Goal: Task Accomplishment & Management: Manage account settings

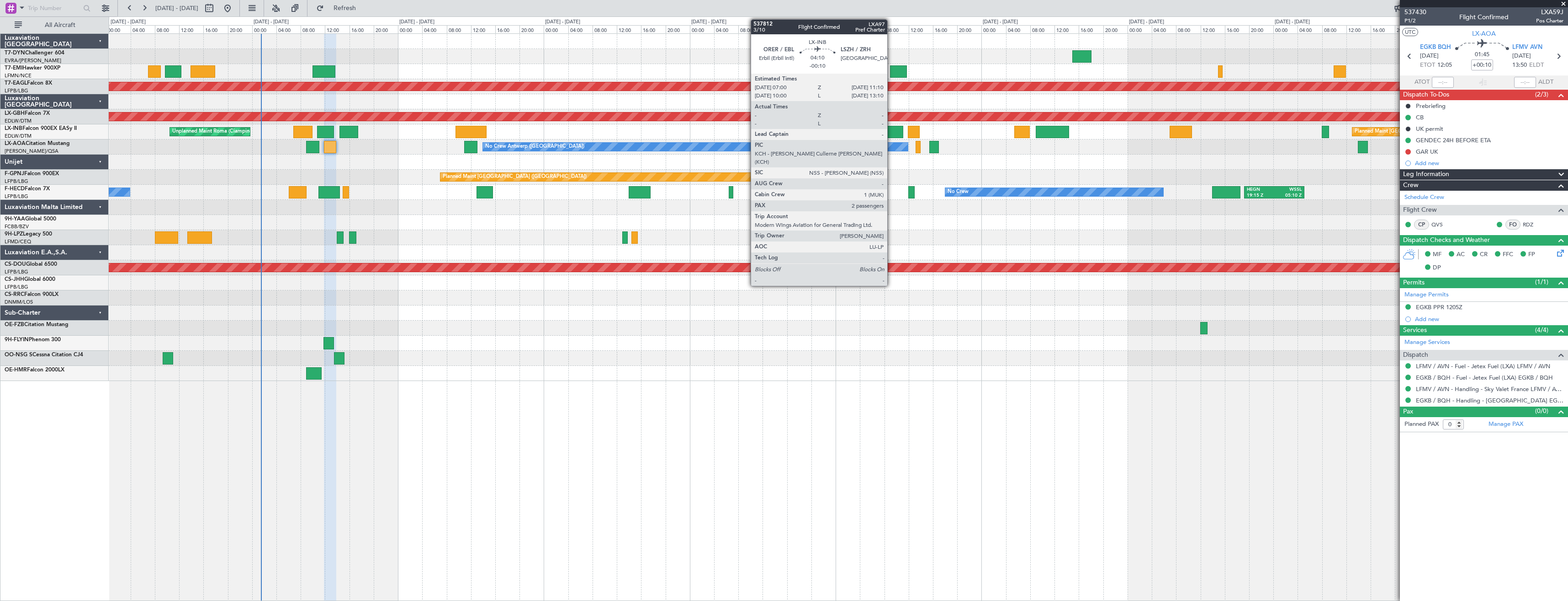
click at [892, 133] on div at bounding box center [890, 132] width 26 height 12
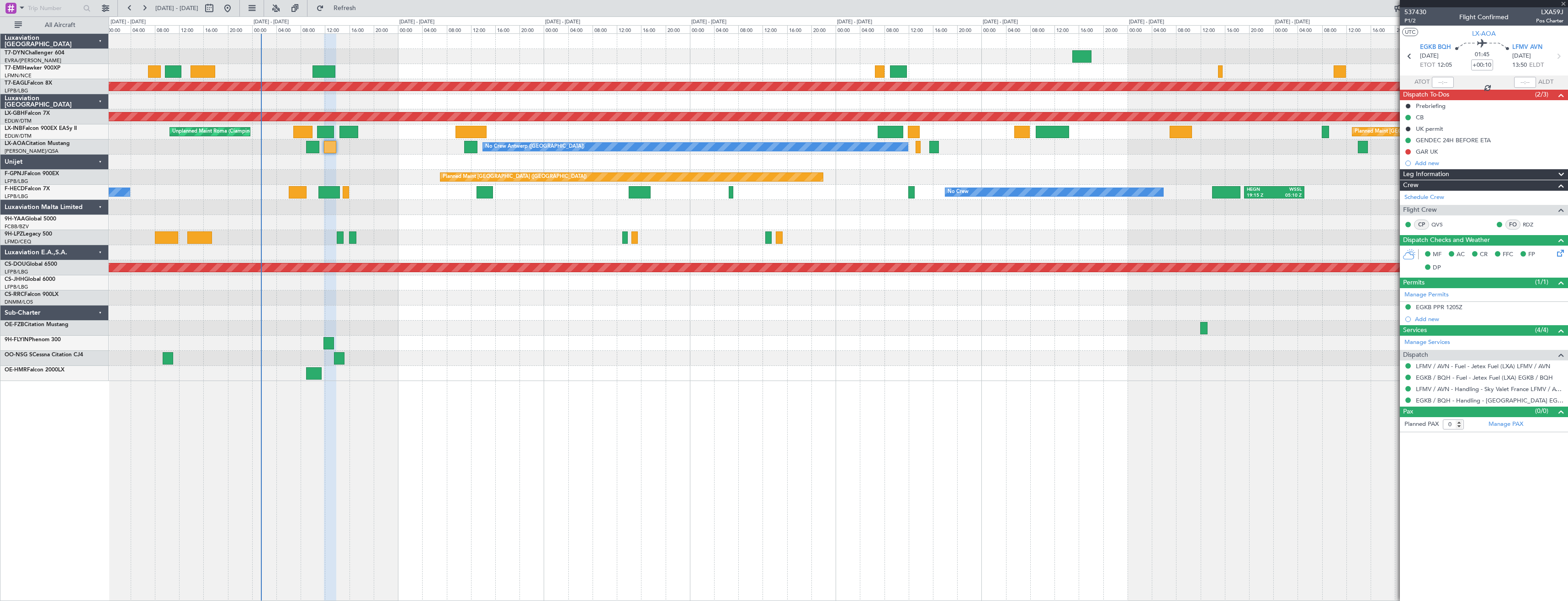
type input "-00:10"
type input "2"
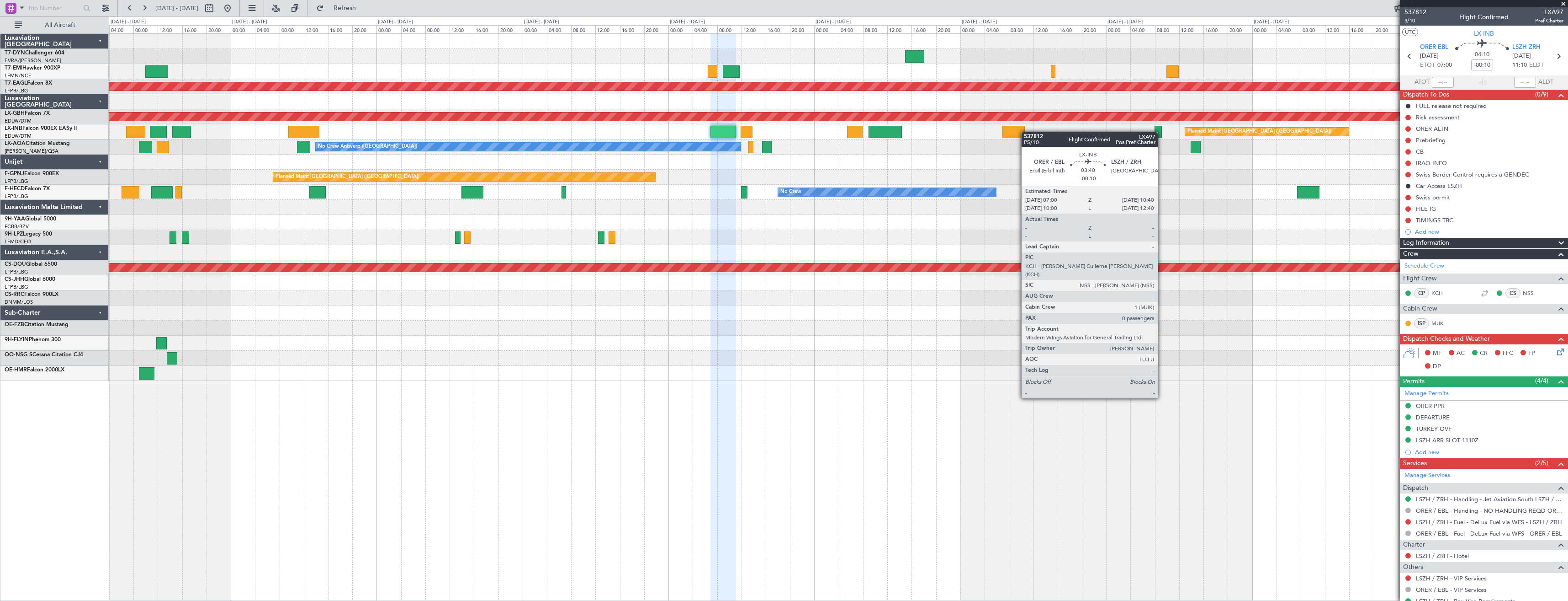
click at [1025, 131] on div "Planned Maint [GEOGRAPHIC_DATA] ([GEOGRAPHIC_DATA]) Unplanned Maint [GEOGRAPHIC…" at bounding box center [838, 132] width 1459 height 15
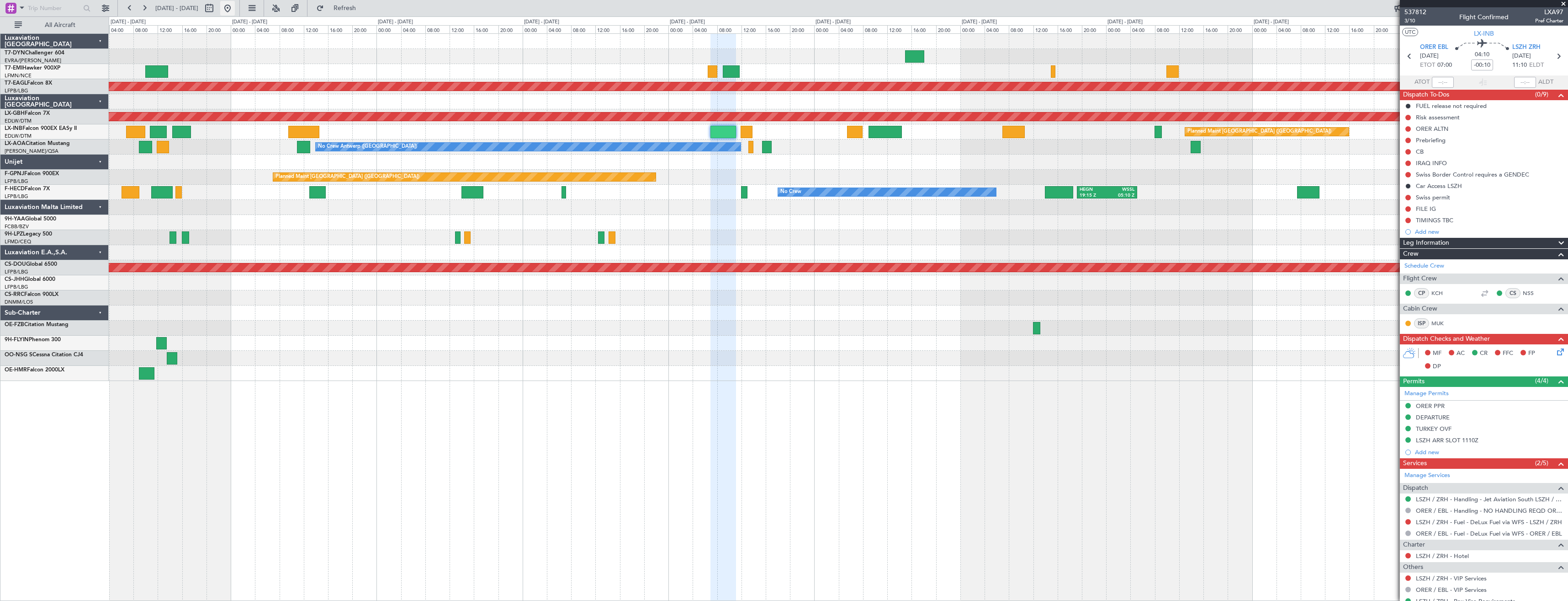
click at [235, 6] on button at bounding box center [227, 8] width 15 height 15
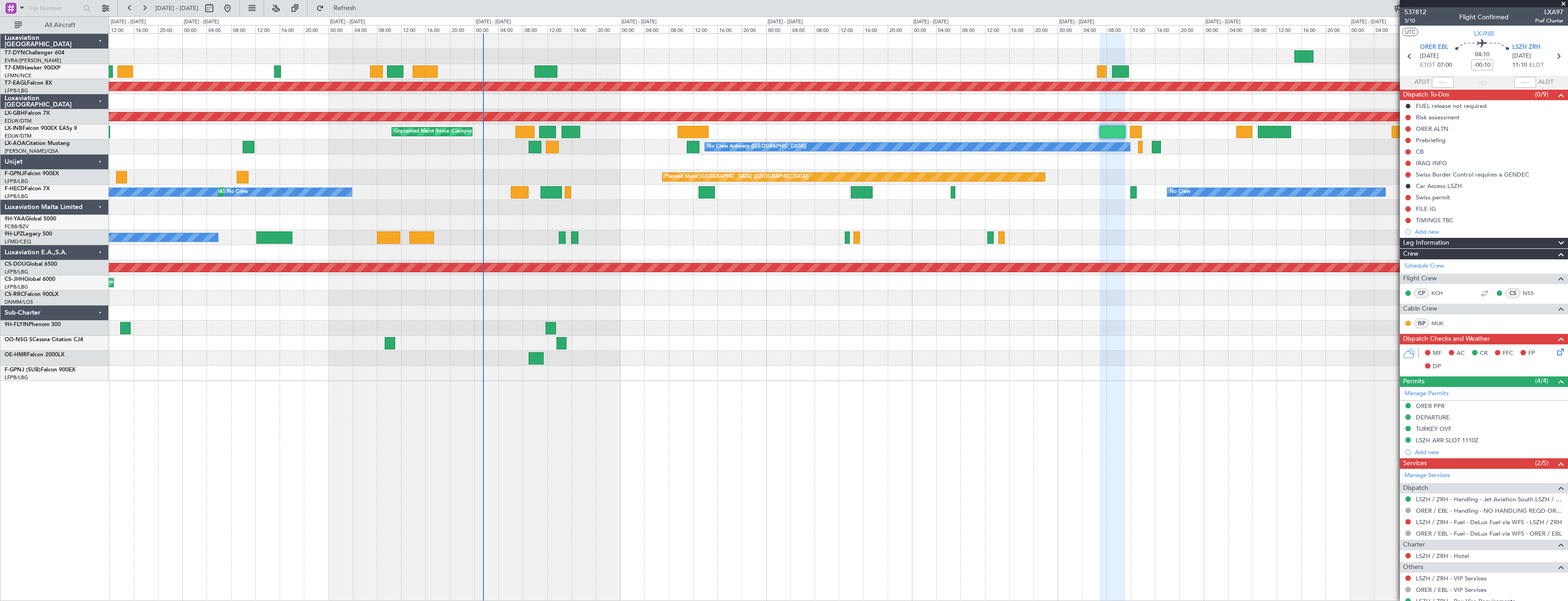
click at [571, 215] on div "Planned Maint Dubai (Al Maktoum Intl) Planned Maint Nurnberg Unplanned Maint [G…" at bounding box center [838, 207] width 1459 height 347
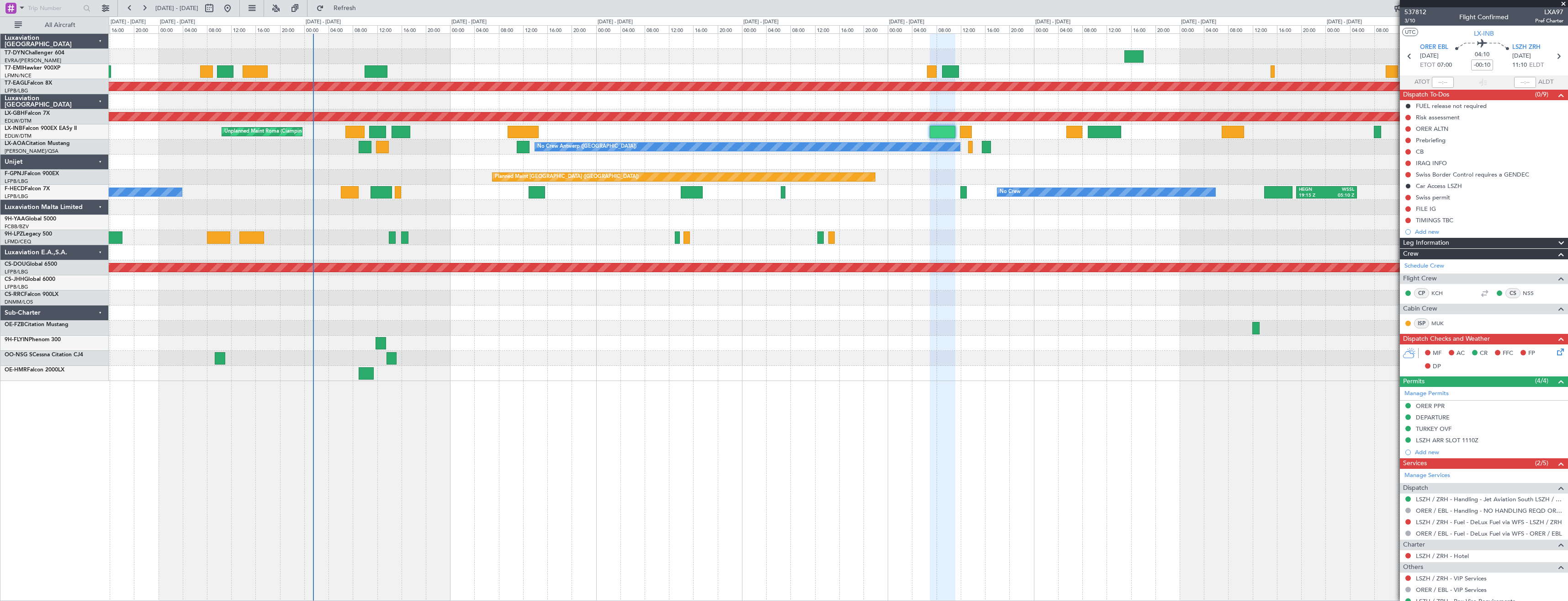
click at [461, 147] on div "No Crew Antwerp ([GEOGRAPHIC_DATA])" at bounding box center [838, 147] width 1459 height 15
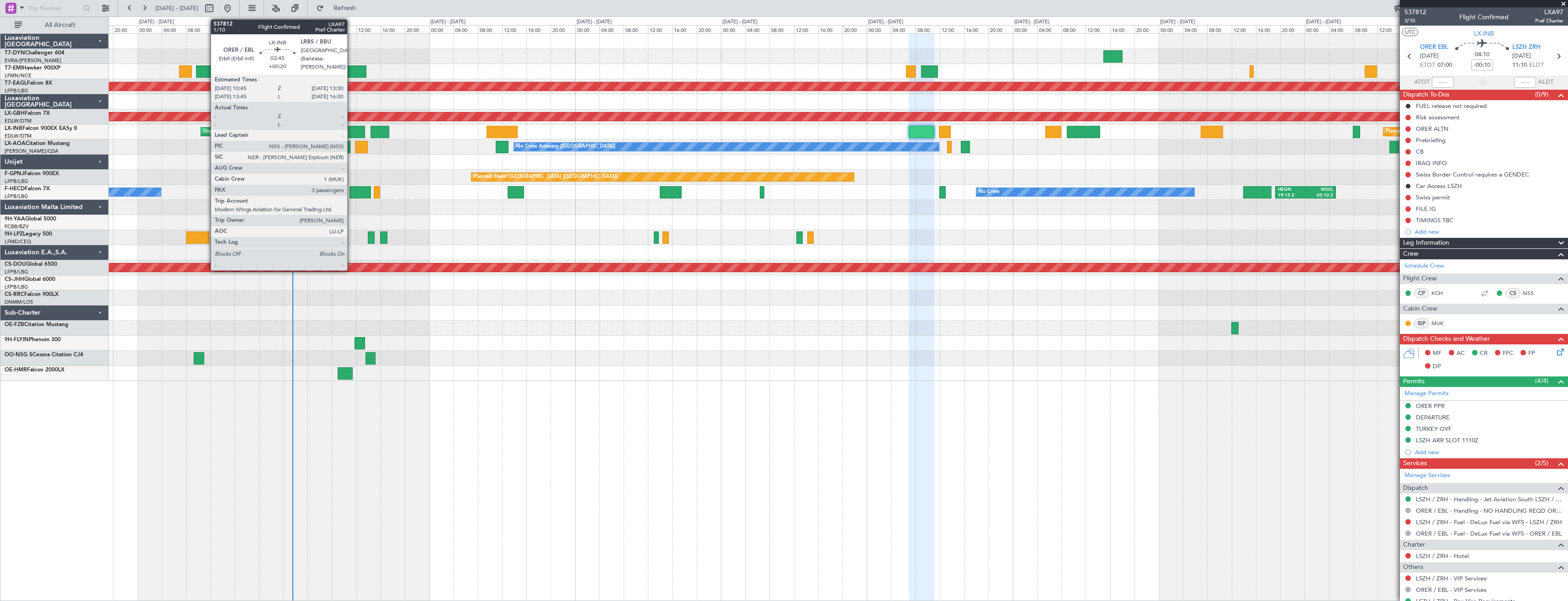
click at [351, 132] on div at bounding box center [356, 132] width 17 height 12
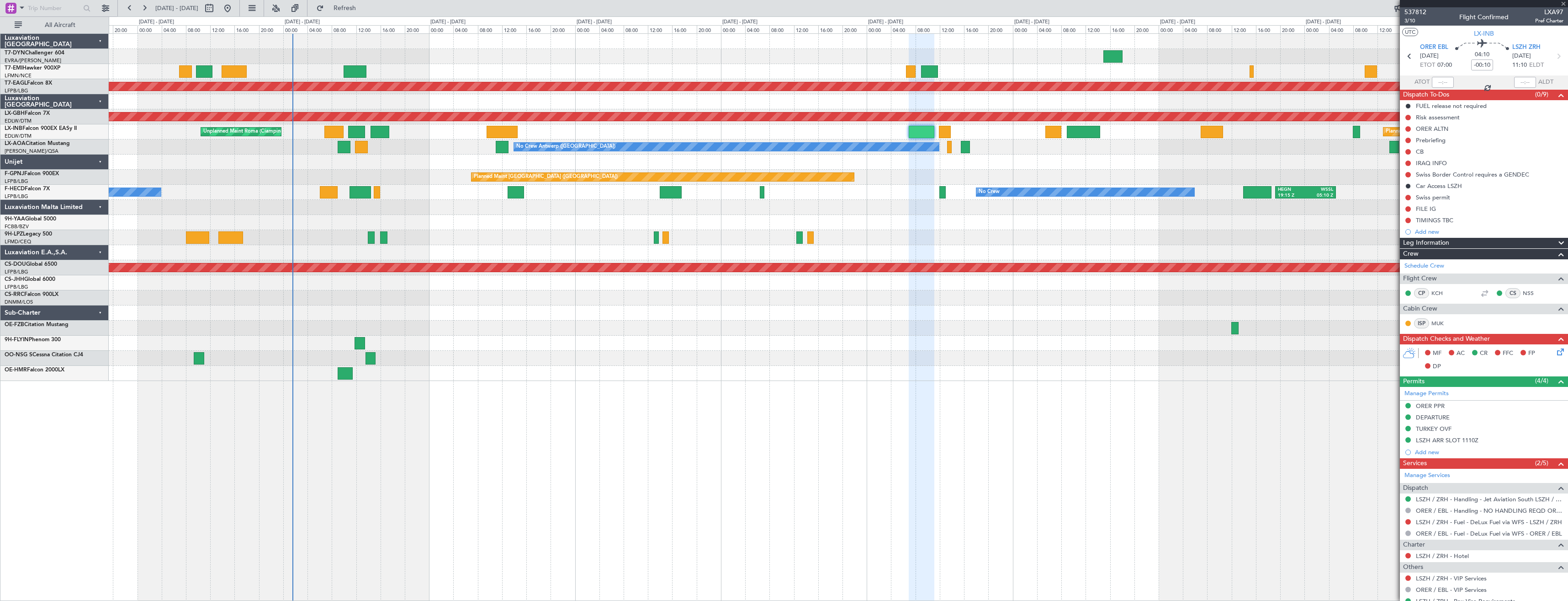
type input "+00:20"
type input "3"
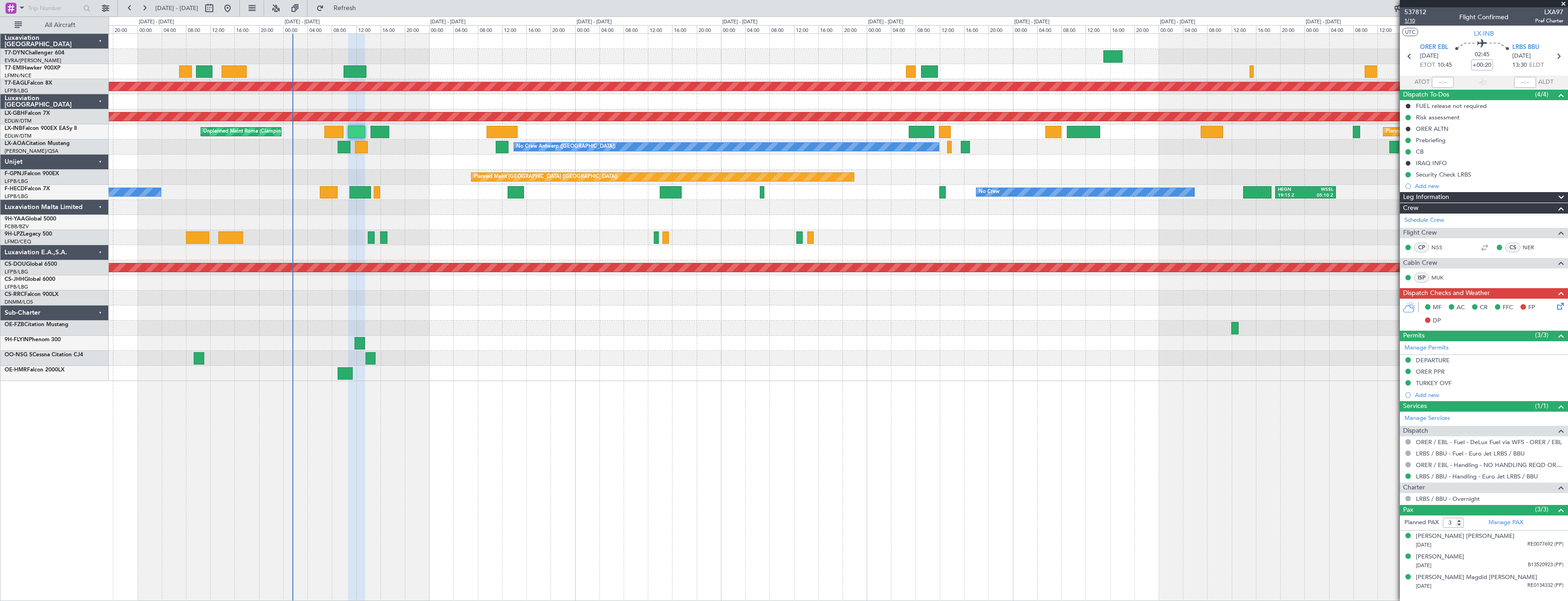
click at [1412, 21] on span "1/10" at bounding box center [1415, 20] width 22 height 8
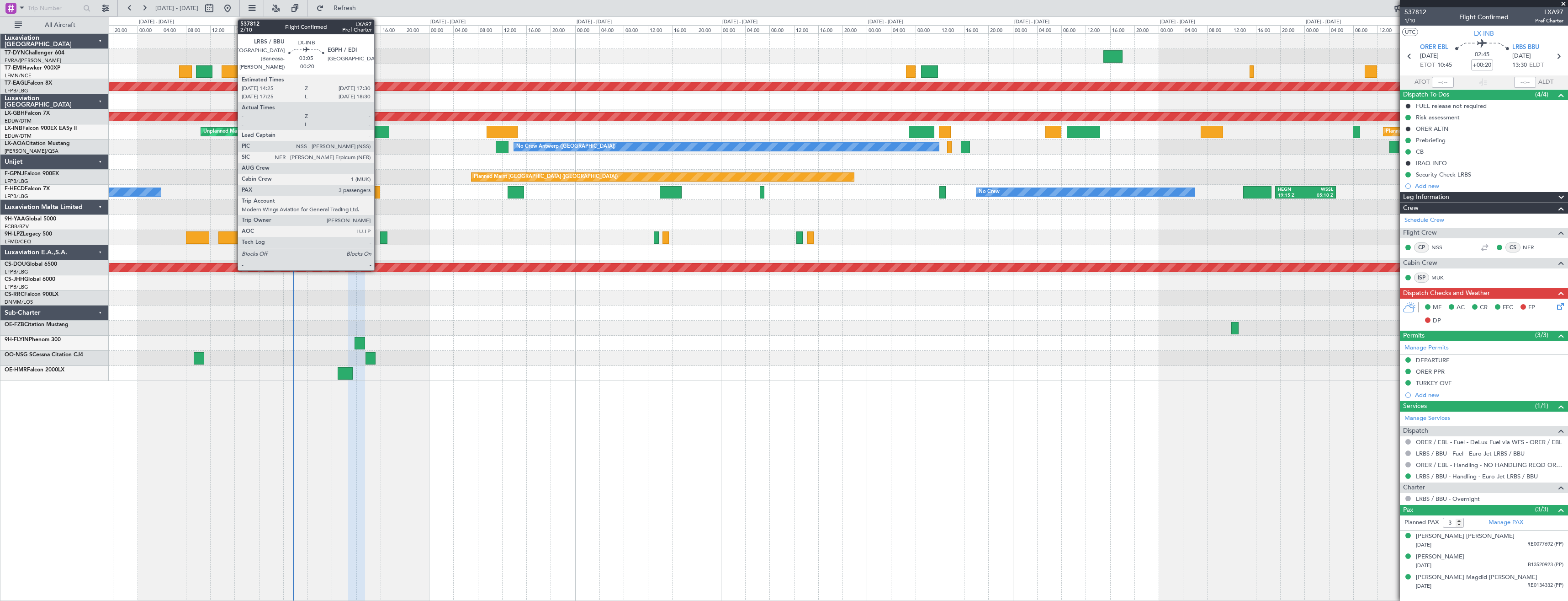
click at [378, 131] on div at bounding box center [380, 132] width 19 height 12
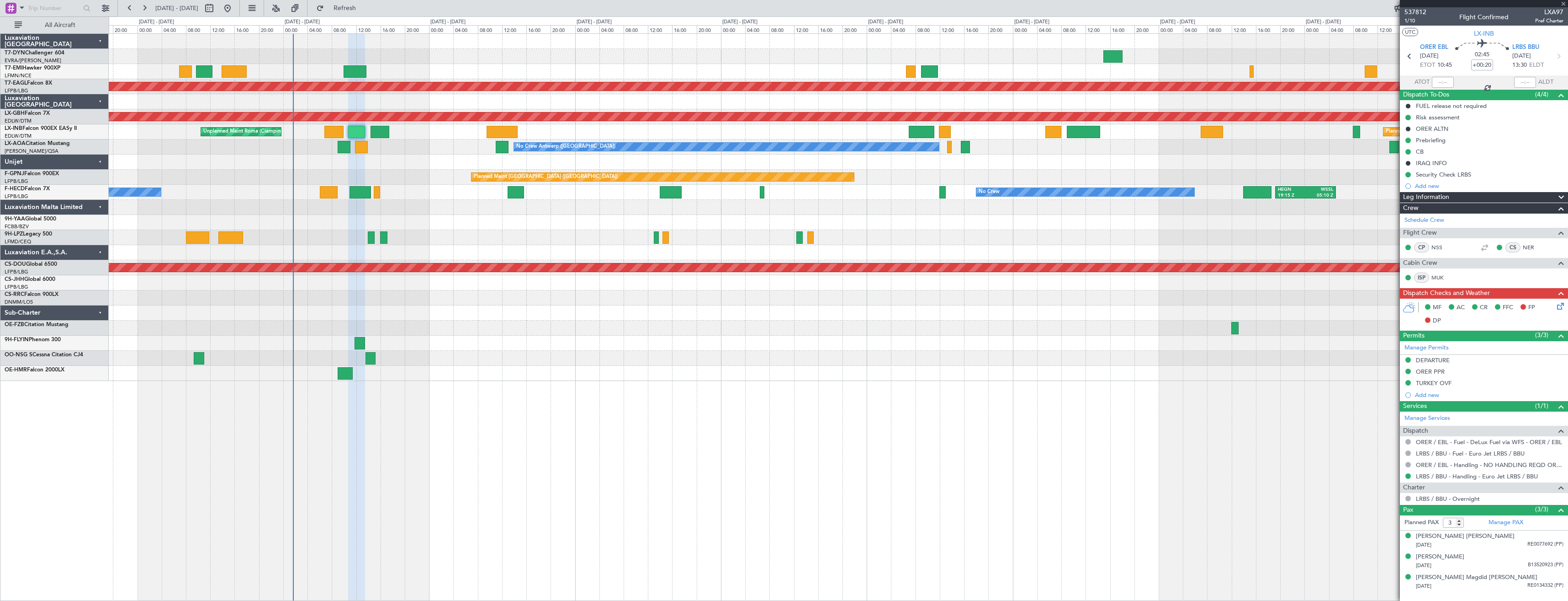
type input "-00:20"
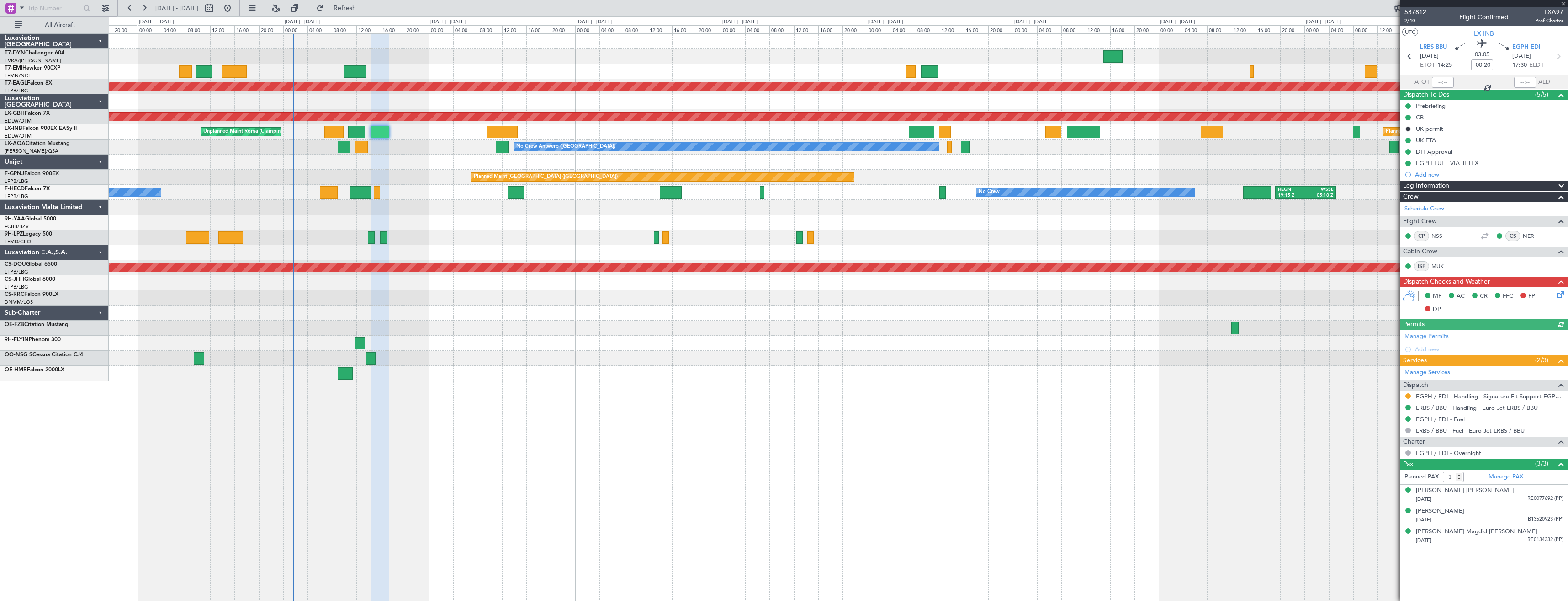
click at [1417, 20] on span "2/10" at bounding box center [1415, 20] width 22 height 8
click at [364, 11] on span "Refresh" at bounding box center [345, 8] width 38 height 6
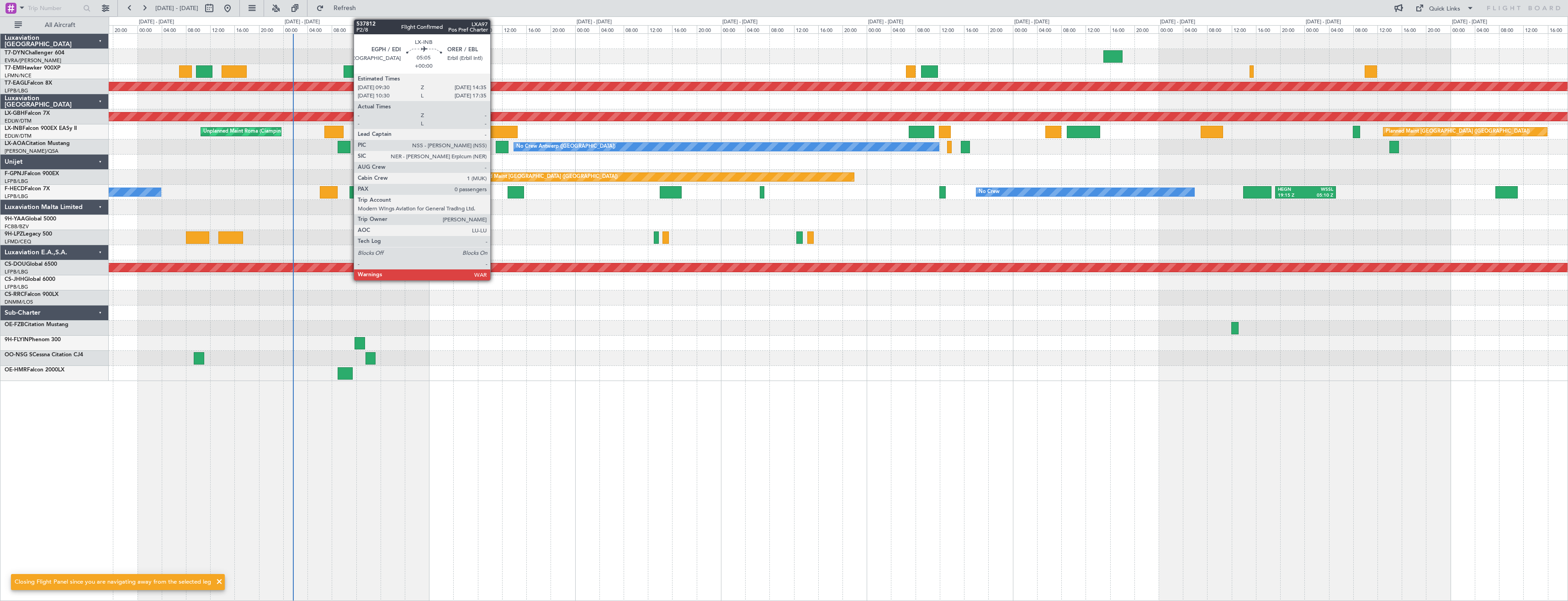
click at [495, 133] on div at bounding box center [502, 132] width 31 height 12
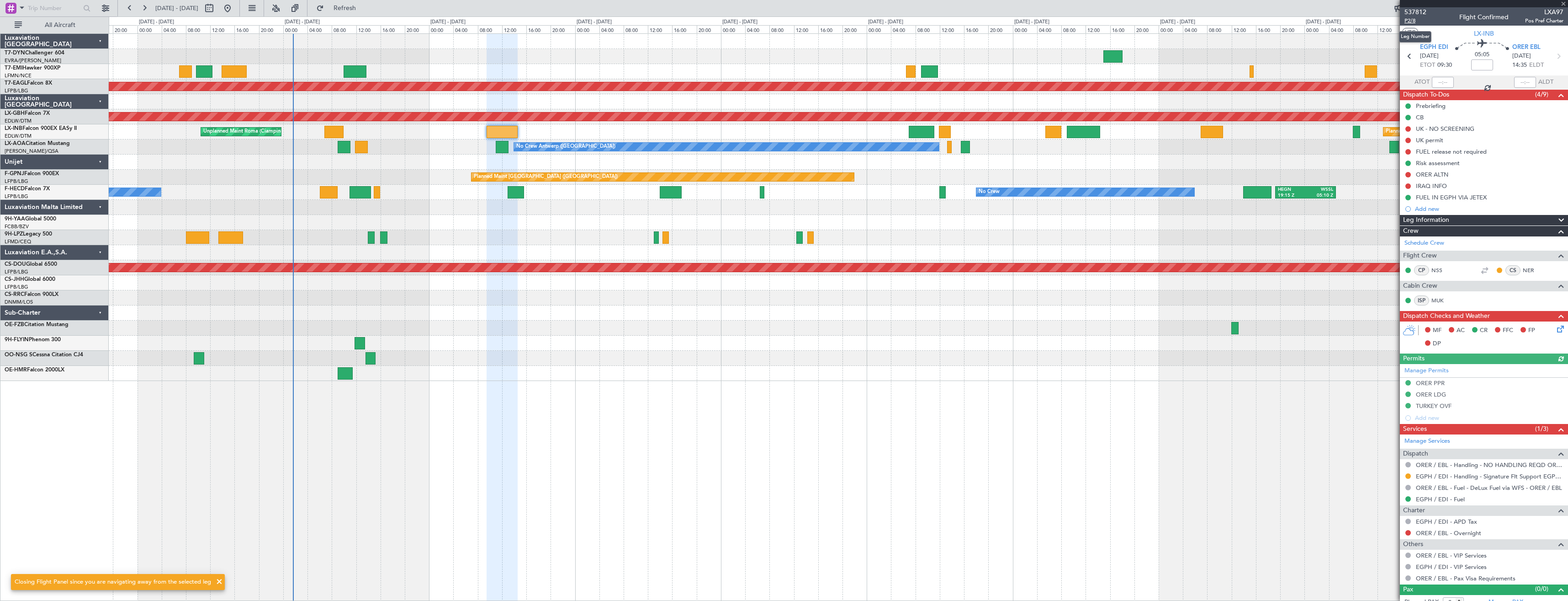
click at [1410, 24] on span "P2/8" at bounding box center [1415, 20] width 22 height 8
click at [364, 6] on span "Refresh" at bounding box center [345, 8] width 38 height 6
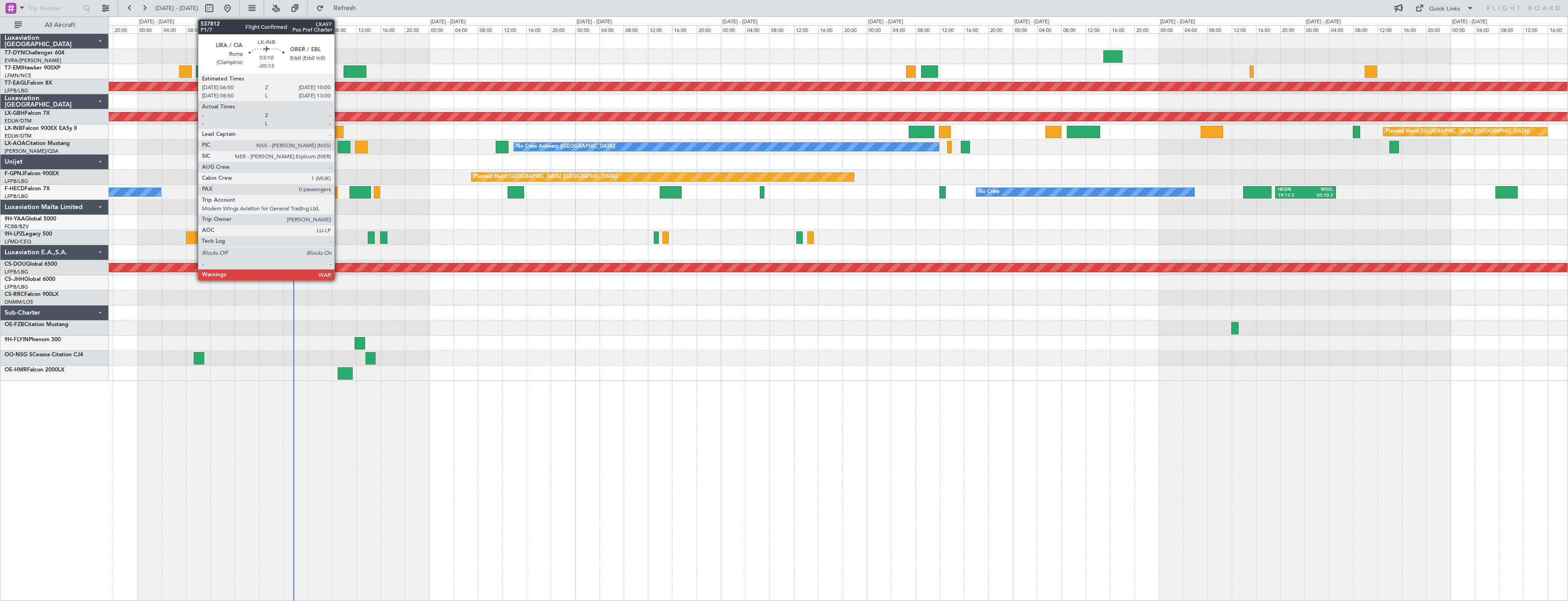
click at [338, 133] on div at bounding box center [334, 132] width 20 height 12
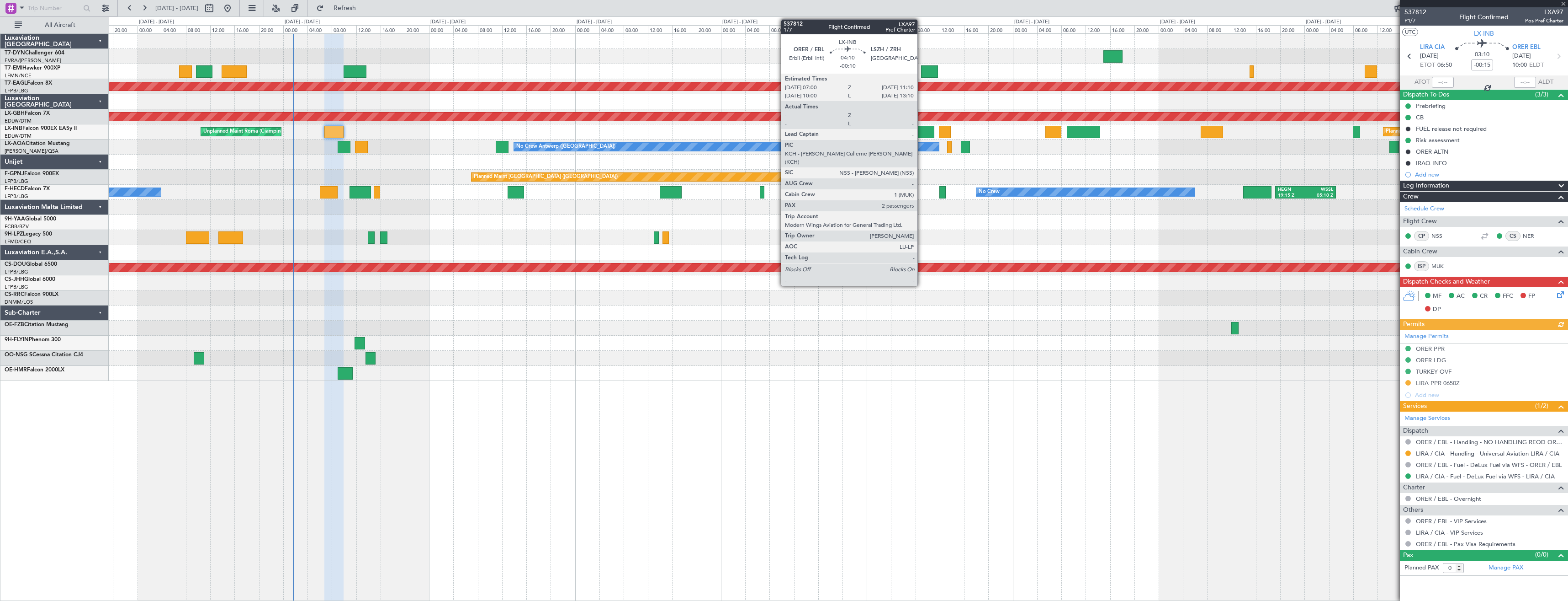
click at [922, 131] on div at bounding box center [922, 132] width 26 height 12
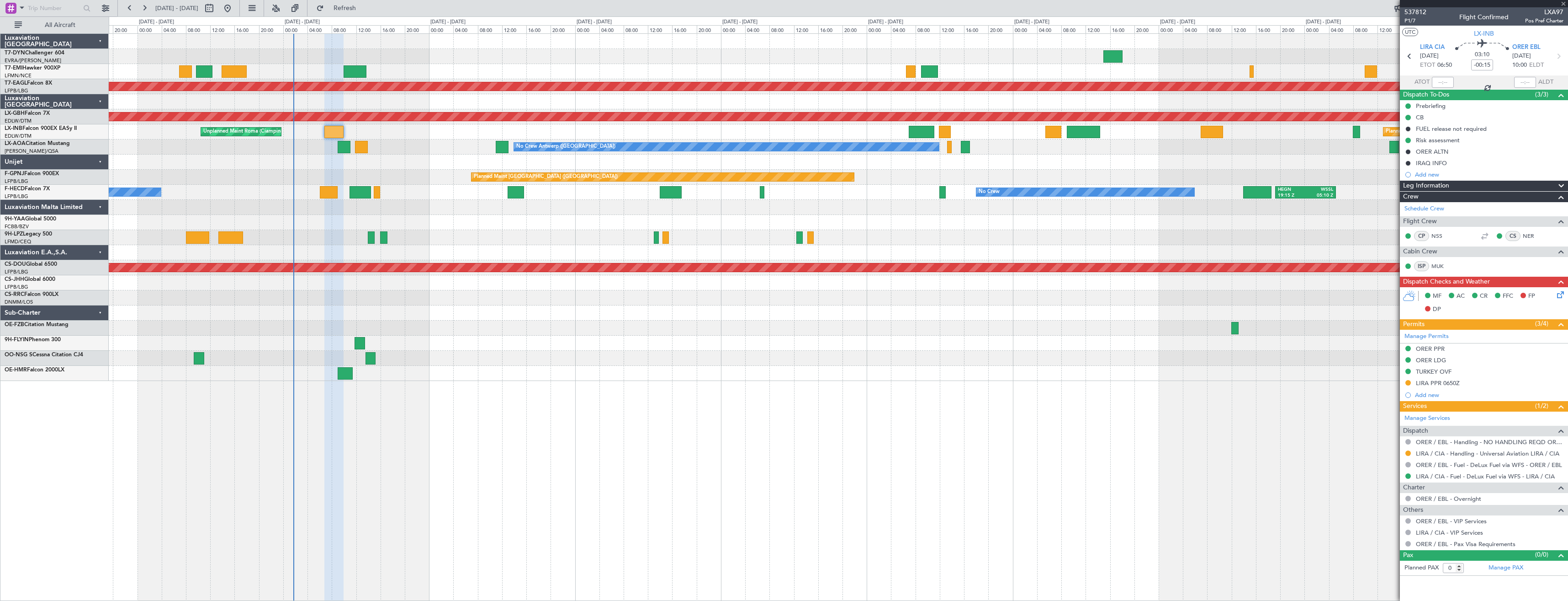
type input "-00:10"
type input "2"
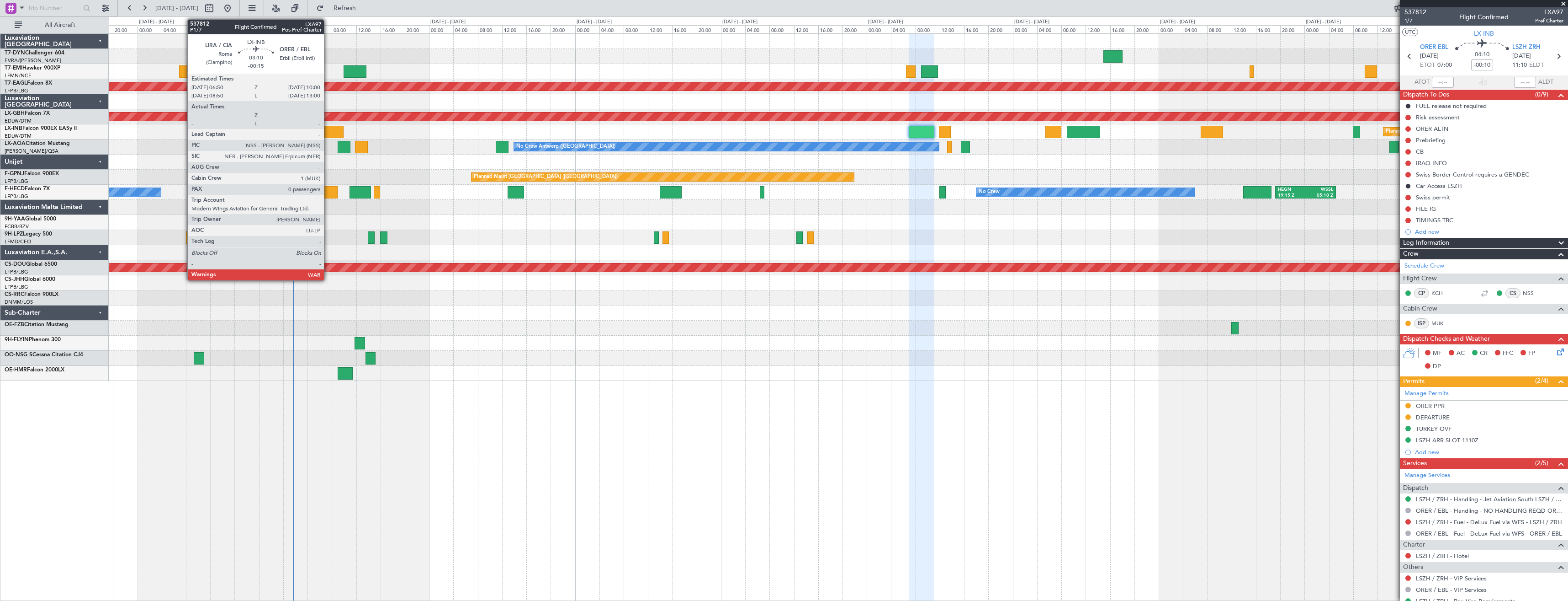
click at [328, 130] on div at bounding box center [334, 132] width 20 height 12
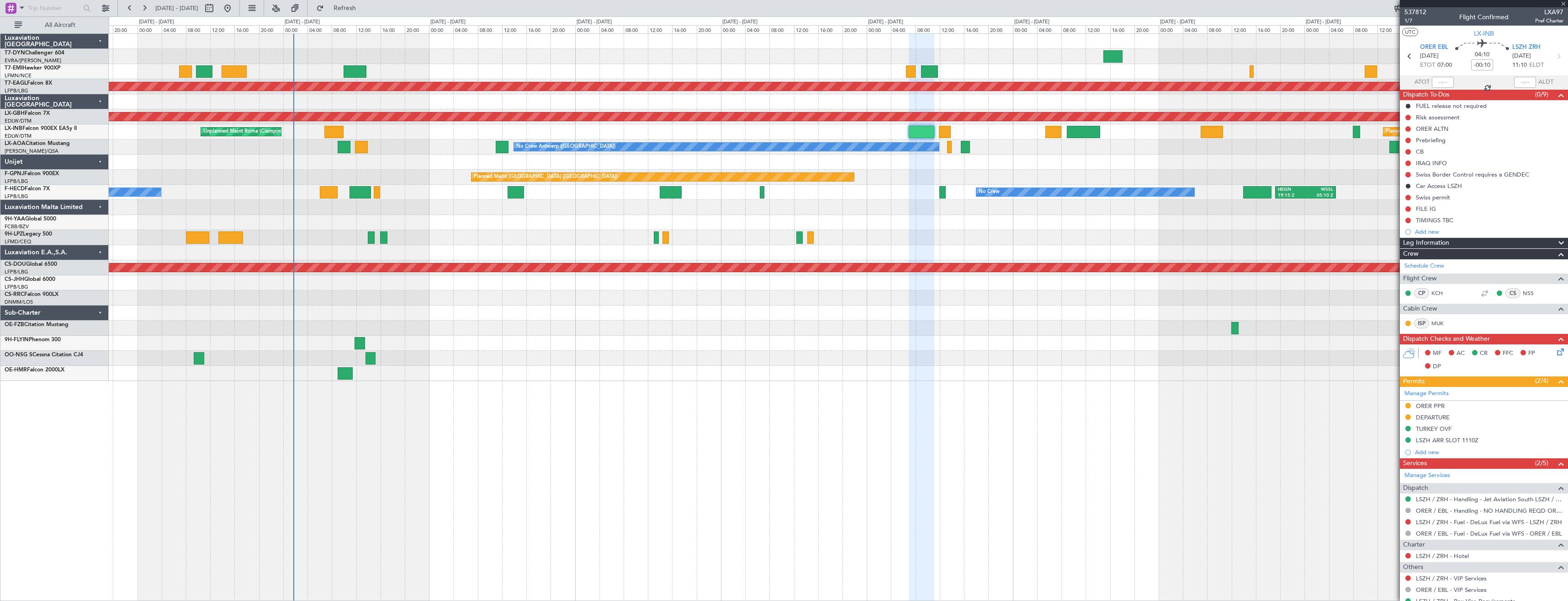
type input "-00:15"
type input "0"
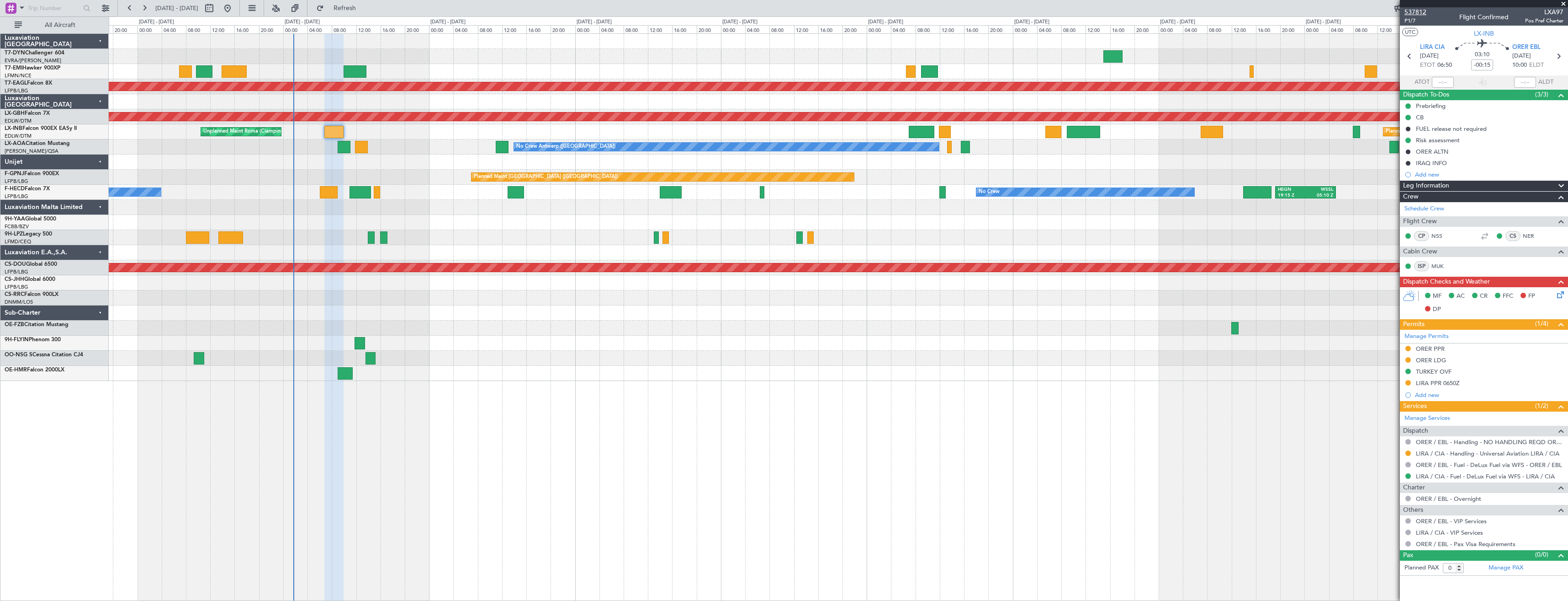
click at [1419, 11] on span "537812" at bounding box center [1415, 11] width 22 height 10
click at [1024, 112] on div "Planned Maint Dubai (Al Maktoum Intl) Planned Maint Nurnberg Unplanned Maint [G…" at bounding box center [838, 207] width 1459 height 347
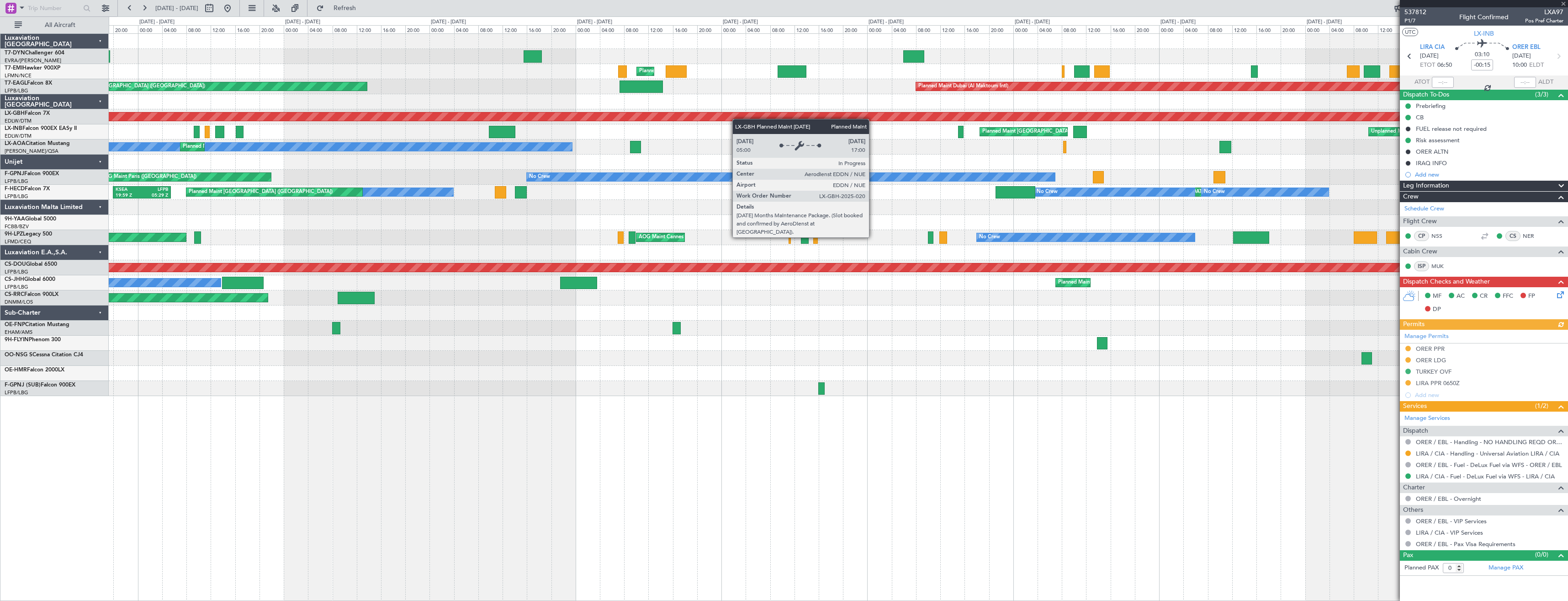
click at [1158, 112] on div "Unplanned Maint [GEOGRAPHIC_DATA] (Riga Intl) Planned Maint [GEOGRAPHIC_DATA] P…" at bounding box center [838, 215] width 1459 height 362
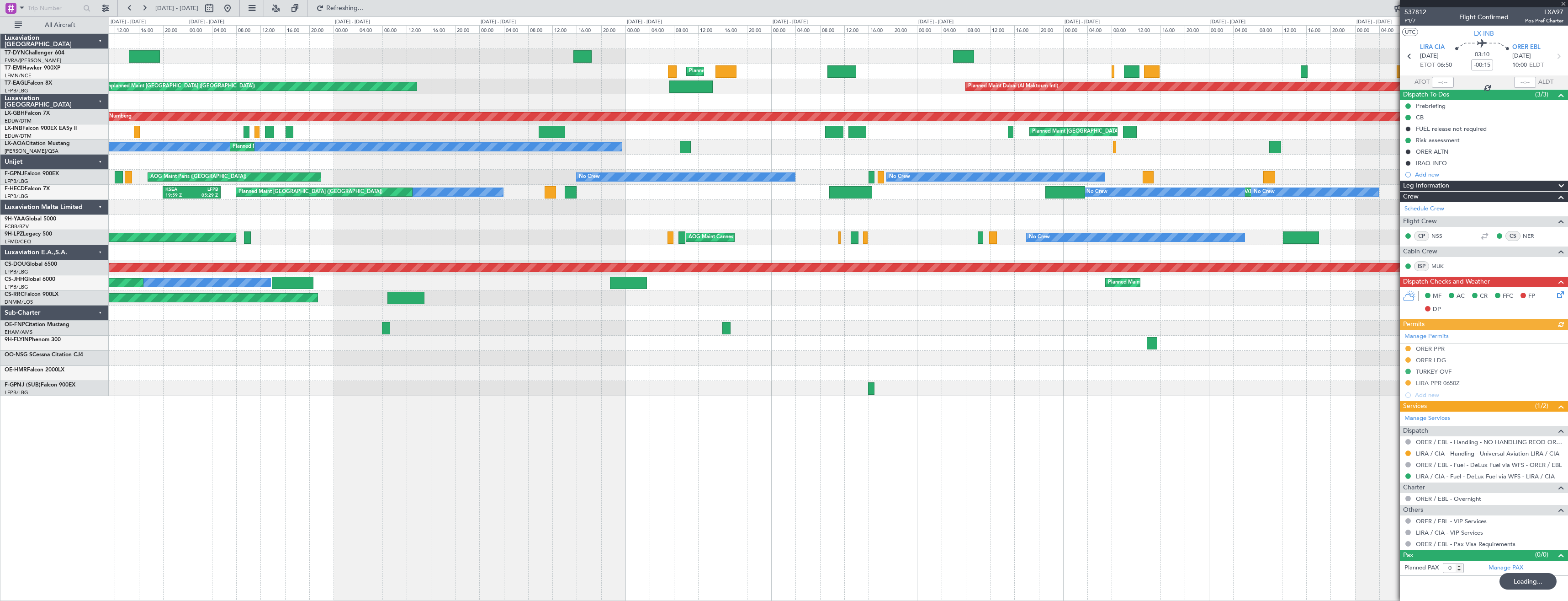
click at [1080, 123] on div "Unplanned Maint [GEOGRAPHIC_DATA] (Riga Intl) Planned Maint [GEOGRAPHIC_DATA] P…" at bounding box center [838, 215] width 1459 height 362
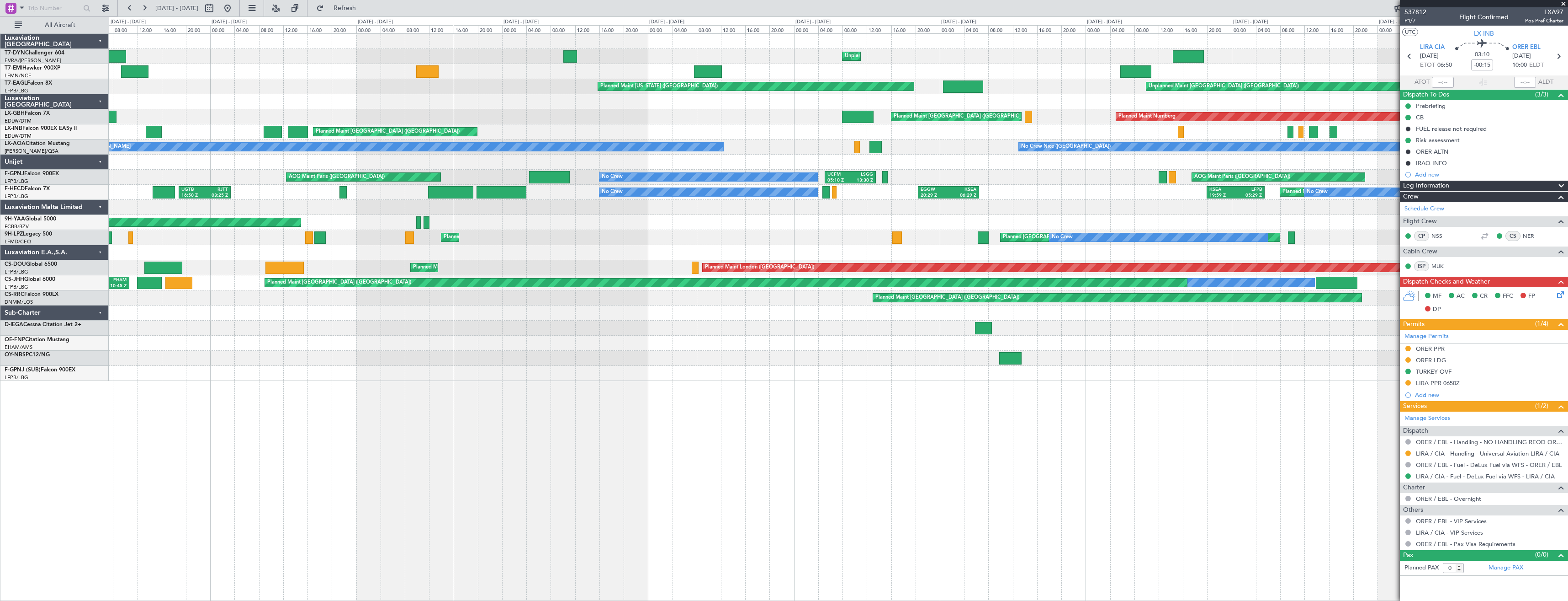
click at [1109, 119] on div "Unplanned Maint [GEOGRAPHIC_DATA] (Riga Intl) Planned Maint [GEOGRAPHIC_DATA] P…" at bounding box center [838, 207] width 1459 height 347
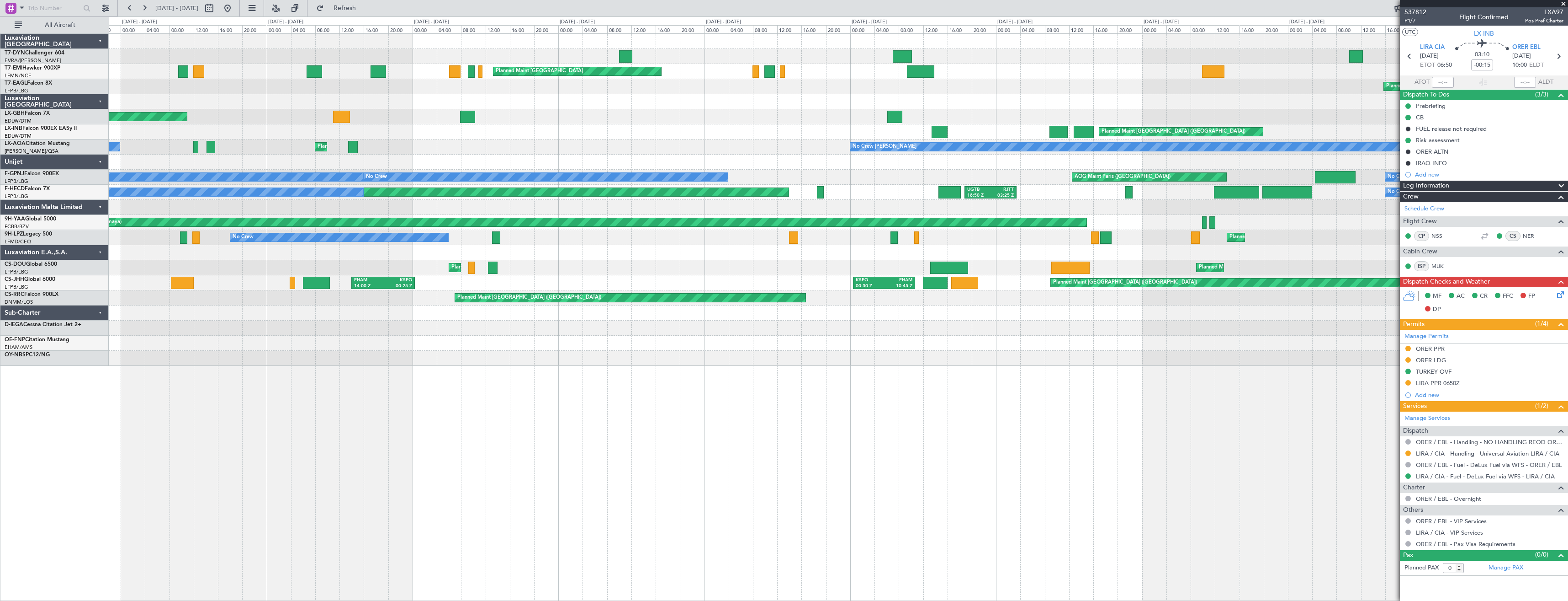
click at [1106, 102] on div "Unplanned Maint [GEOGRAPHIC_DATA] (Riga Intl) Planned Maint [GEOGRAPHIC_DATA] P…" at bounding box center [838, 200] width 1459 height 332
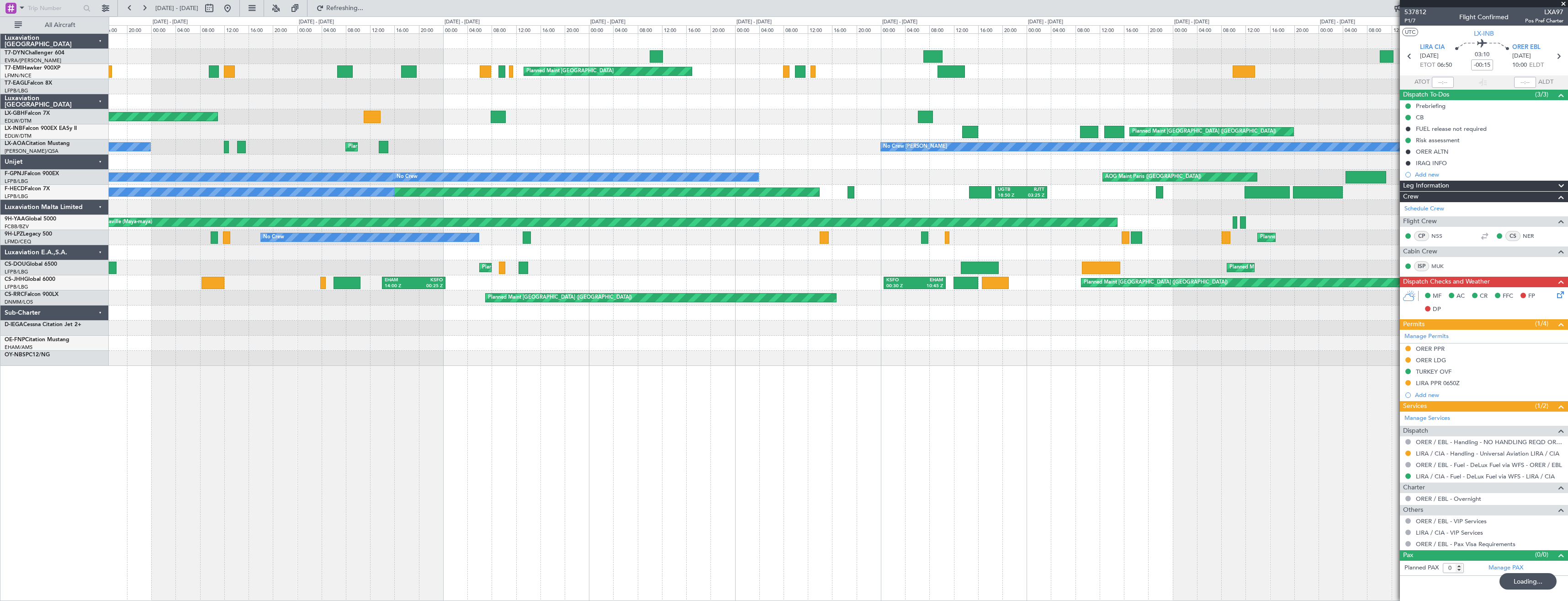
click at [644, 117] on div "Planned Maint [GEOGRAPHIC_DATA] ([GEOGRAPHIC_DATA] Intl) Planned Maint [GEOGRAP…" at bounding box center [838, 117] width 1459 height 15
click at [1074, 116] on div "Planned Maint [GEOGRAPHIC_DATA] ([GEOGRAPHIC_DATA] Intl) Planned Maint [GEOGRAP…" at bounding box center [838, 117] width 1459 height 15
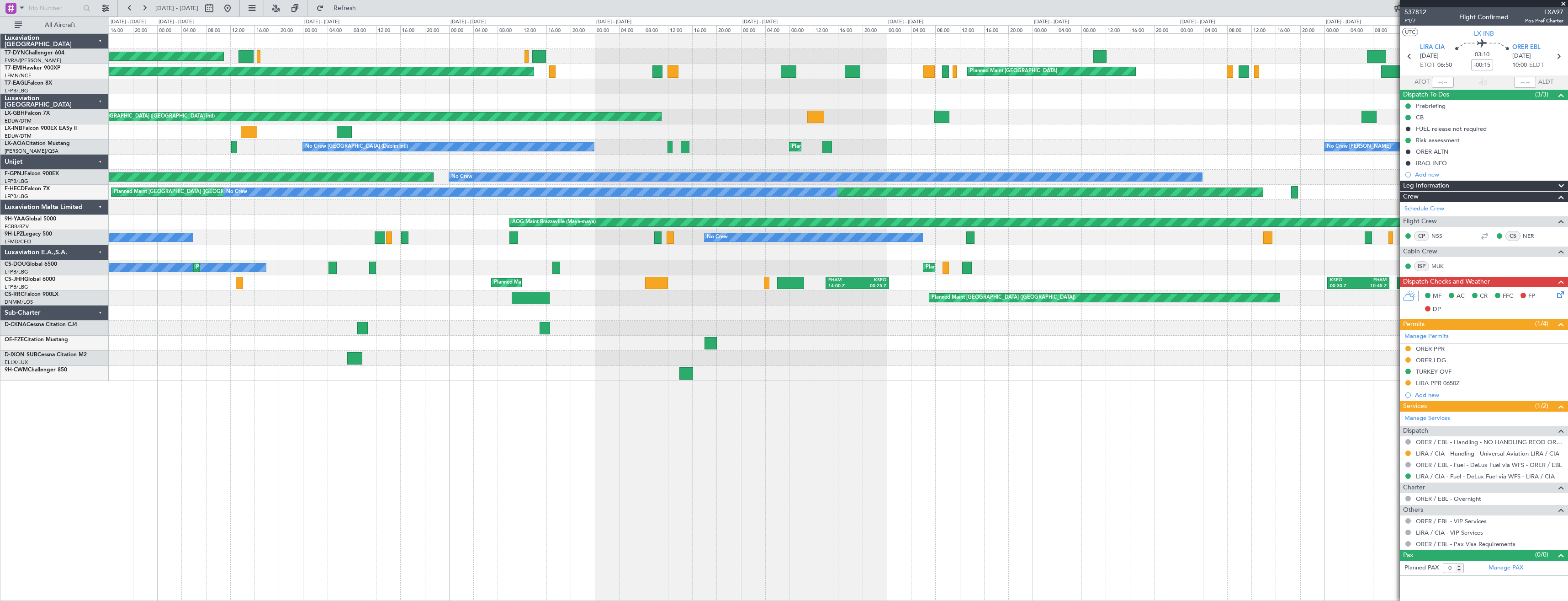
click at [1183, 139] on div "AOG Maint Riga (Riga Intl) Planned Maint [GEOGRAPHIC_DATA] Planned Maint [GEOGR…" at bounding box center [838, 207] width 1459 height 347
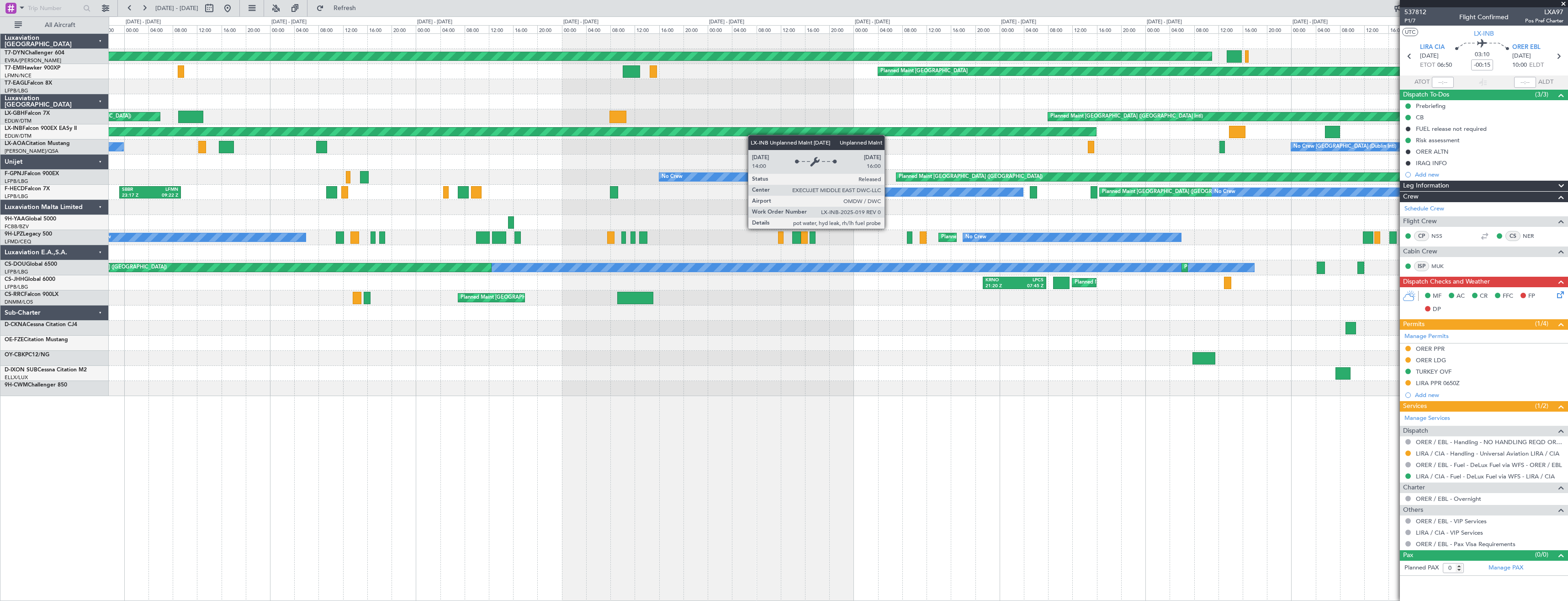
click at [973, 130] on div "AOG Maint Riga (Riga Intl) Planned Maint [GEOGRAPHIC_DATA] Planned Maint [GEOGR…" at bounding box center [838, 215] width 1459 height 362
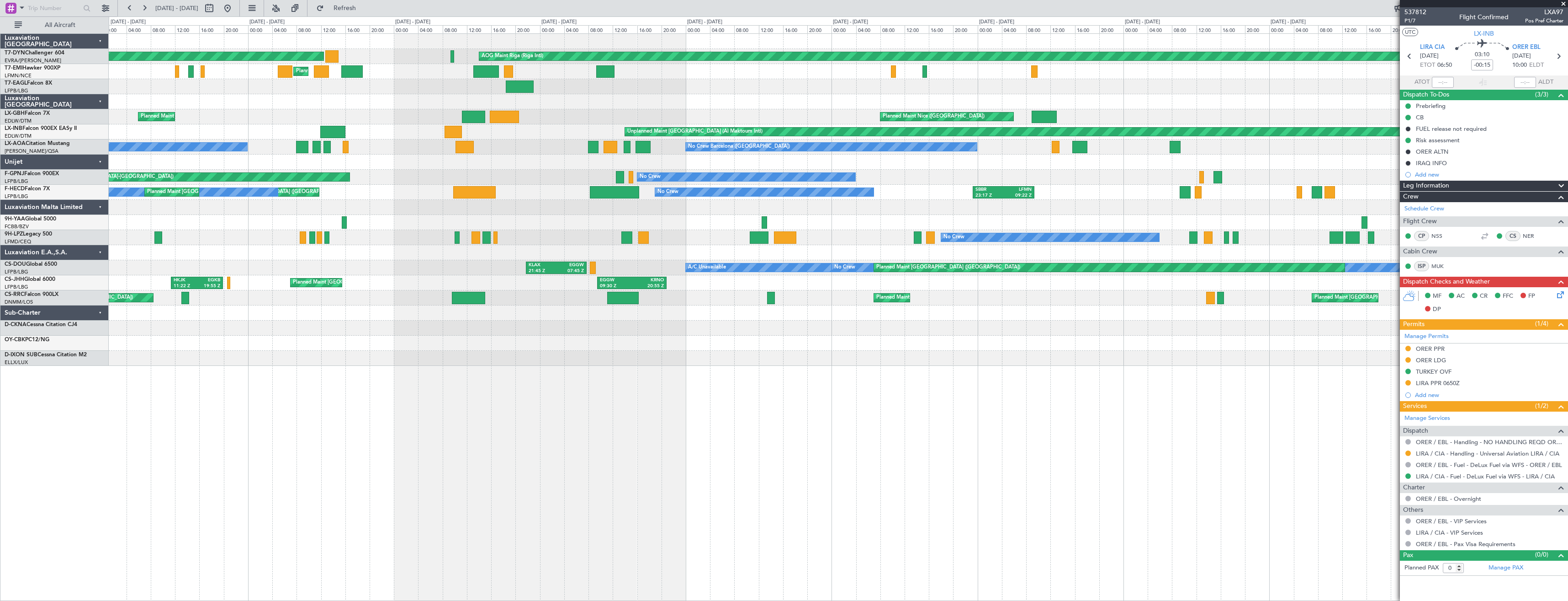
click at [1163, 149] on div "AOG Maint Riga (Riga Intl) Planned Maint [GEOGRAPHIC_DATA]-[GEOGRAPHIC_DATA] Pl…" at bounding box center [838, 200] width 1459 height 332
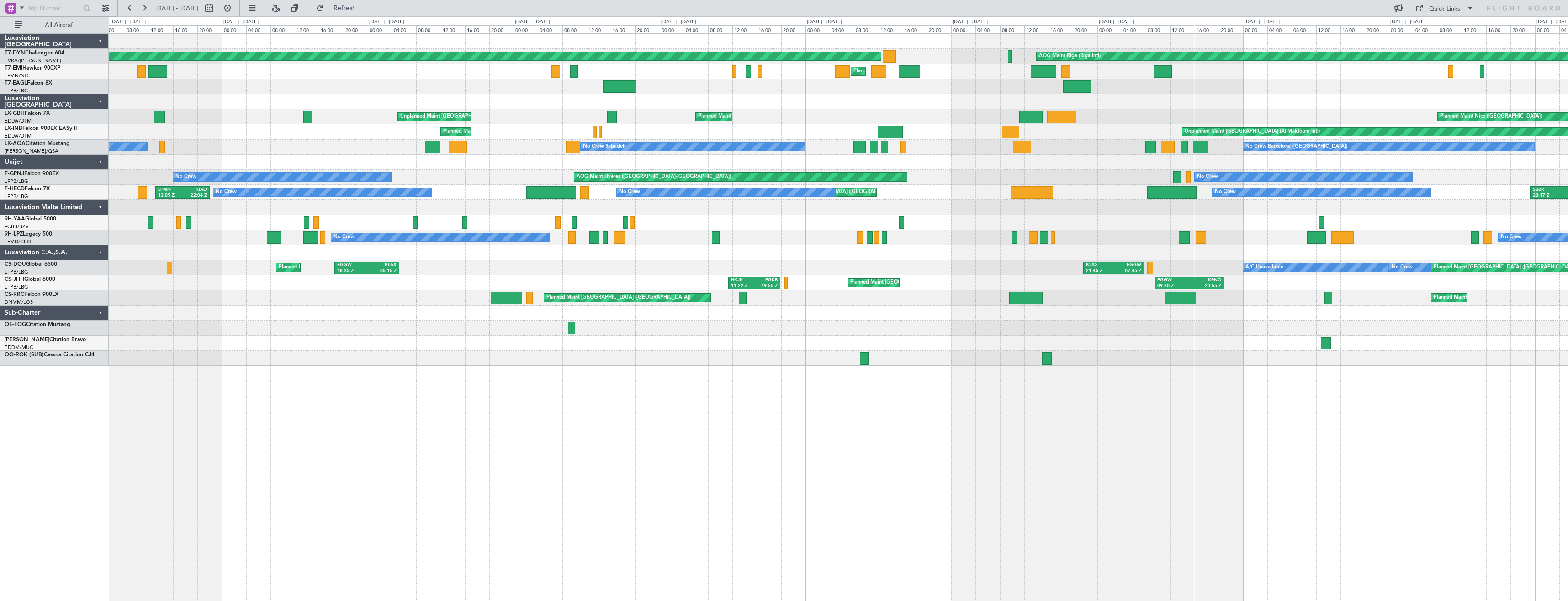
click at [1017, 125] on div "Unplanned Maint [GEOGRAPHIC_DATA] (Al Maktoum Intl) Planned Maint Geneva ([GEOG…" at bounding box center [838, 132] width 1459 height 15
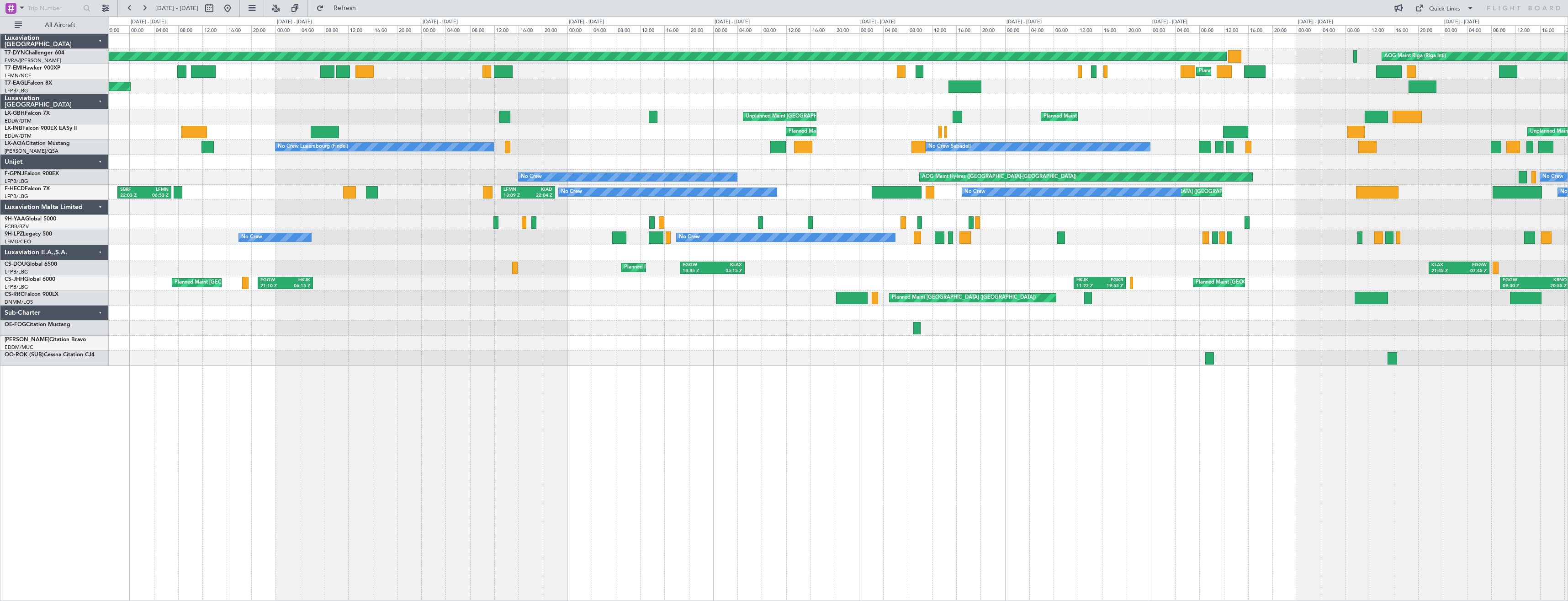
click at [851, 149] on div "No Crew Sabadell No Crew Luxembourg (Findel) No Crew Barcelona ([GEOGRAPHIC_DAT…" at bounding box center [838, 147] width 1459 height 15
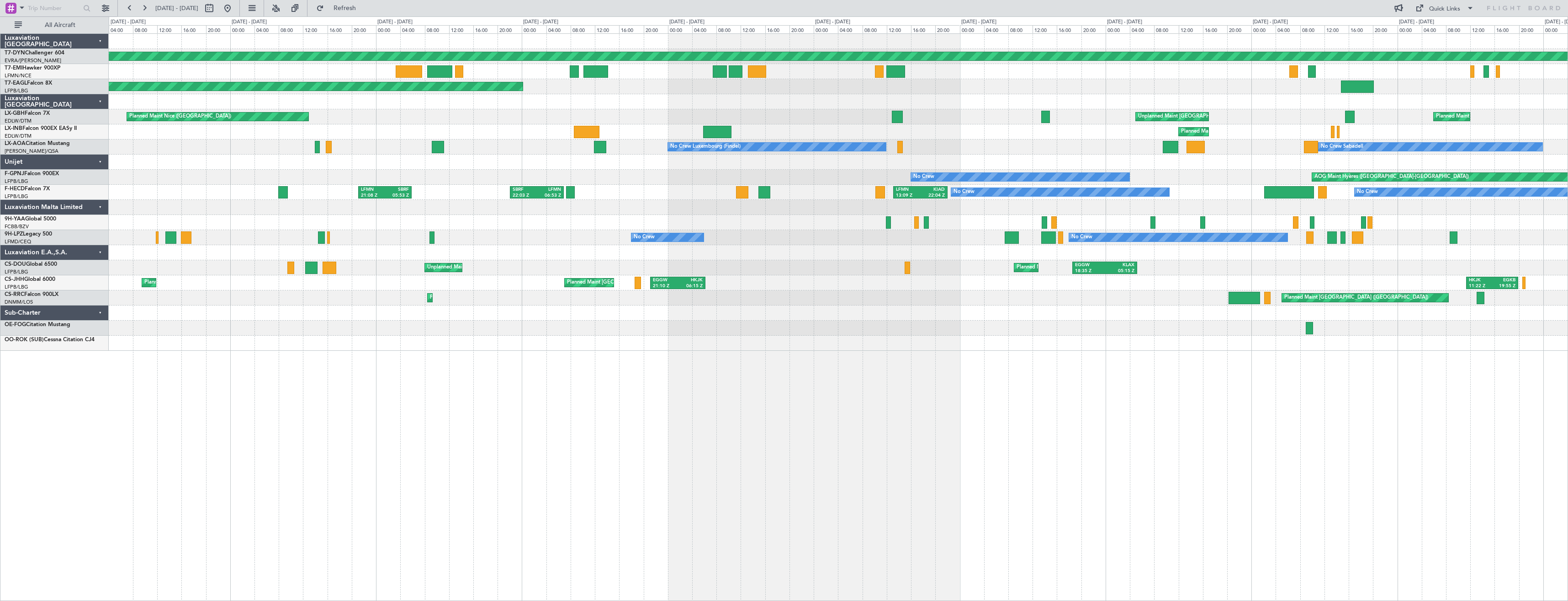
click at [792, 120] on div "Planned Maint Nice ([GEOGRAPHIC_DATA]) Unplanned Maint [GEOGRAPHIC_DATA] ([GEOG…" at bounding box center [838, 117] width 1459 height 15
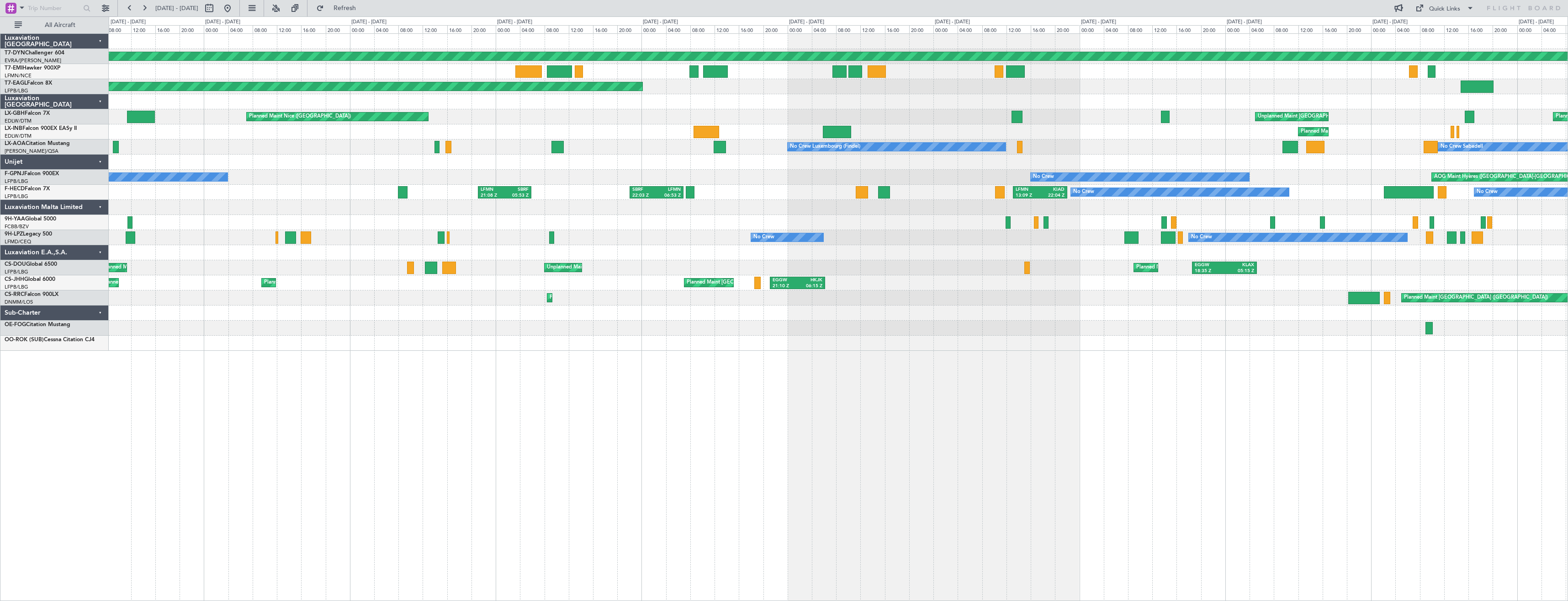
click at [855, 120] on div "Planned Maint Nice ([GEOGRAPHIC_DATA]) Unplanned Maint [GEOGRAPHIC_DATA] ([GEOG…" at bounding box center [838, 117] width 1459 height 15
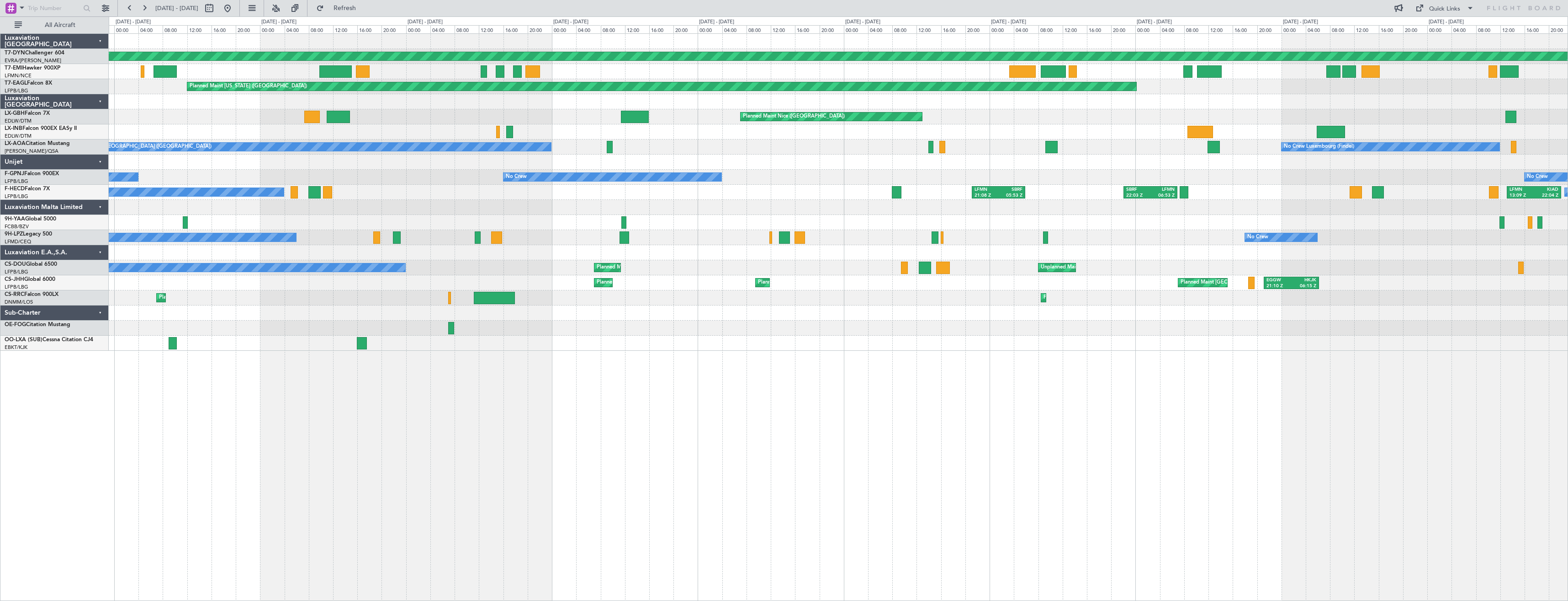
click at [1042, 128] on div "Unplanned Maint Nice ([GEOGRAPHIC_DATA]) Planned Maint Geneva ([GEOGRAPHIC_DATA…" at bounding box center [838, 132] width 1459 height 15
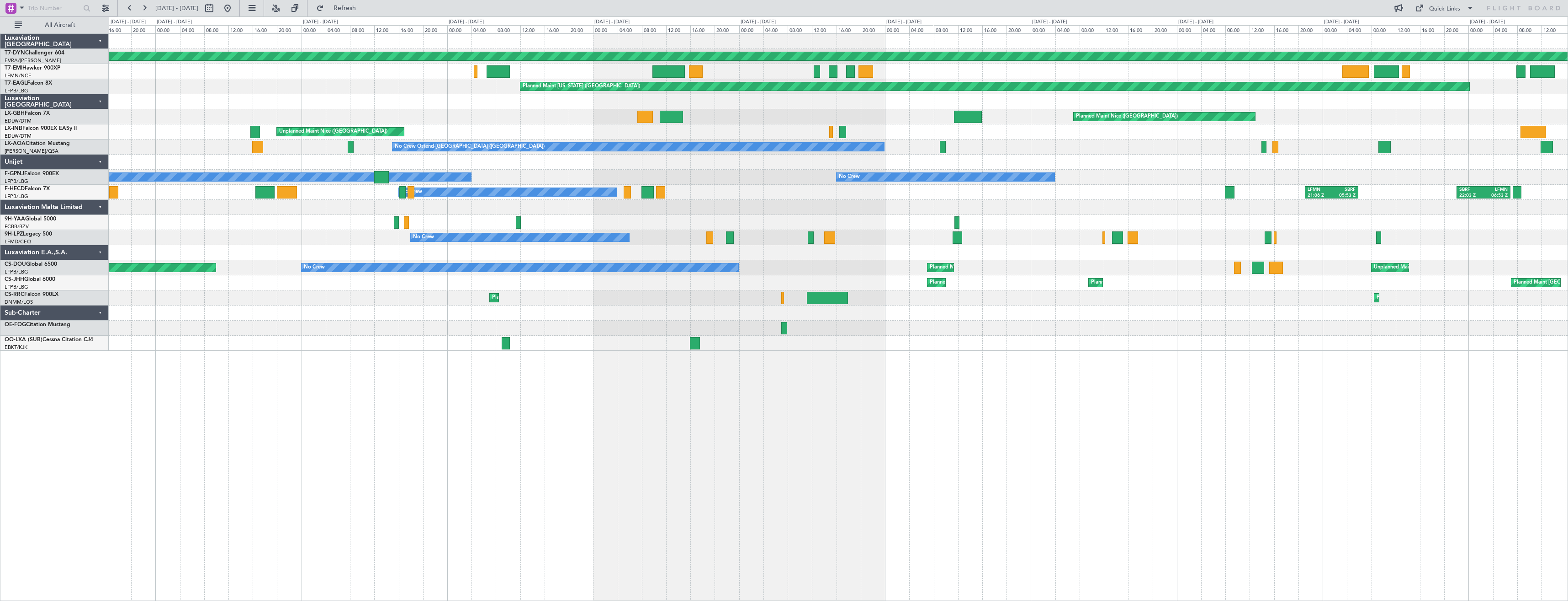
click at [937, 155] on div at bounding box center [838, 162] width 1459 height 15
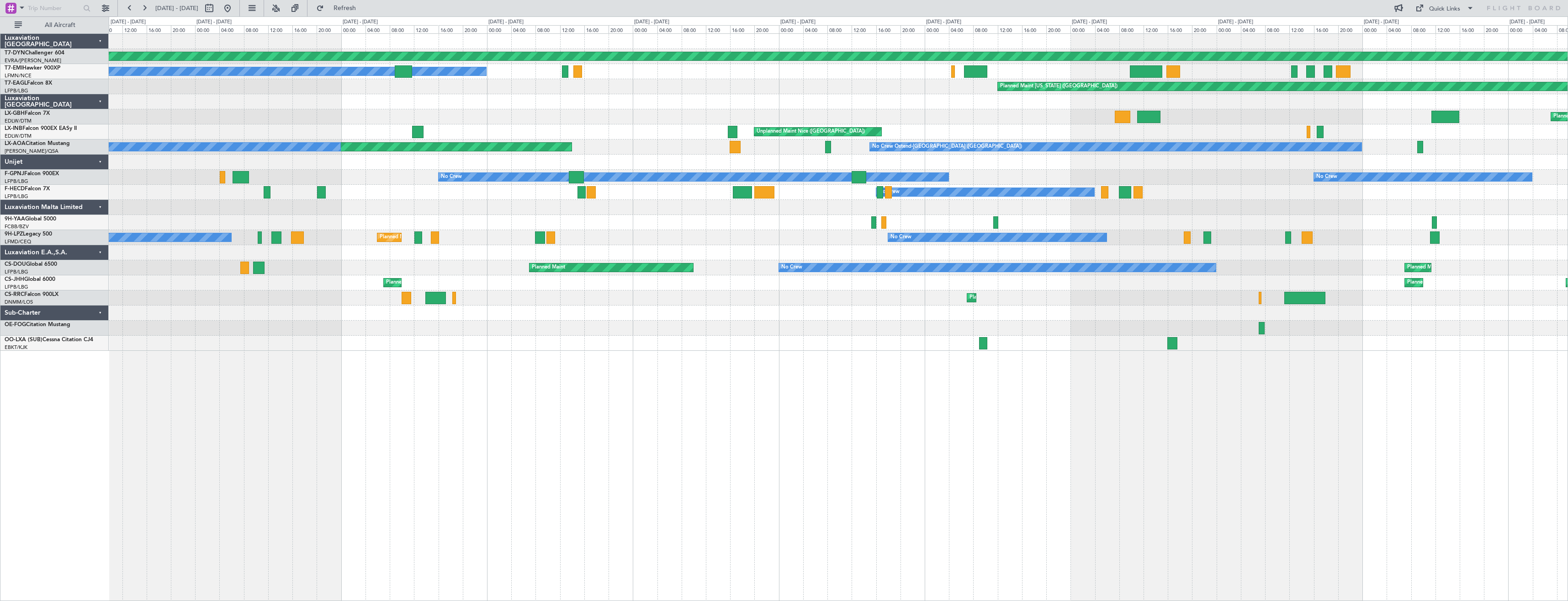
click at [766, 116] on div "Planned Maint Nice ([GEOGRAPHIC_DATA])" at bounding box center [838, 117] width 1459 height 15
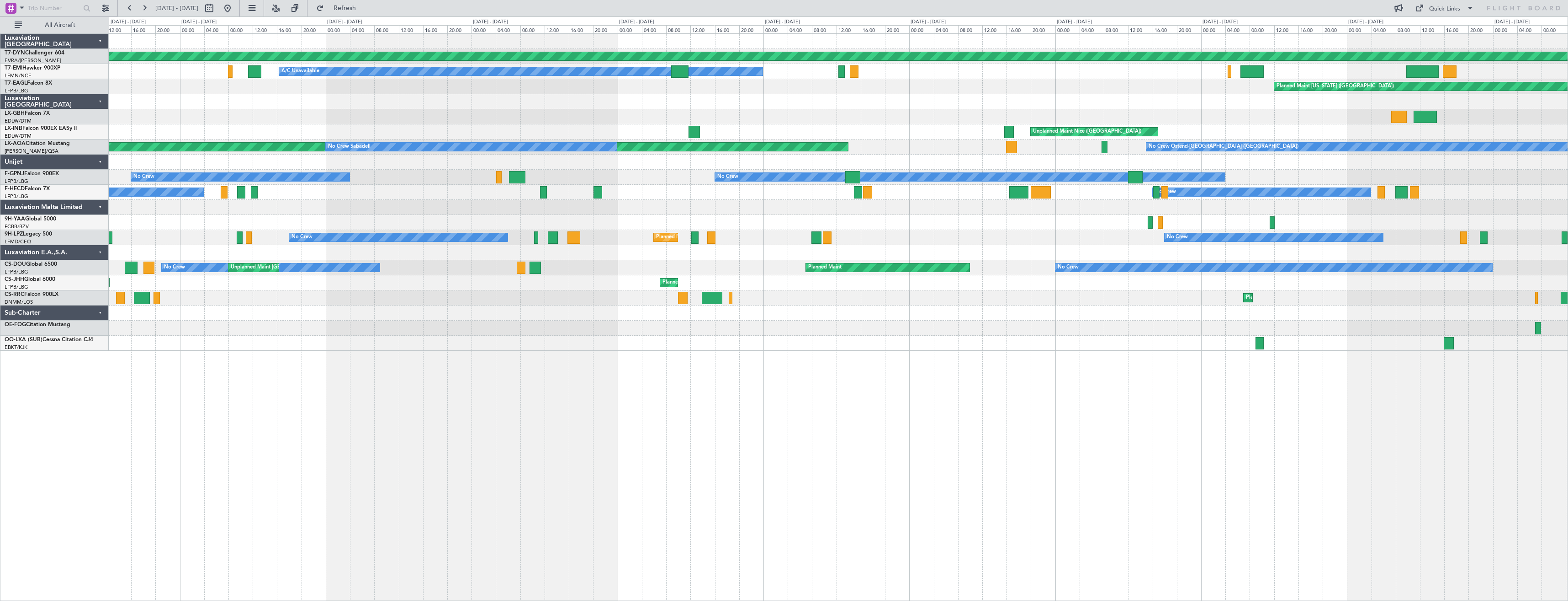
click at [814, 116] on div "Planned Maint Nice ([GEOGRAPHIC_DATA])" at bounding box center [838, 117] width 1459 height 15
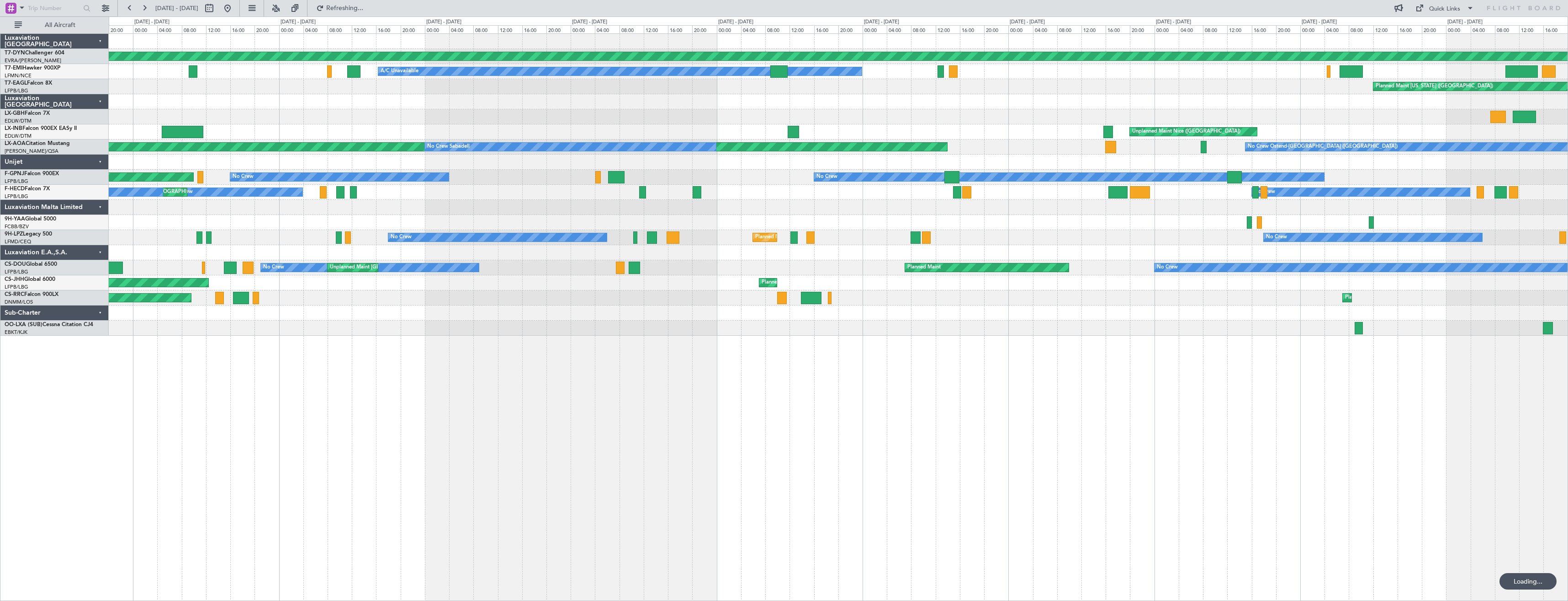
click at [897, 128] on div "Unplanned Maint Nice ([GEOGRAPHIC_DATA])" at bounding box center [838, 132] width 1459 height 15
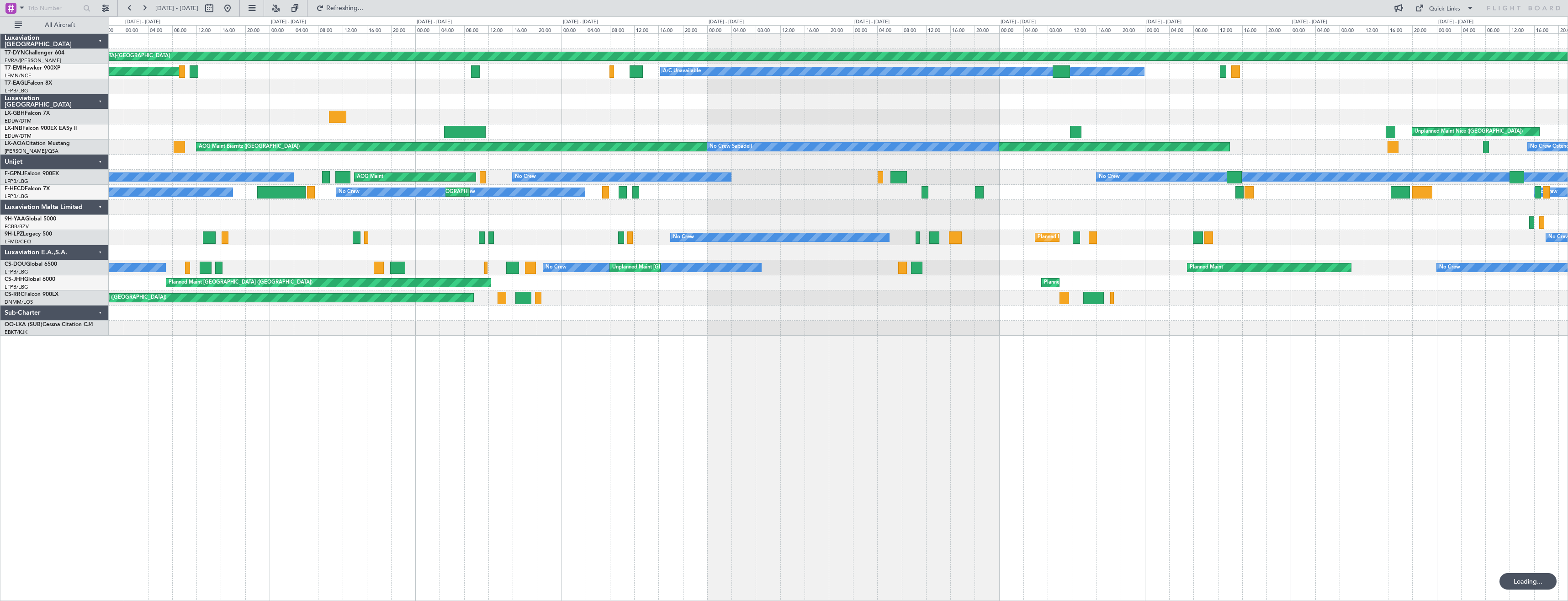
click at [786, 117] on div "Planned Maint [GEOGRAPHIC_DATA]-[GEOGRAPHIC_DATA] A/C Unavailable Planned Maint…" at bounding box center [838, 185] width 1459 height 301
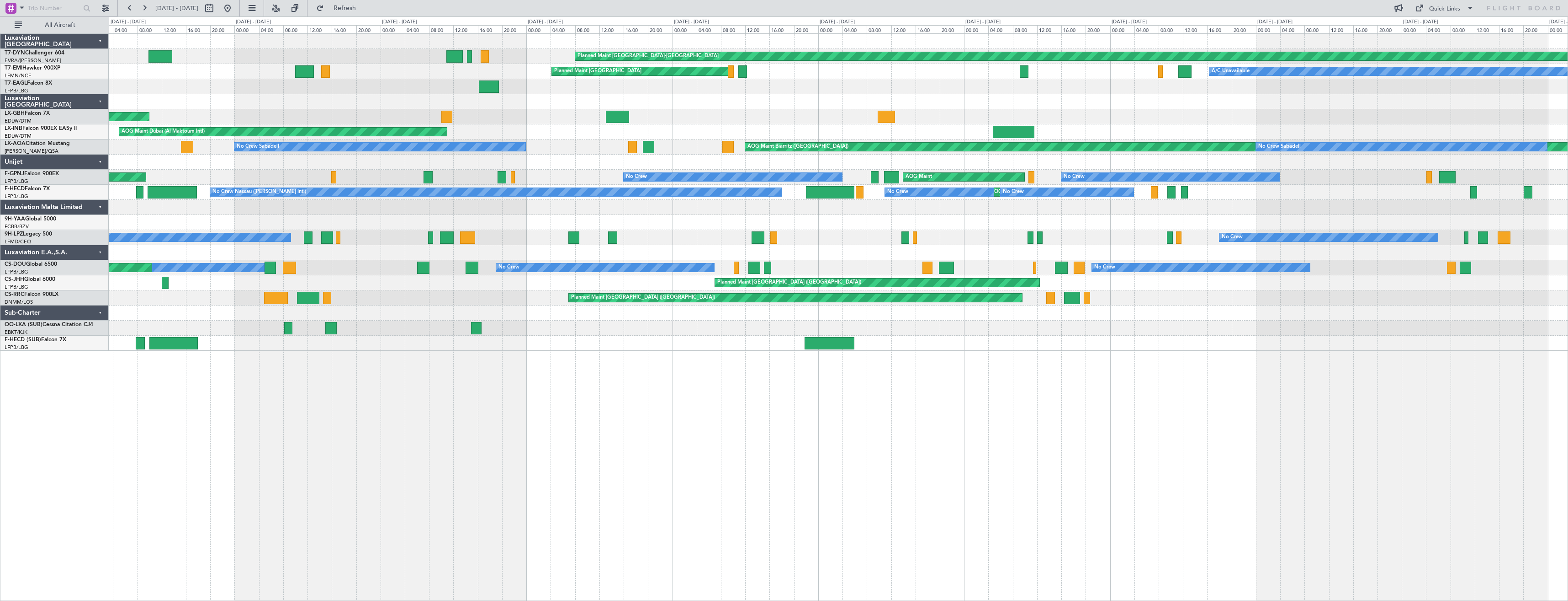
click at [894, 126] on div "AOG Maint Dubai (Al Maktoum Intl)" at bounding box center [838, 132] width 1459 height 15
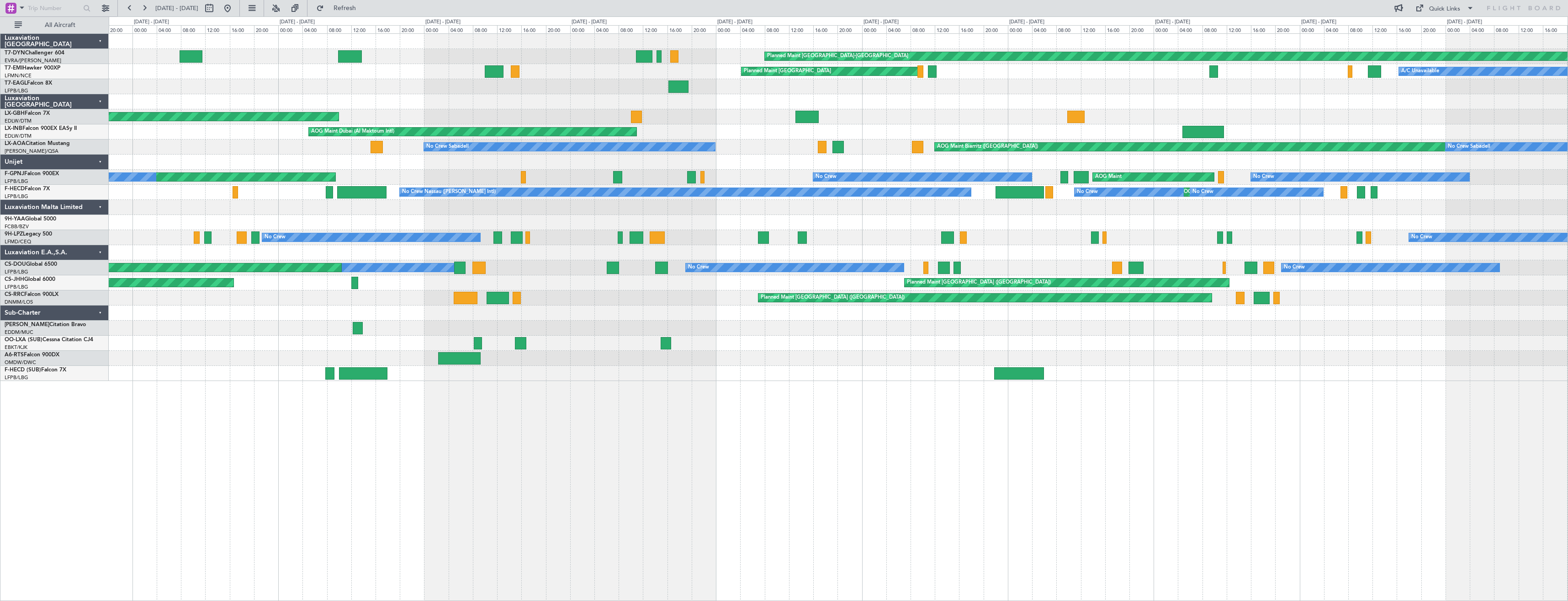
click at [1119, 118] on div "Planned Maint [GEOGRAPHIC_DATA] ([GEOGRAPHIC_DATA])" at bounding box center [838, 117] width 1459 height 15
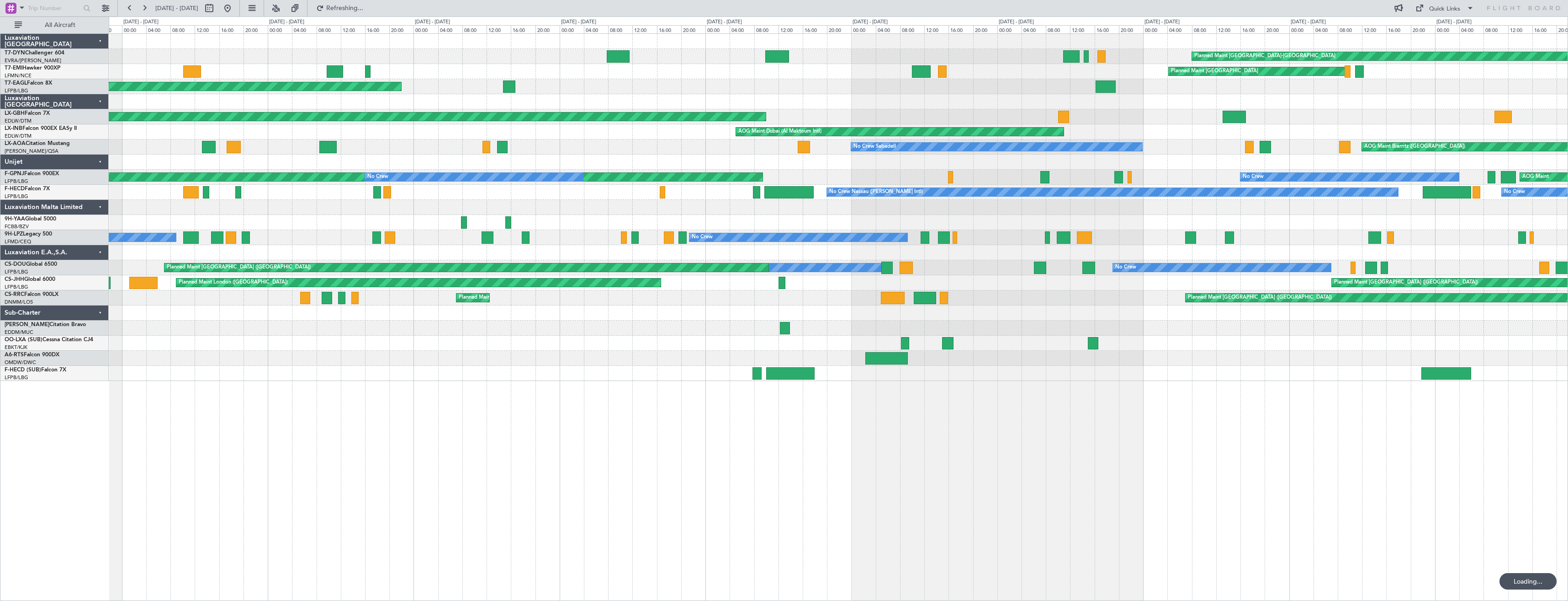
click at [1114, 109] on div at bounding box center [838, 102] width 1459 height 15
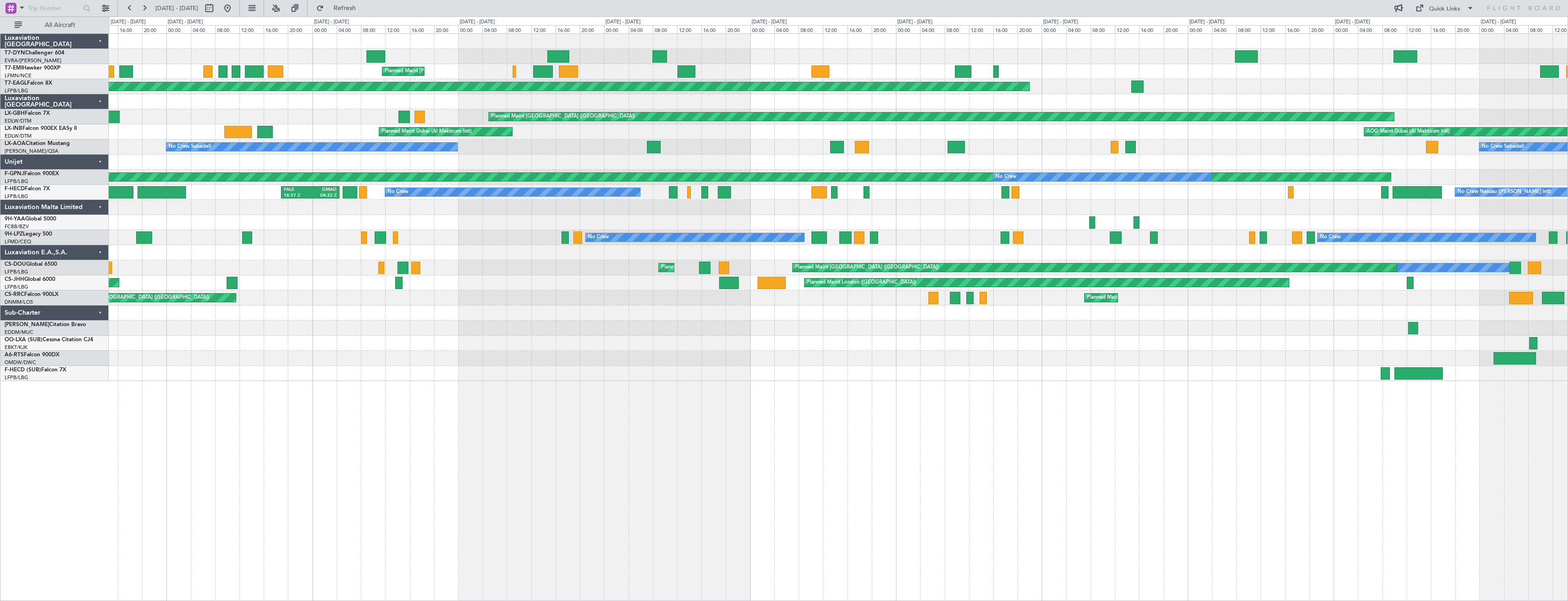
click at [1251, 158] on div at bounding box center [838, 162] width 1459 height 15
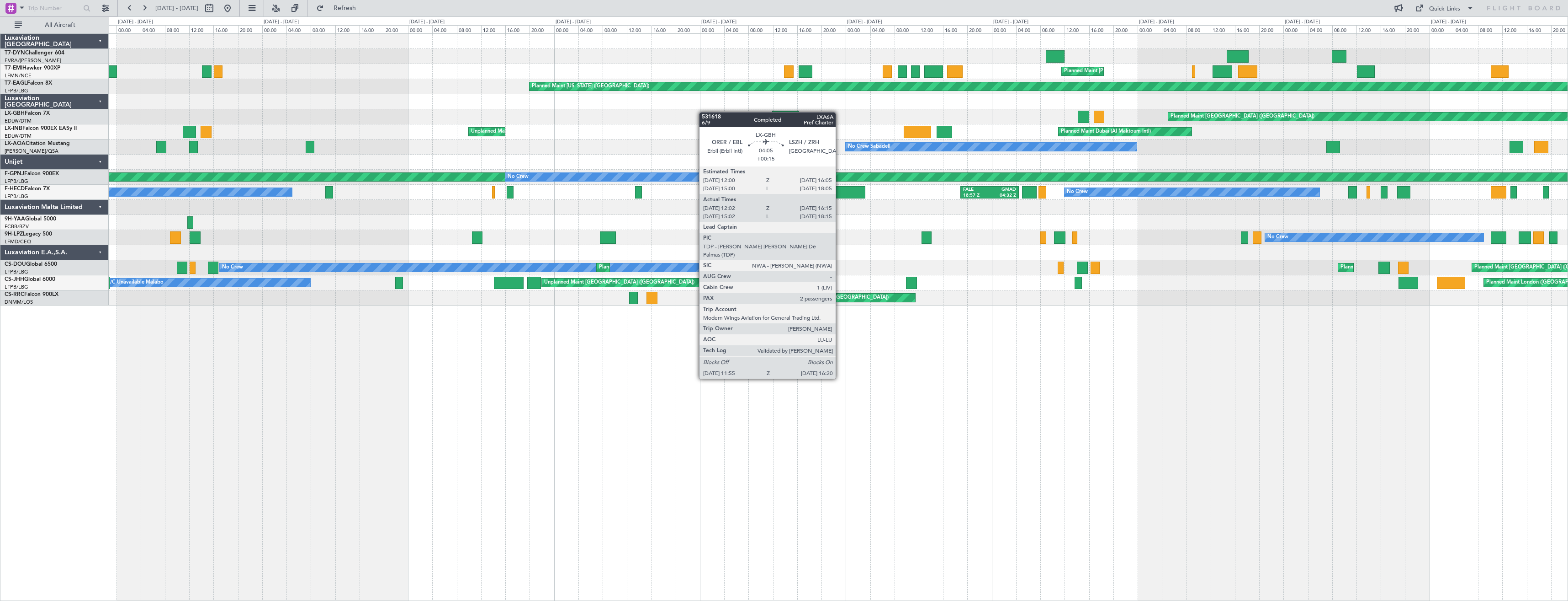
click at [1019, 114] on div "Planned Maint [GEOGRAPHIC_DATA] ([GEOGRAPHIC_DATA])" at bounding box center [838, 117] width 1459 height 15
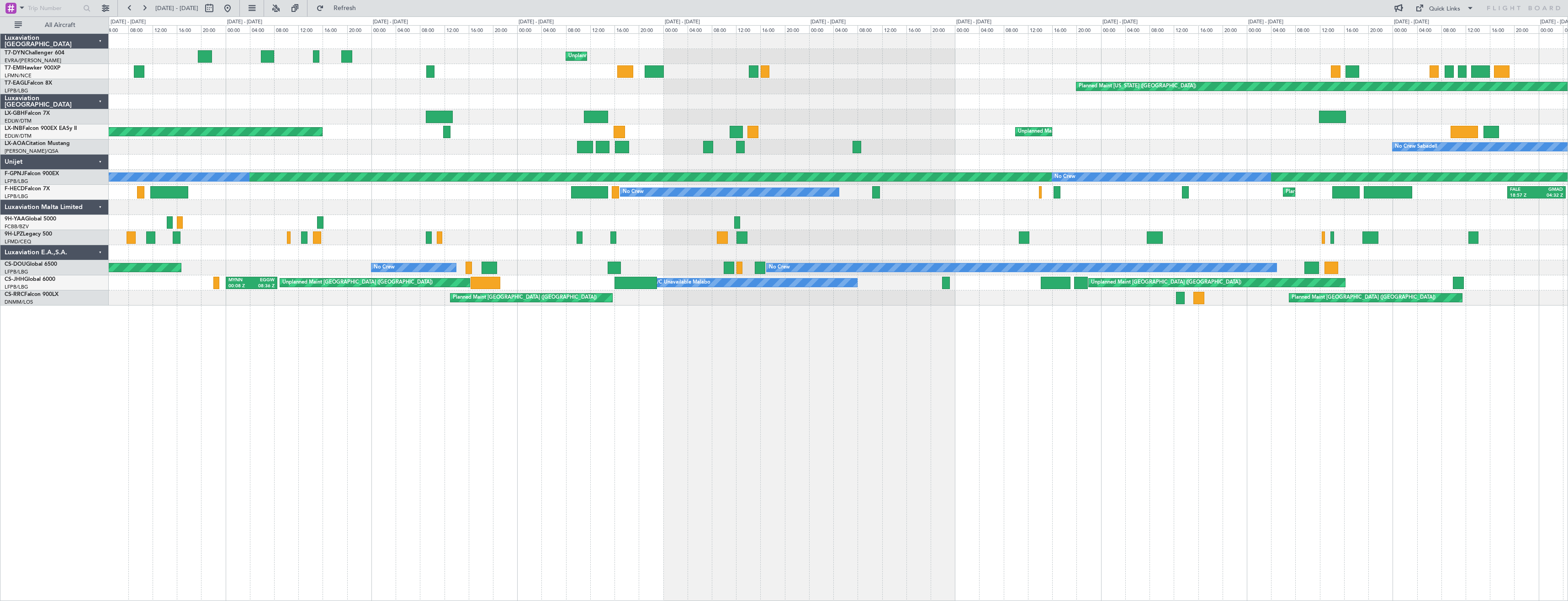
click at [1274, 109] on div "Unplanned Maint [GEOGRAPHIC_DATA] (Riga Intl) Planned Maint [PERSON_NAME] Plann…" at bounding box center [838, 169] width 1459 height 271
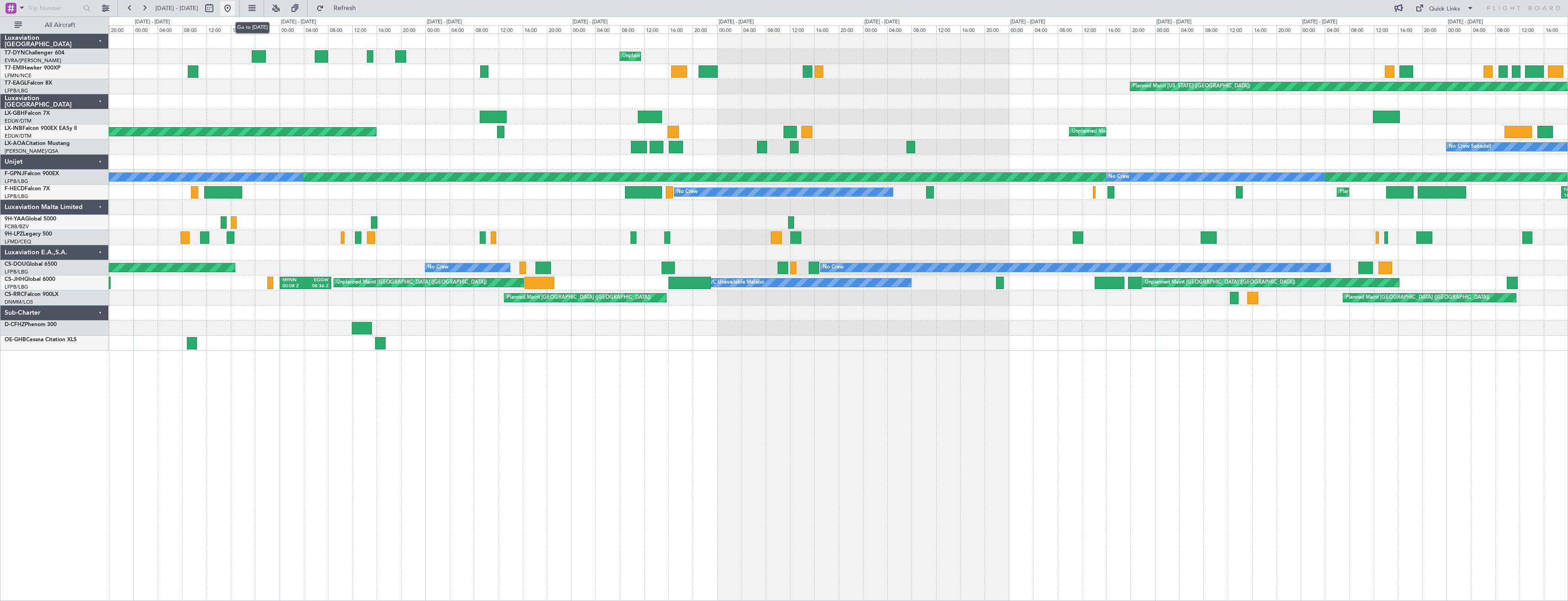
click at [235, 9] on button at bounding box center [227, 8] width 15 height 15
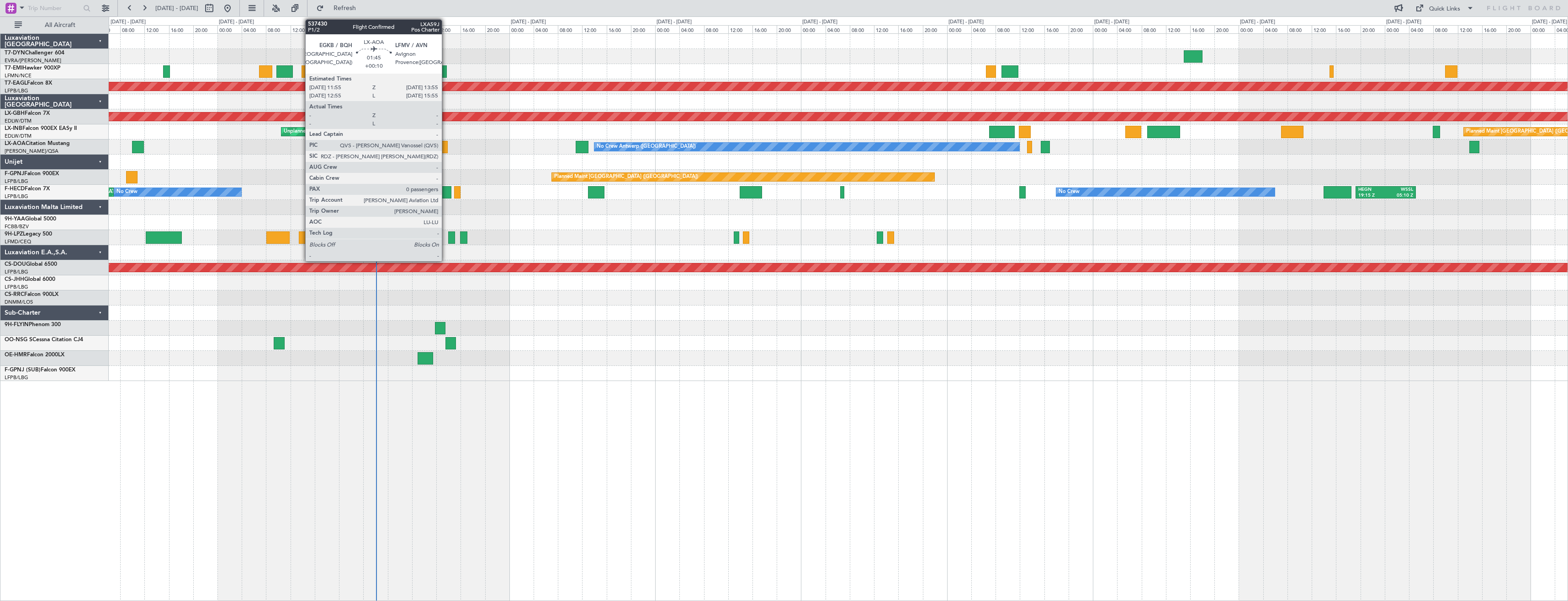
click at [446, 147] on div at bounding box center [441, 146] width 12 height 12
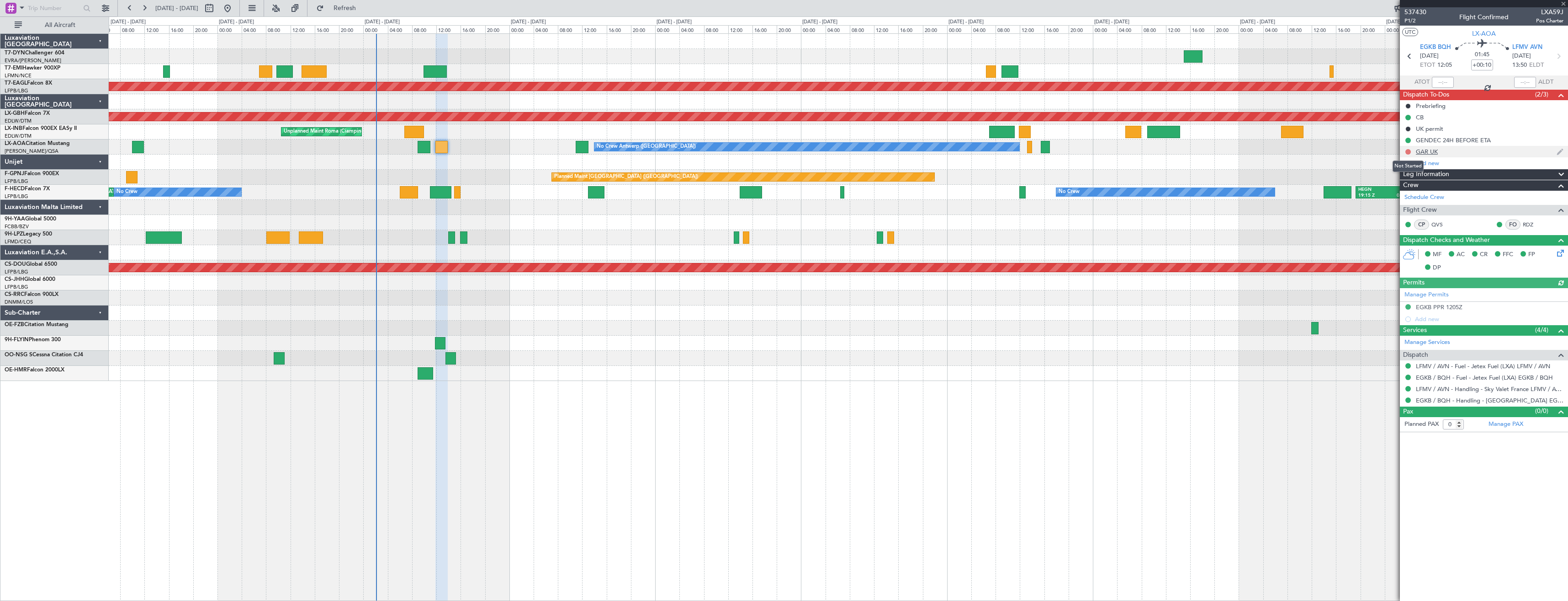
click at [1406, 151] on button at bounding box center [1408, 151] width 6 height 6
click at [1408, 189] on span "Completed" at bounding box center [1412, 192] width 30 height 9
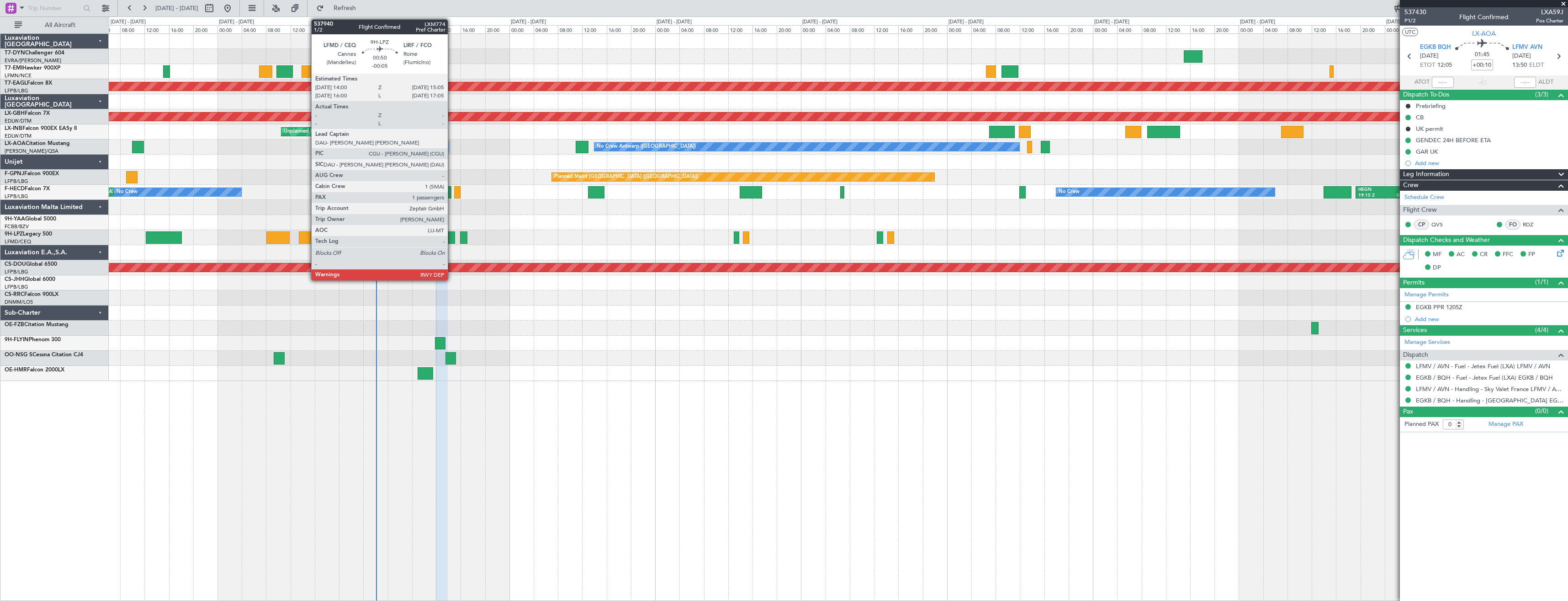
click at [452, 235] on div at bounding box center [451, 237] width 7 height 12
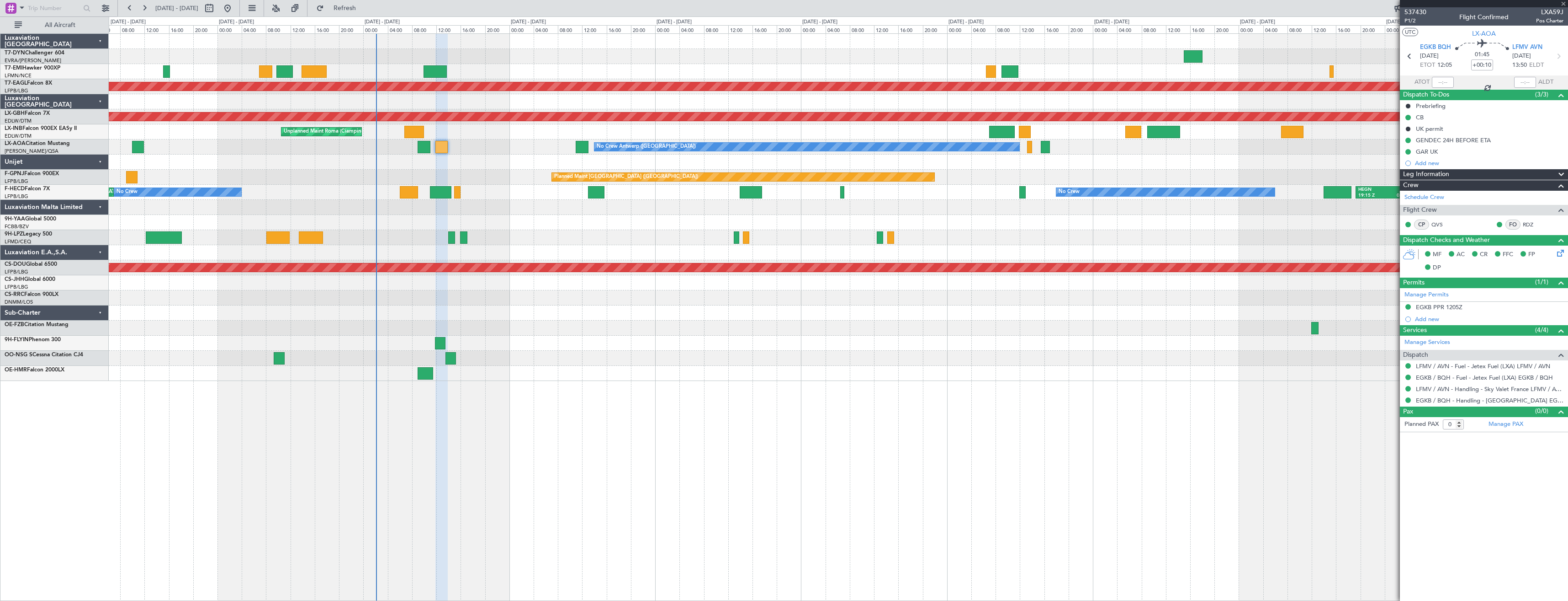
type input "-00:05"
type input "1"
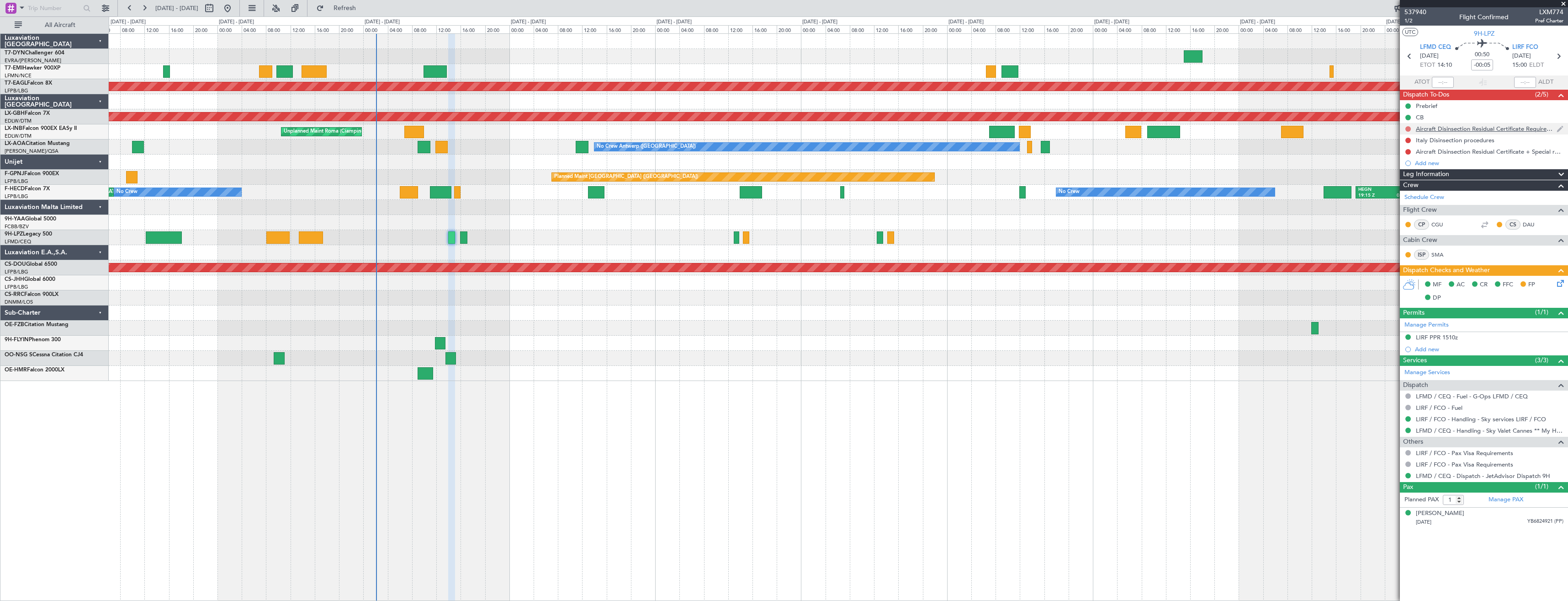
click at [1409, 130] on button at bounding box center [1408, 129] width 6 height 6
click at [1407, 153] on span "In Progress" at bounding box center [1412, 155] width 31 height 9
click at [1407, 139] on button at bounding box center [1408, 140] width 6 height 6
click at [1406, 171] on span "In Progress" at bounding box center [1412, 167] width 31 height 9
click at [1409, 153] on button at bounding box center [1408, 151] width 6 height 6
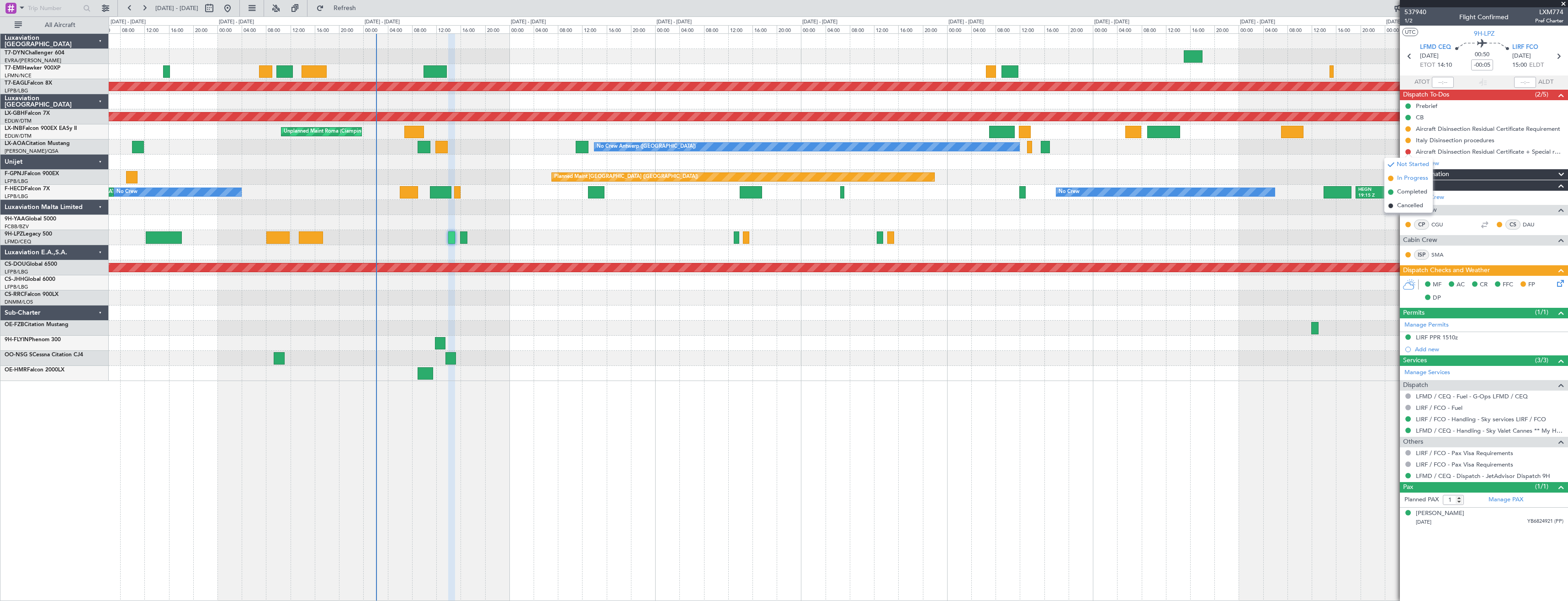
click at [1409, 178] on span "In Progress" at bounding box center [1412, 178] width 31 height 9
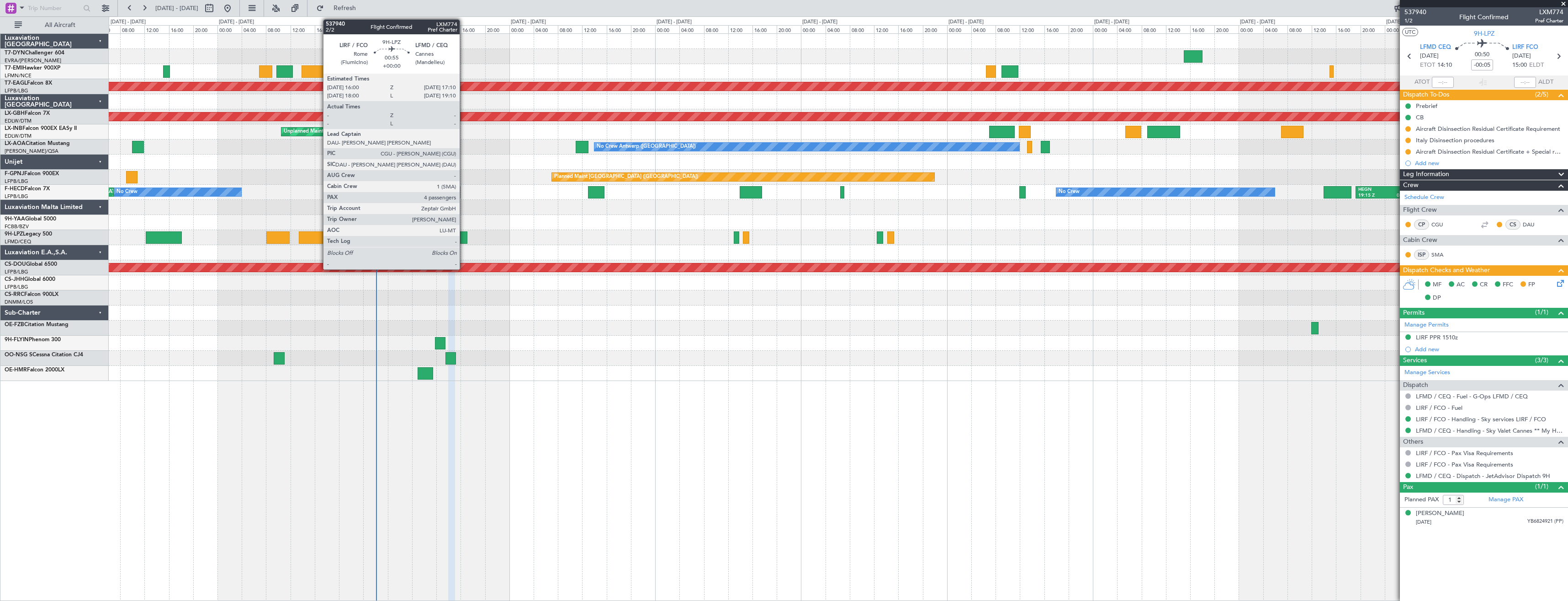
click at [464, 235] on div at bounding box center [463, 237] width 7 height 12
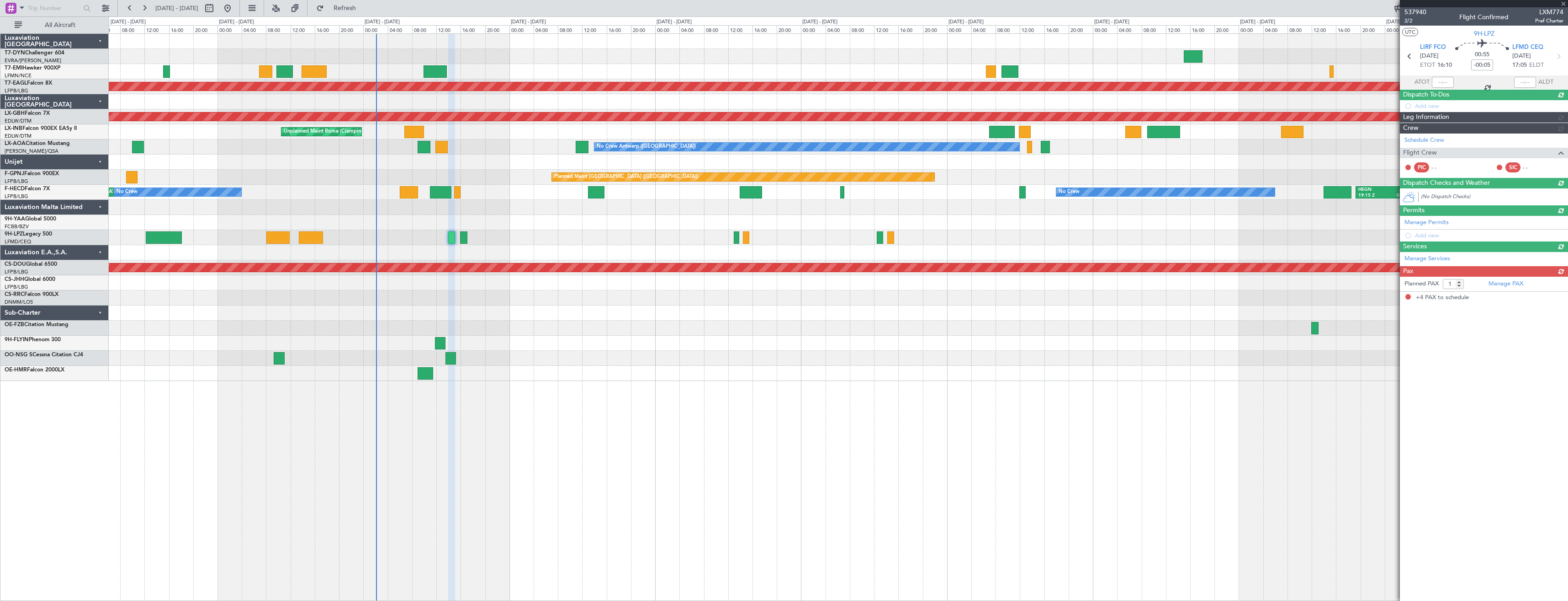
type input "4"
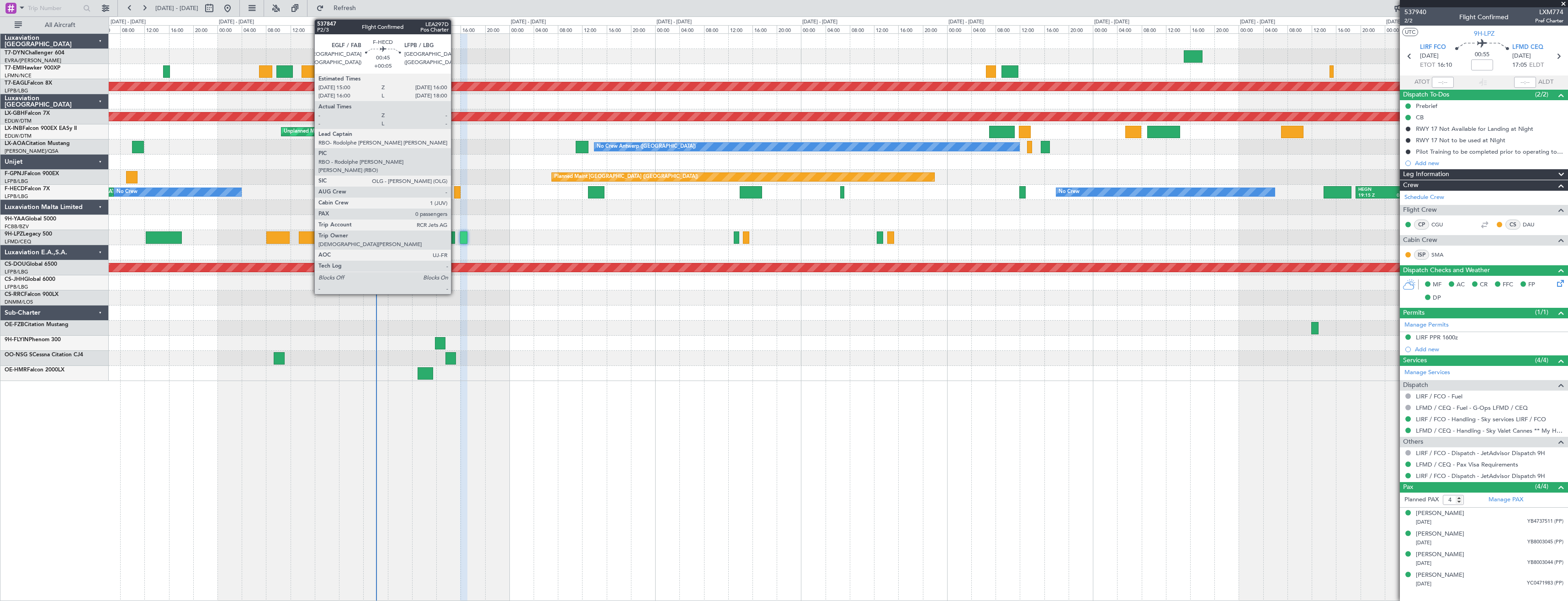
click at [455, 190] on div at bounding box center [458, 192] width 6 height 12
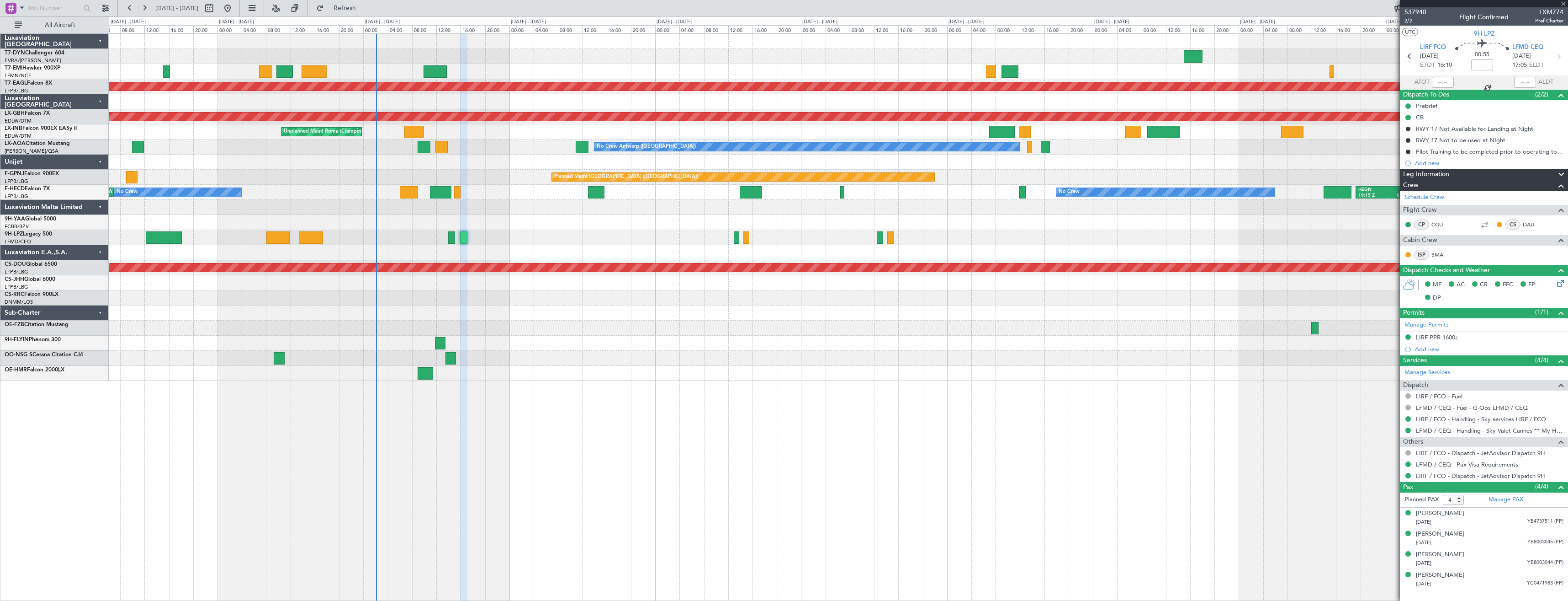
type input "+00:05"
type input "0"
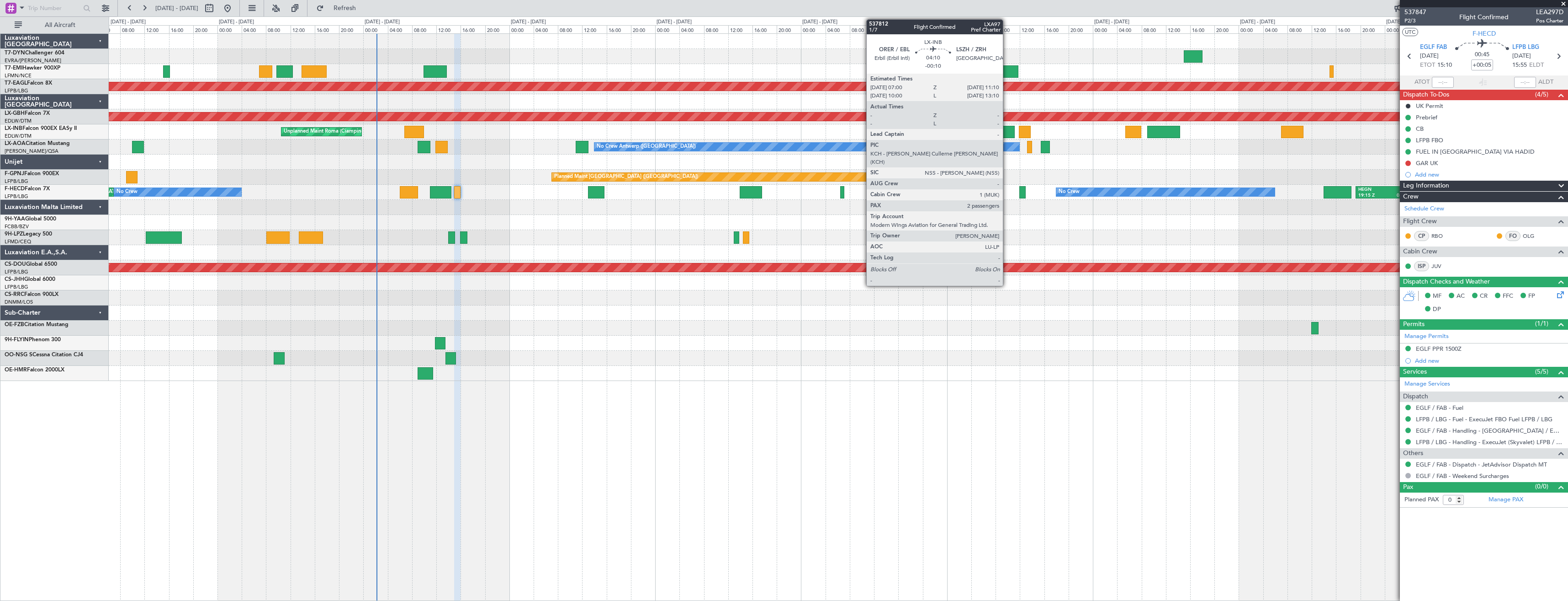
click at [1007, 127] on div at bounding box center [1002, 132] width 26 height 12
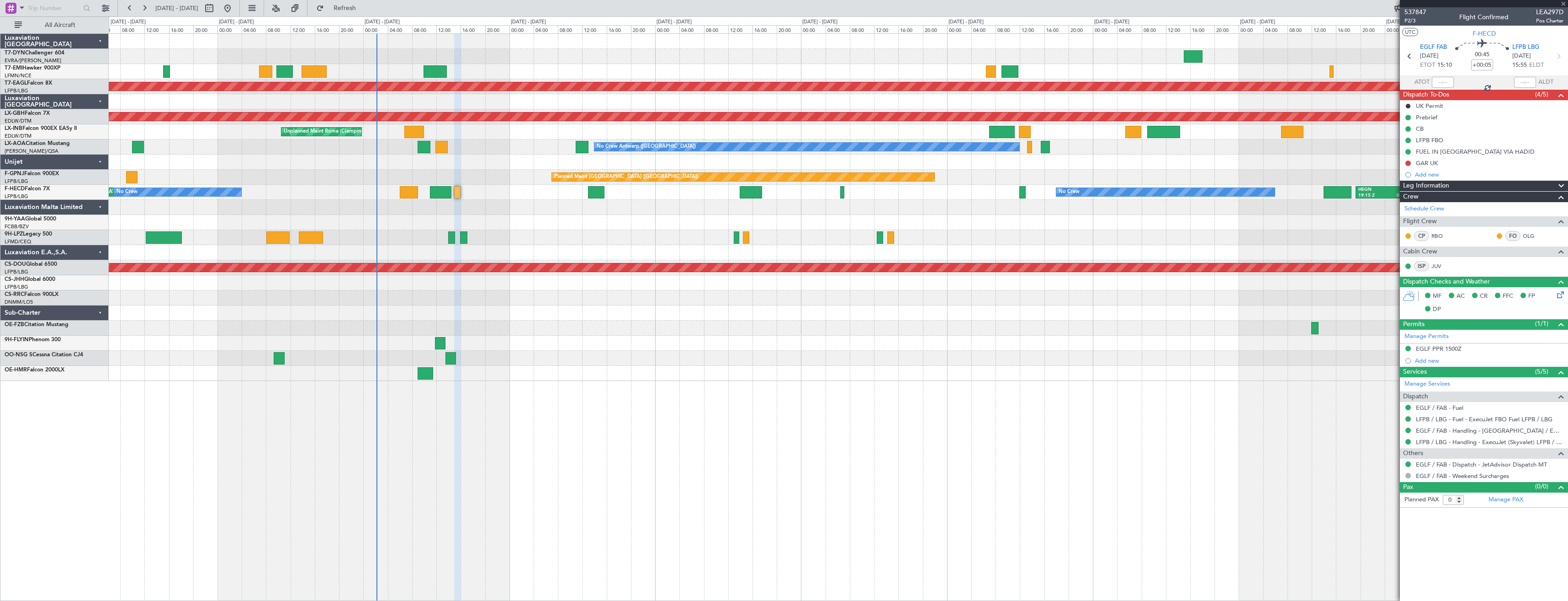
type input "-00:10"
type input "2"
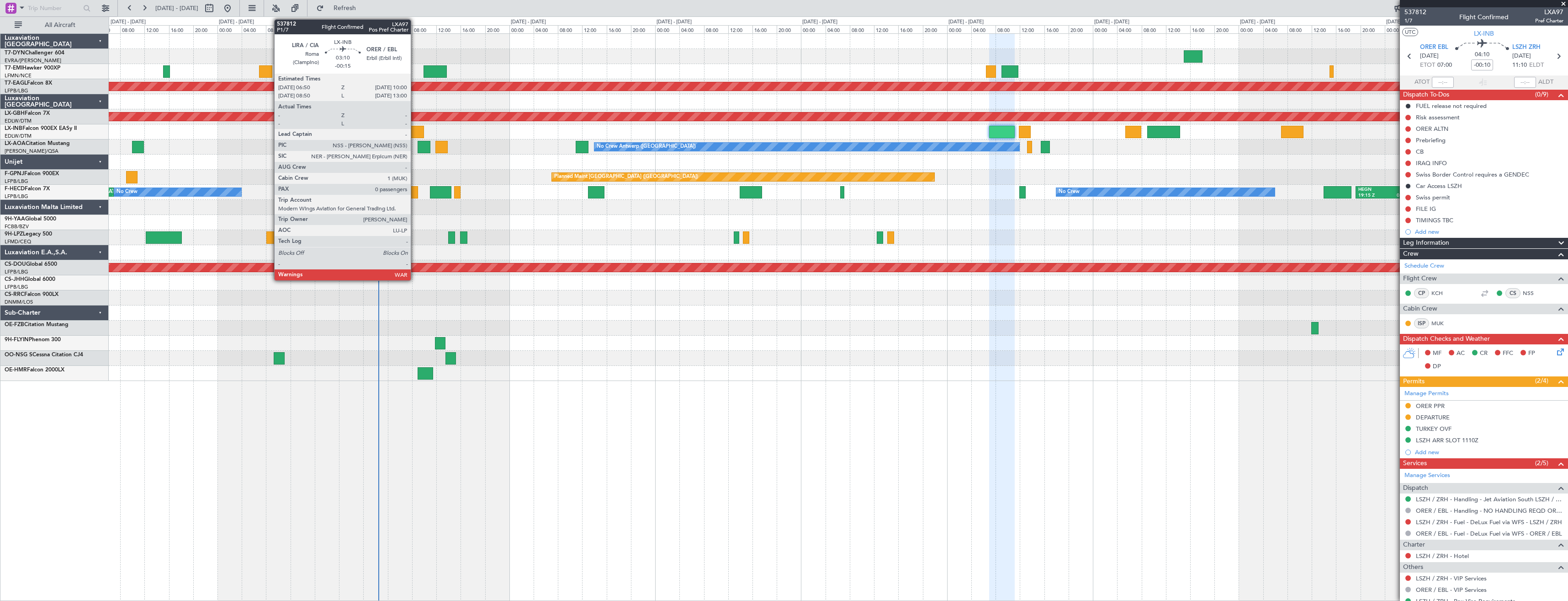
click at [415, 131] on div at bounding box center [414, 132] width 20 height 12
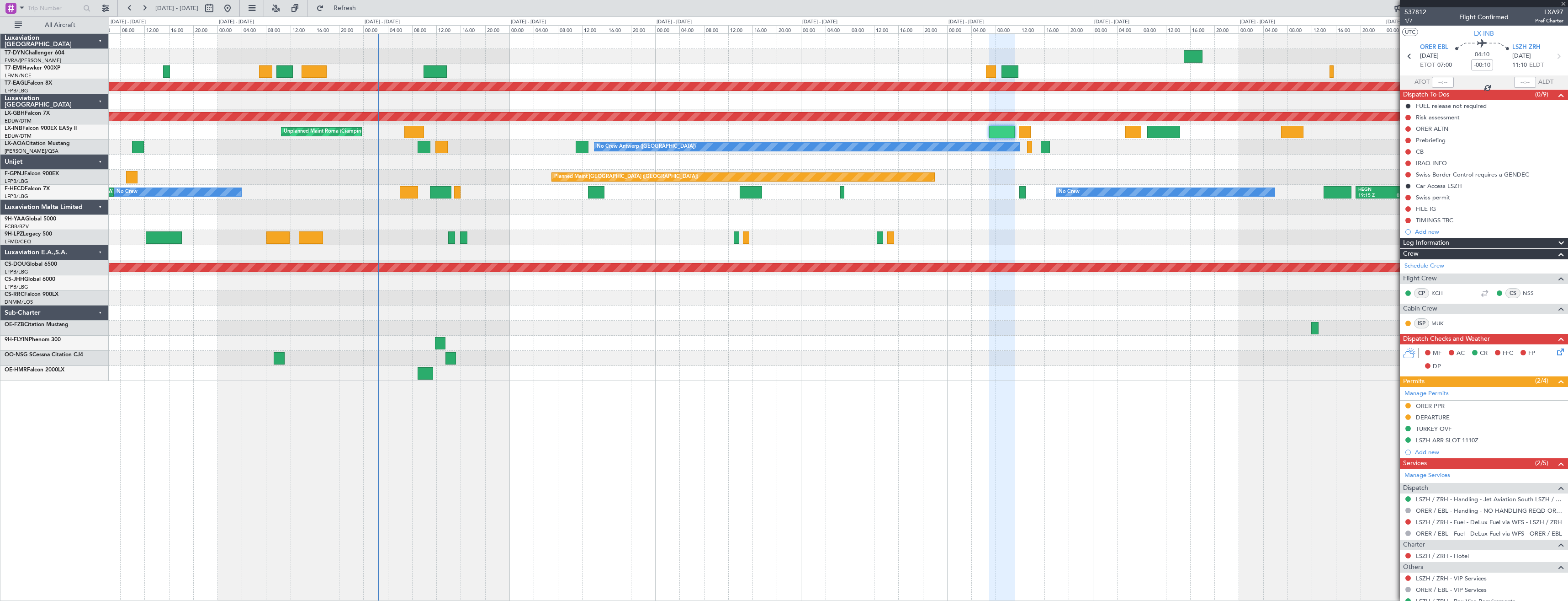
type input "-00:15"
type input "0"
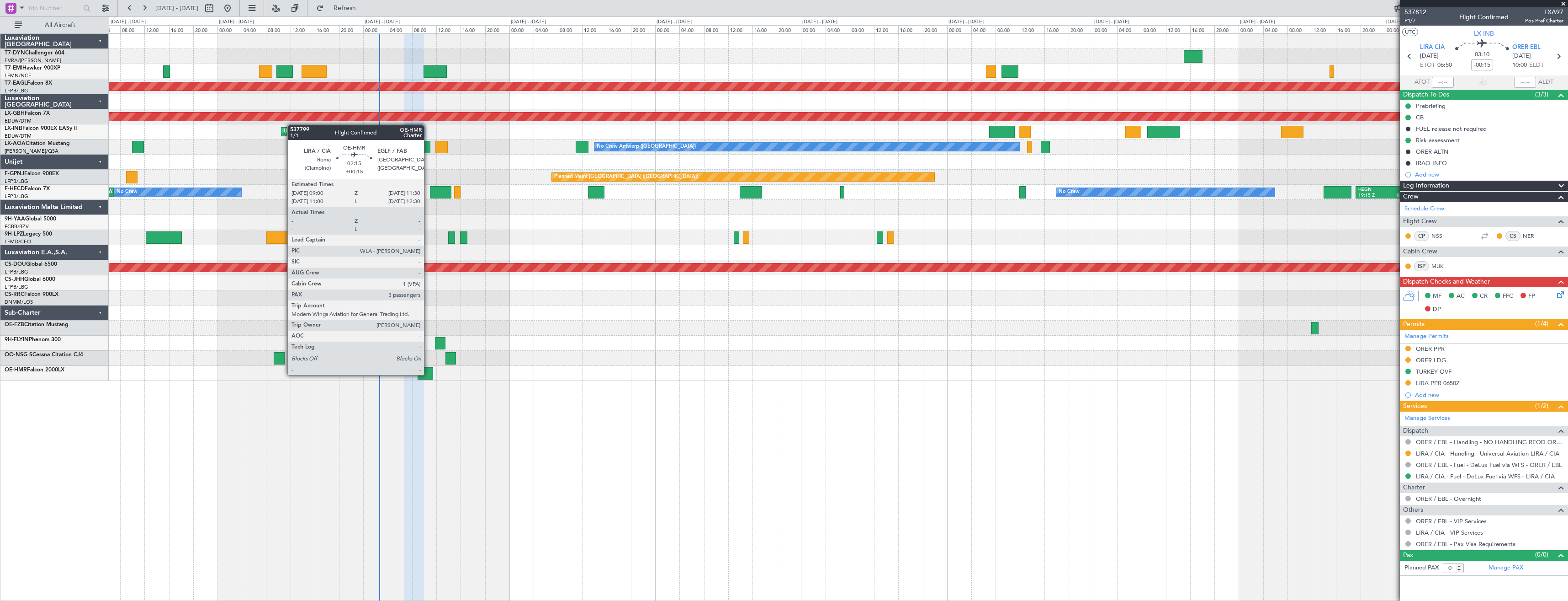
click at [428, 374] on div at bounding box center [425, 373] width 15 height 12
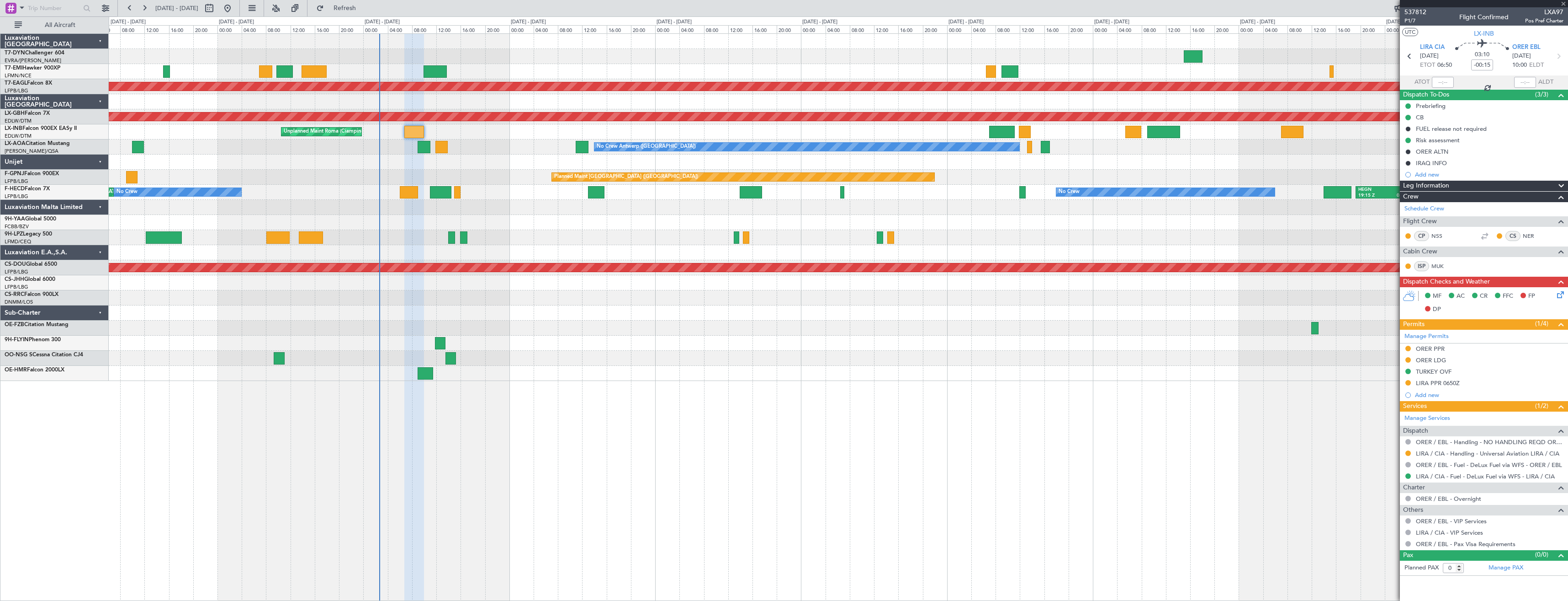
type input "+00:15"
type input "3"
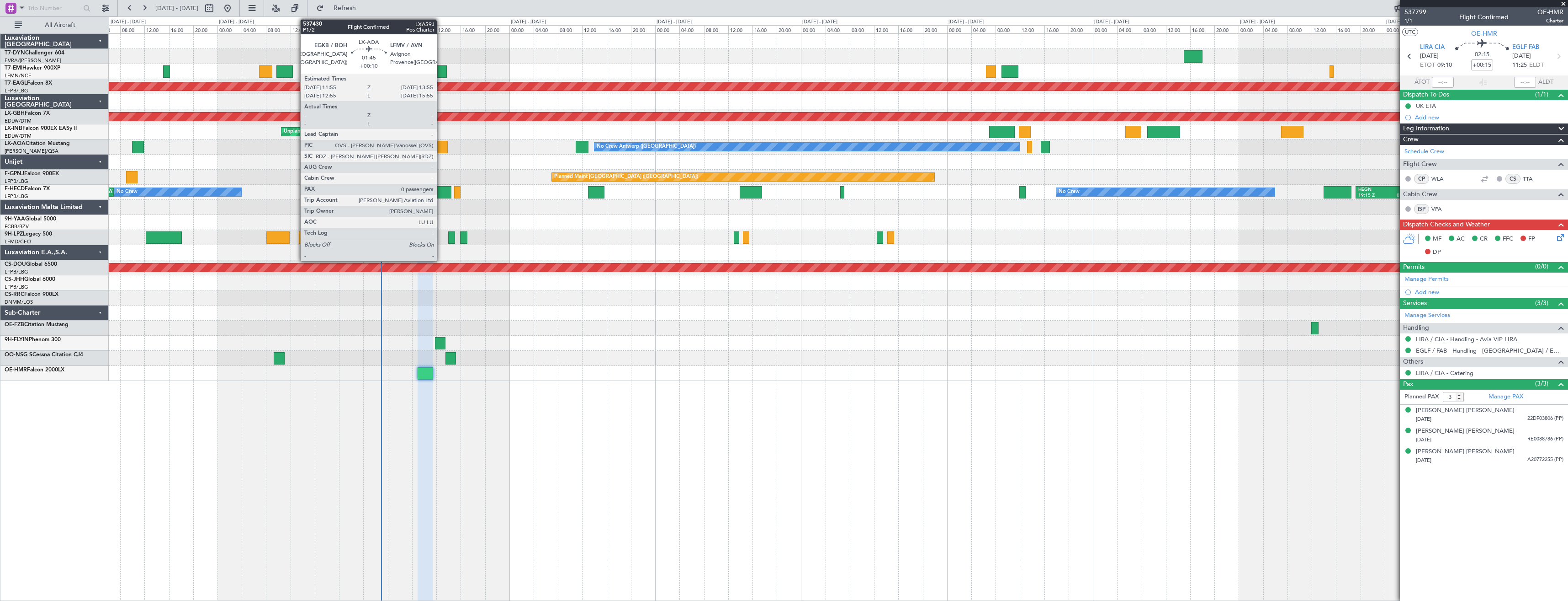
click at [441, 147] on div at bounding box center [441, 146] width 12 height 12
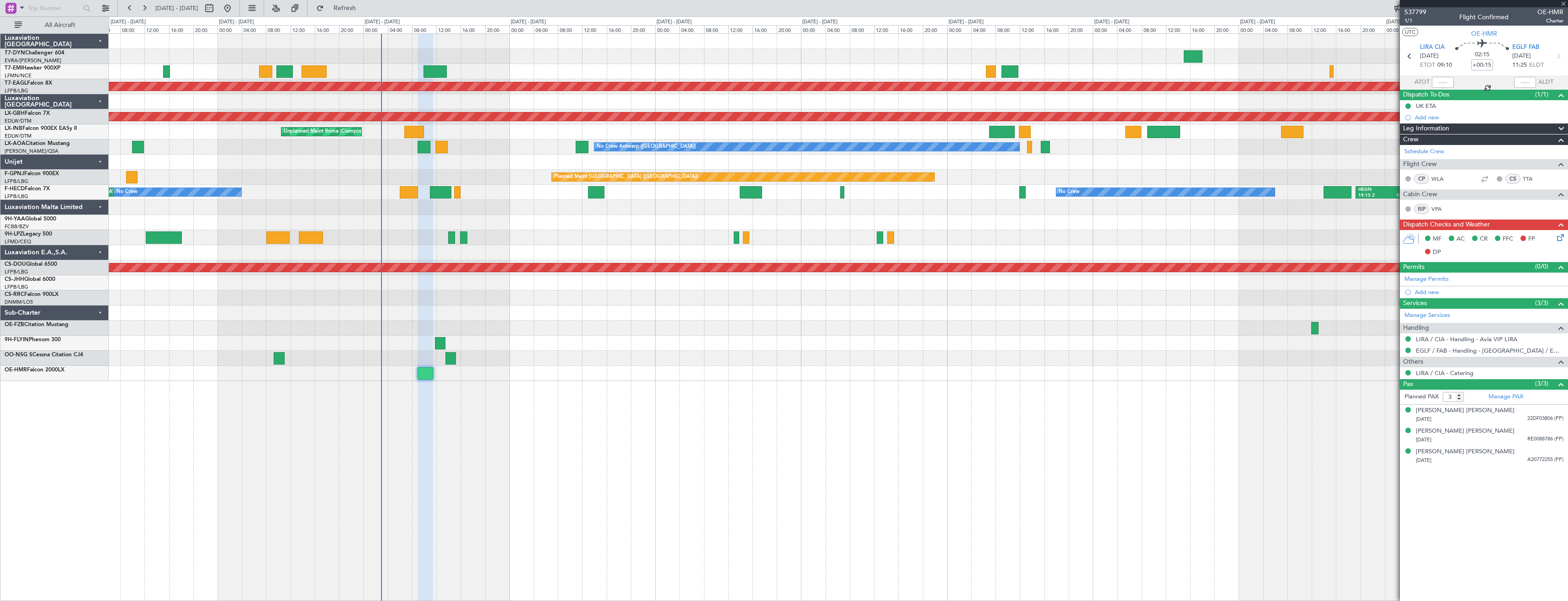
type input "+00:10"
type input "0"
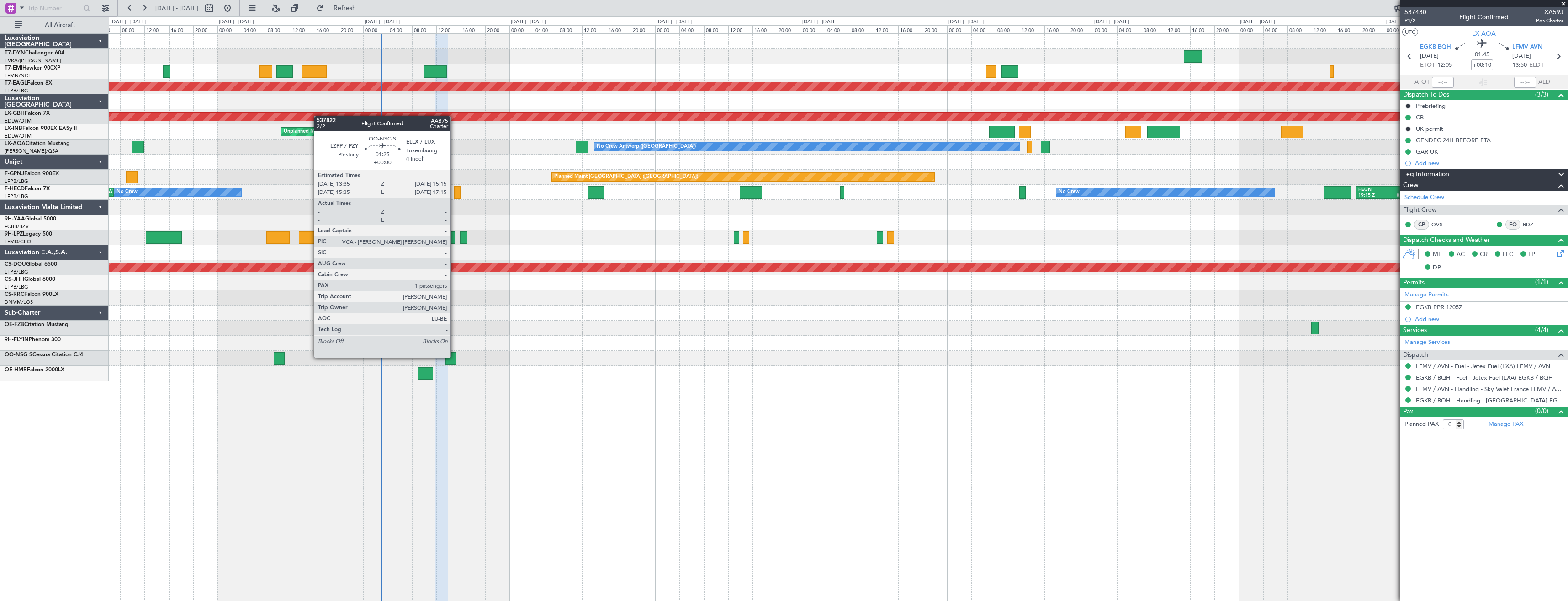
click at [454, 356] on div at bounding box center [451, 358] width 10 height 12
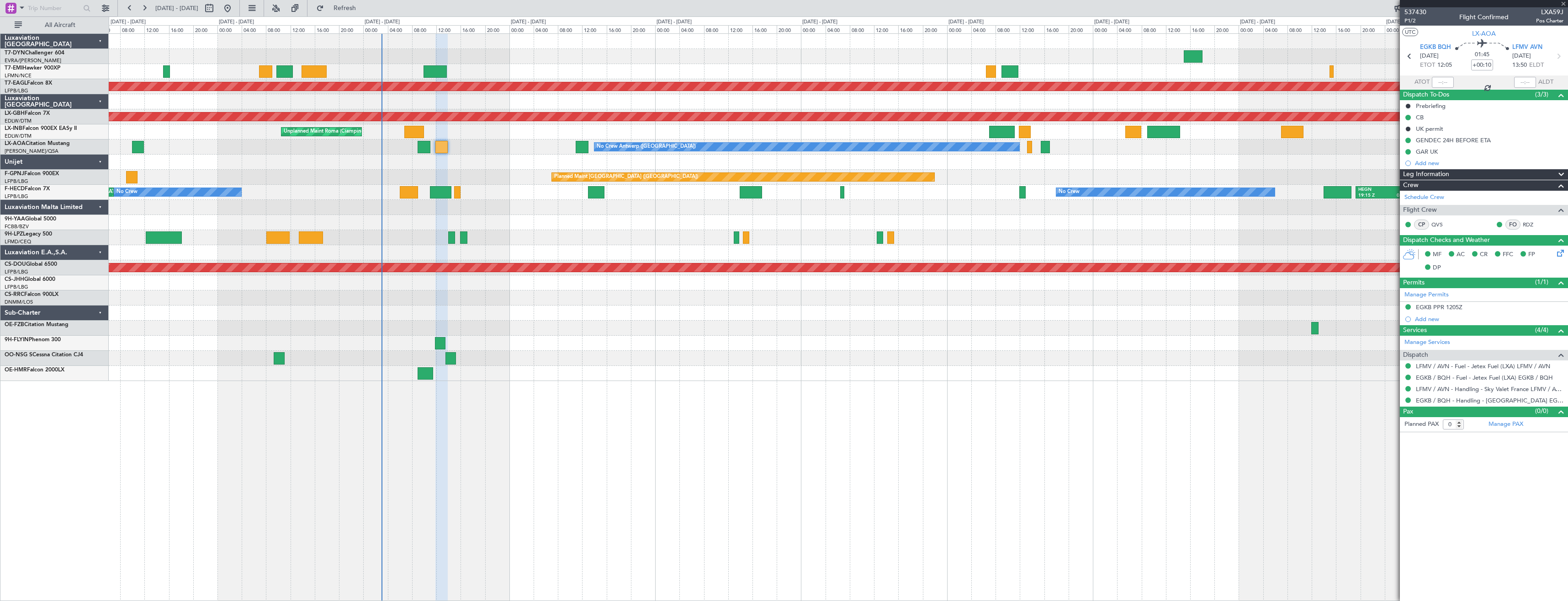
type input "1"
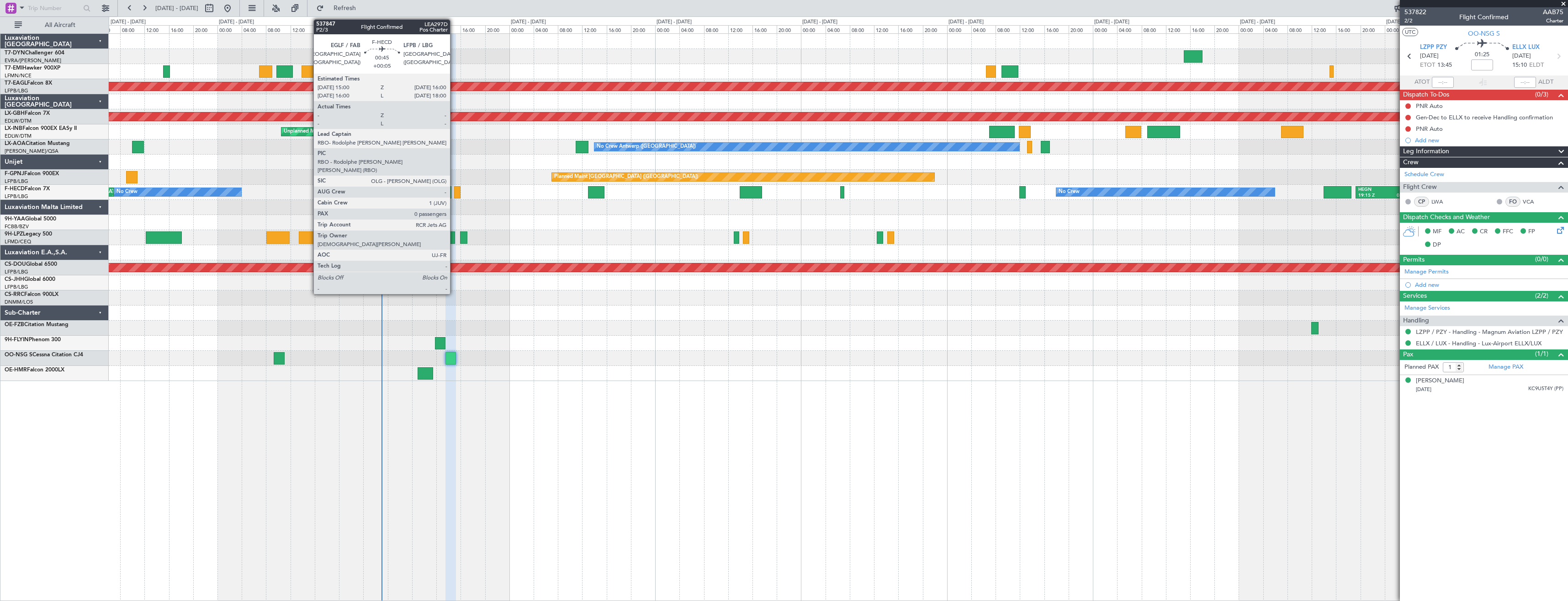
click at [454, 192] on div at bounding box center [458, 192] width 6 height 12
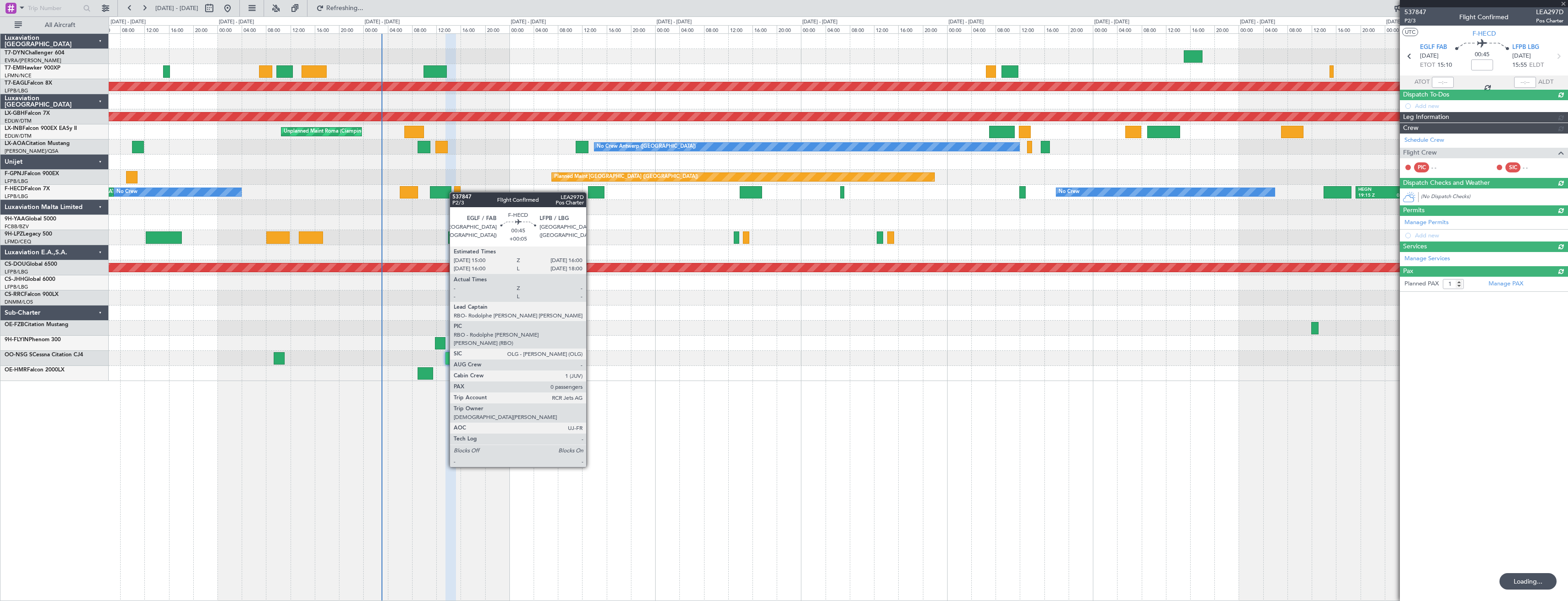
type input "+00:05"
type input "0"
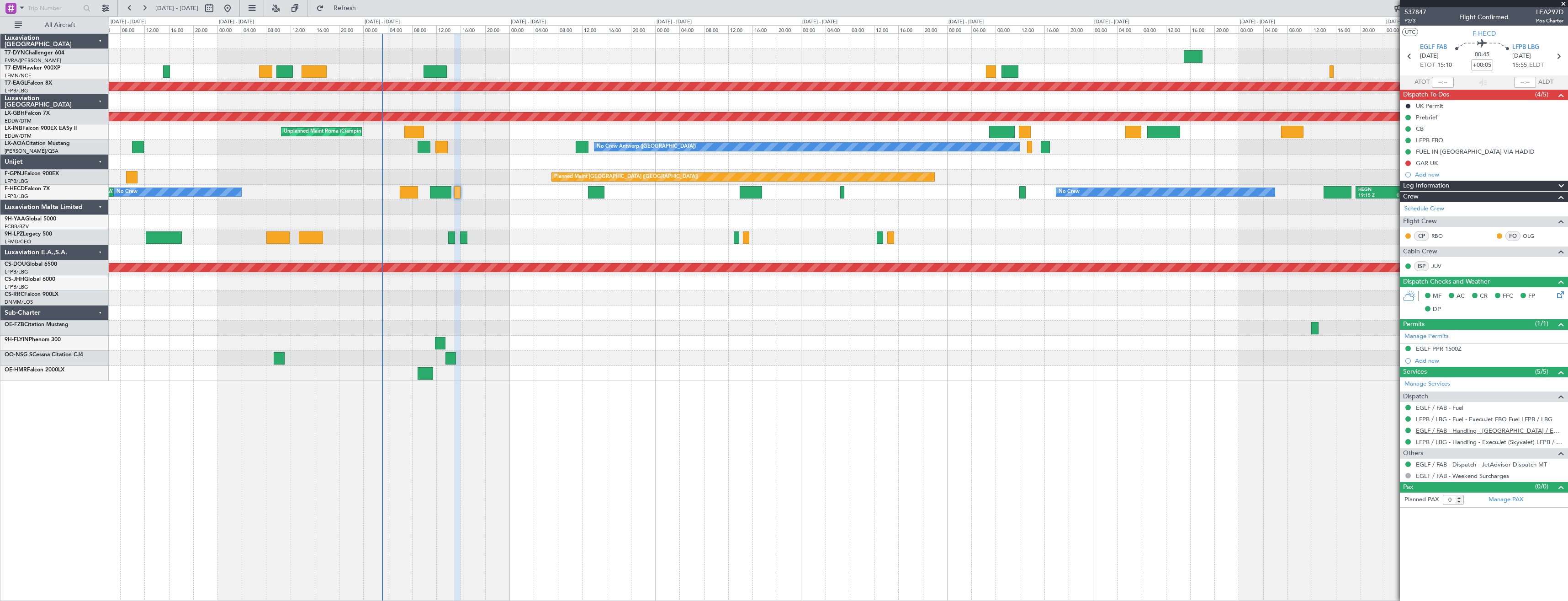
click at [1428, 428] on link "EGLF / FAB - Handling - [GEOGRAPHIC_DATA] / EGLF / FAB" at bounding box center [1489, 430] width 147 height 8
click at [1409, 162] on button at bounding box center [1408, 163] width 6 height 6
click at [1405, 205] on span "Completed" at bounding box center [1412, 203] width 30 height 9
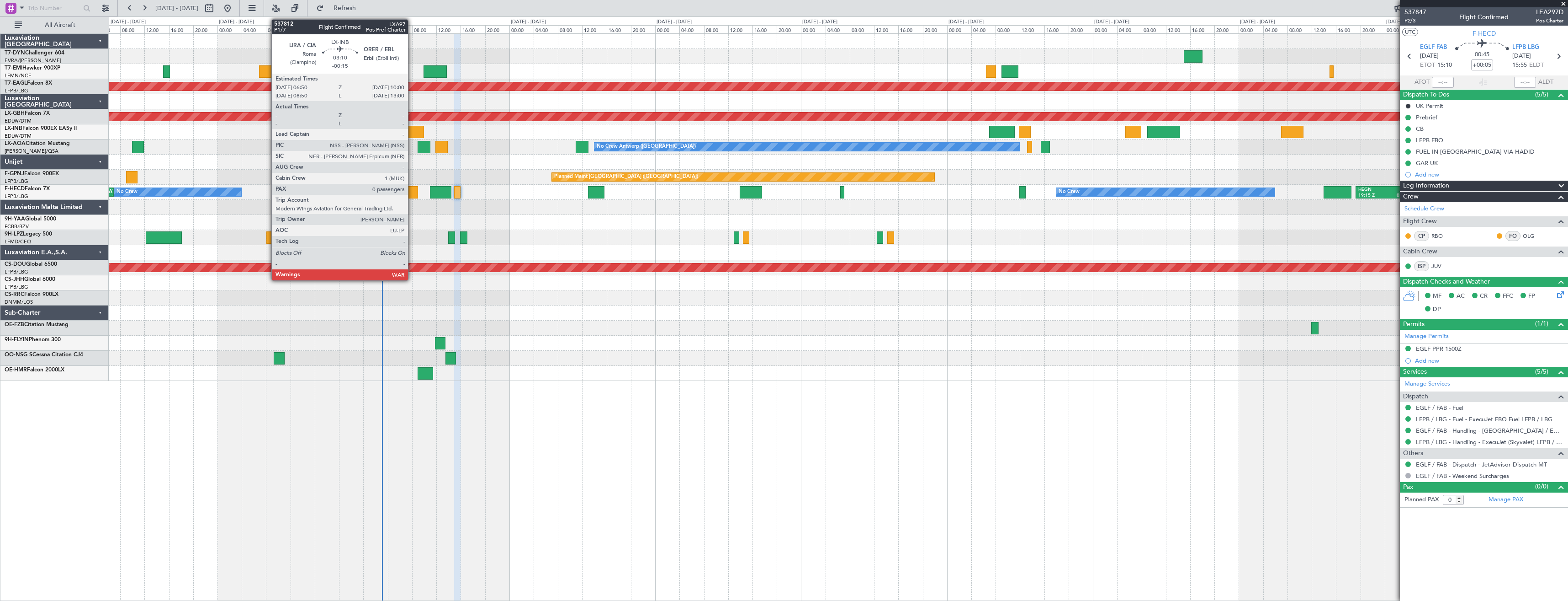
click at [412, 136] on div at bounding box center [414, 132] width 20 height 12
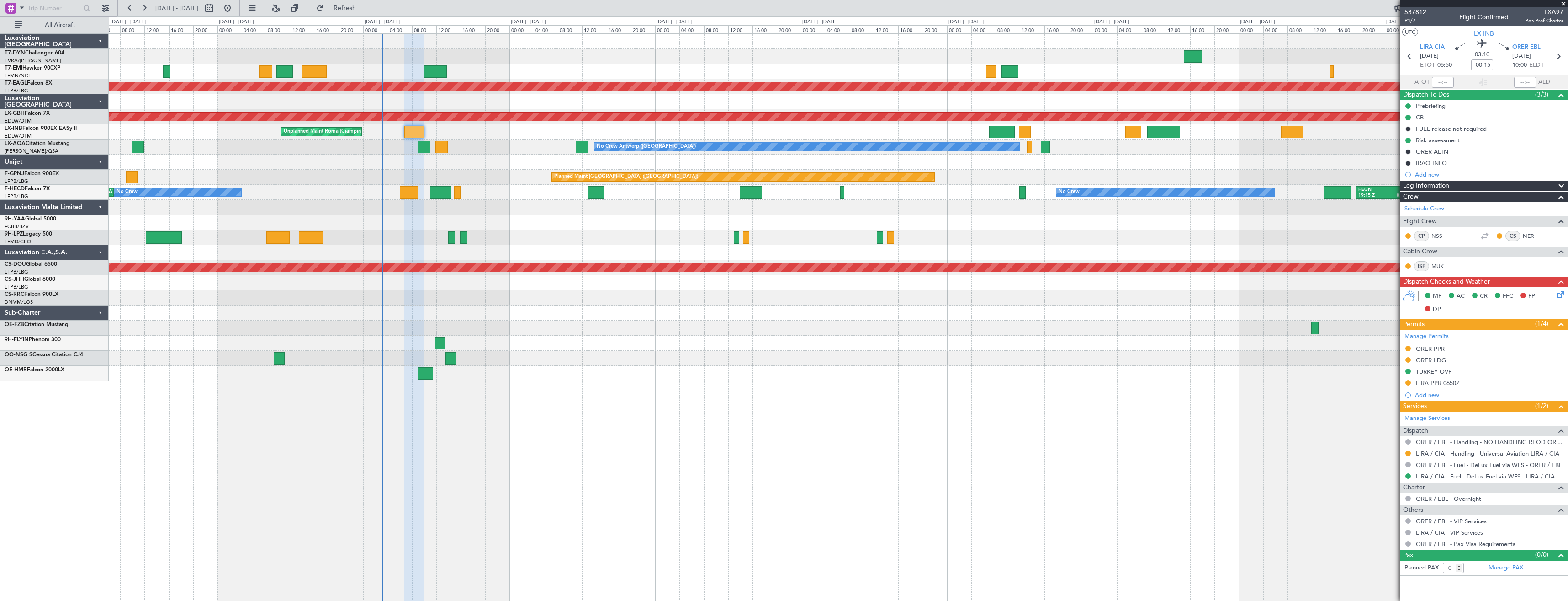
click at [483, 222] on div at bounding box center [838, 222] width 1459 height 15
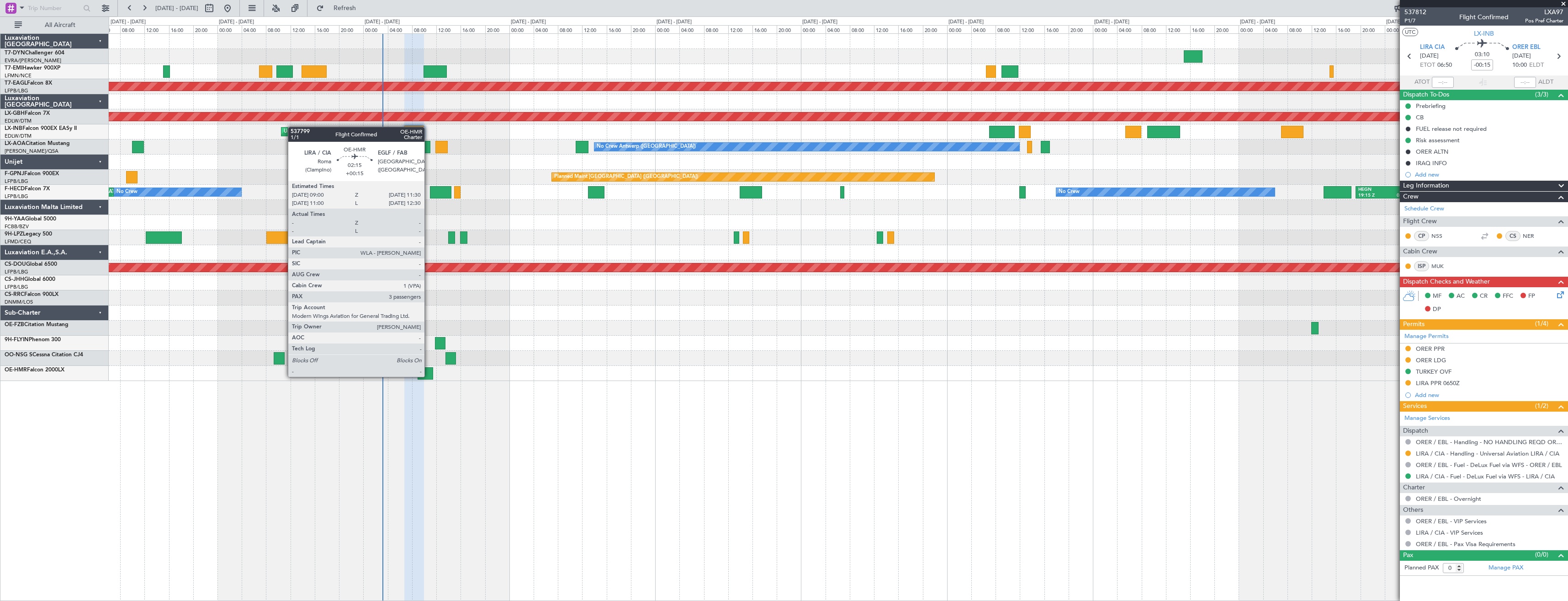
click at [428, 376] on div at bounding box center [425, 373] width 15 height 12
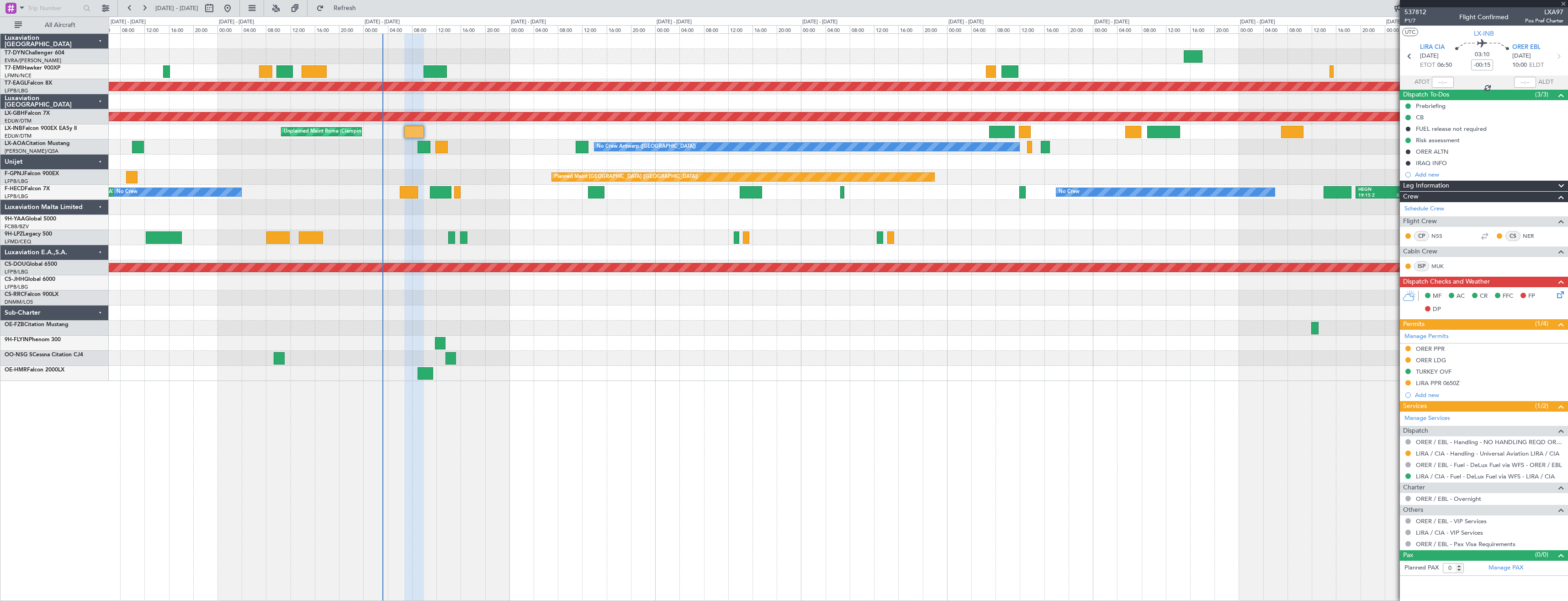
type input "+00:15"
type input "3"
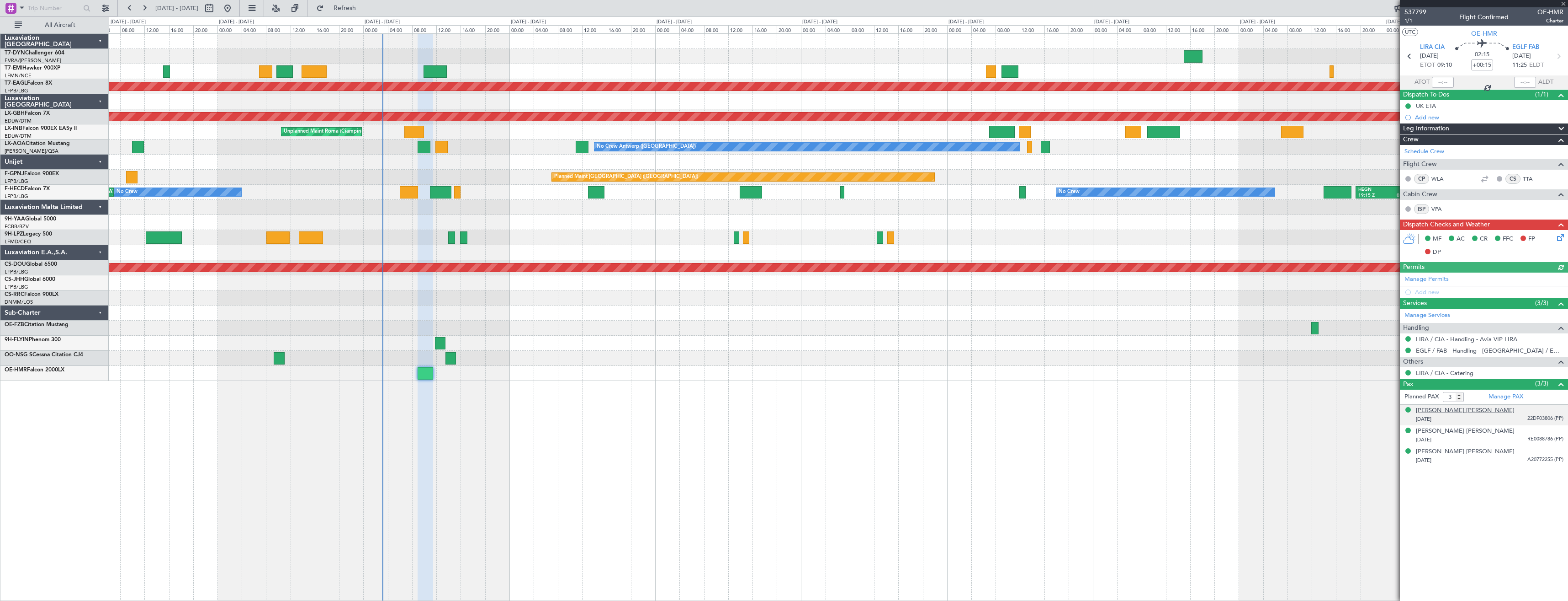
click at [1437, 411] on div "Mathieu Pierre Raymond D'Hont" at bounding box center [1465, 411] width 99 height 9
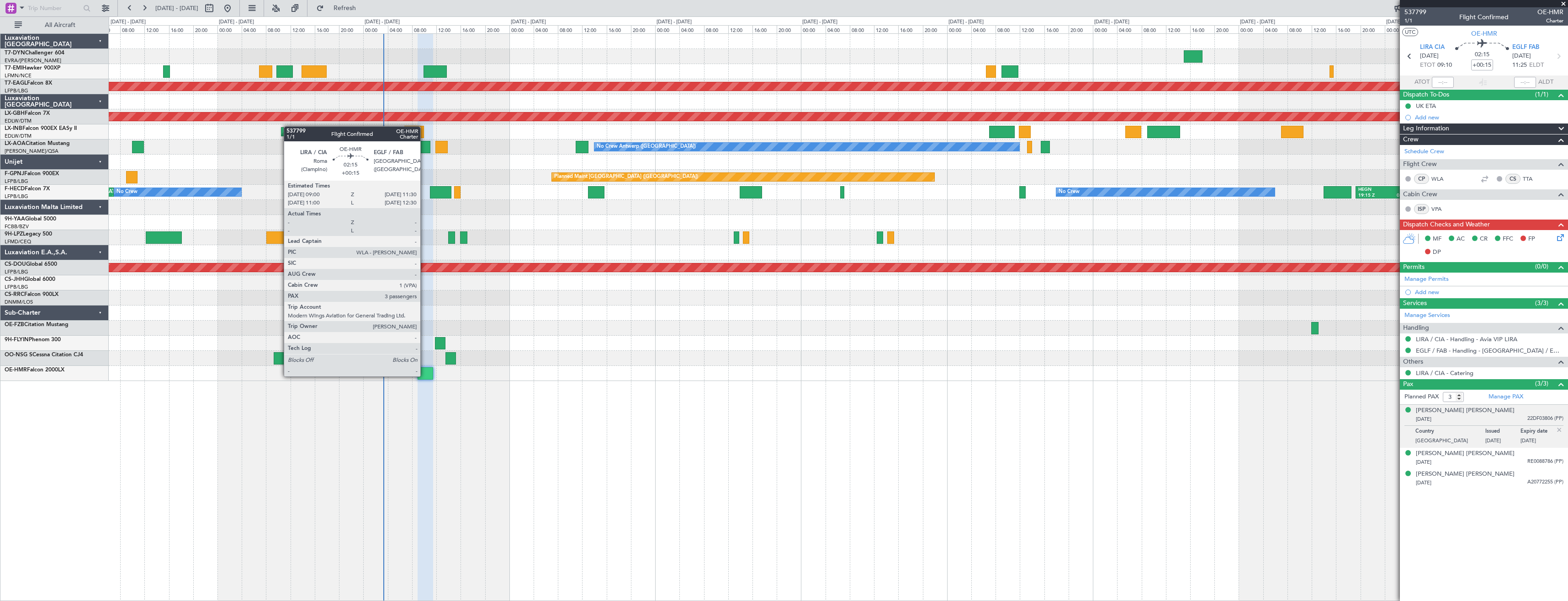
click at [424, 376] on div at bounding box center [425, 373] width 15 height 12
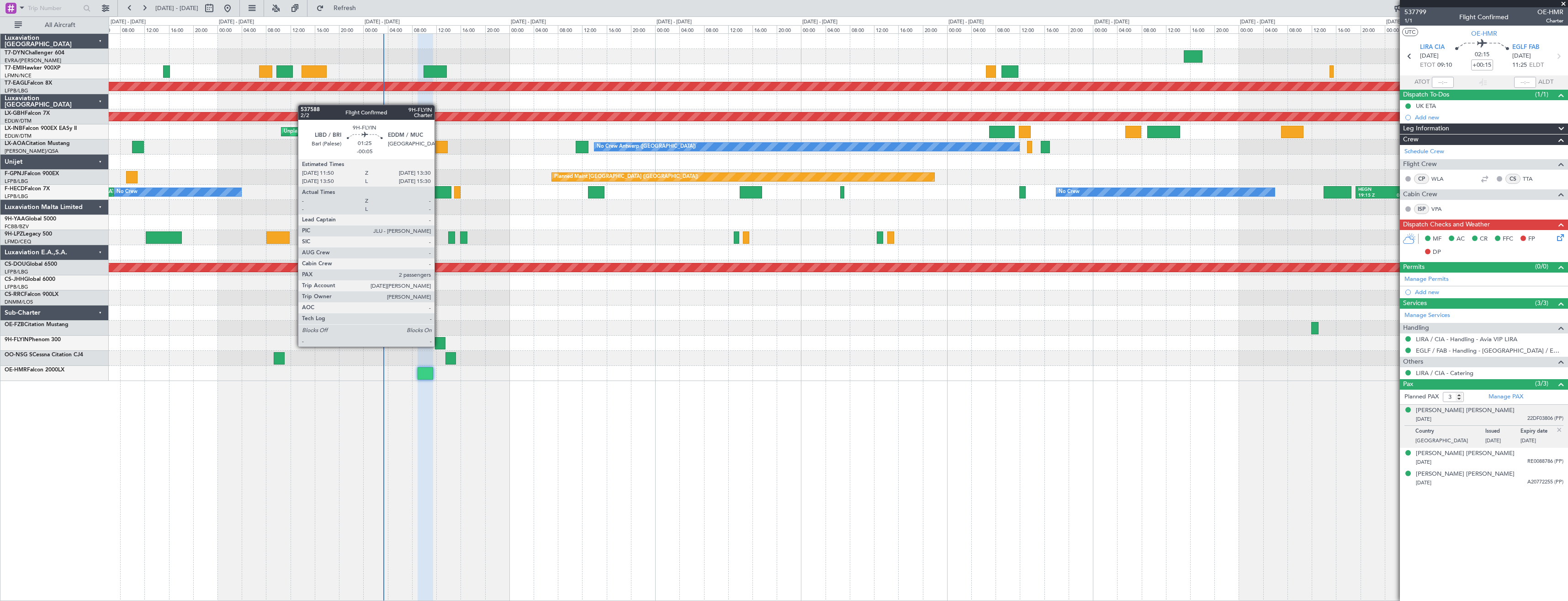
click at [438, 346] on div at bounding box center [440, 343] width 10 height 12
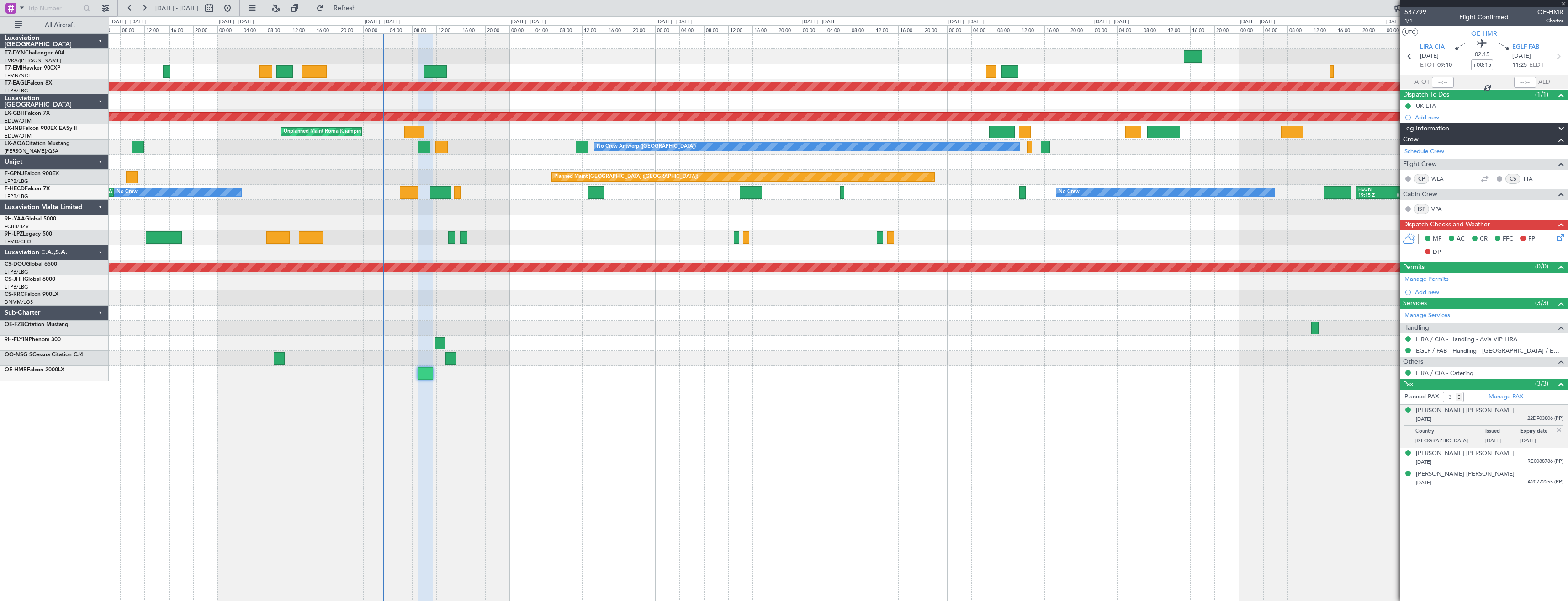
type input "-00:05"
type input "2"
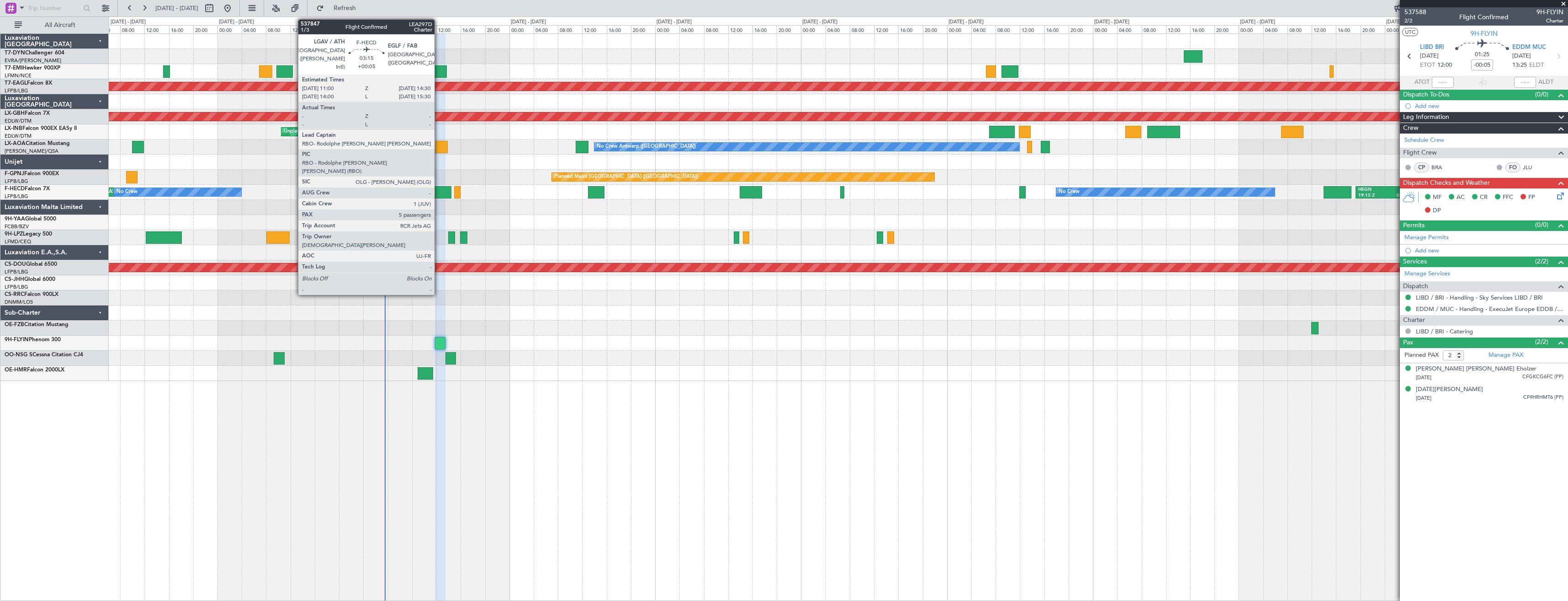
click at [438, 192] on div at bounding box center [441, 192] width 22 height 12
type input "+00:05"
type input "5"
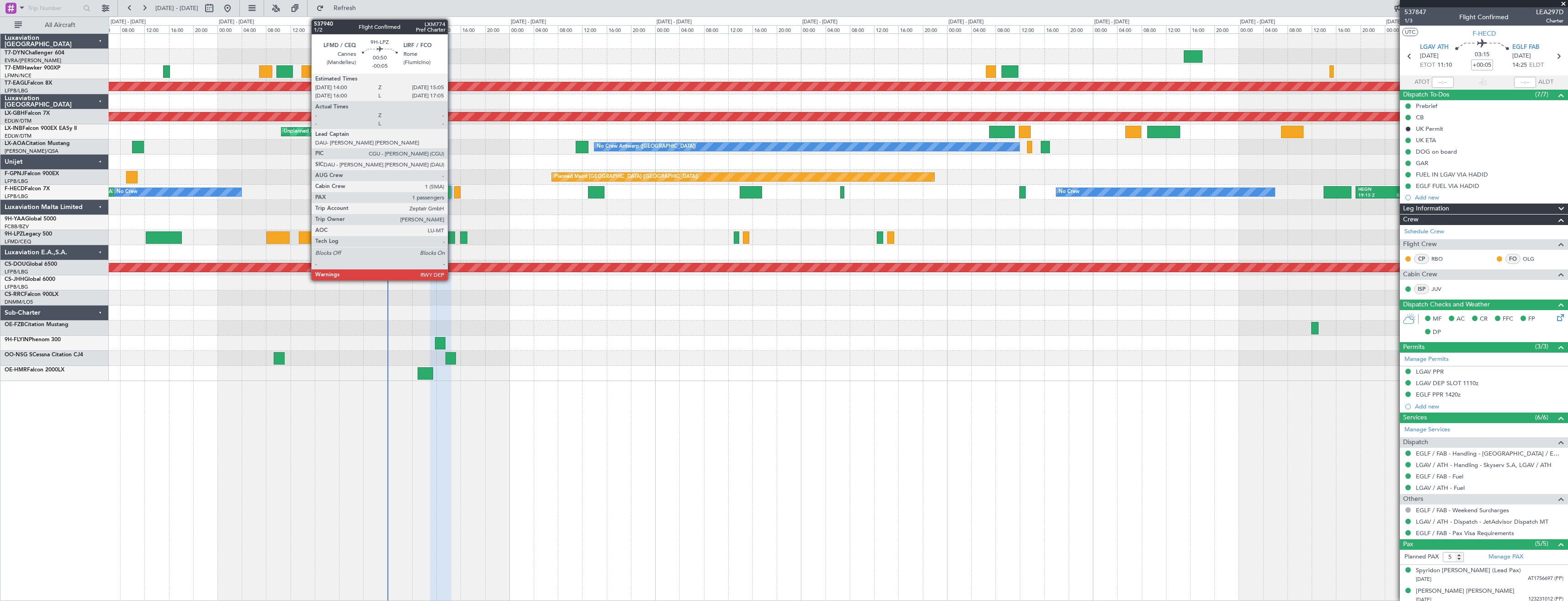
click at [452, 238] on div at bounding box center [451, 237] width 7 height 12
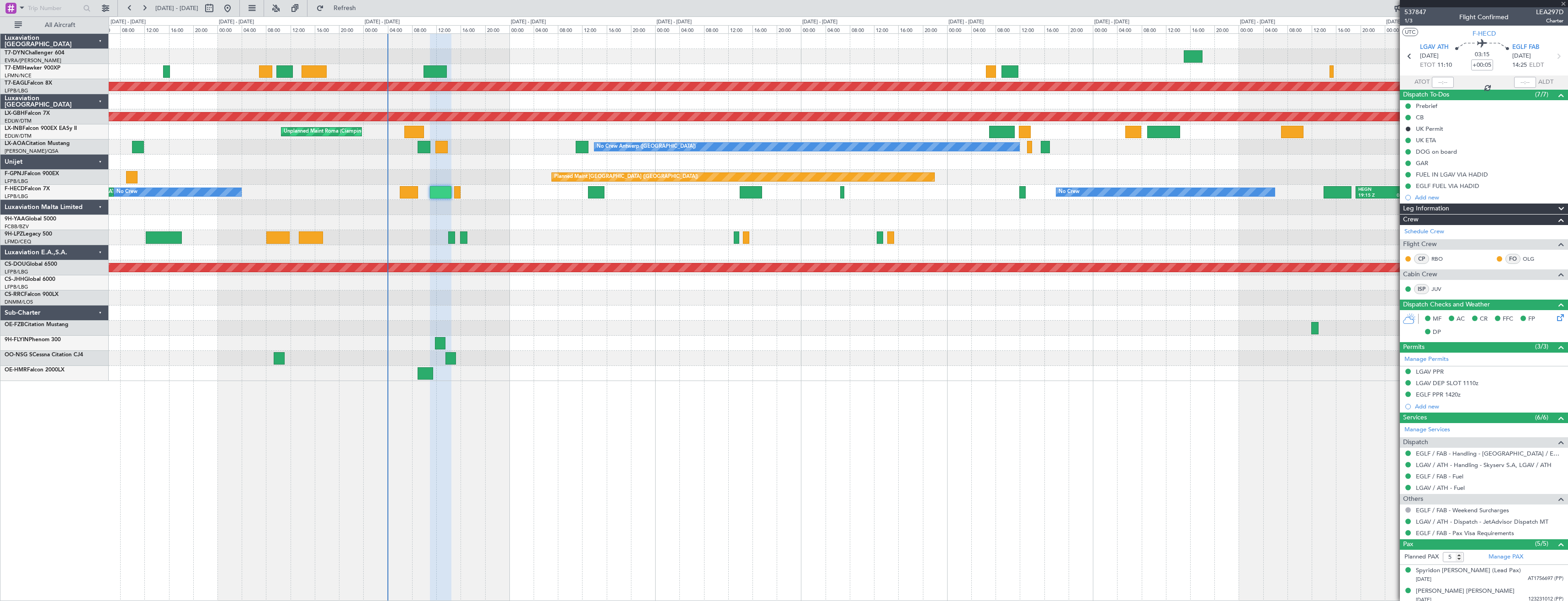
type input "-00:05"
type input "1"
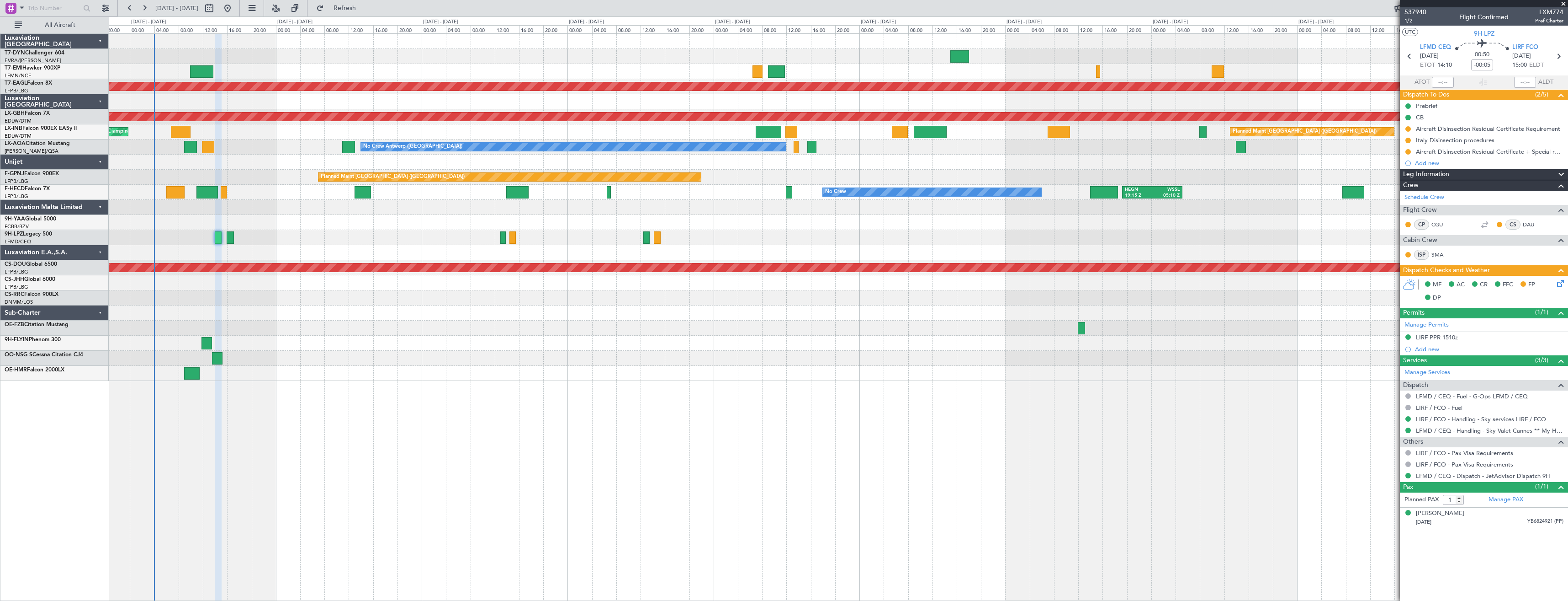
click at [615, 53] on div at bounding box center [838, 57] width 1459 height 15
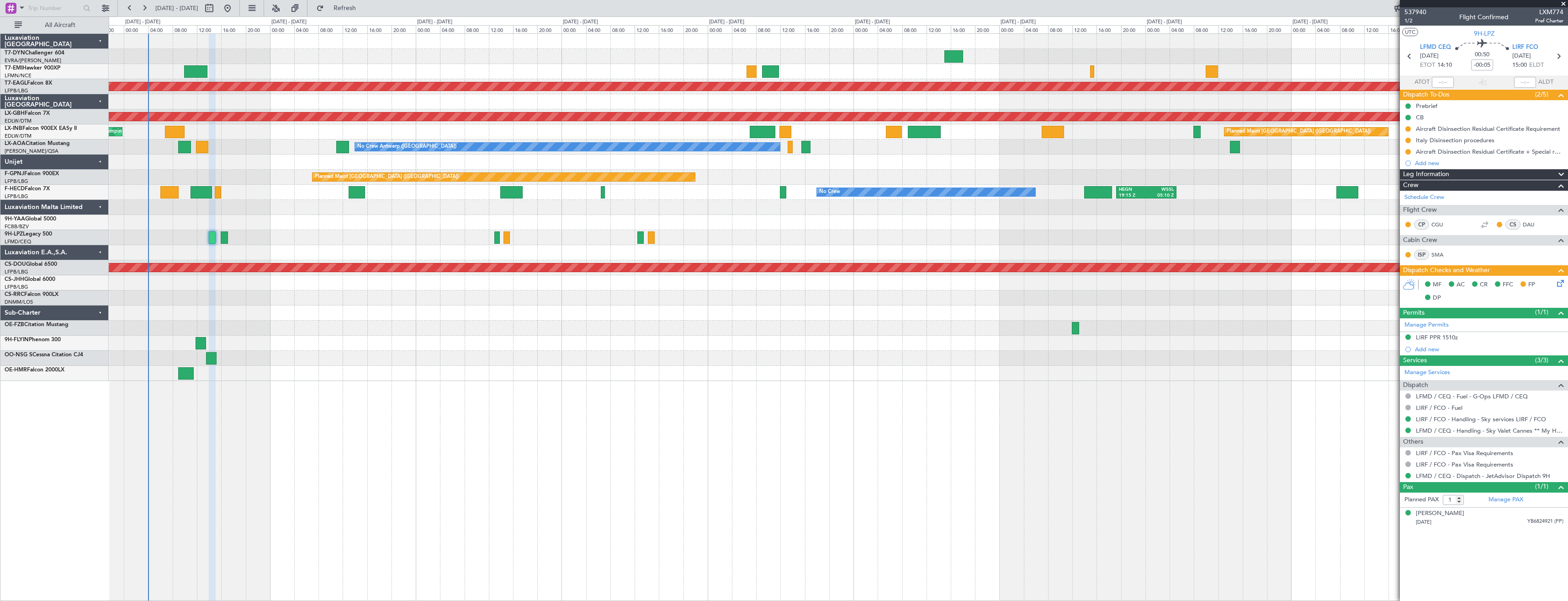
click at [696, 59] on div at bounding box center [838, 57] width 1459 height 15
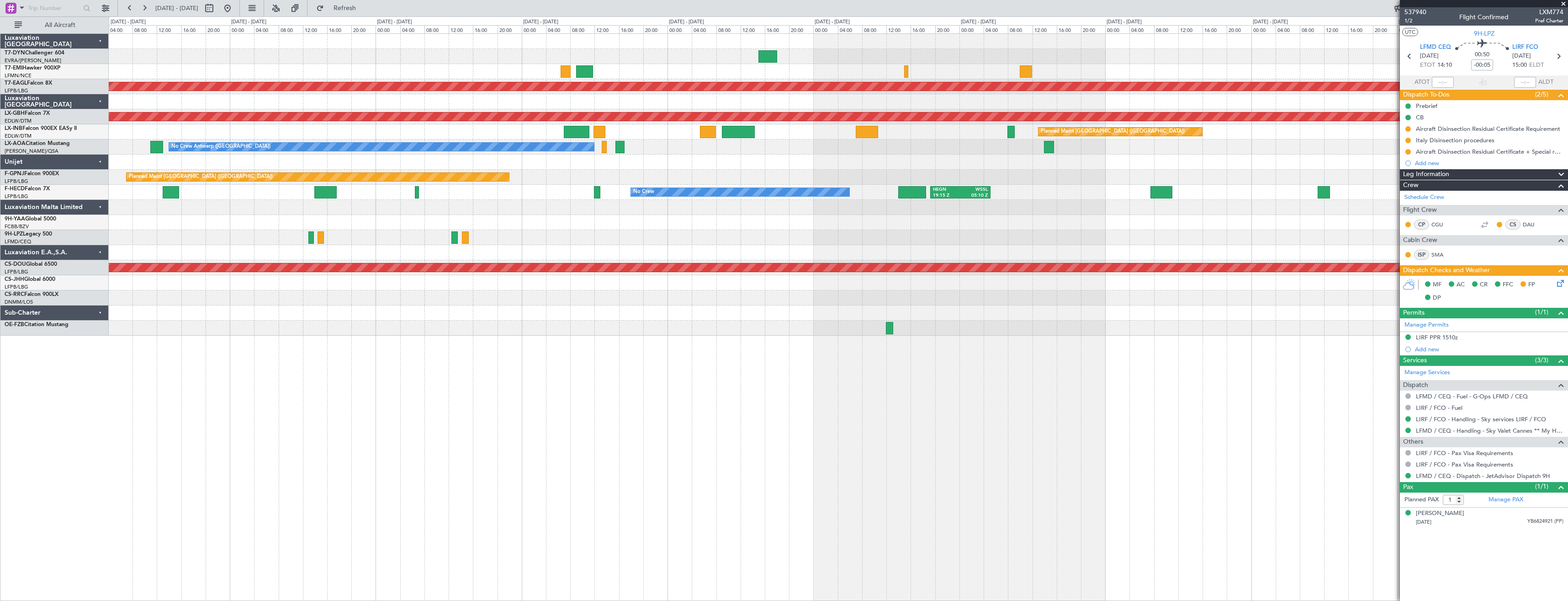
click at [565, 52] on div at bounding box center [838, 57] width 1459 height 15
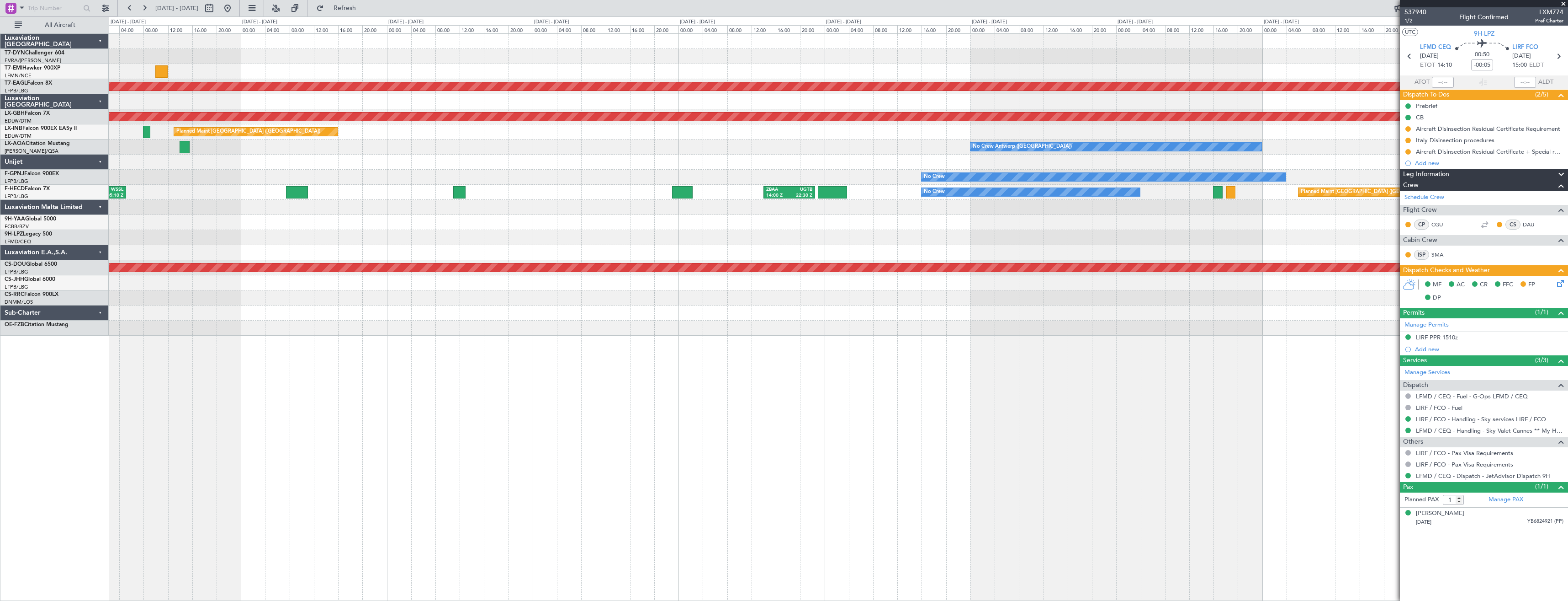
click at [547, 41] on div "Planned Maint Dubai (Al Maktoum Intl) Planned Maint Nurnberg Planned Maint Lond…" at bounding box center [838, 185] width 1459 height 301
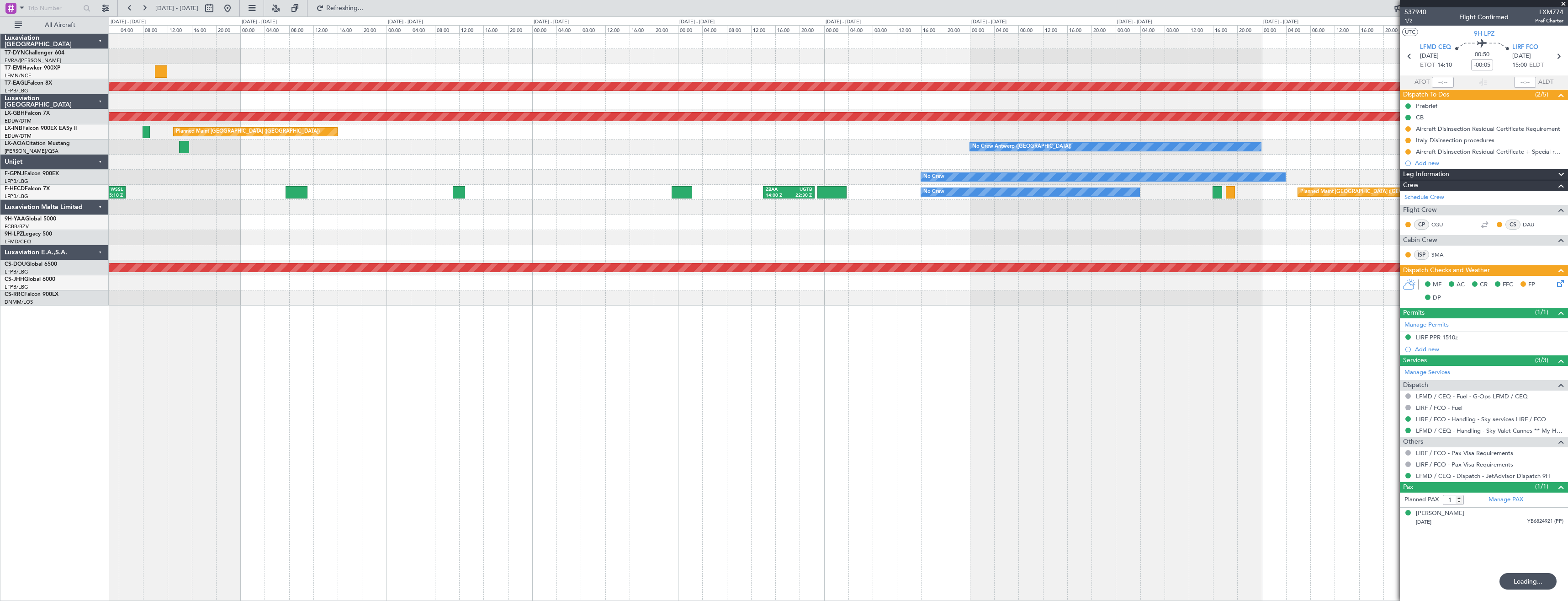
click at [447, 61] on div at bounding box center [838, 57] width 1459 height 15
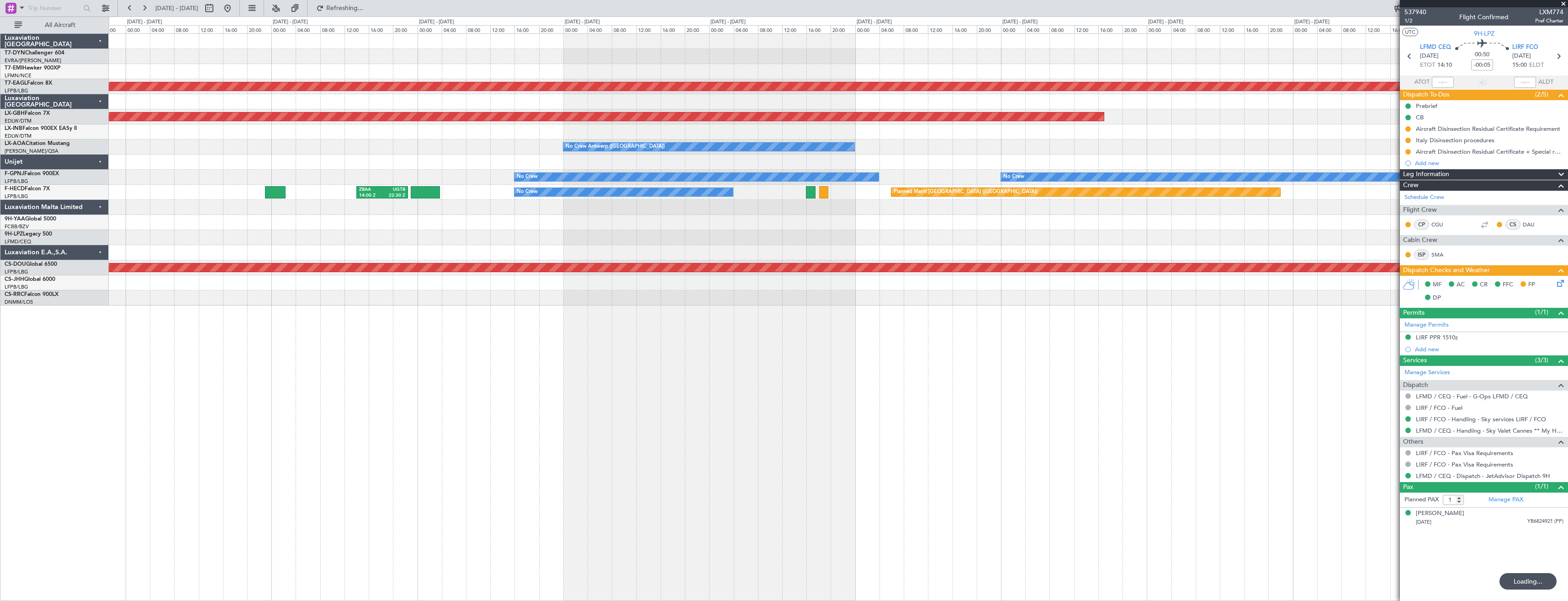
click at [548, 59] on div at bounding box center [838, 57] width 1459 height 15
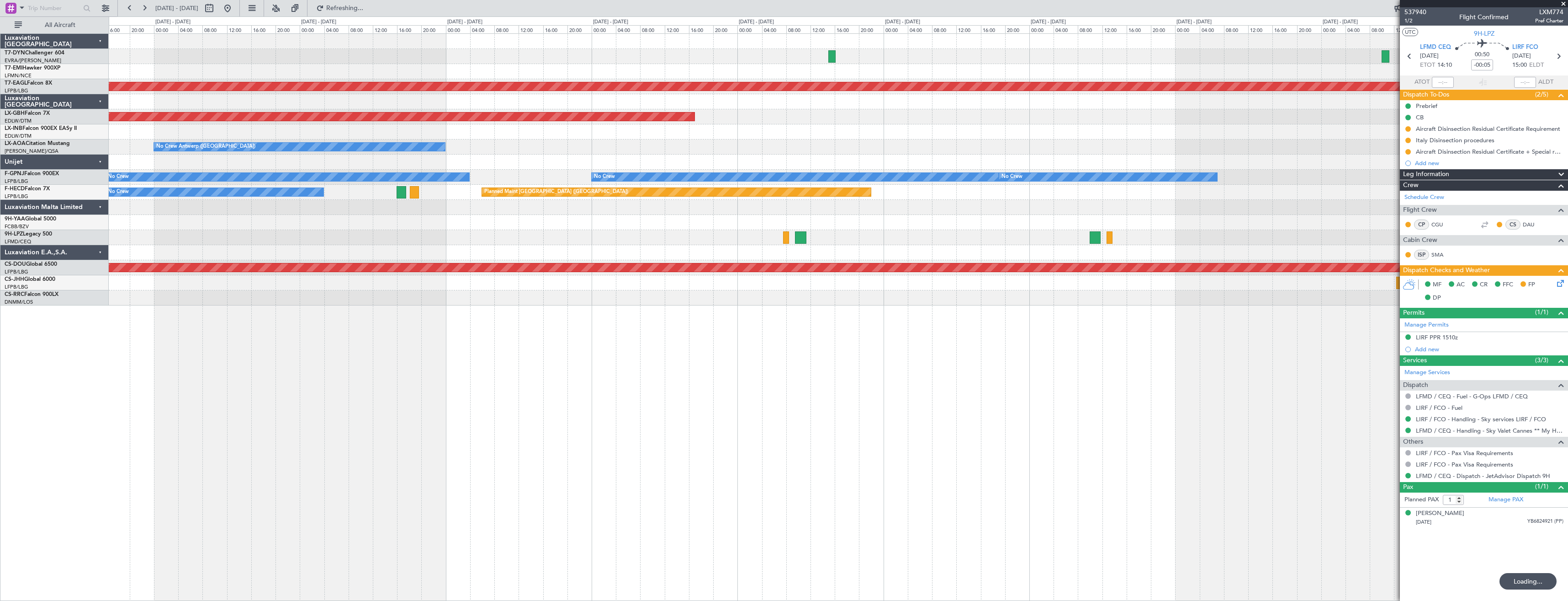
click at [667, 52] on div at bounding box center [838, 57] width 1459 height 15
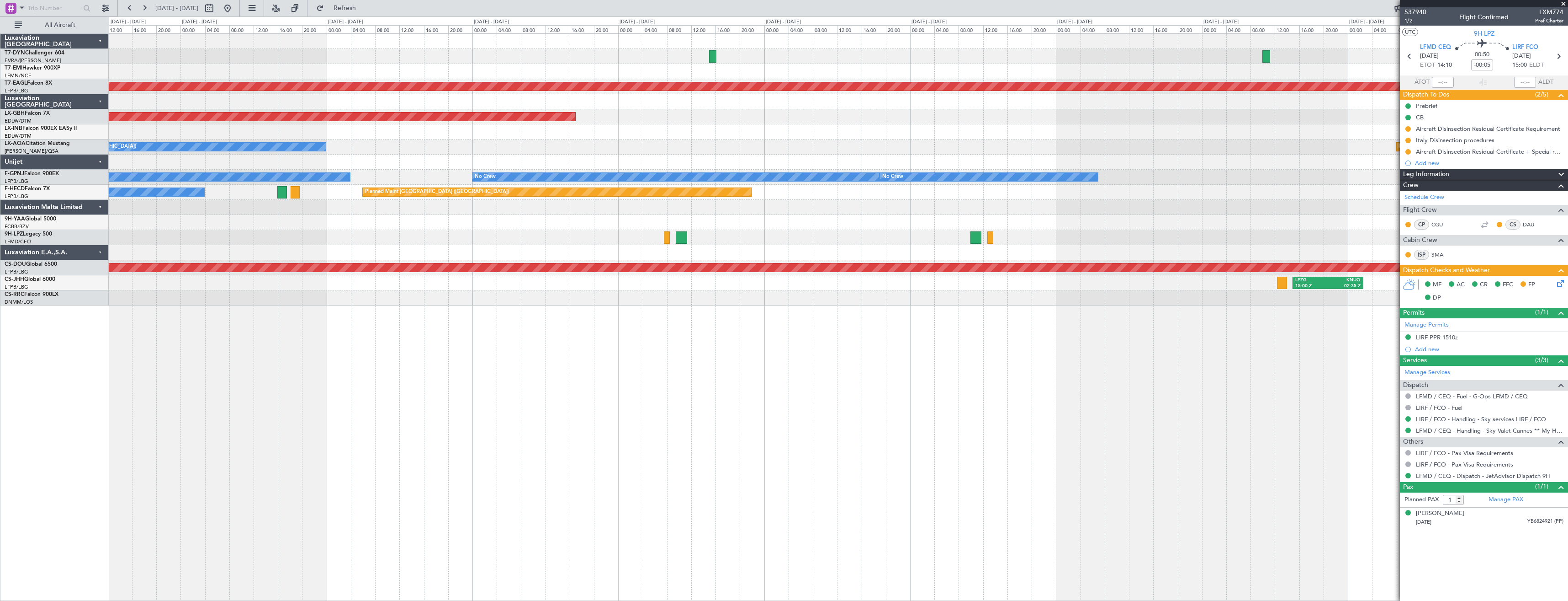
click at [1082, 49] on div at bounding box center [838, 57] width 1459 height 15
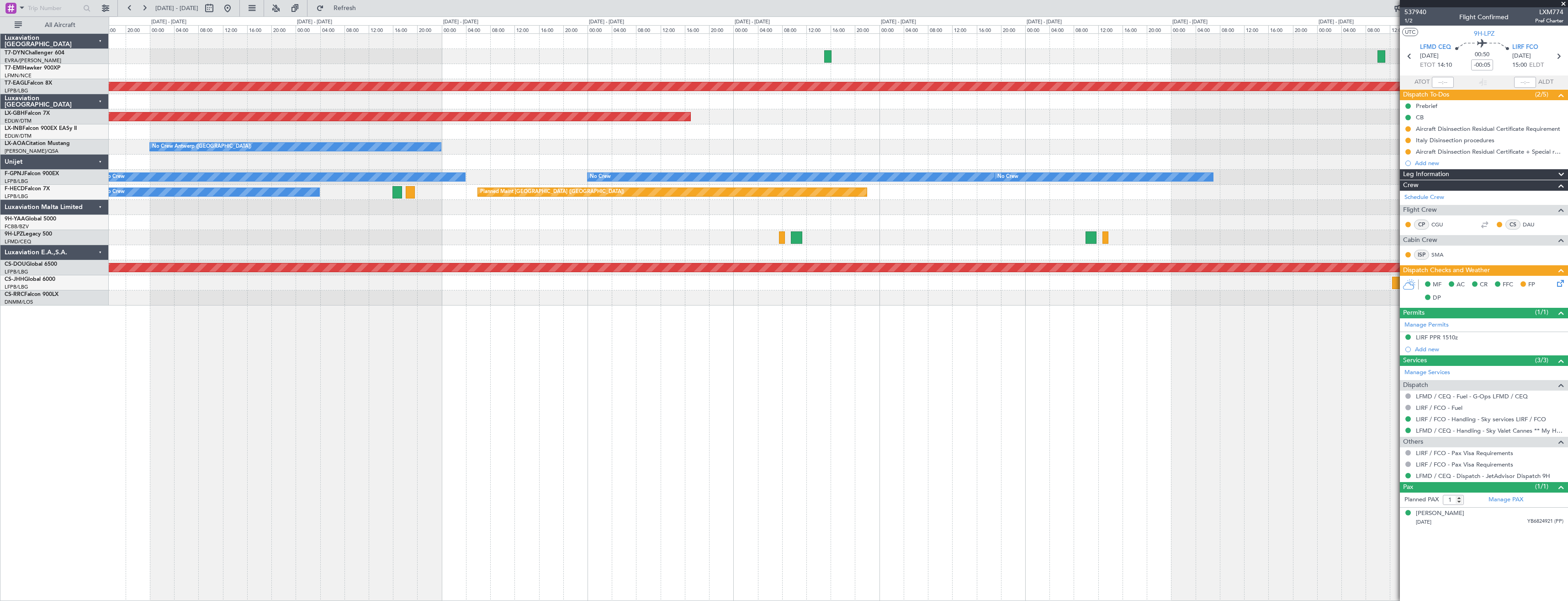
click at [1064, 27] on div "Planned Maint Dubai (Al Maktoum Intl) Planned Maint Nurnberg No Crew Antwerp (D…" at bounding box center [784, 308] width 1568 height 584
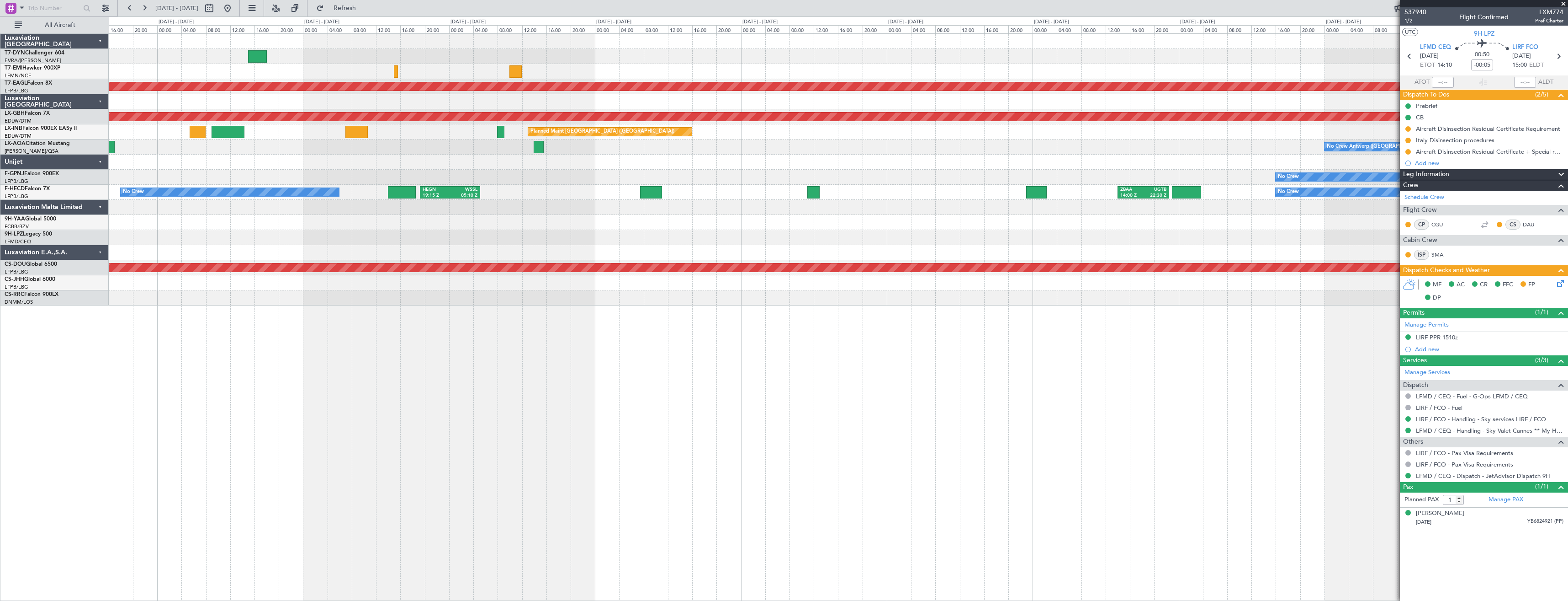
click at [954, 38] on div at bounding box center [838, 42] width 1459 height 15
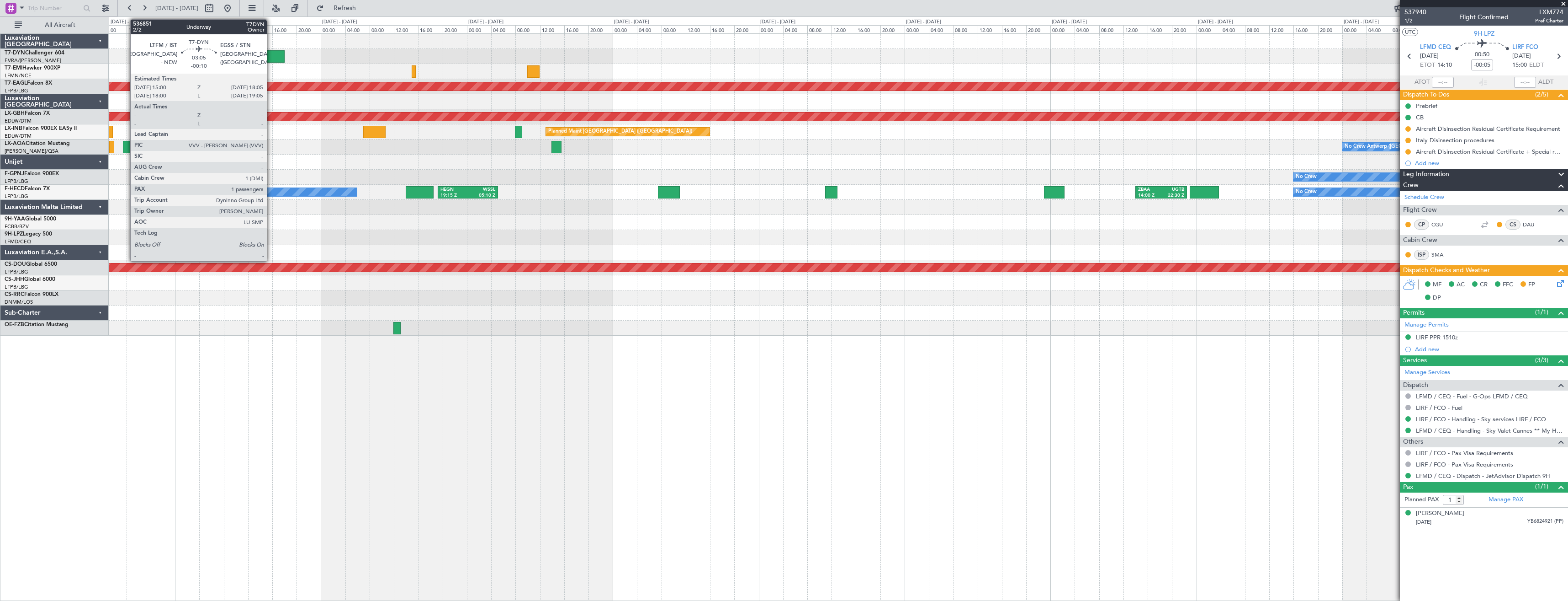
click at [271, 54] on div at bounding box center [276, 56] width 19 height 12
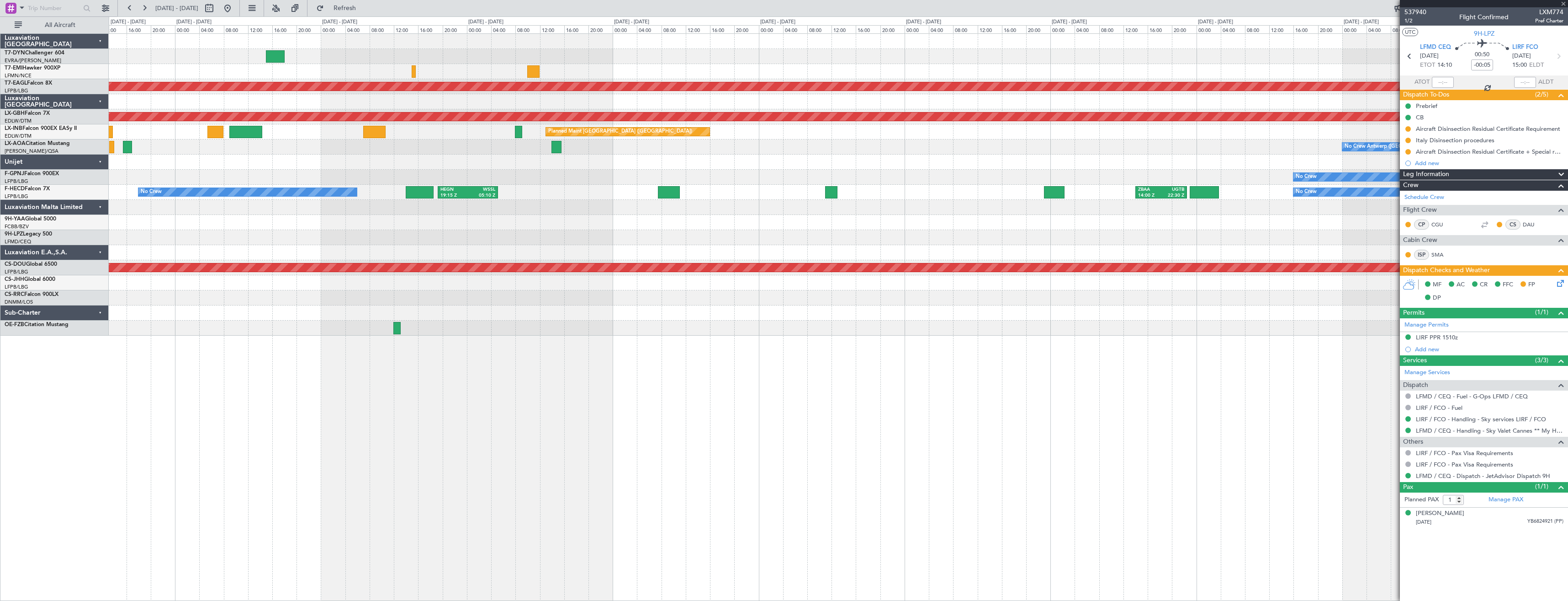
type input "-00:10"
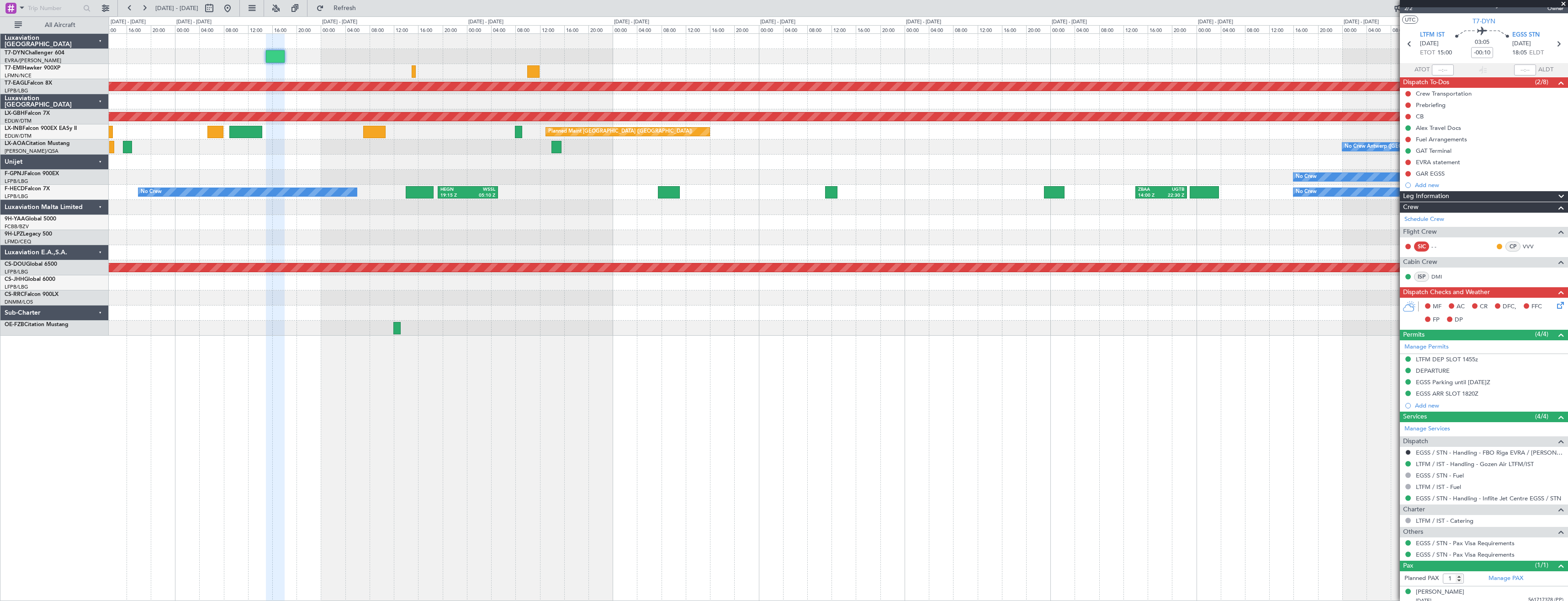
scroll to position [18, 0]
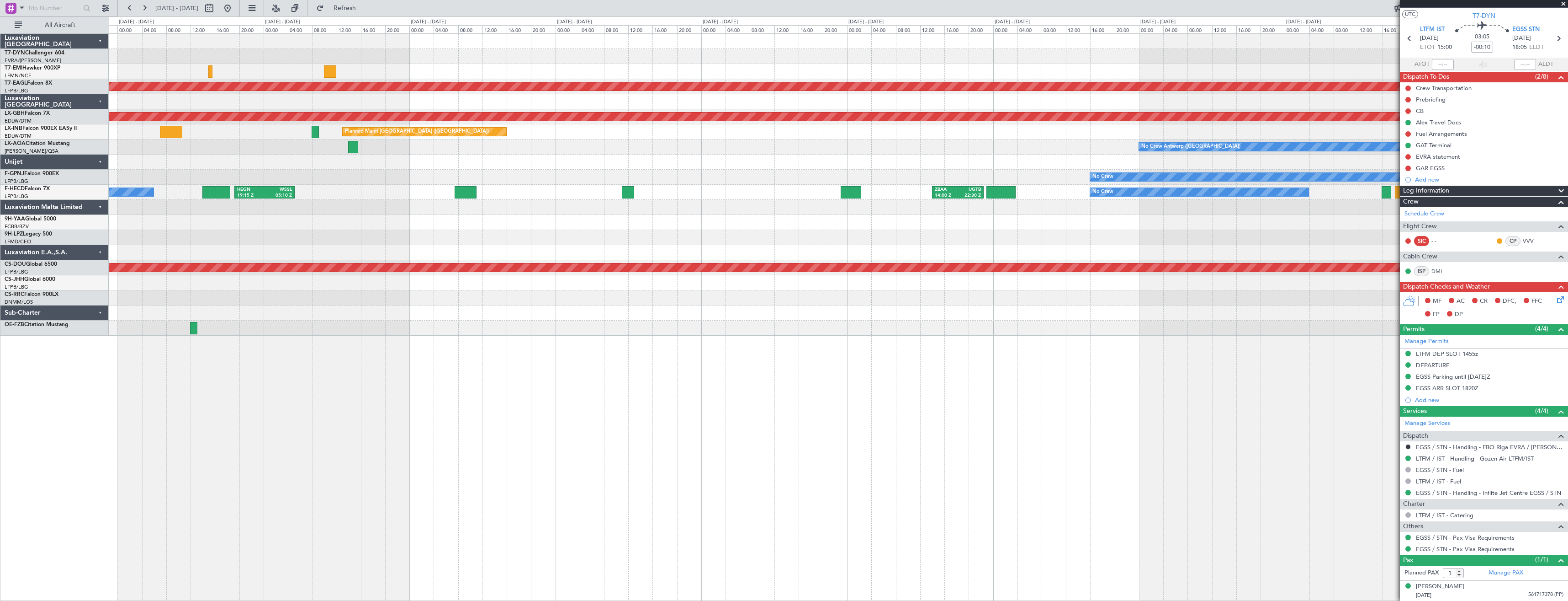
click at [707, 57] on div at bounding box center [838, 57] width 1459 height 15
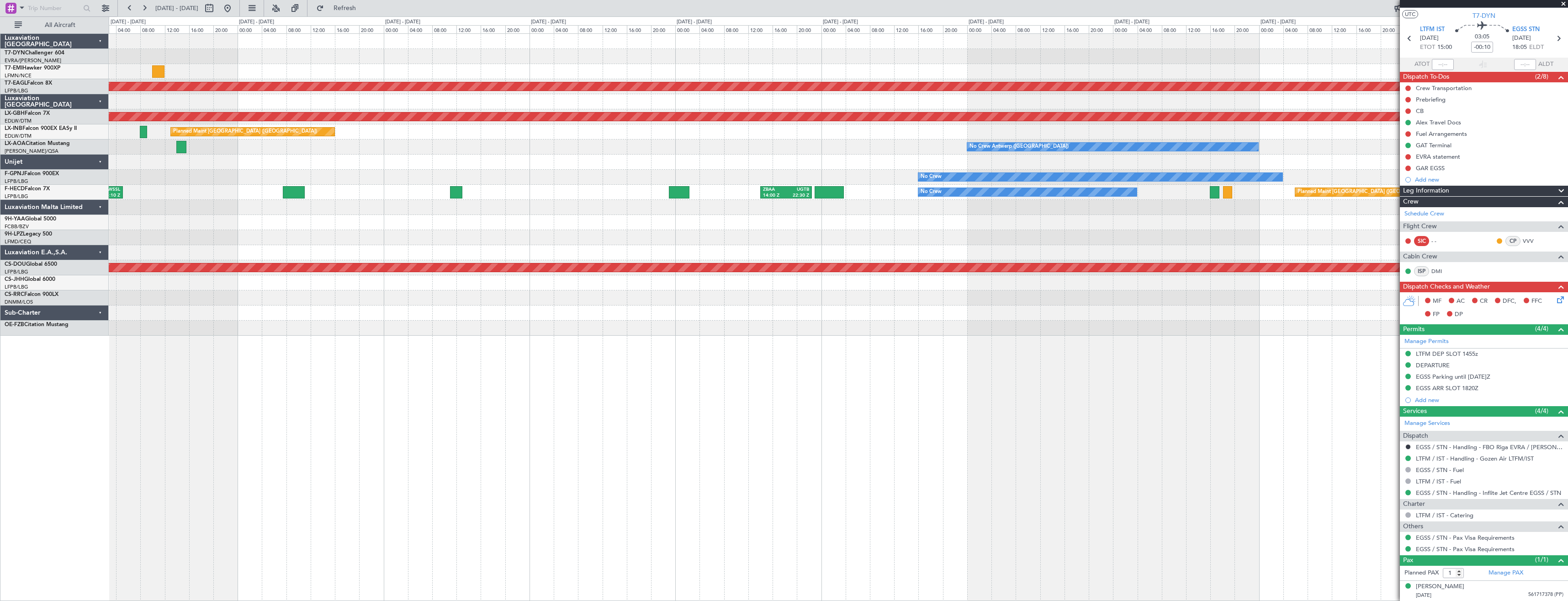
click at [716, 48] on div "Planned Maint Dubai (Al Maktoum Intl) Planned Maint Nurnberg Planned Maint Lond…" at bounding box center [838, 185] width 1459 height 301
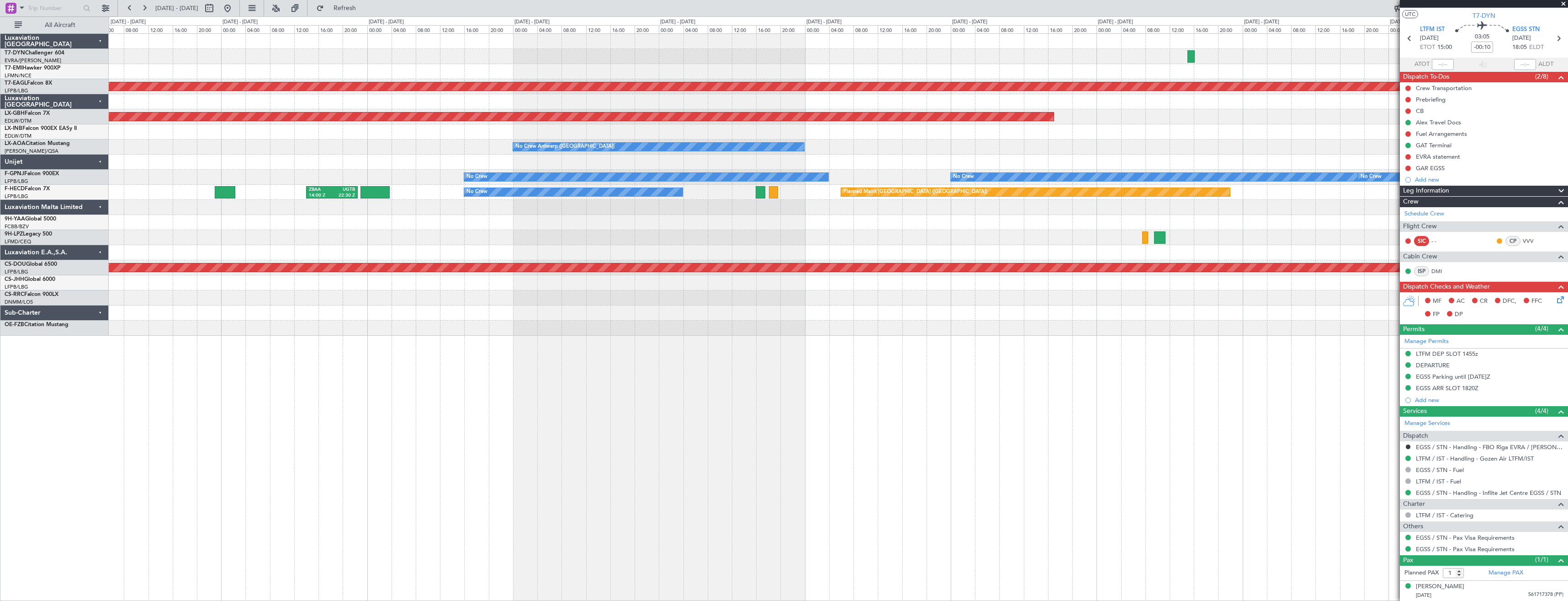
click at [617, 50] on div at bounding box center [838, 57] width 1459 height 15
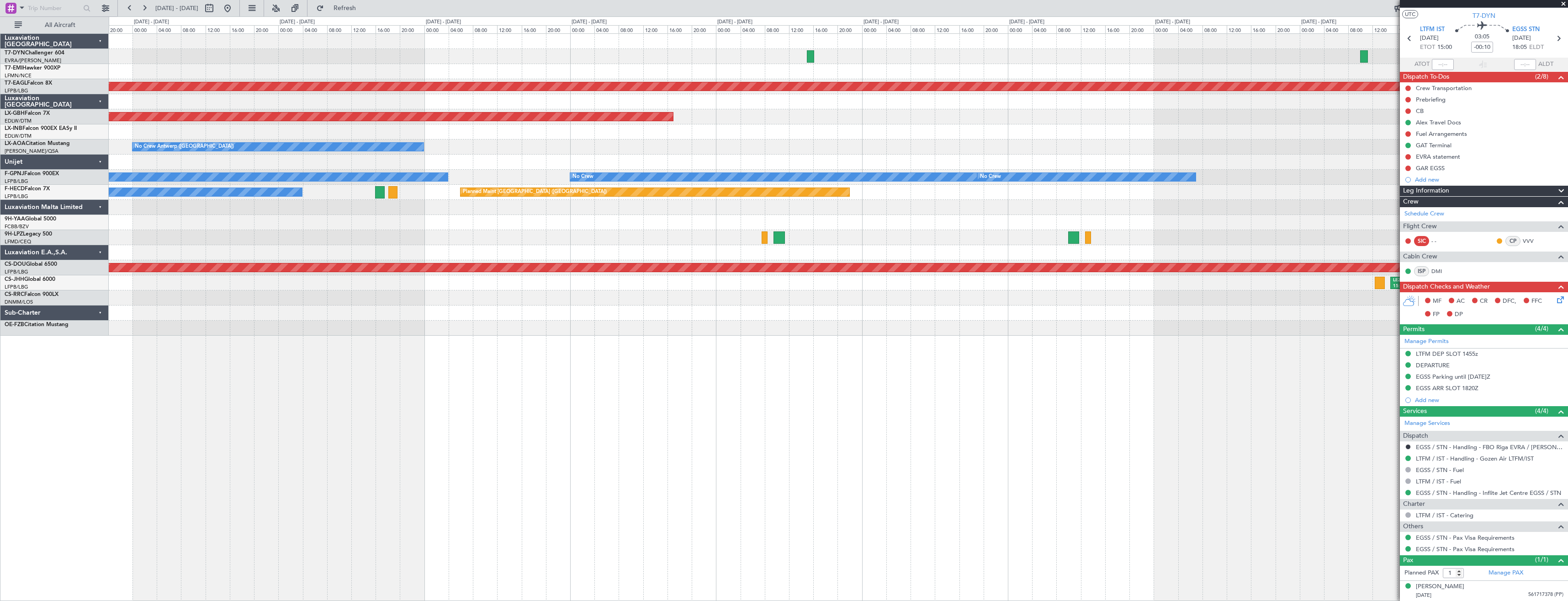
click at [768, 64] on div at bounding box center [838, 72] width 1459 height 15
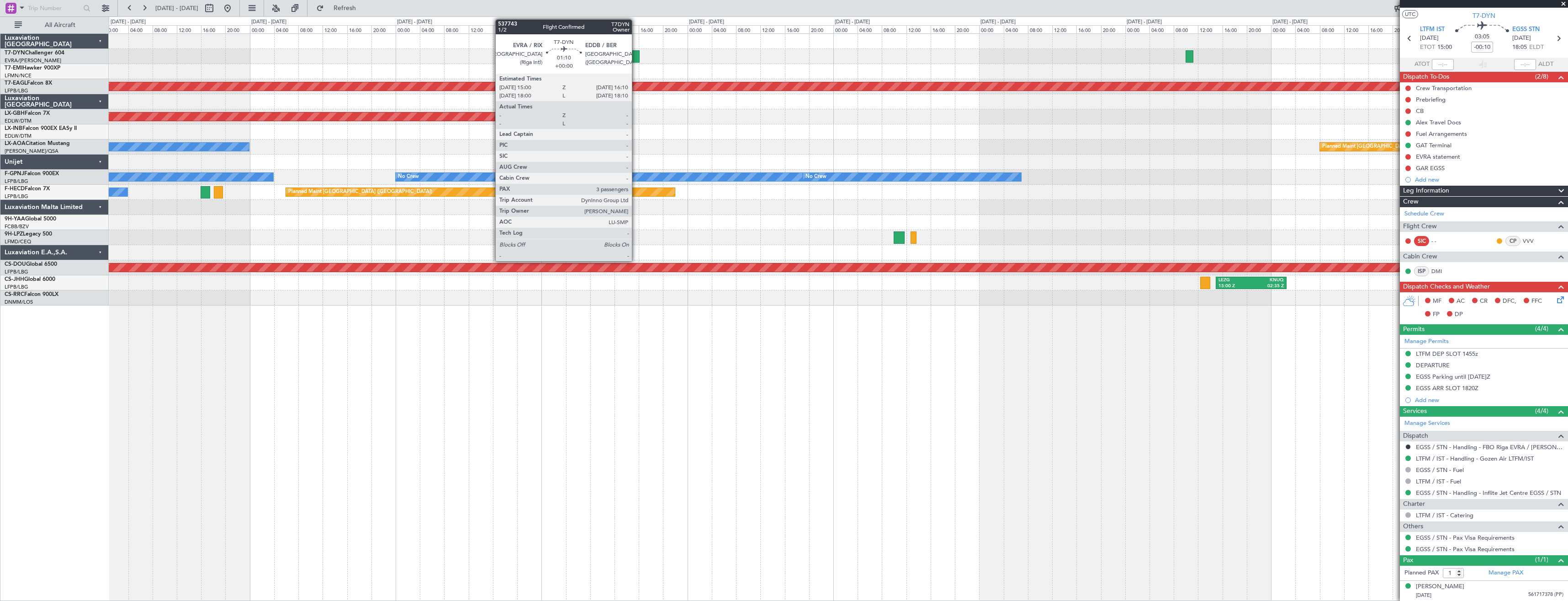
click at [636, 54] on div at bounding box center [636, 56] width 7 height 12
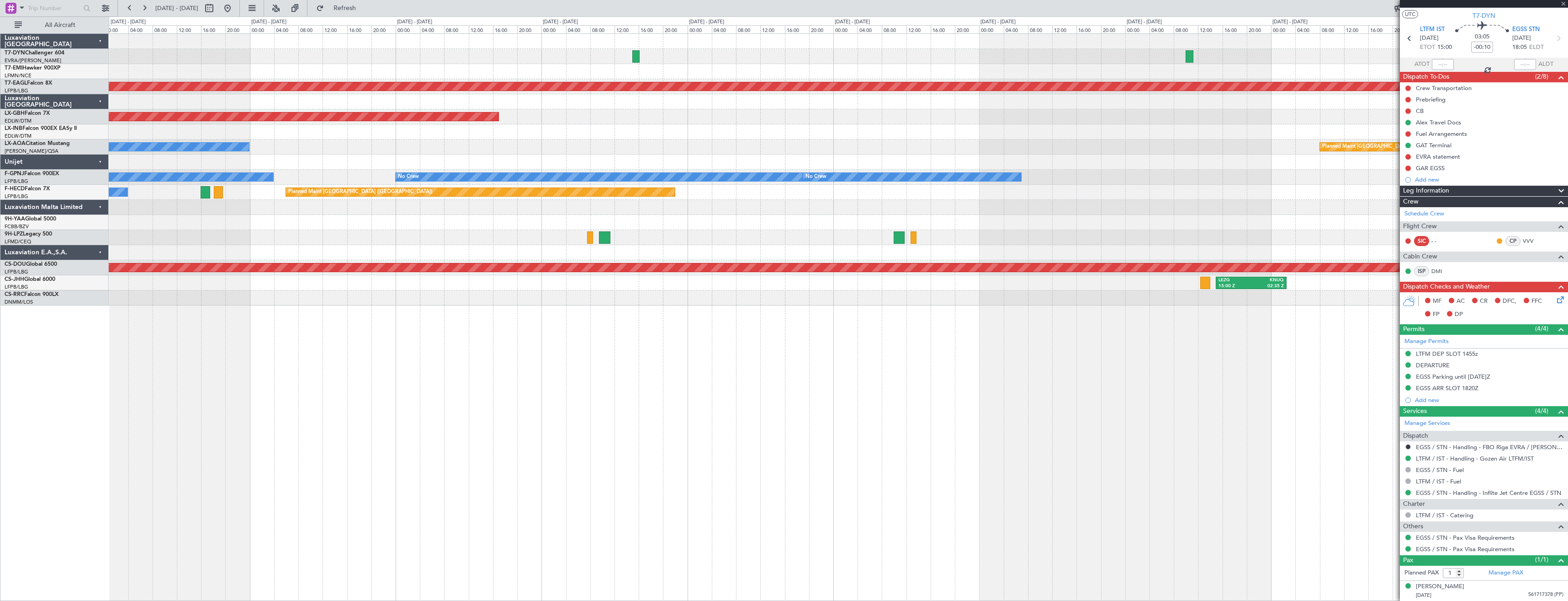
type input "3"
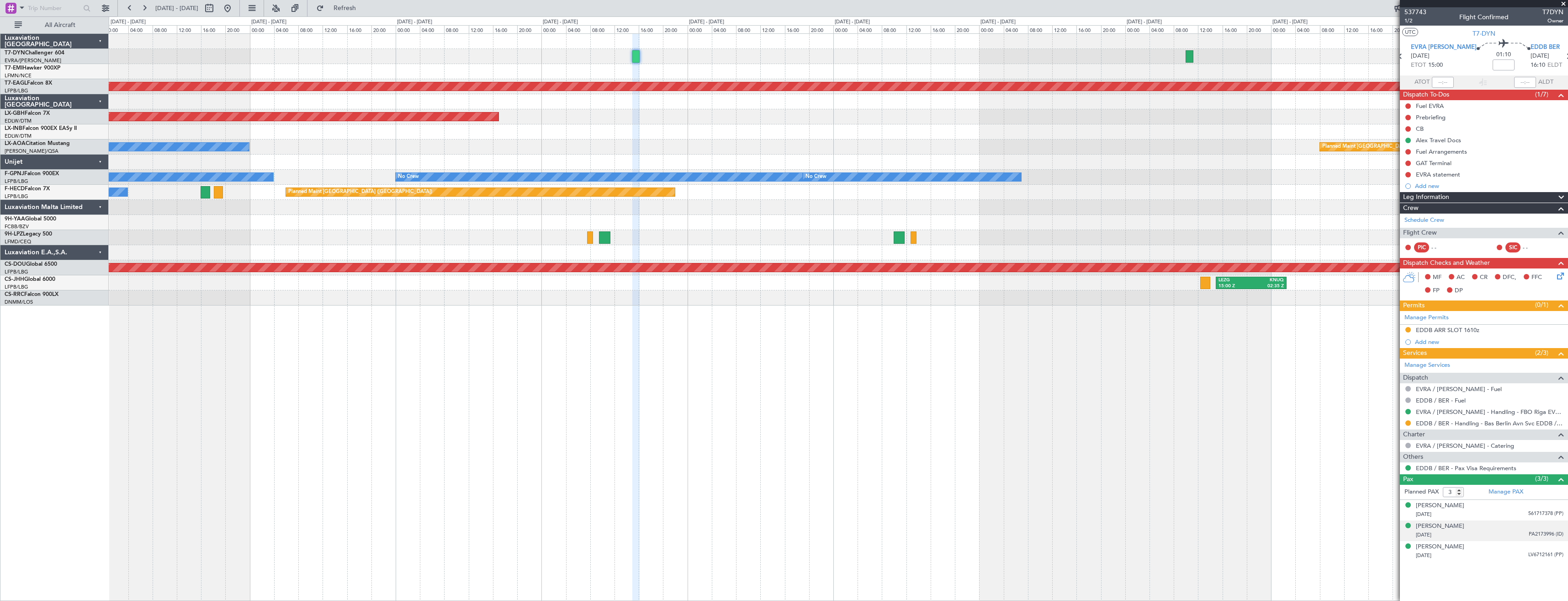
click at [1468, 522] on div "Ksenija Kercgure 25/01/1983 PA2173996 (ID)" at bounding box center [1489, 531] width 147 height 18
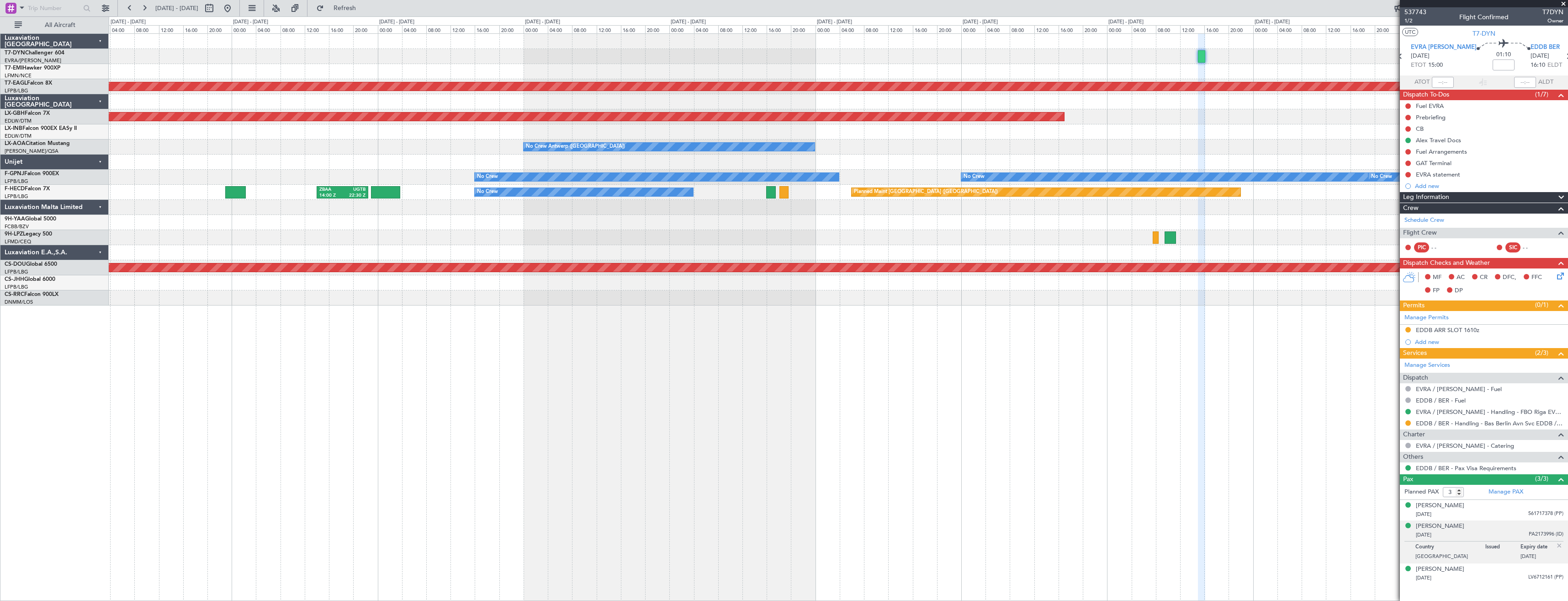
click at [1103, 63] on div at bounding box center [838, 57] width 1459 height 15
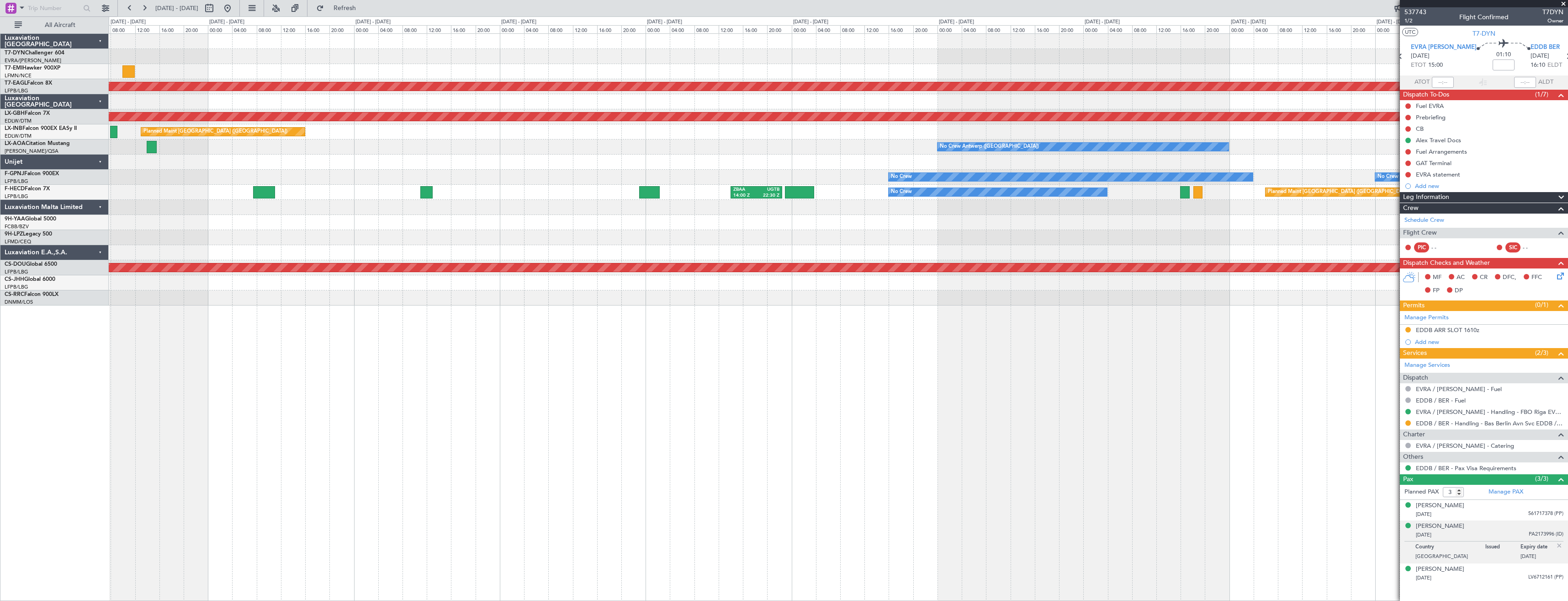
click at [993, 63] on div "Planned Maint Dubai (Al Maktoum Intl) Planned Maint Nurnberg Planned Maint Lond…" at bounding box center [838, 169] width 1459 height 271
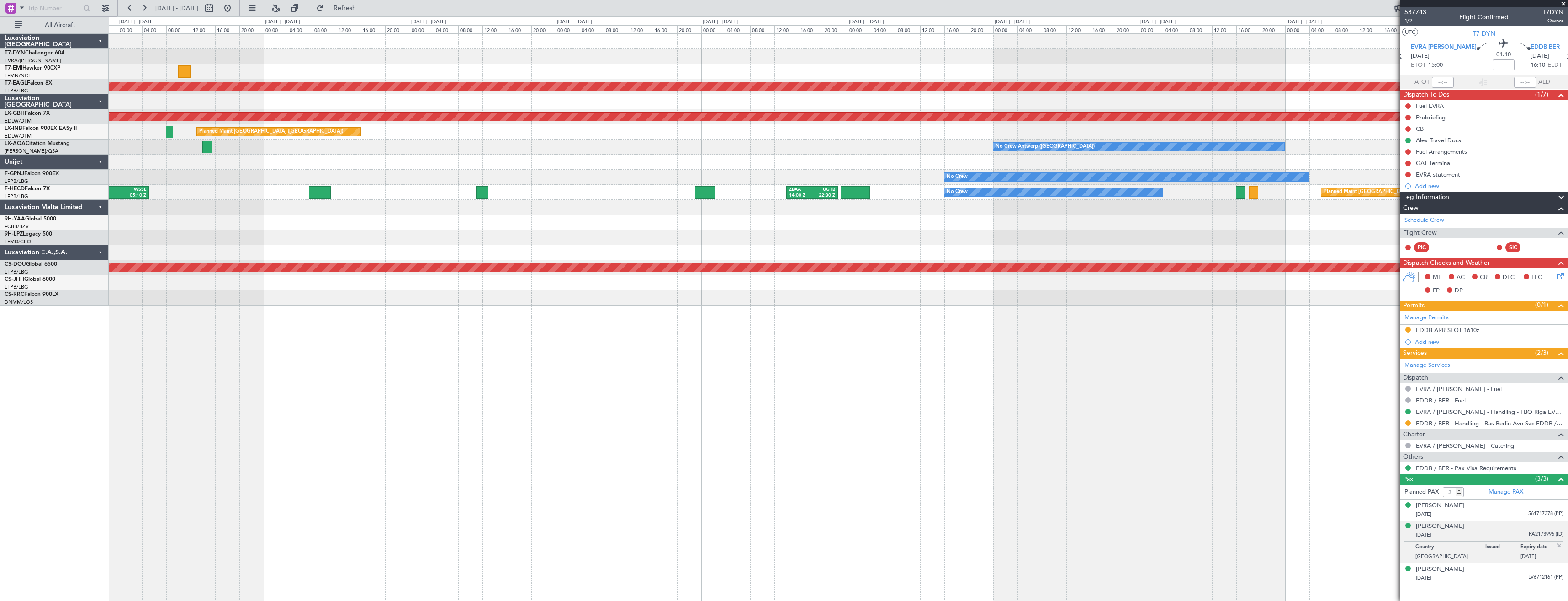
click at [1113, 46] on div "Planned Maint Dubai (Al Maktoum Intl) Planned Maint Nurnberg Planned Maint Lond…" at bounding box center [838, 169] width 1459 height 271
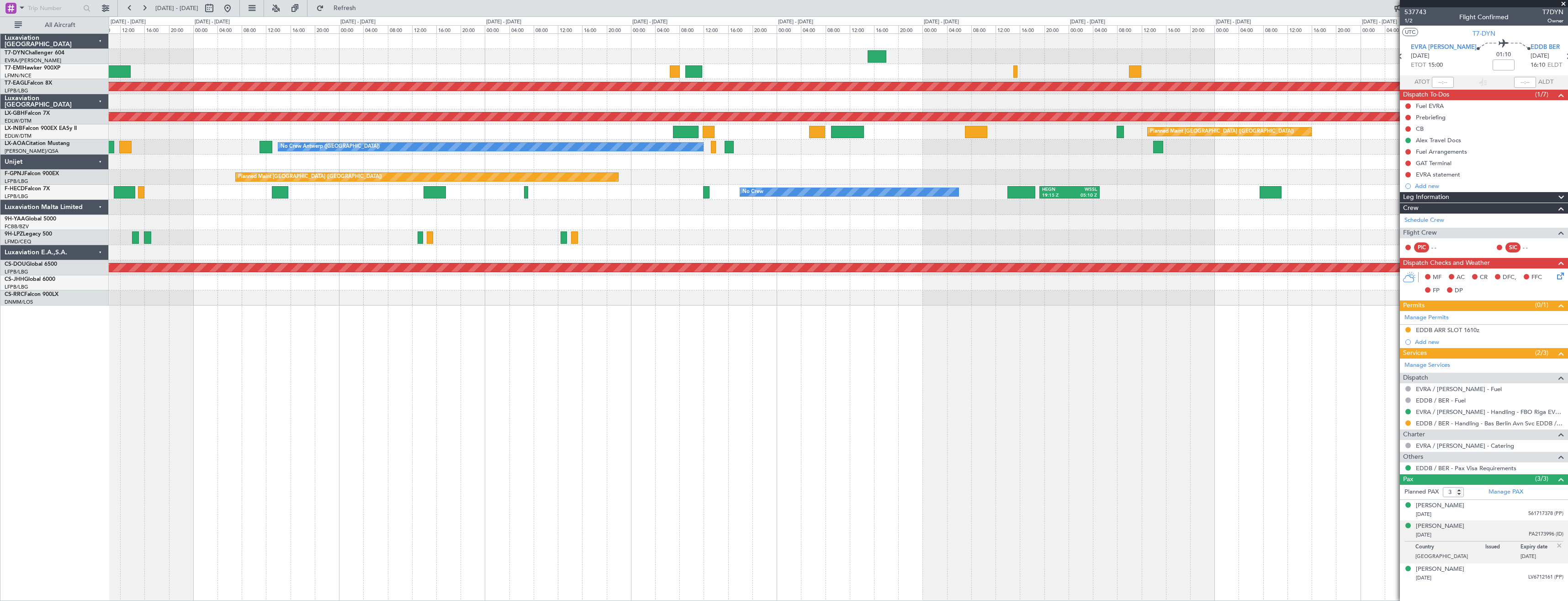
click at [1128, 50] on div "Planned Maint Dubai (Al Maktoum Intl) Planned Maint Nurnberg Planned Maint Lond…" at bounding box center [838, 169] width 1459 height 271
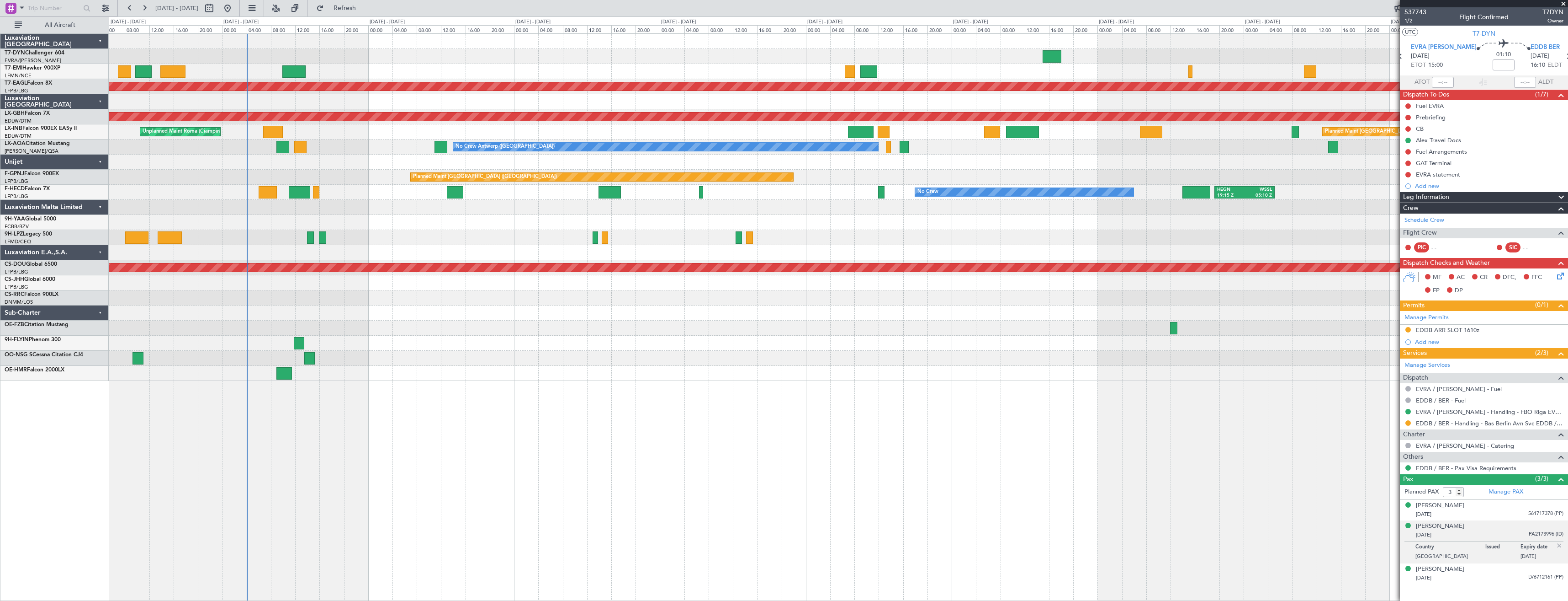
click at [585, 54] on div at bounding box center [838, 57] width 1459 height 15
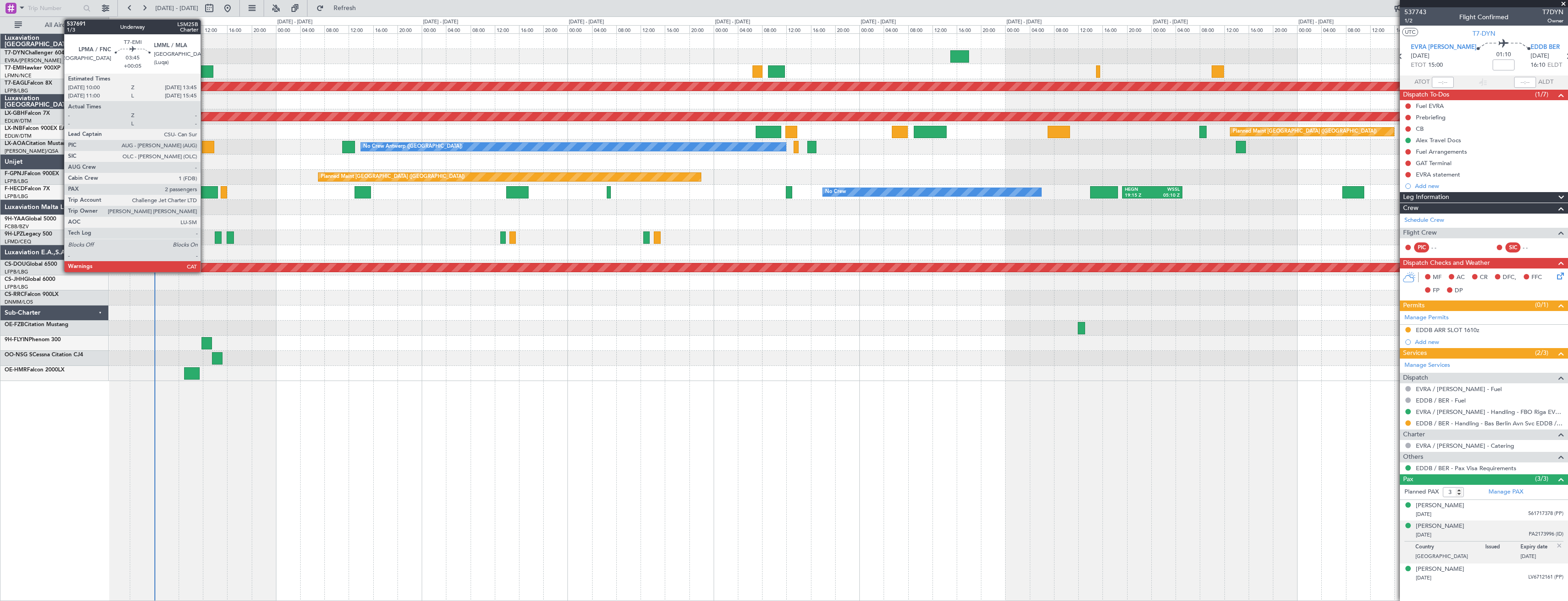
click at [205, 68] on div at bounding box center [202, 71] width 23 height 12
type input "+00:05"
type input "2"
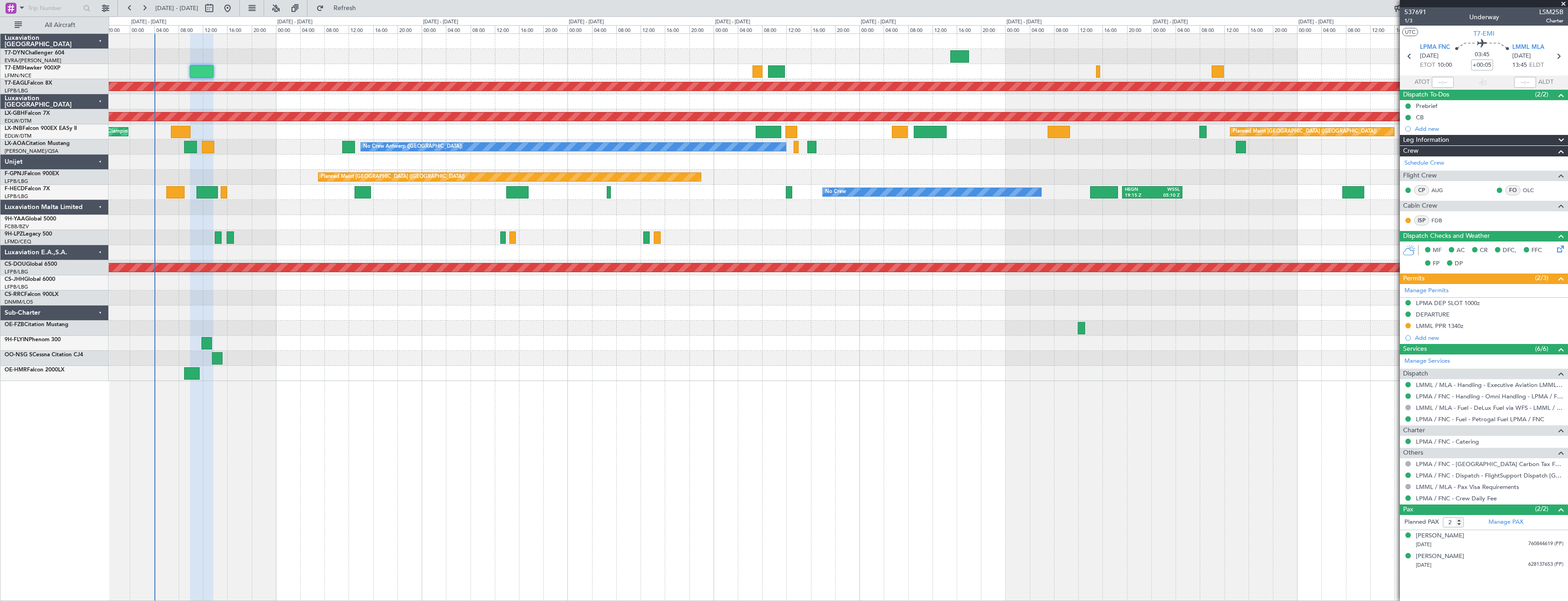
click at [772, 67] on div at bounding box center [838, 72] width 1459 height 15
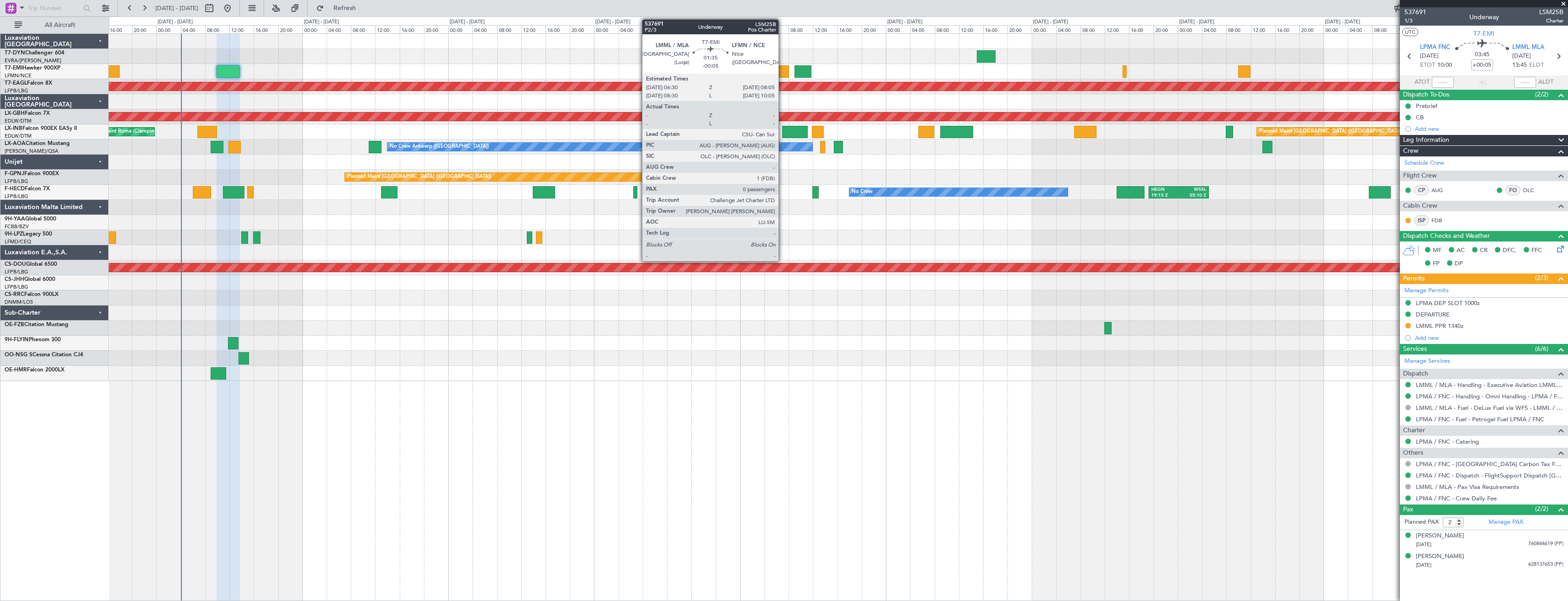
click at [782, 70] on div at bounding box center [784, 71] width 10 height 12
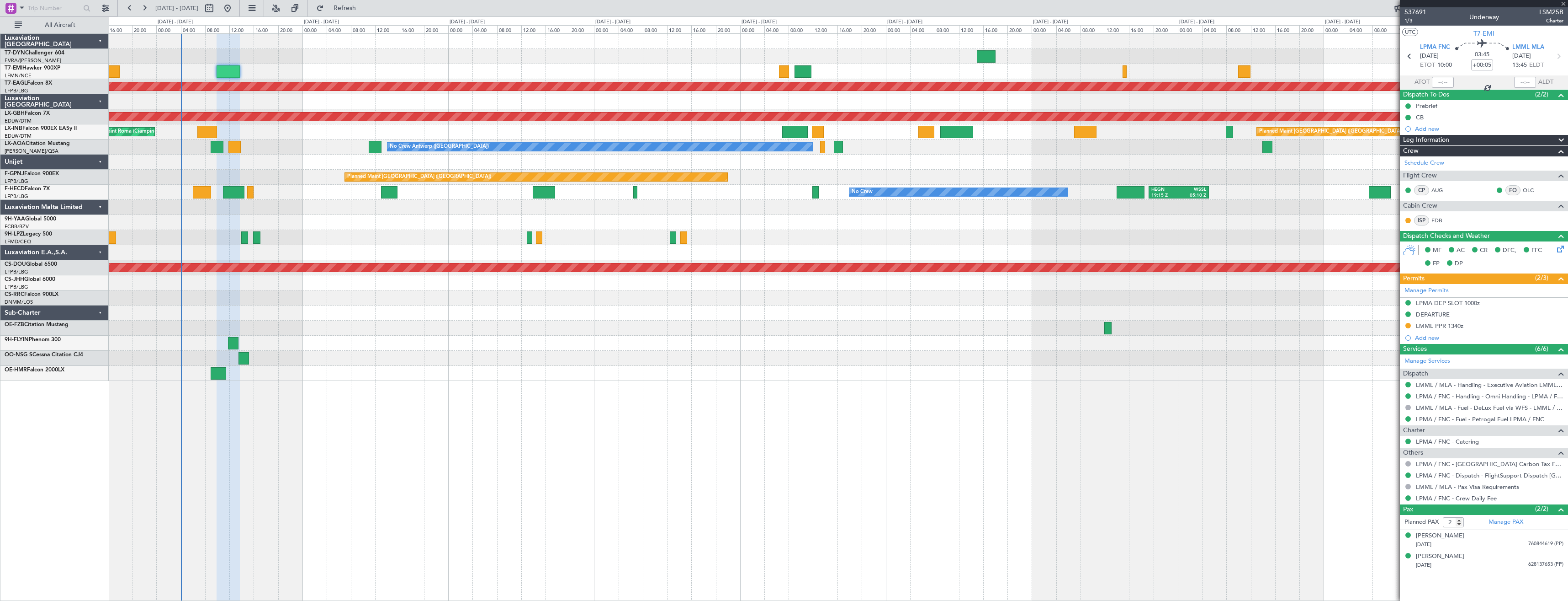
type input "-00:05"
type input "0"
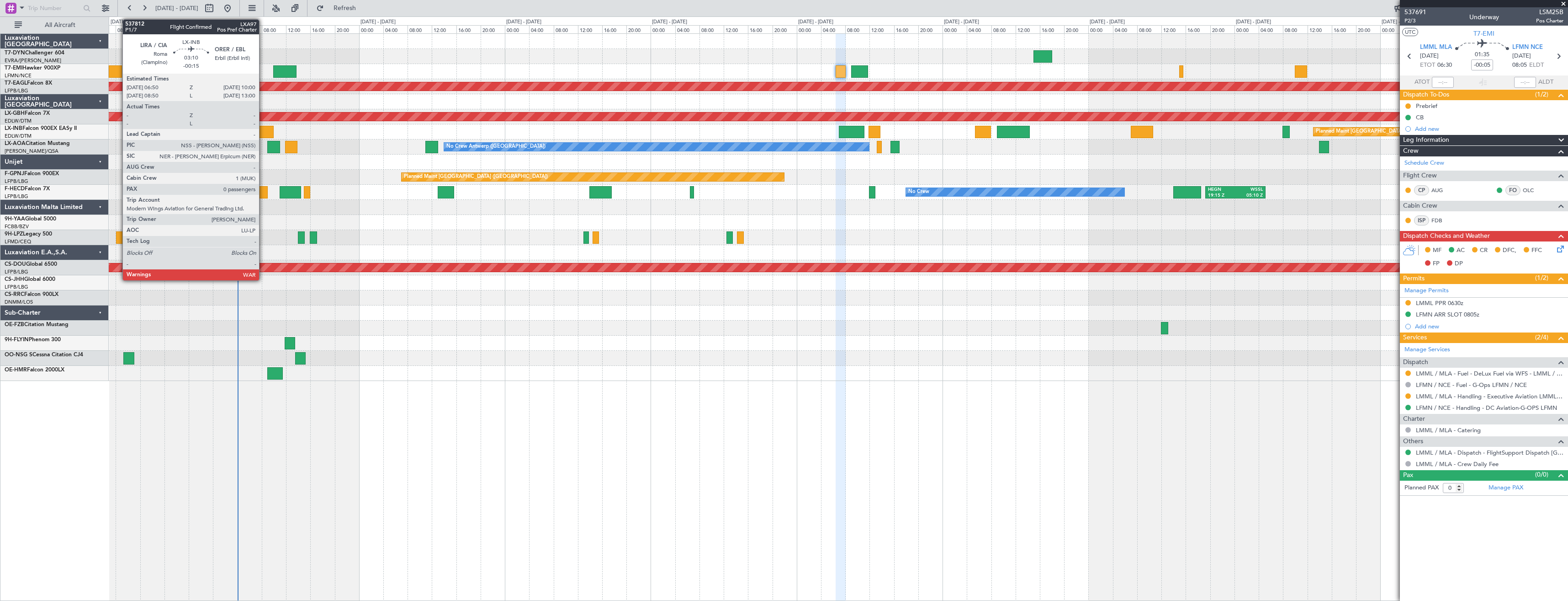
click at [263, 134] on div at bounding box center [264, 132] width 20 height 12
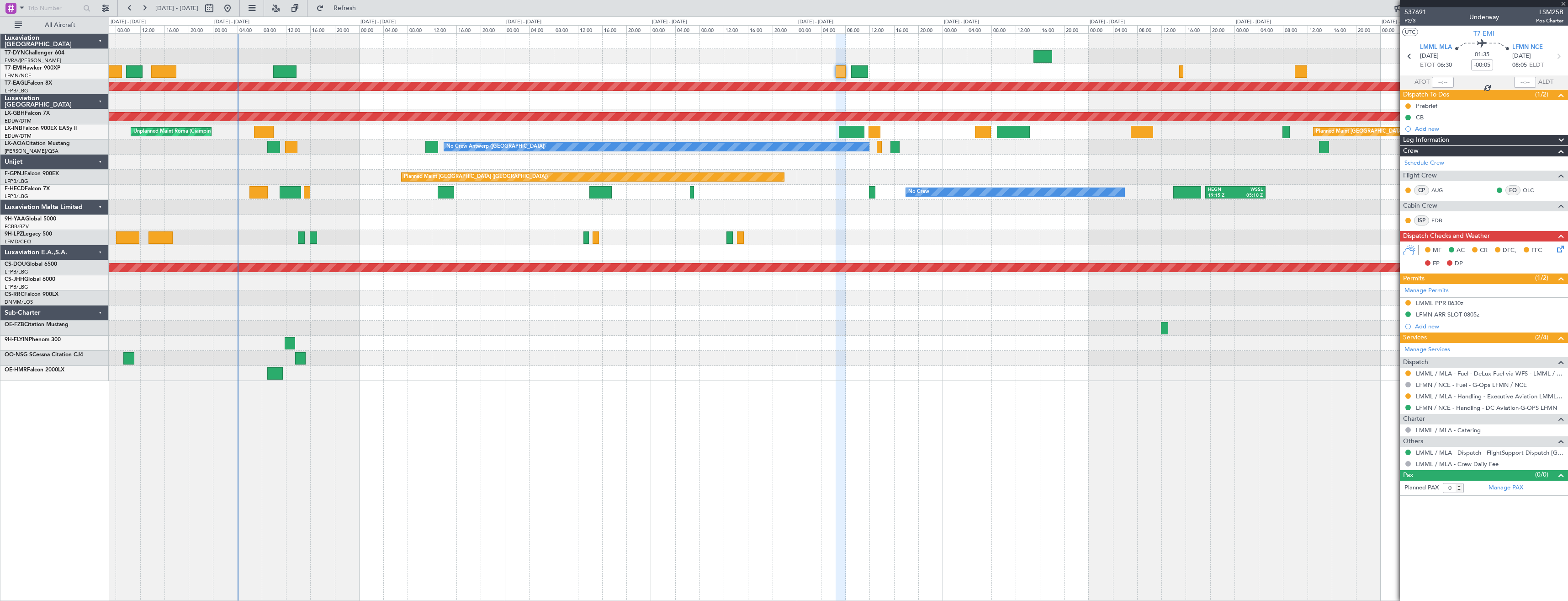
type input "-00:15"
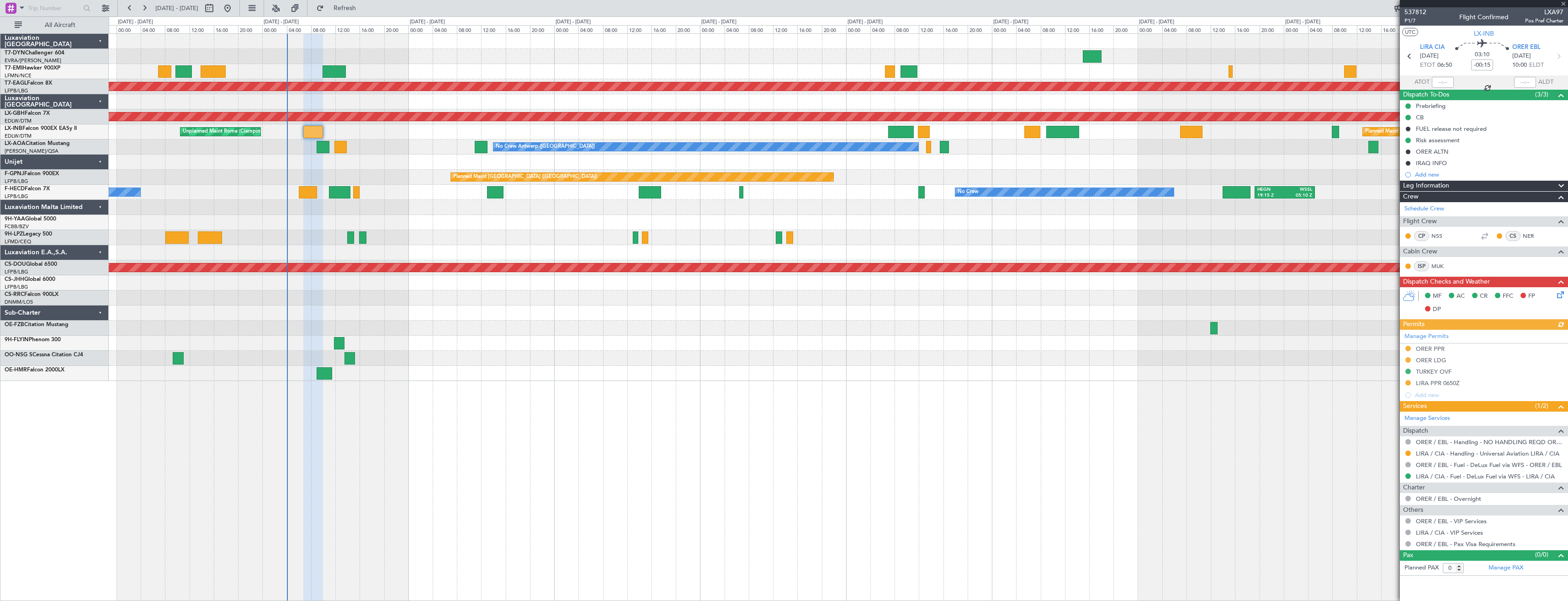
click at [396, 139] on div "Planned Maint Dubai (Al Maktoum Intl) Planned Maint Nurnberg Unplanned Maint Ro…" at bounding box center [838, 207] width 1459 height 347
click at [385, 130] on div "Unplanned Maint Roma (Ciampino) Planned Maint London (Farnborough) Planned Main…" at bounding box center [838, 132] width 1459 height 15
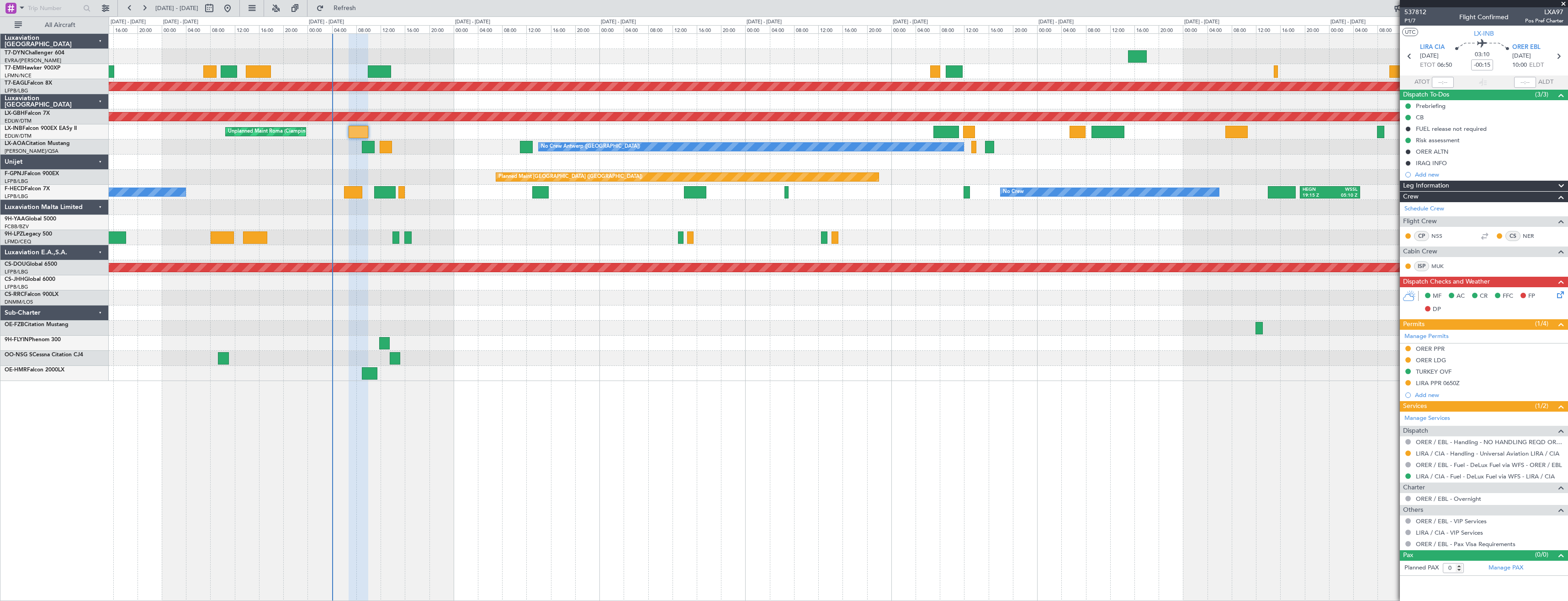
click at [406, 137] on div "Unplanned Maint Roma (Ciampino) Planned Maint London (Farnborough) Planned Main…" at bounding box center [838, 132] width 1459 height 15
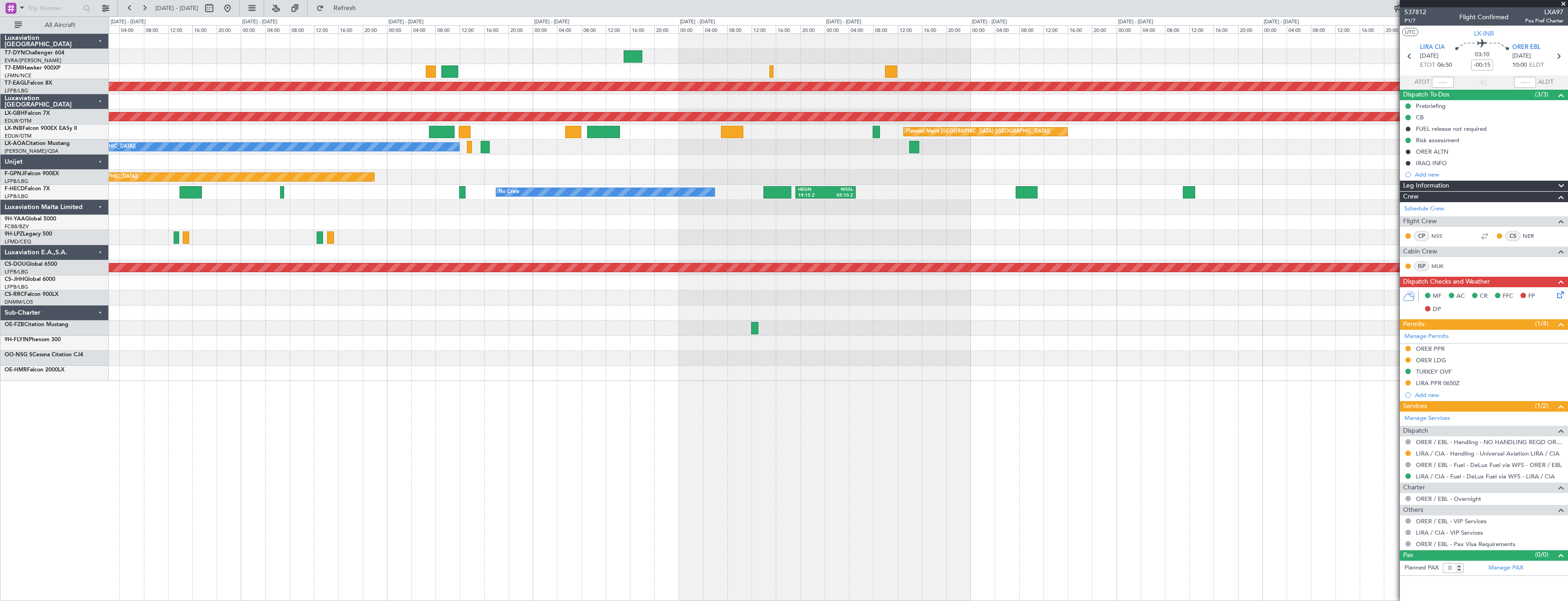
click at [595, 169] on div "Planned Maint Dubai (Al Maktoum Intl) Planned Maint Nurnberg Planned Maint Lond…" at bounding box center [838, 207] width 1459 height 347
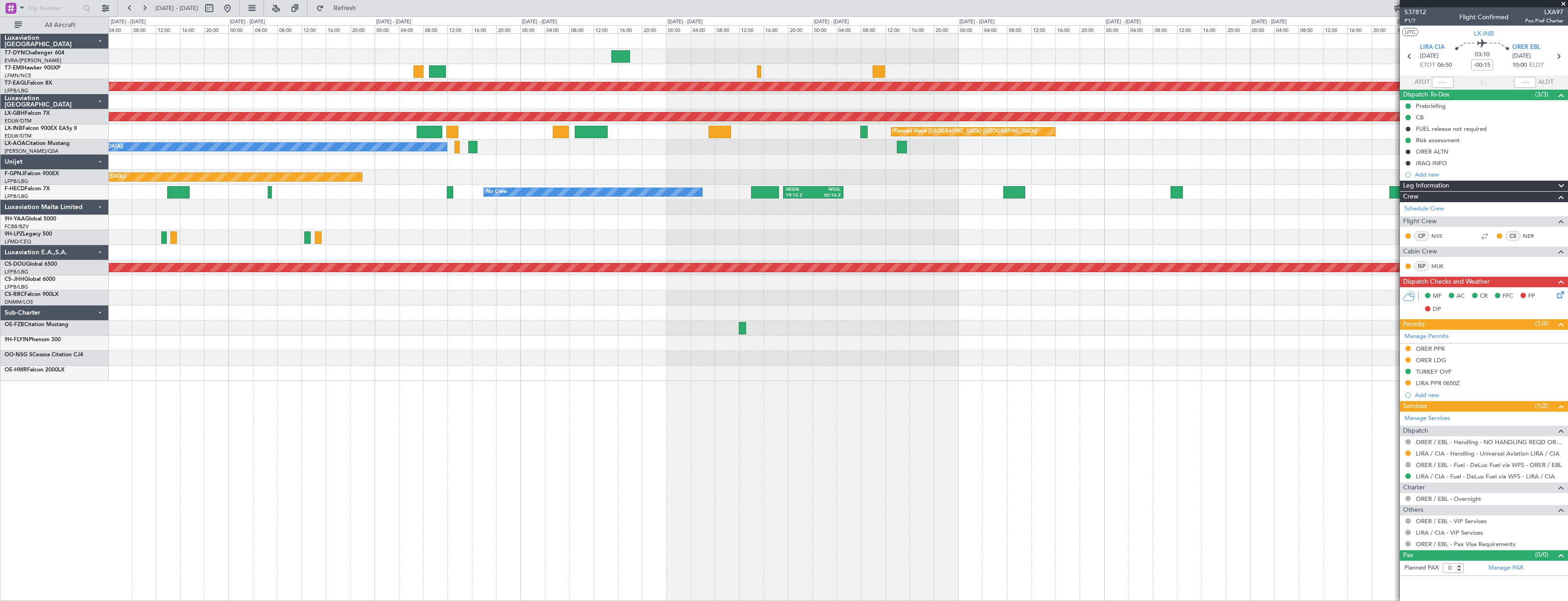
click at [655, 151] on div "No Crew Antwerp (Deurne) No Crew Antwerp (Deurne)" at bounding box center [838, 147] width 1459 height 15
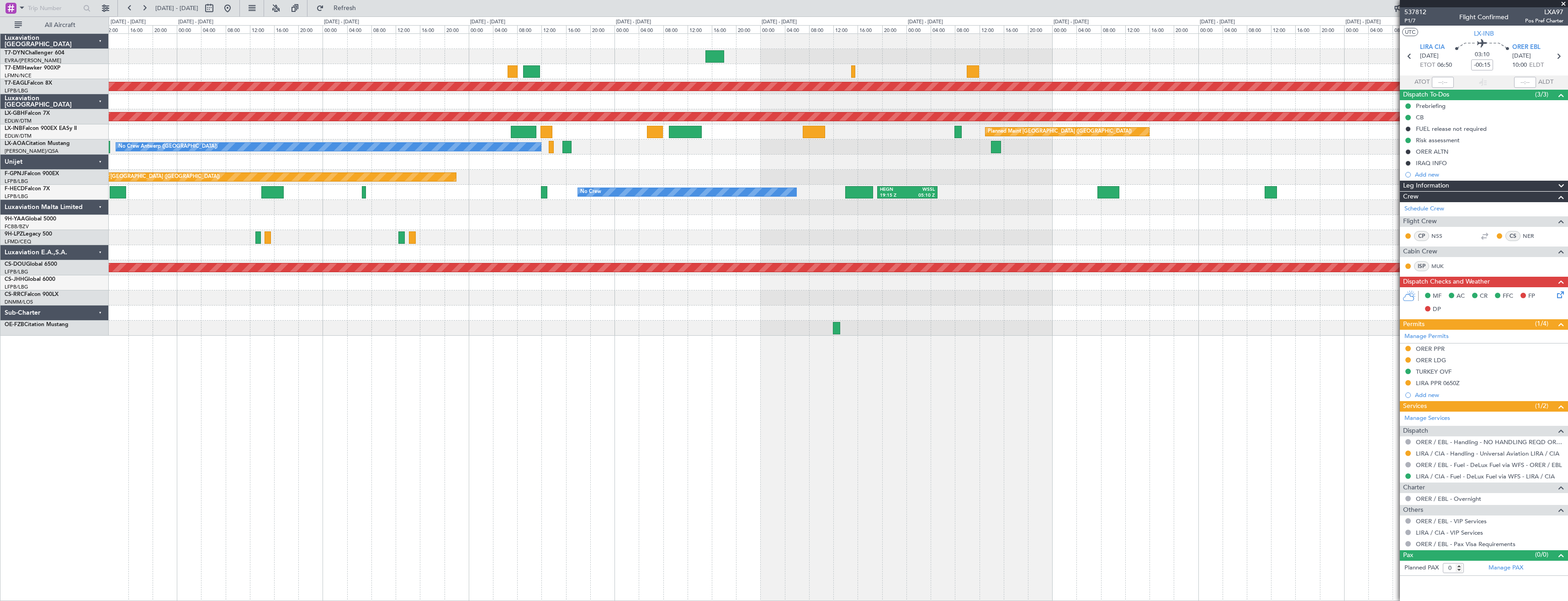
click at [504, 123] on div "Planned Maint Nurnberg" at bounding box center [838, 117] width 1459 height 15
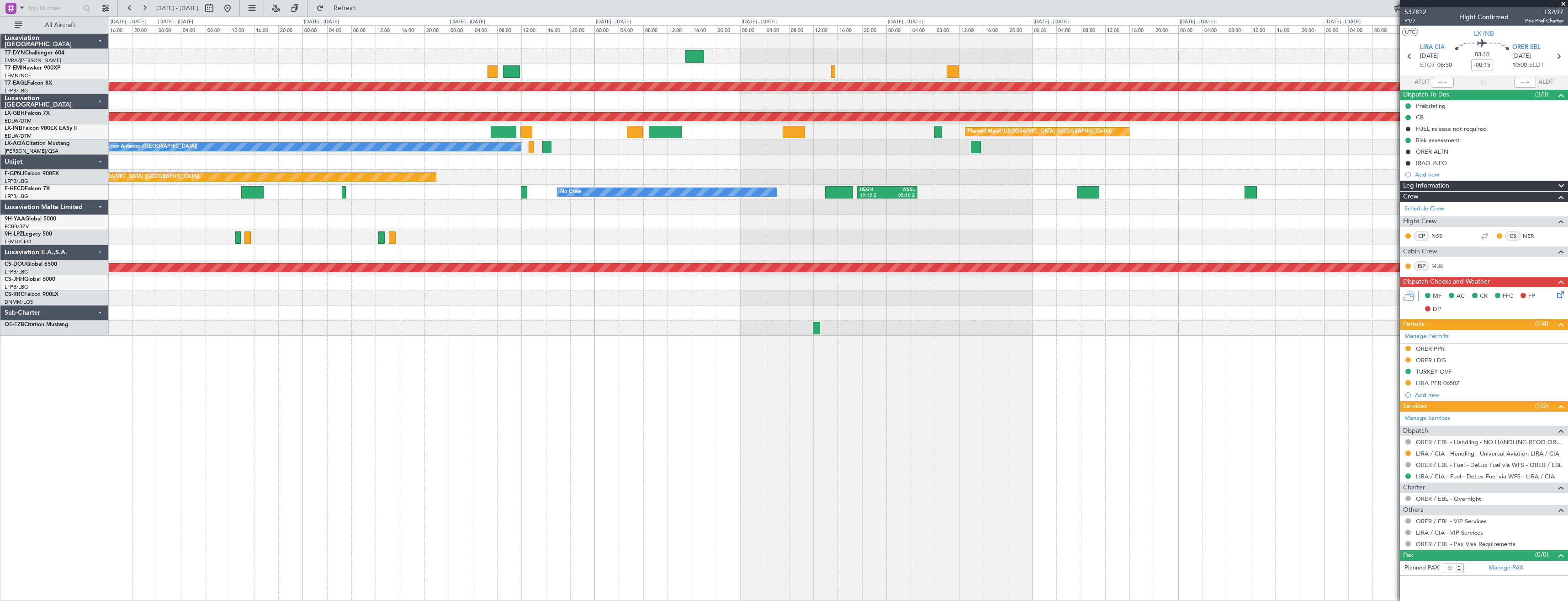
click at [528, 127] on div at bounding box center [526, 132] width 12 height 12
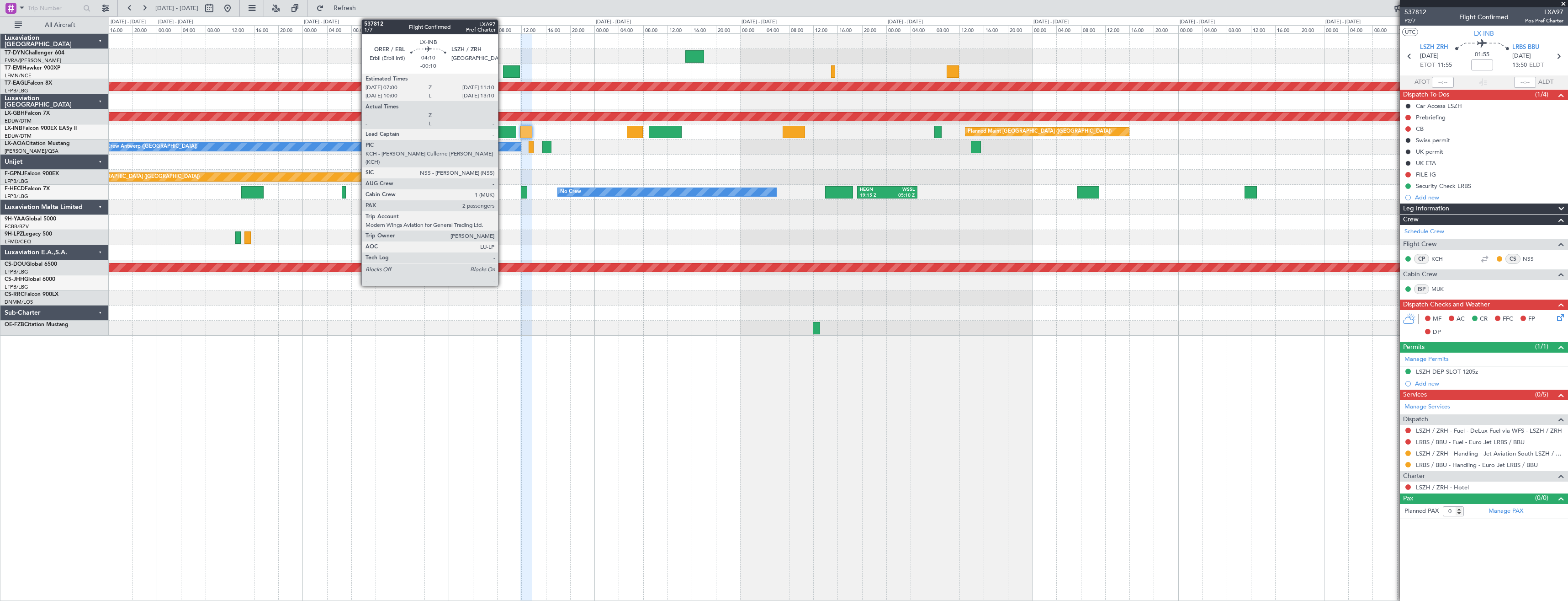
click at [502, 131] on div at bounding box center [504, 132] width 26 height 12
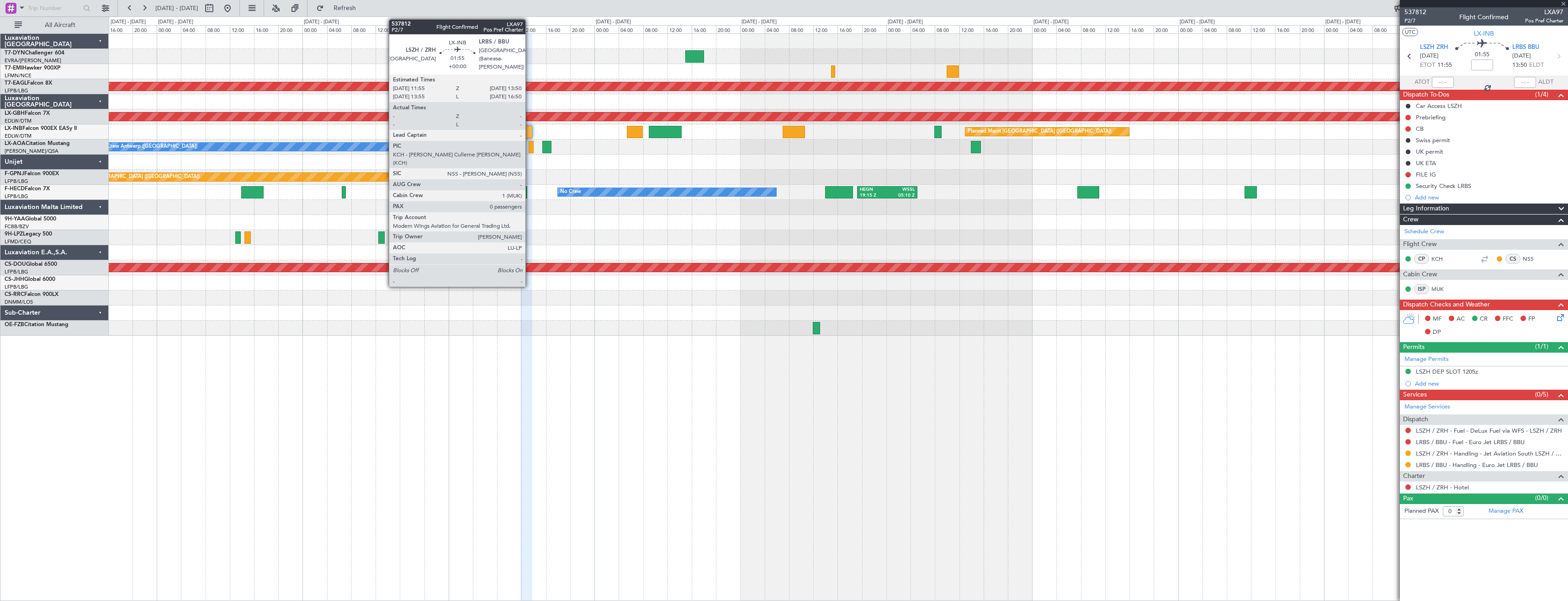
type input "-00:10"
type input "2"
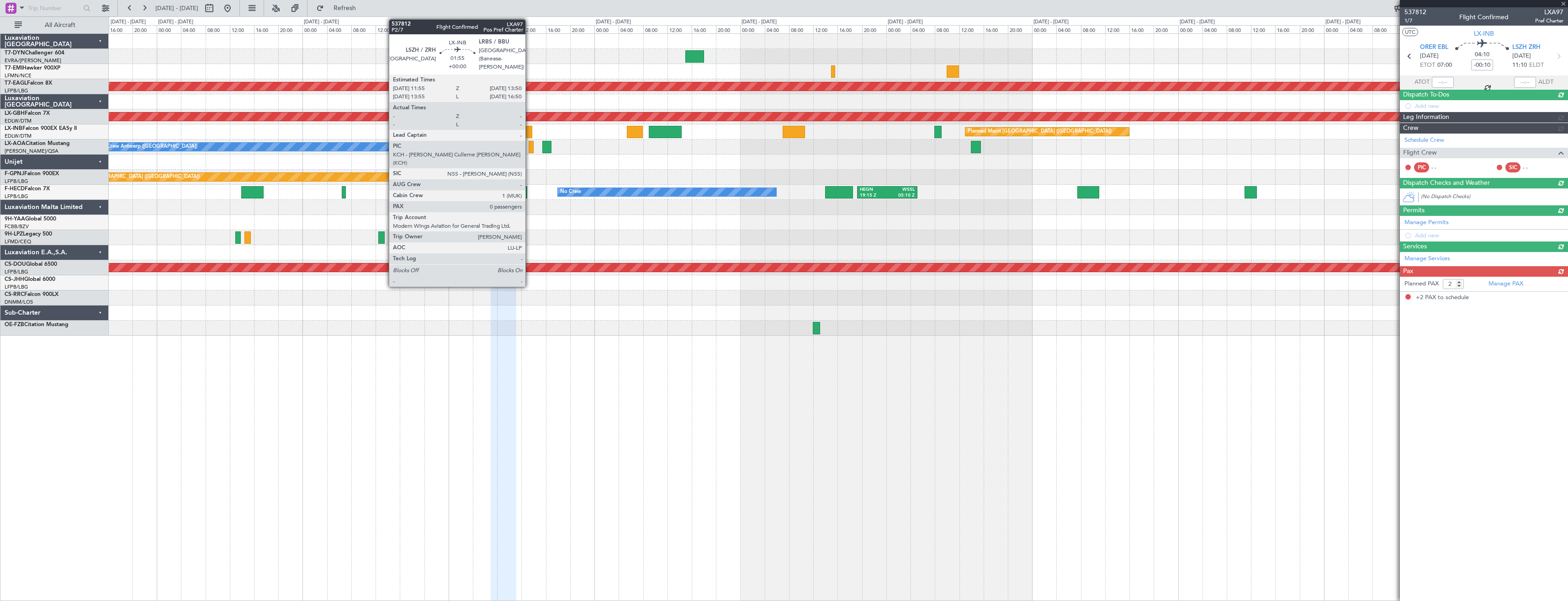
click at [530, 132] on div at bounding box center [526, 132] width 12 height 12
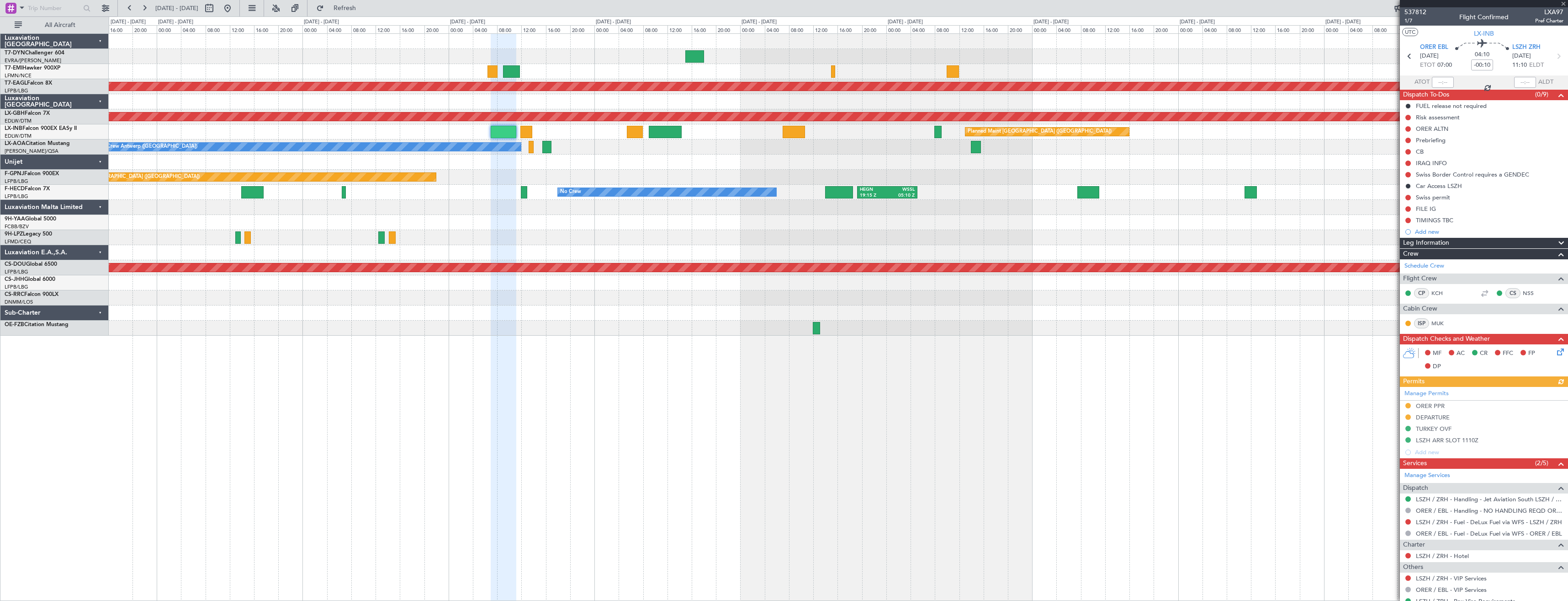
type input "0"
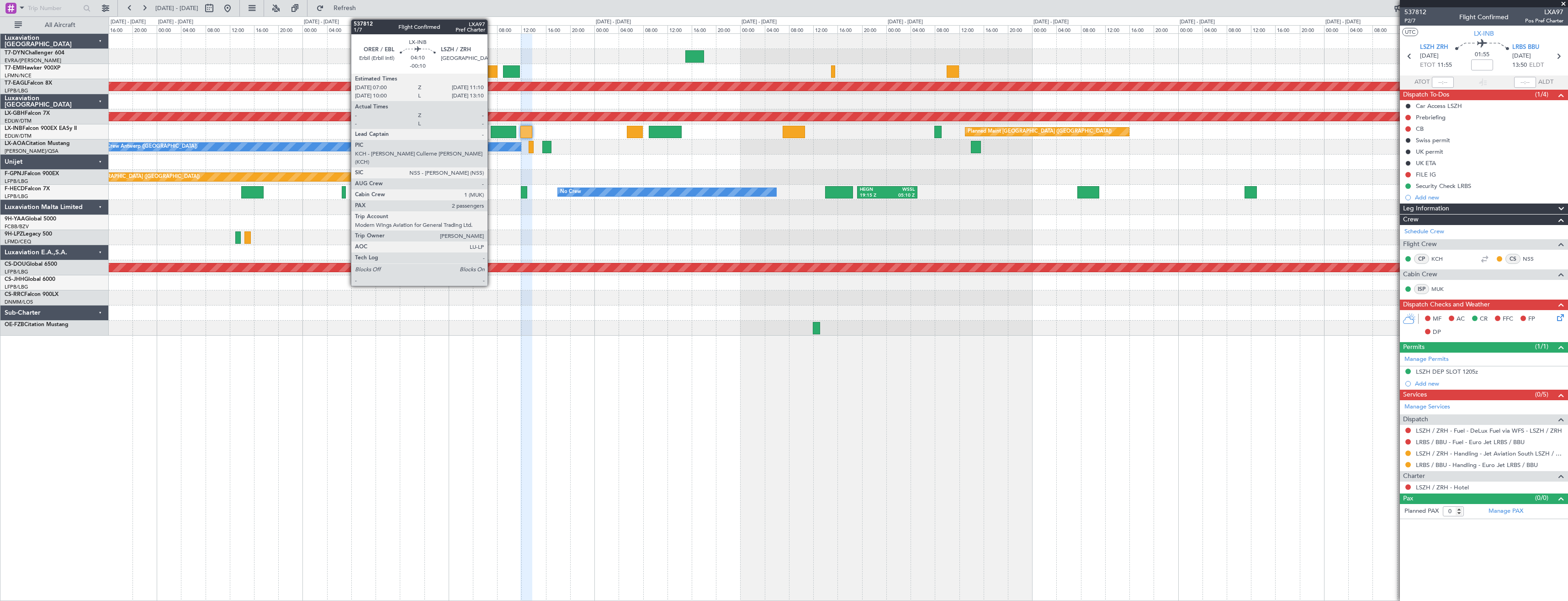
click at [491, 135] on div at bounding box center [504, 132] width 26 height 12
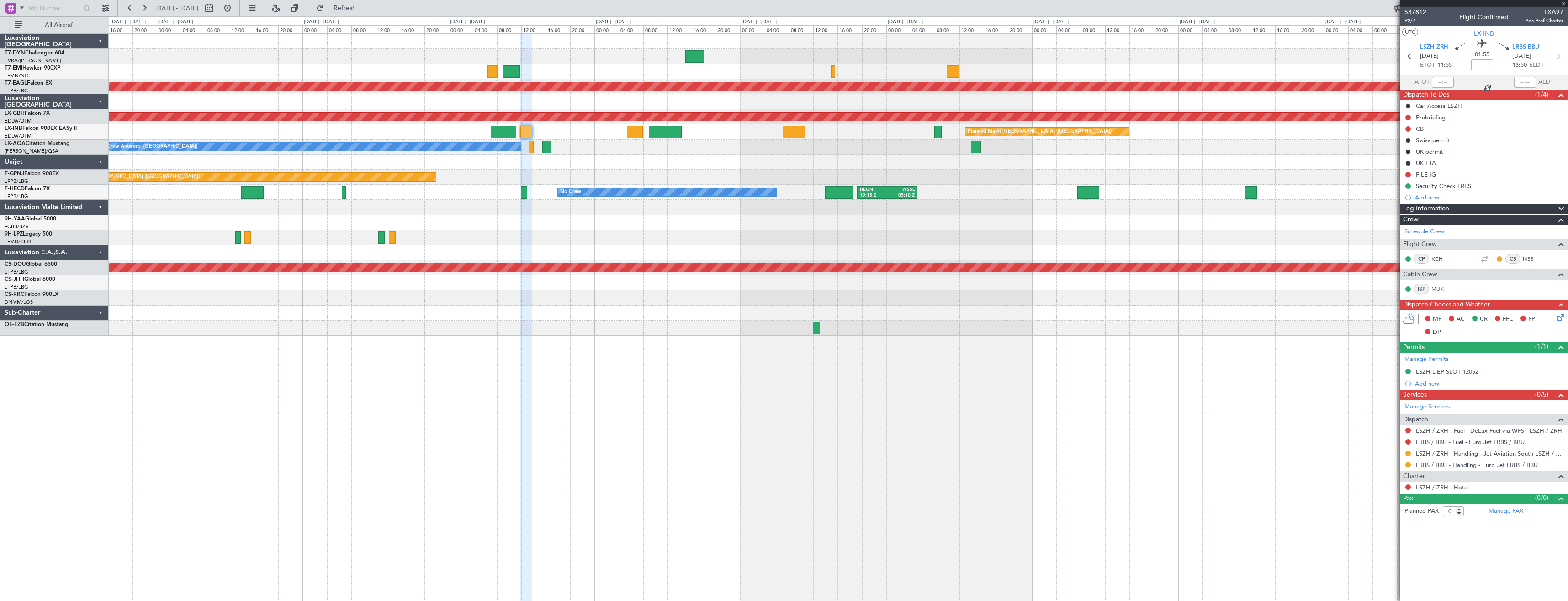
type input "-00:10"
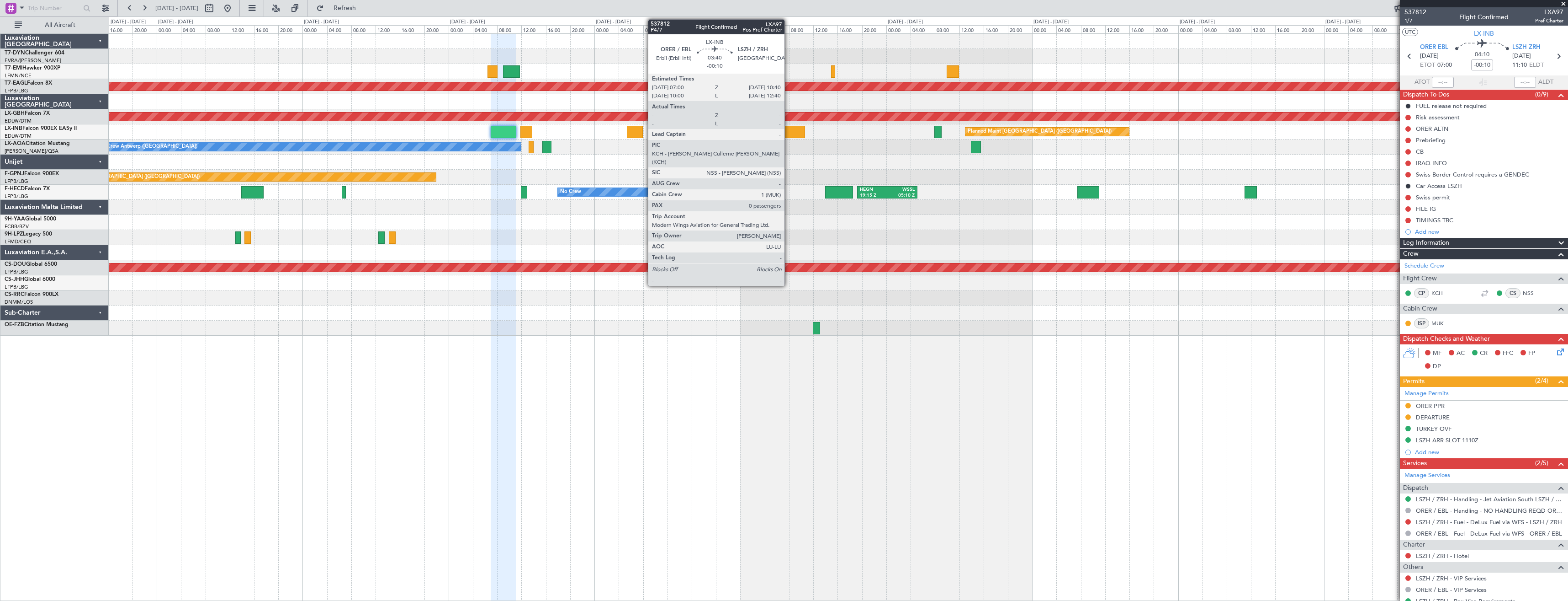
click at [789, 132] on div at bounding box center [793, 132] width 22 height 12
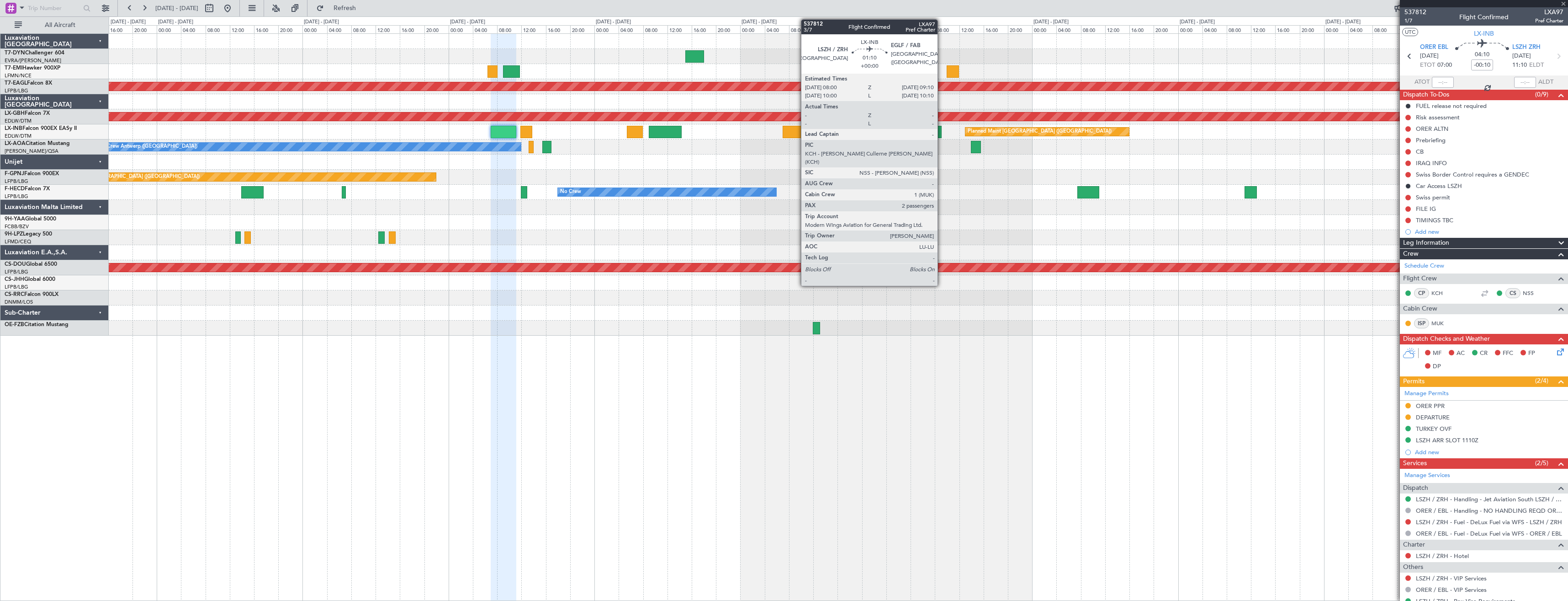
type input "0"
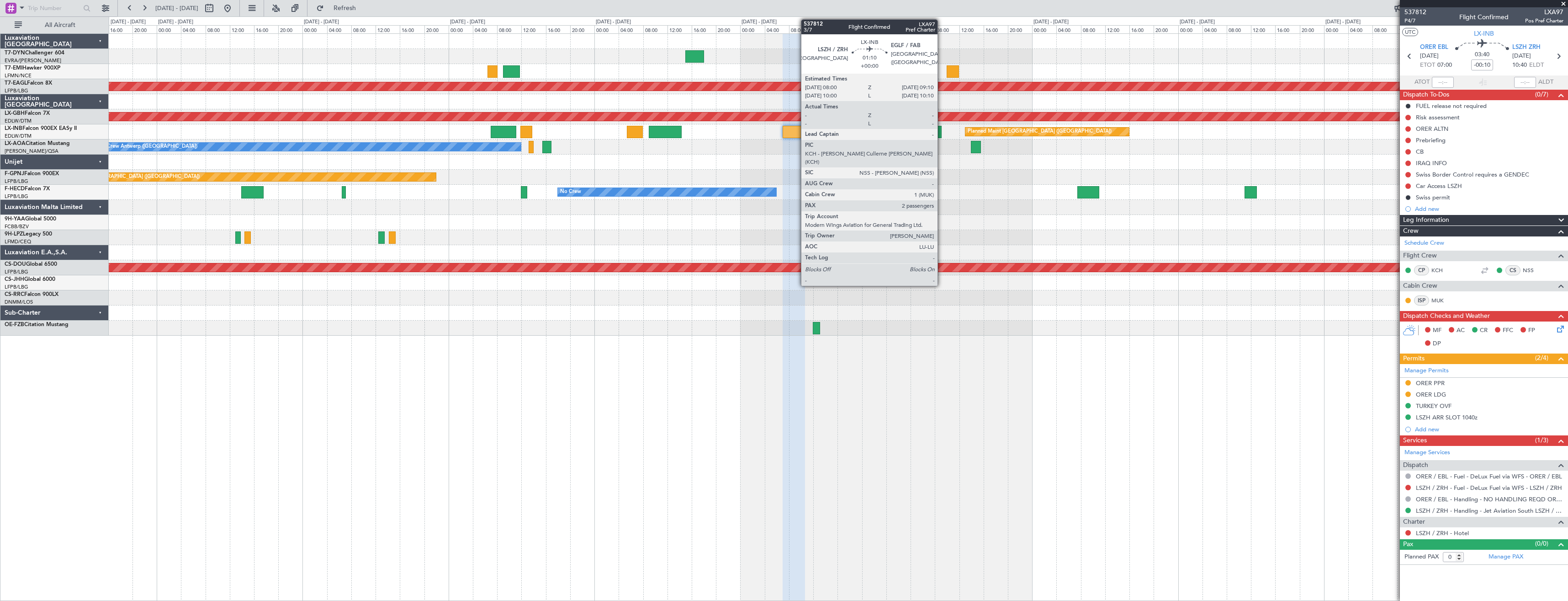
click at [941, 131] on div at bounding box center [937, 132] width 7 height 12
type input "2"
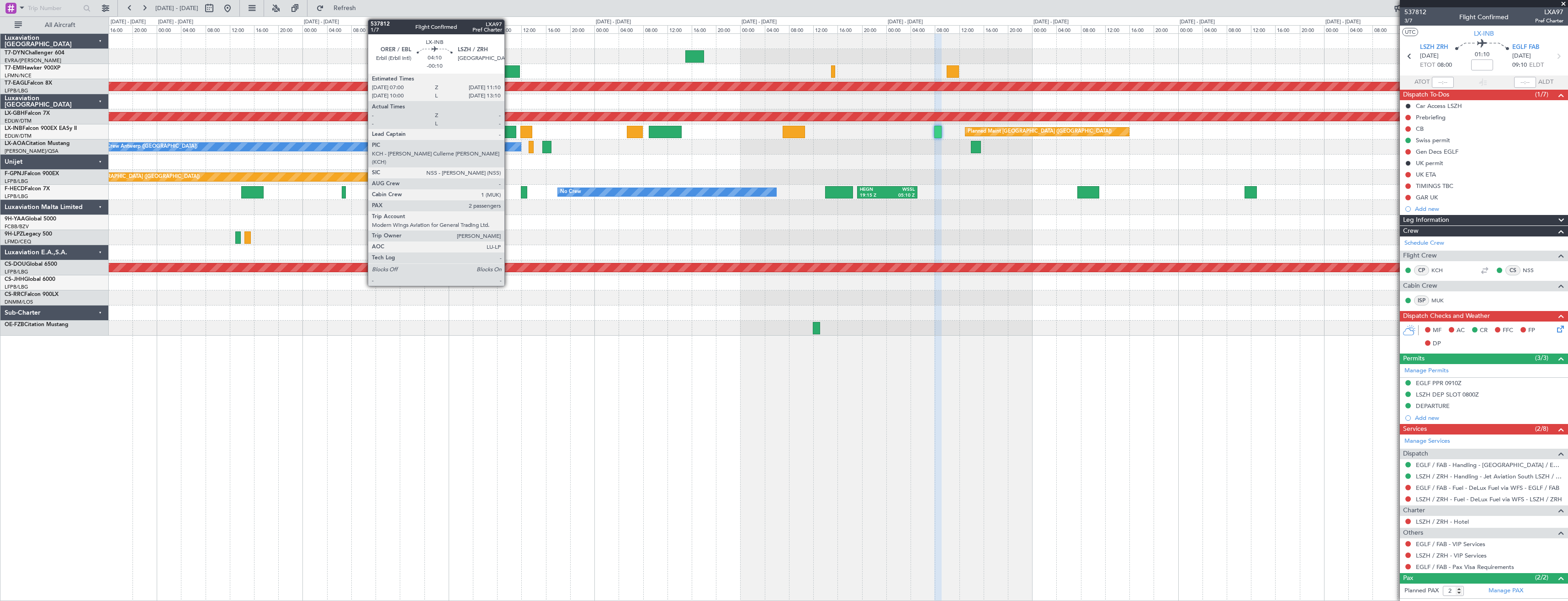
click at [509, 131] on div at bounding box center [504, 132] width 26 height 12
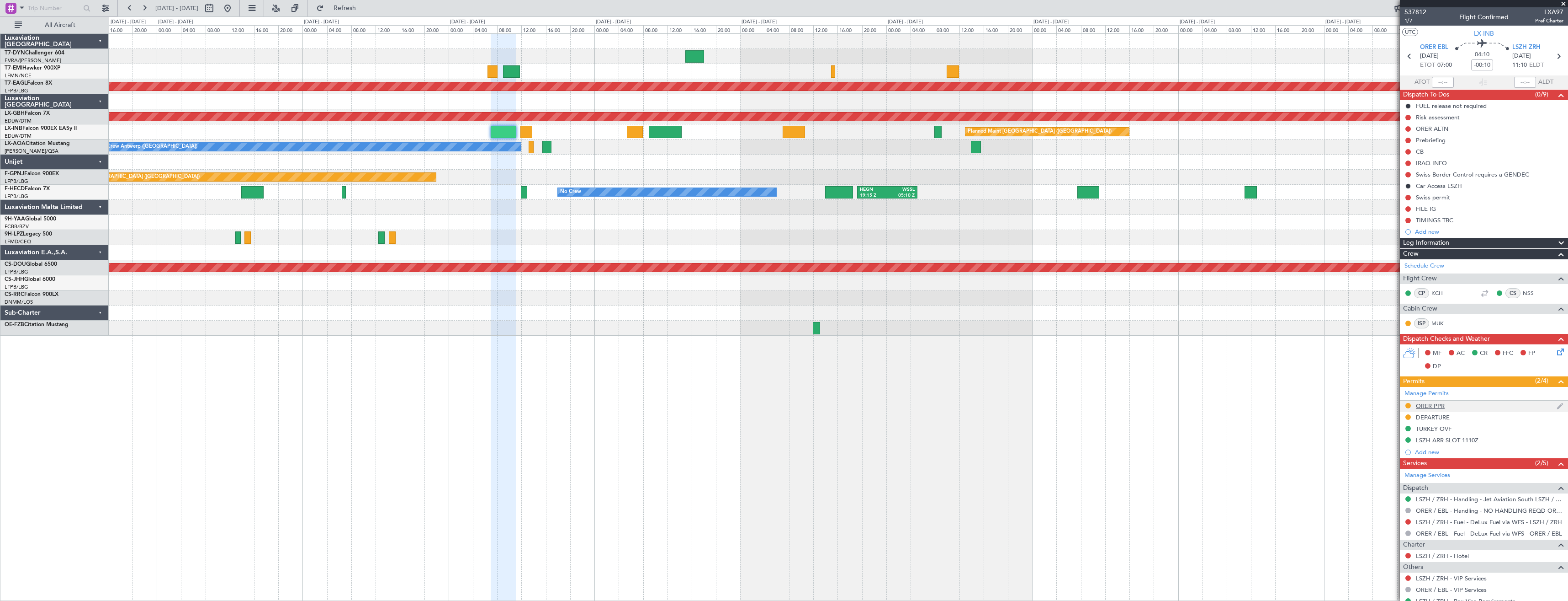
scroll to position [73, 0]
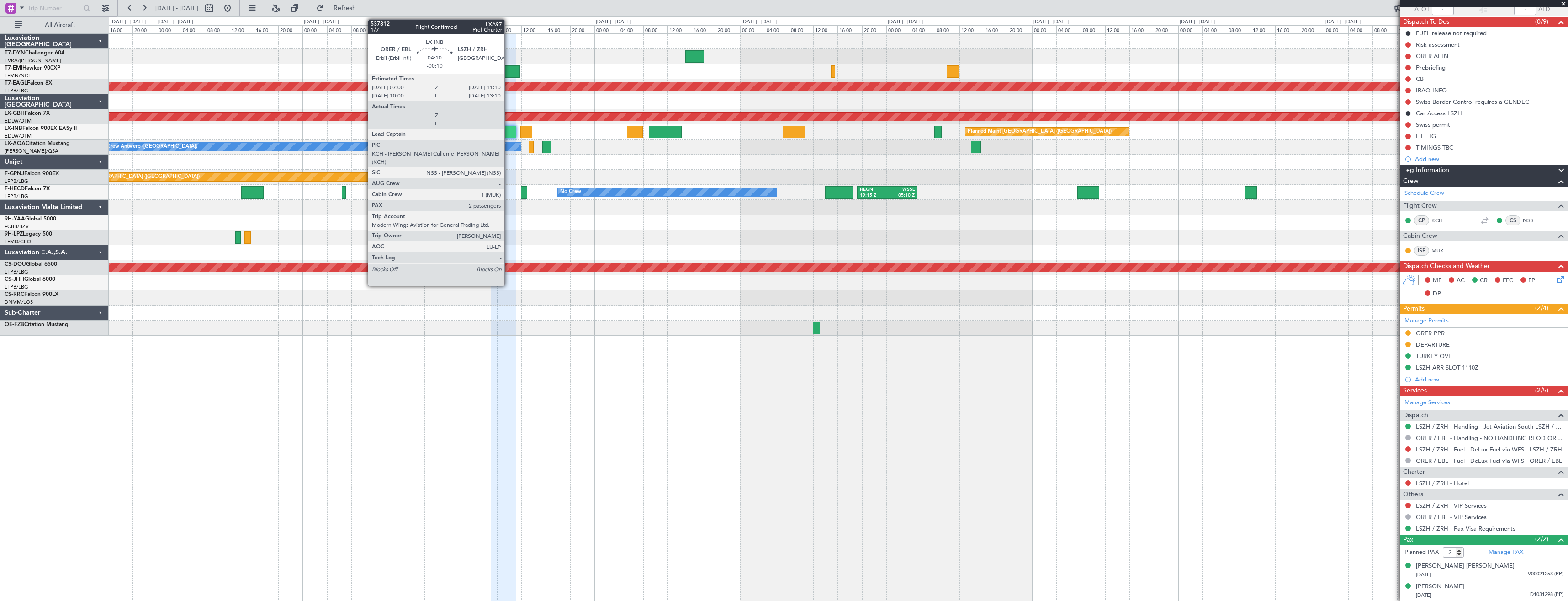
click at [509, 129] on div at bounding box center [504, 132] width 26 height 12
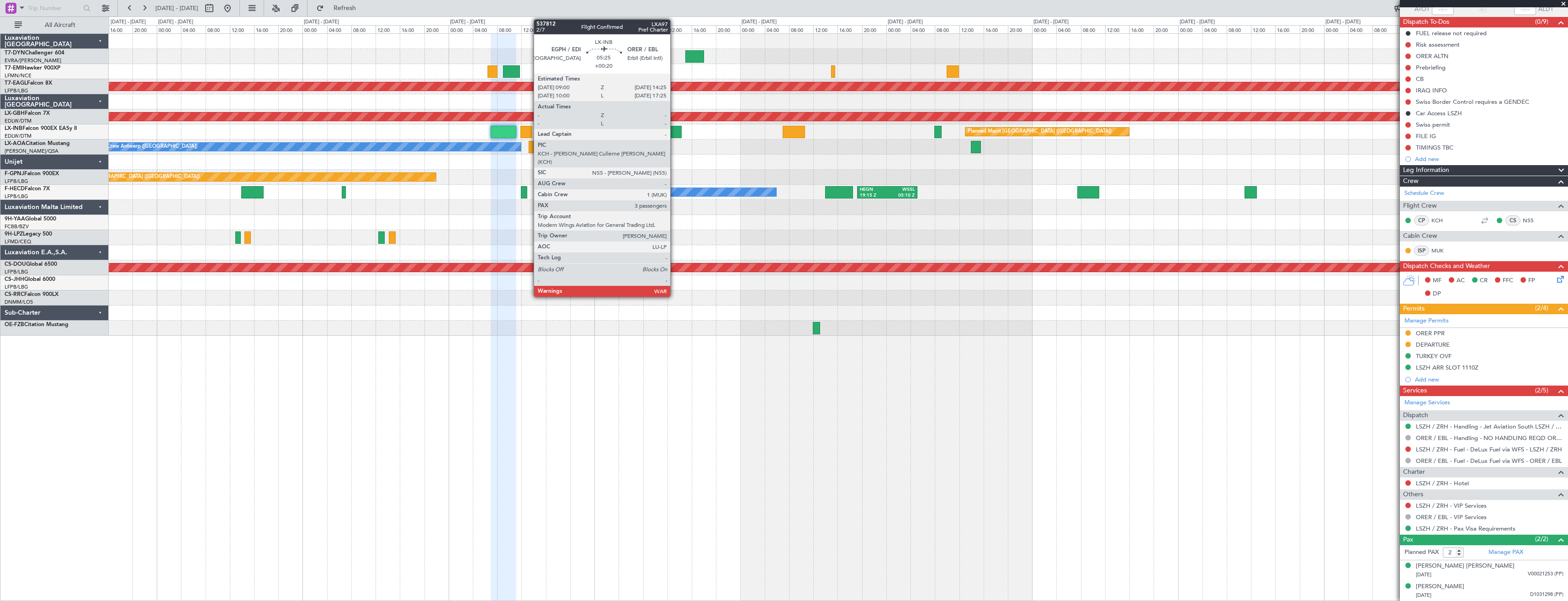
click at [675, 132] on div at bounding box center [665, 132] width 33 height 12
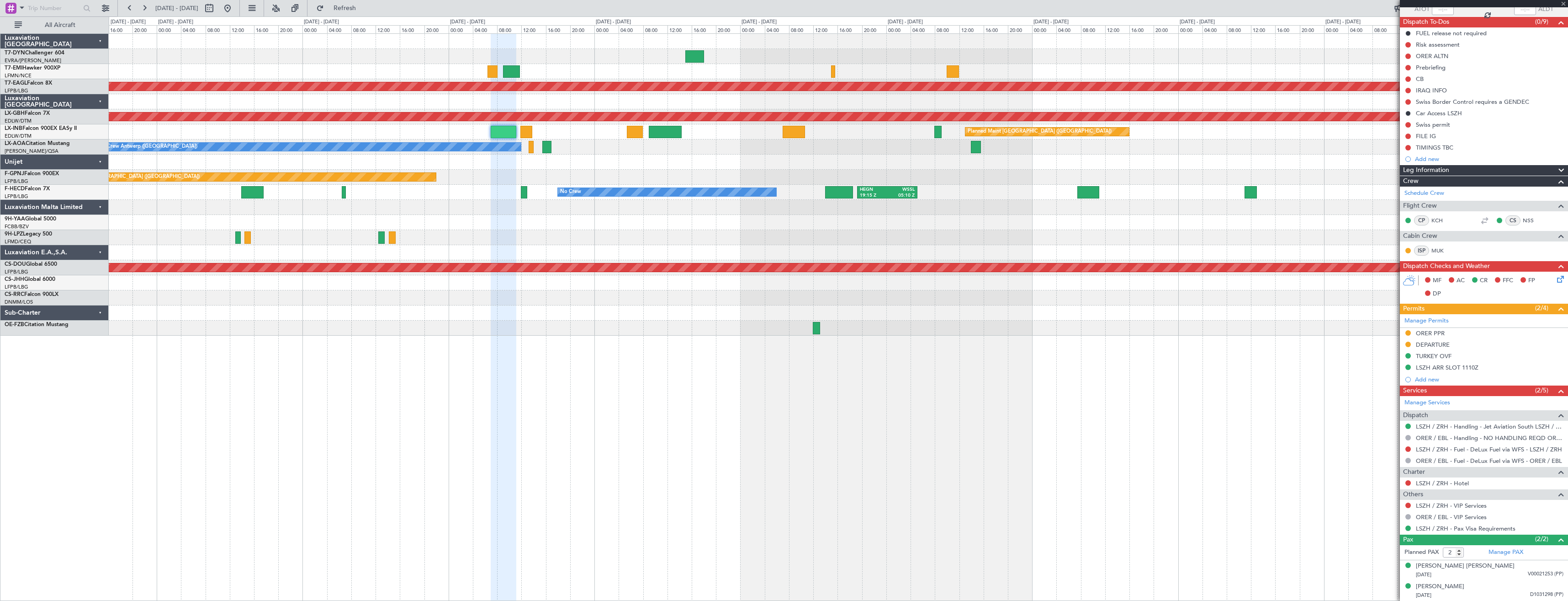
type input "+00:20"
type input "3"
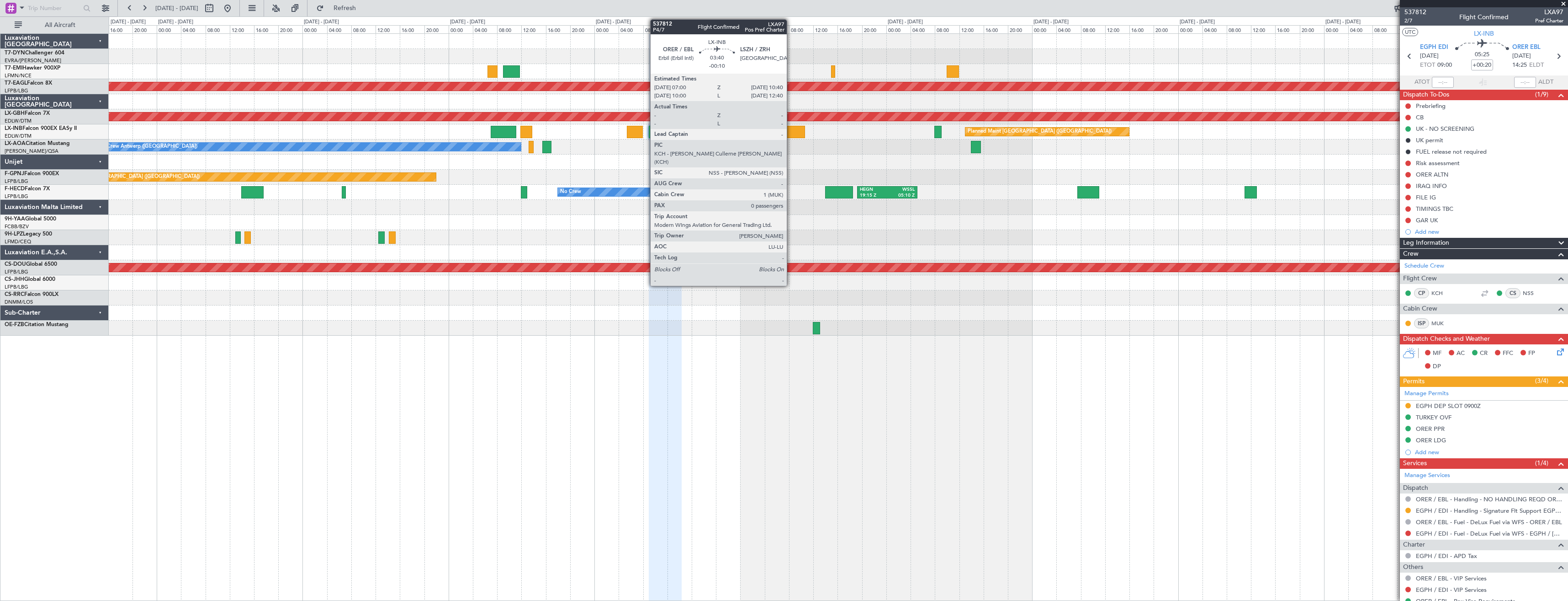
click at [791, 135] on div at bounding box center [793, 132] width 22 height 12
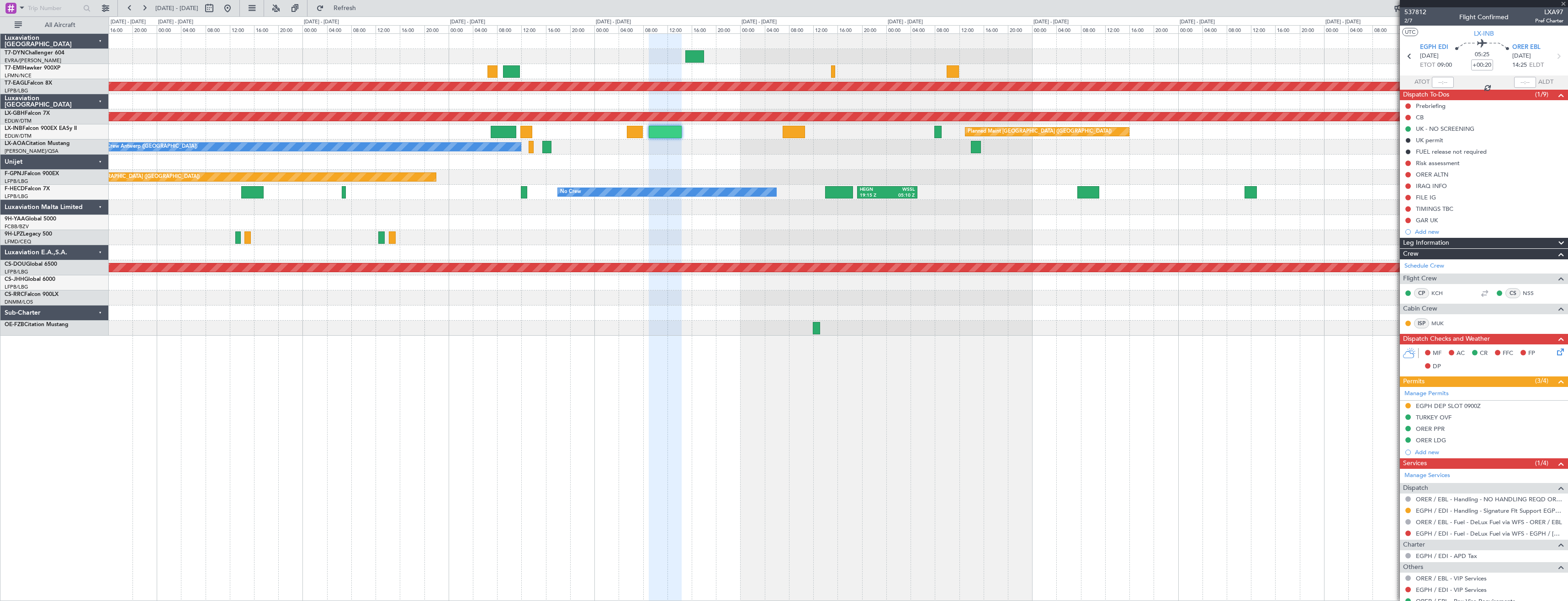
type input "-00:10"
type input "0"
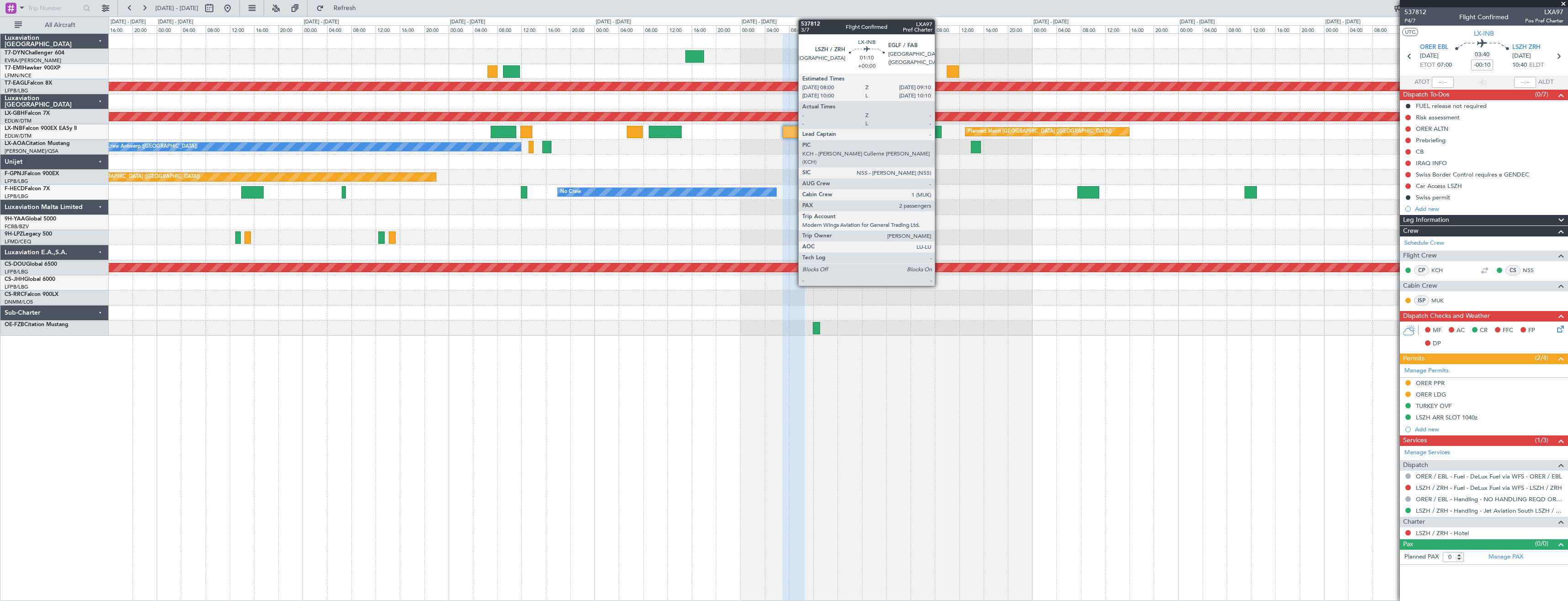
click at [939, 131] on div at bounding box center [937, 132] width 7 height 12
type input "2"
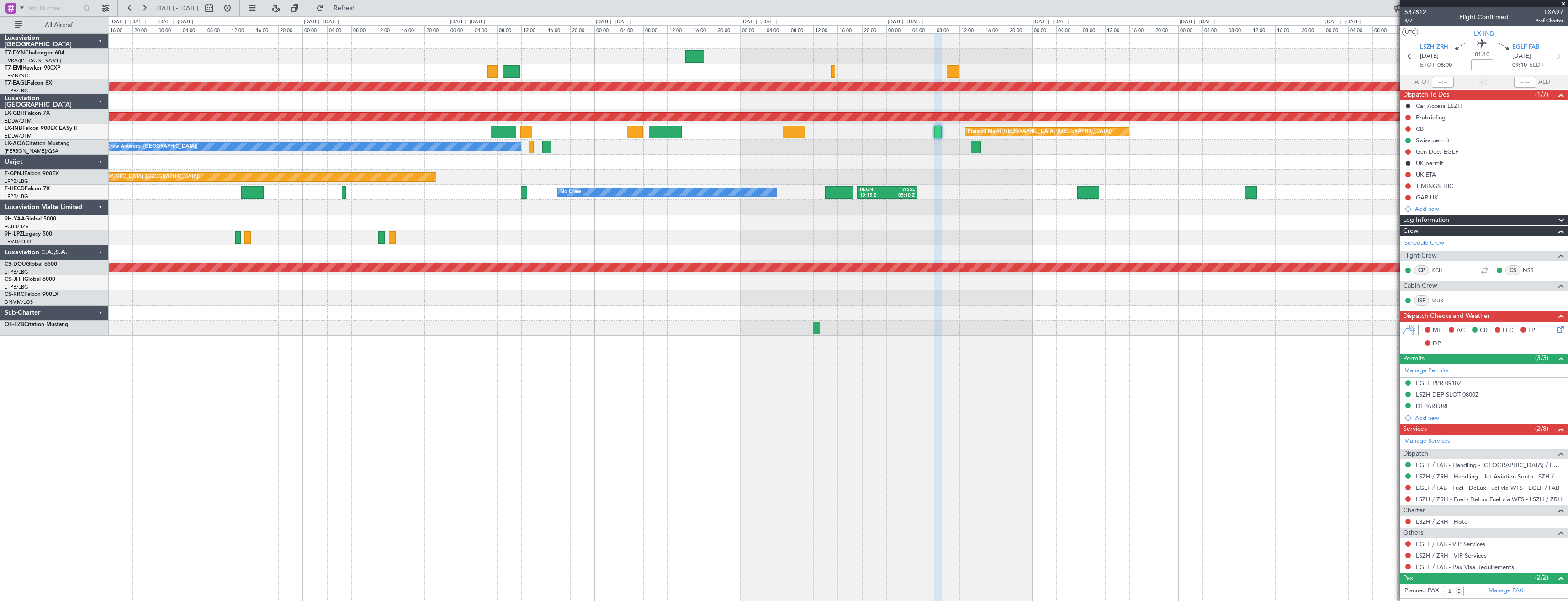
click at [609, 131] on div "Planned Maint London (Farnborough) Unplanned Maint Roma (Ciampino)" at bounding box center [838, 132] width 1459 height 15
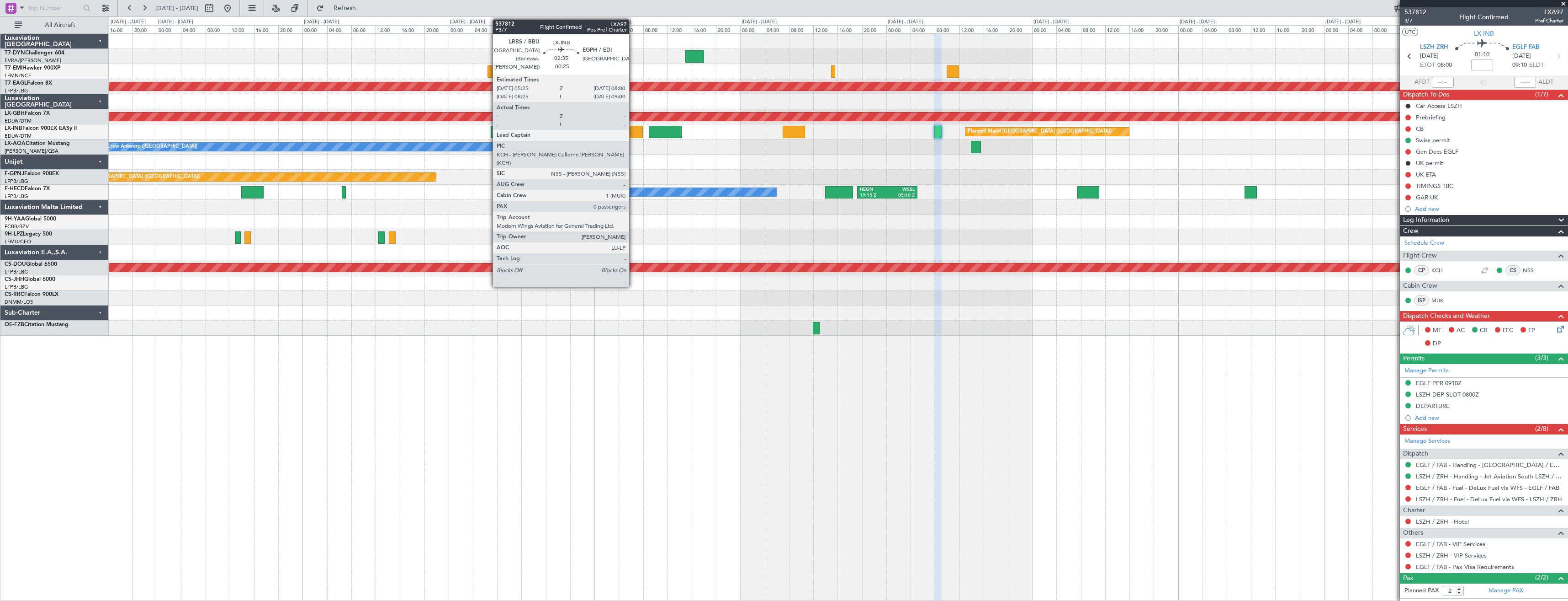
click at [633, 132] on div at bounding box center [634, 132] width 16 height 12
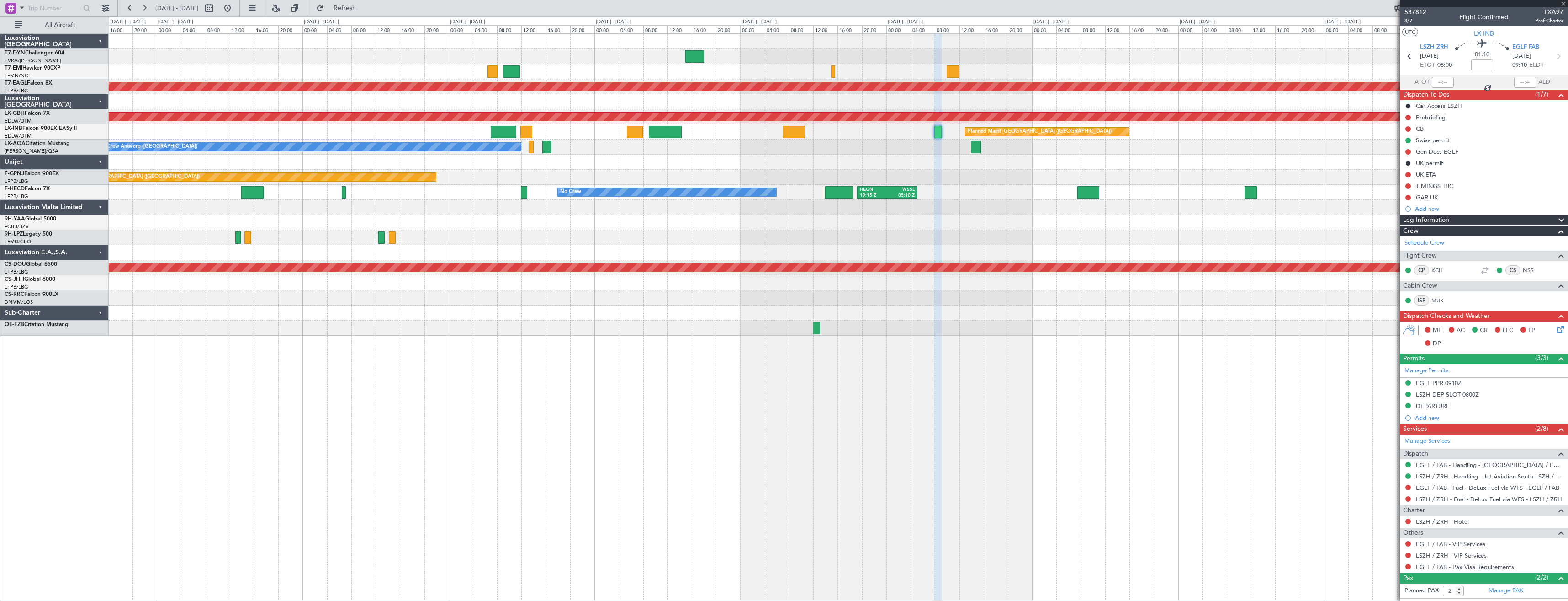
type input "-00:25"
type input "0"
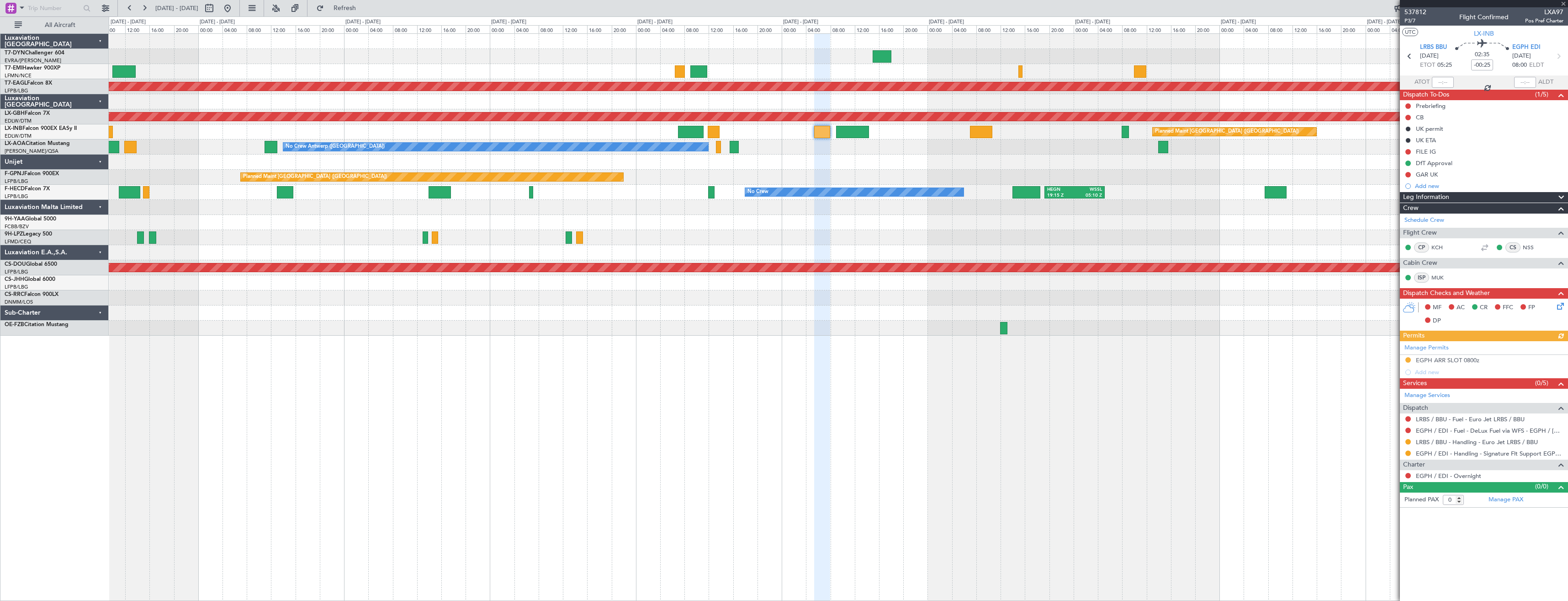
click at [774, 128] on div "Planned Maint Dubai (Al Maktoum Intl) Planned Maint Nurnberg Planned Maint Lond…" at bounding box center [838, 185] width 1459 height 301
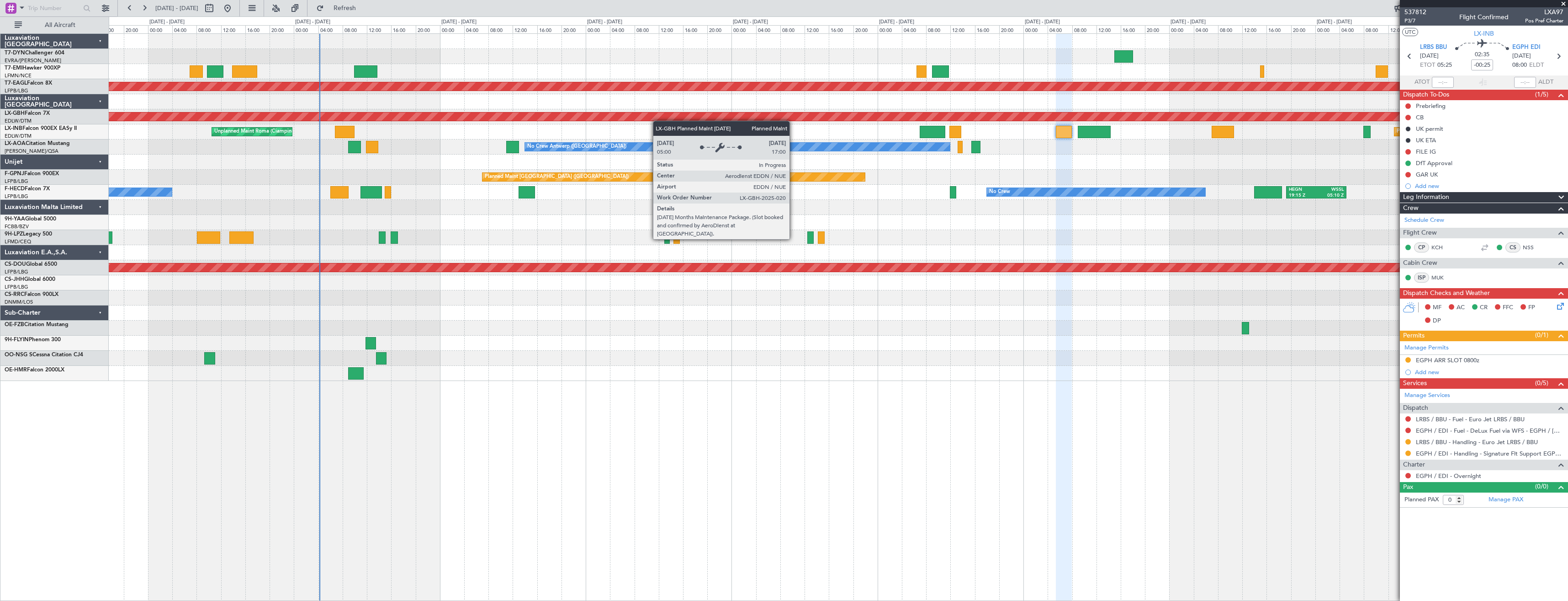
click at [658, 121] on div "Planned Maint Nurnberg" at bounding box center [798, 116] width 3866 height 9
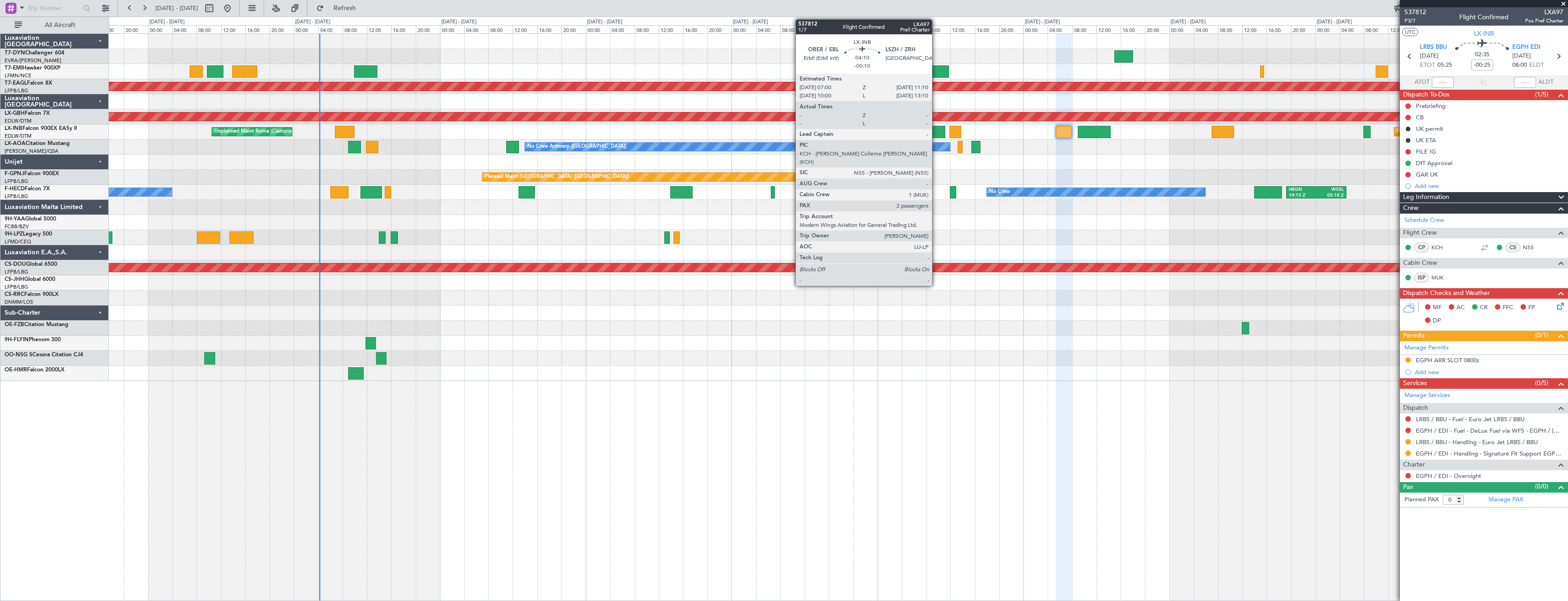
click at [936, 134] on div at bounding box center [932, 132] width 26 height 12
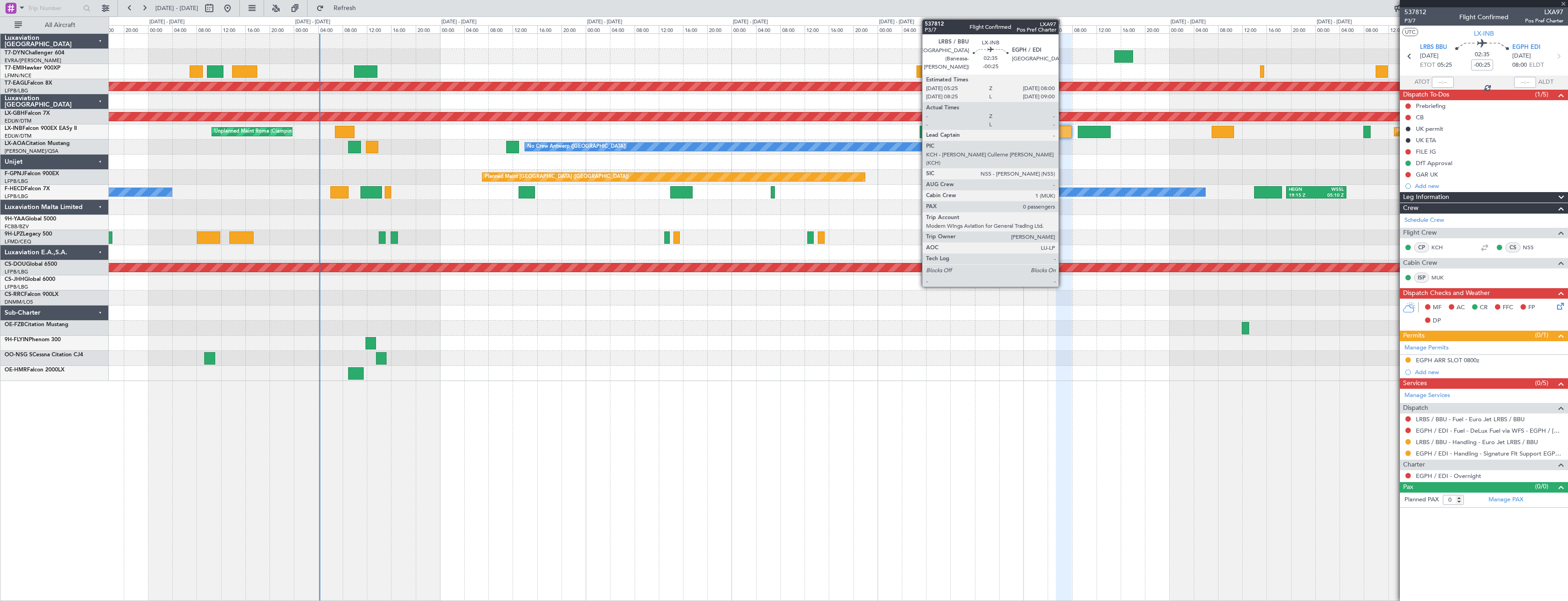
type input "-00:10"
type input "2"
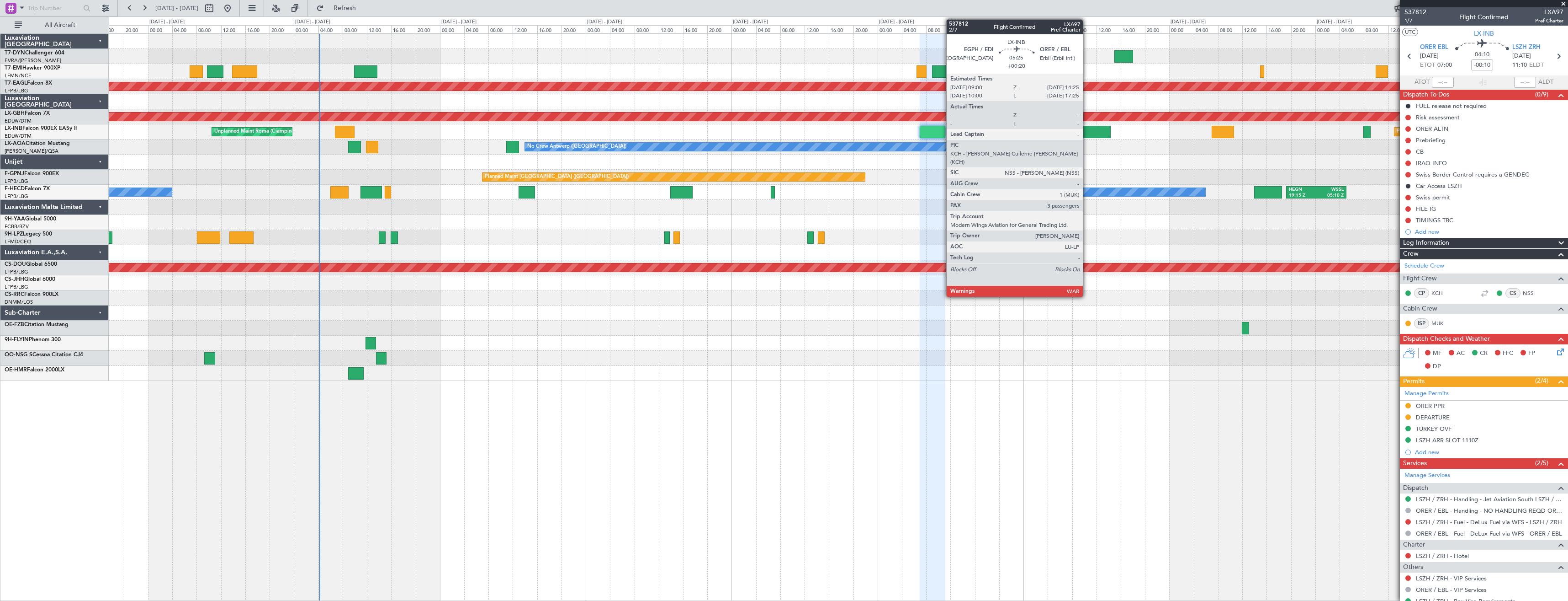
click at [1087, 132] on div at bounding box center [1094, 132] width 33 height 12
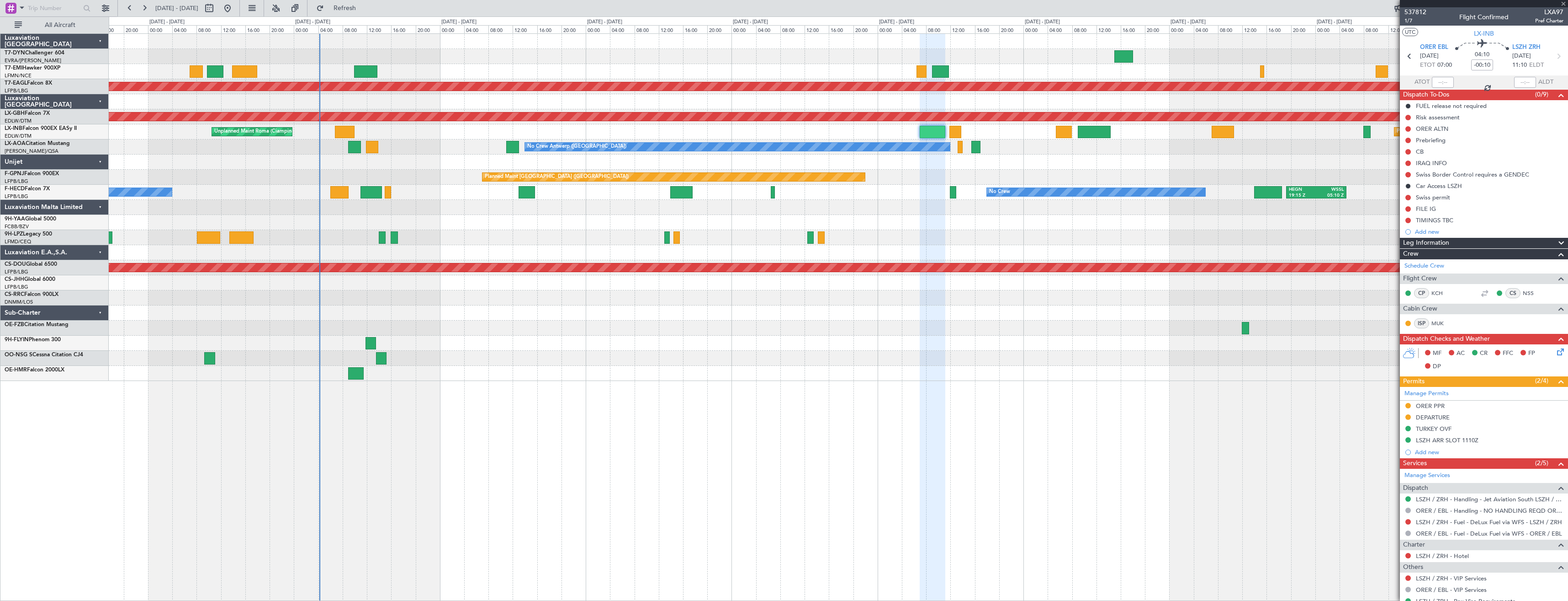
type input "+00:20"
type input "3"
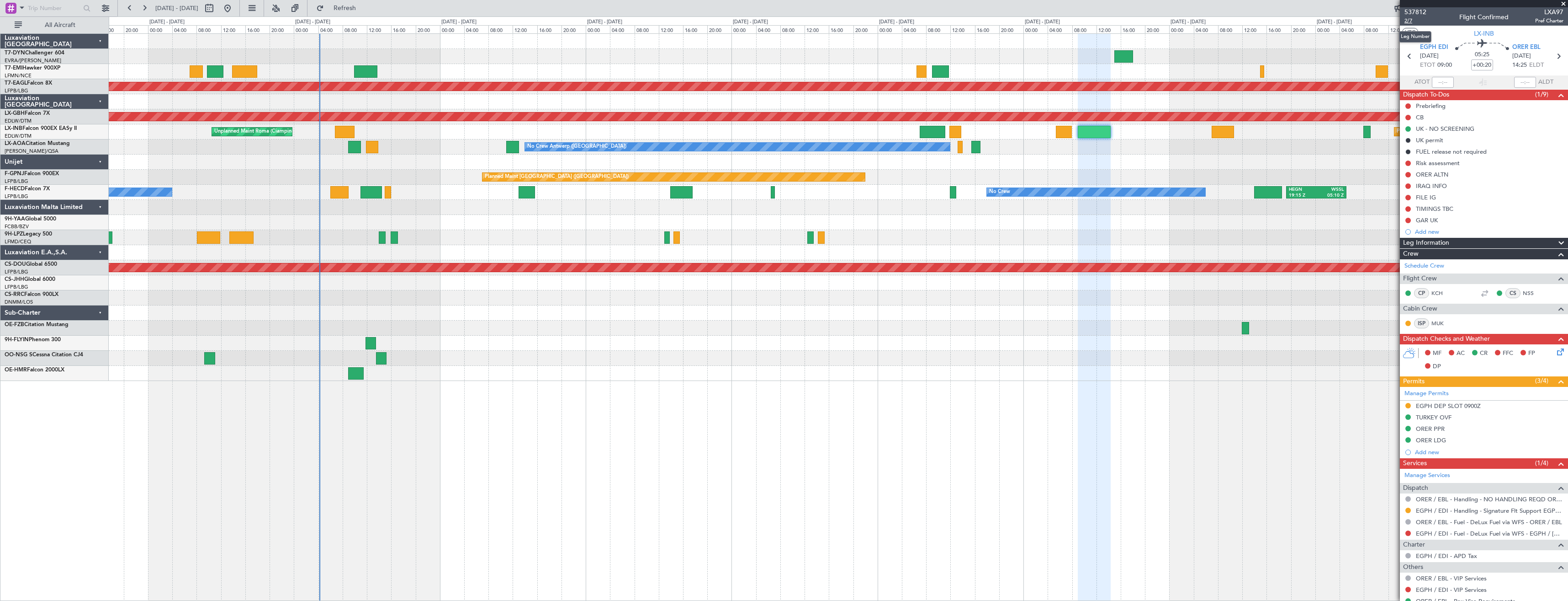
click at [1410, 22] on span "2/7" at bounding box center [1415, 20] width 22 height 8
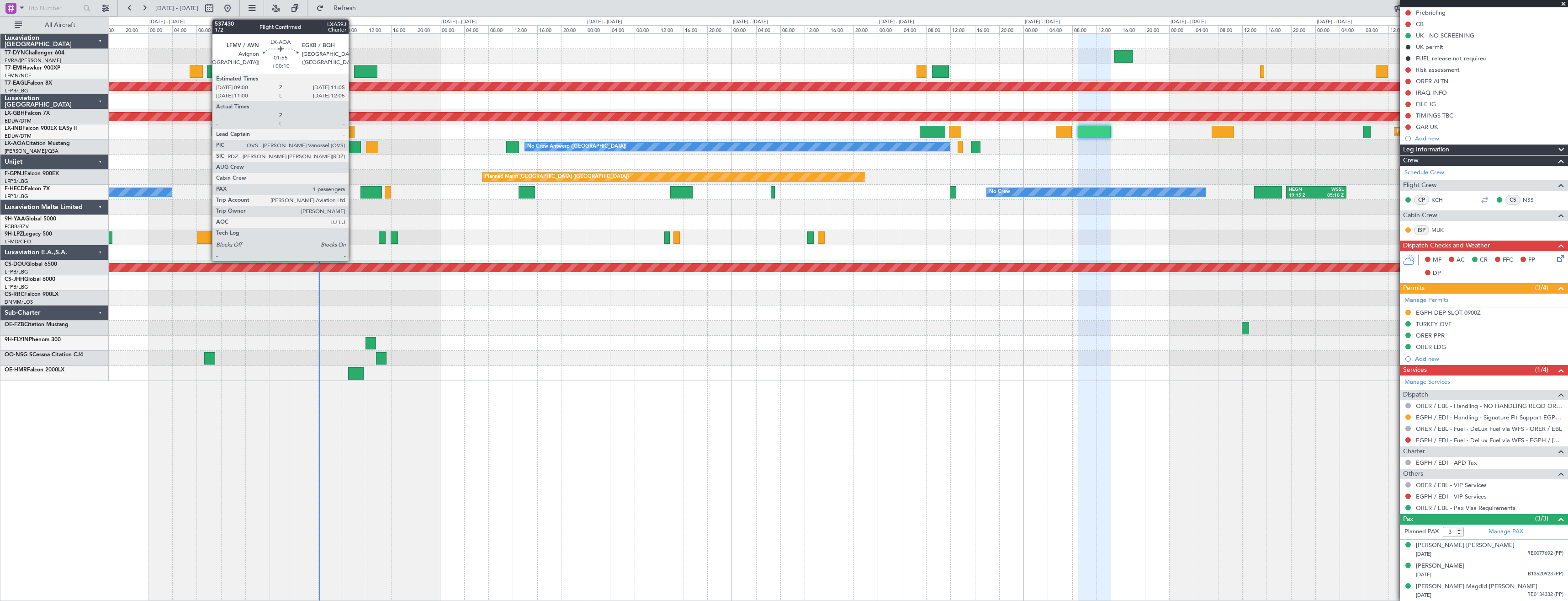
click at [353, 147] on div at bounding box center [354, 146] width 13 height 12
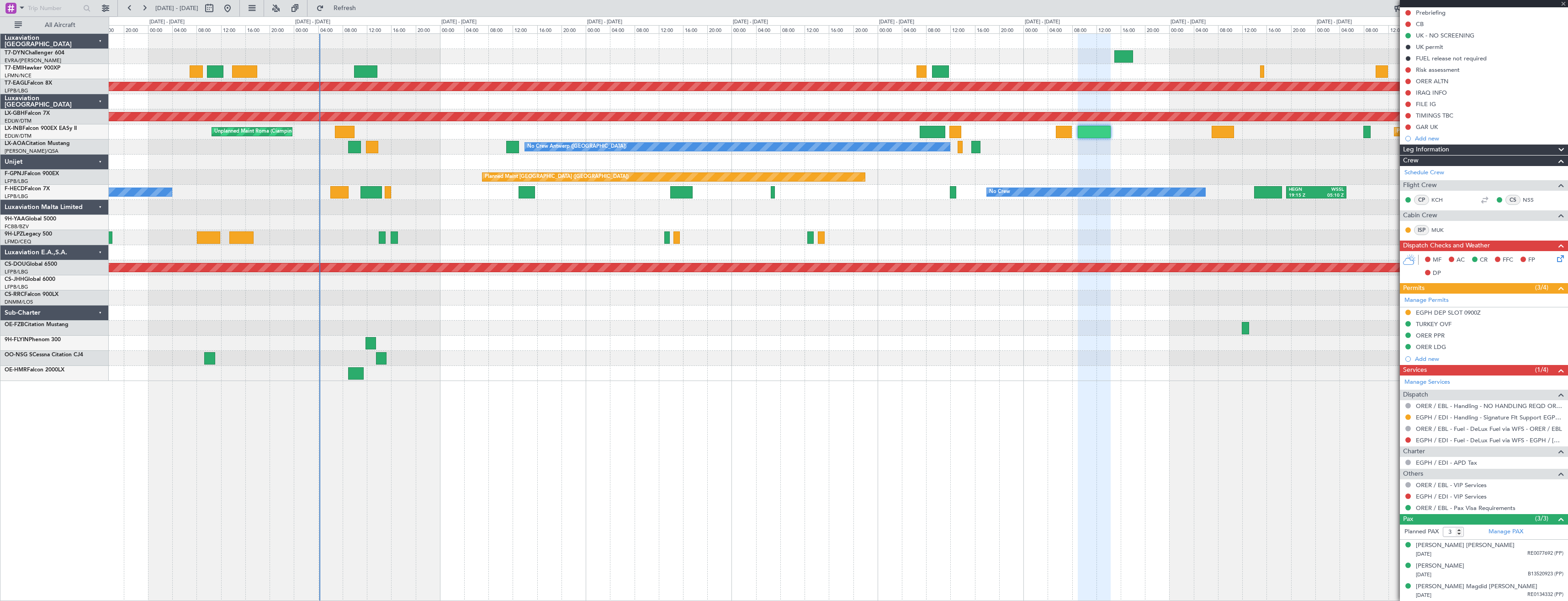
type input "+00:10"
type input "1"
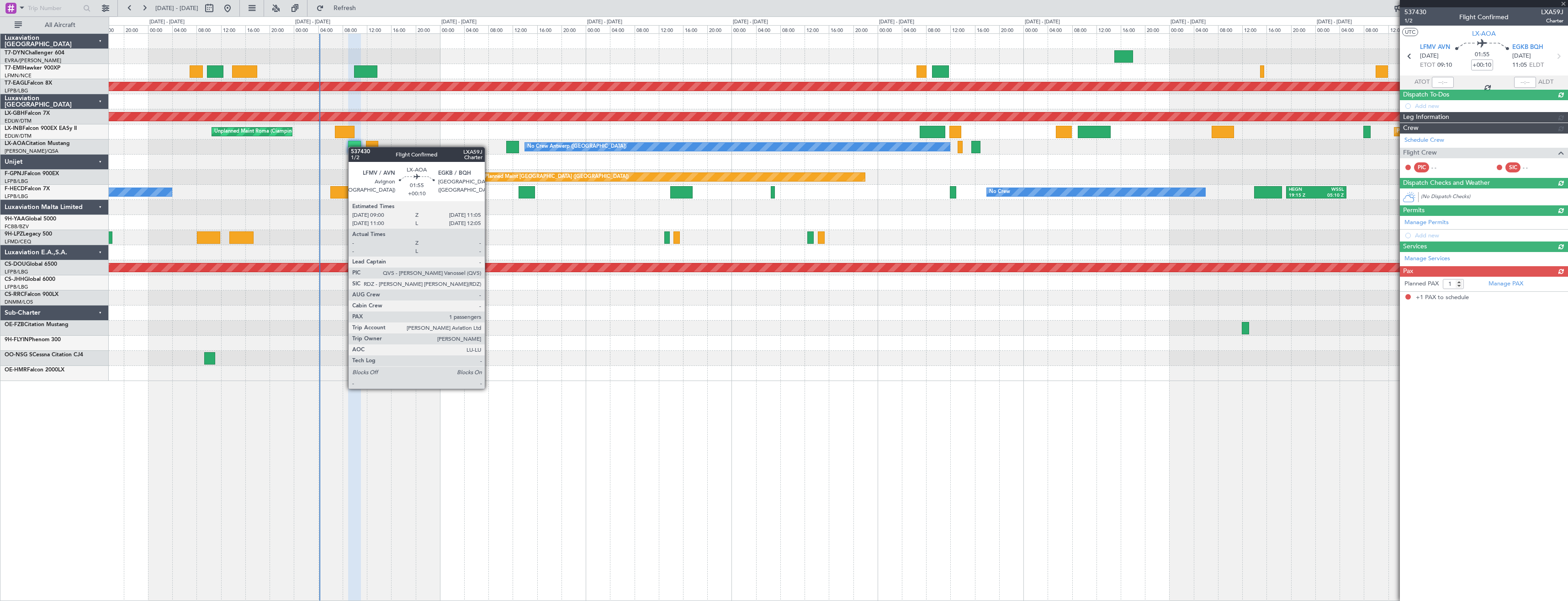
scroll to position [0, 0]
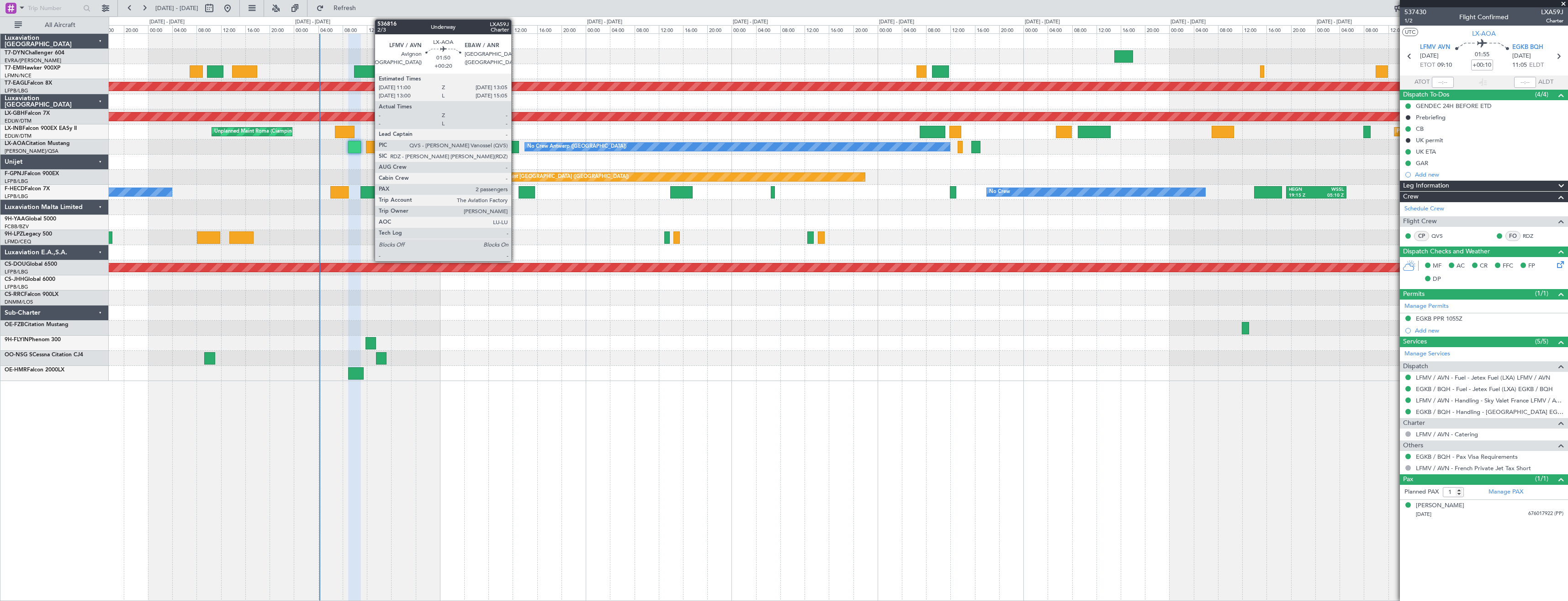
click at [515, 147] on div at bounding box center [512, 146] width 13 height 12
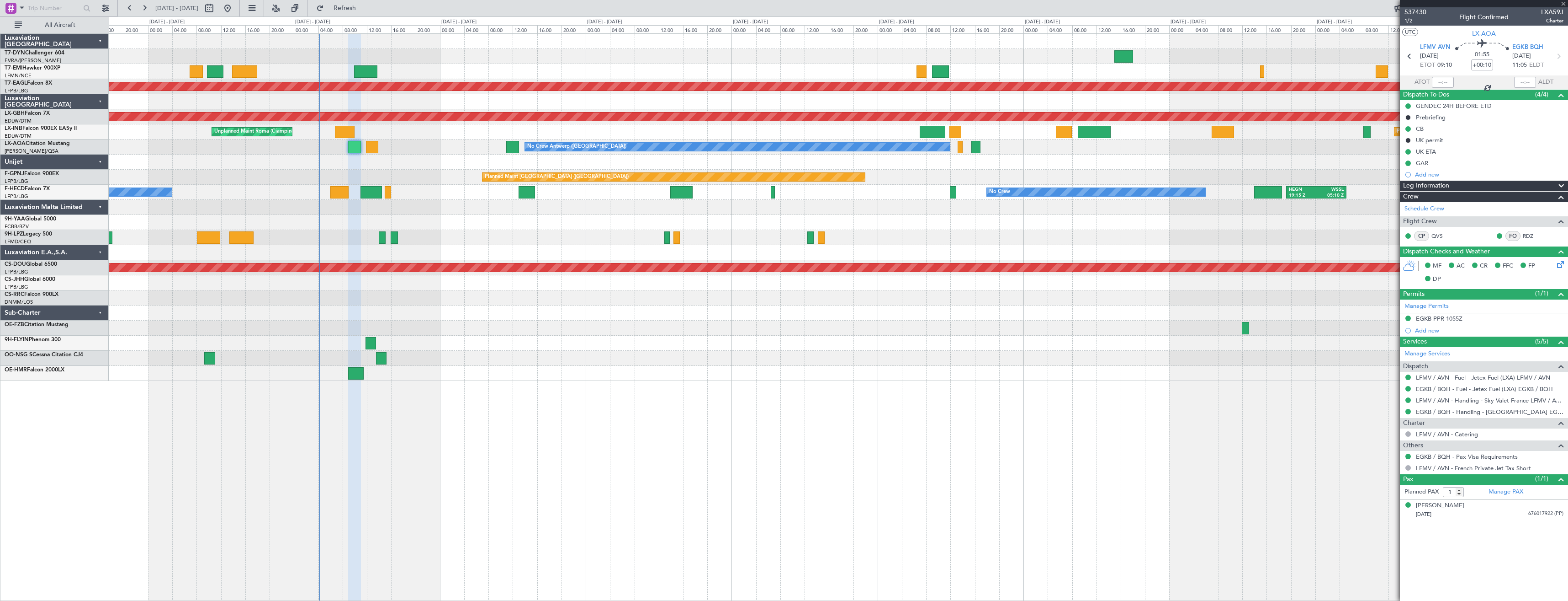
type input "+00:20"
type input "2"
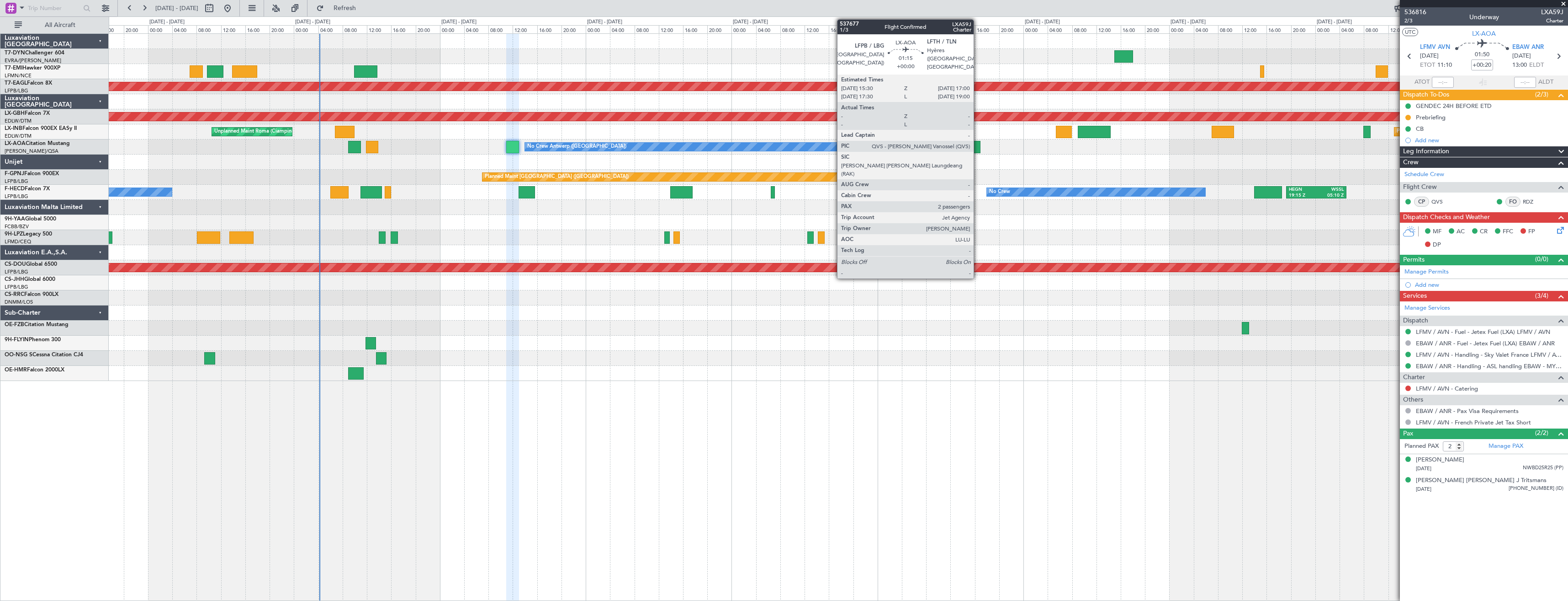
click at [978, 152] on div at bounding box center [976, 146] width 9 height 12
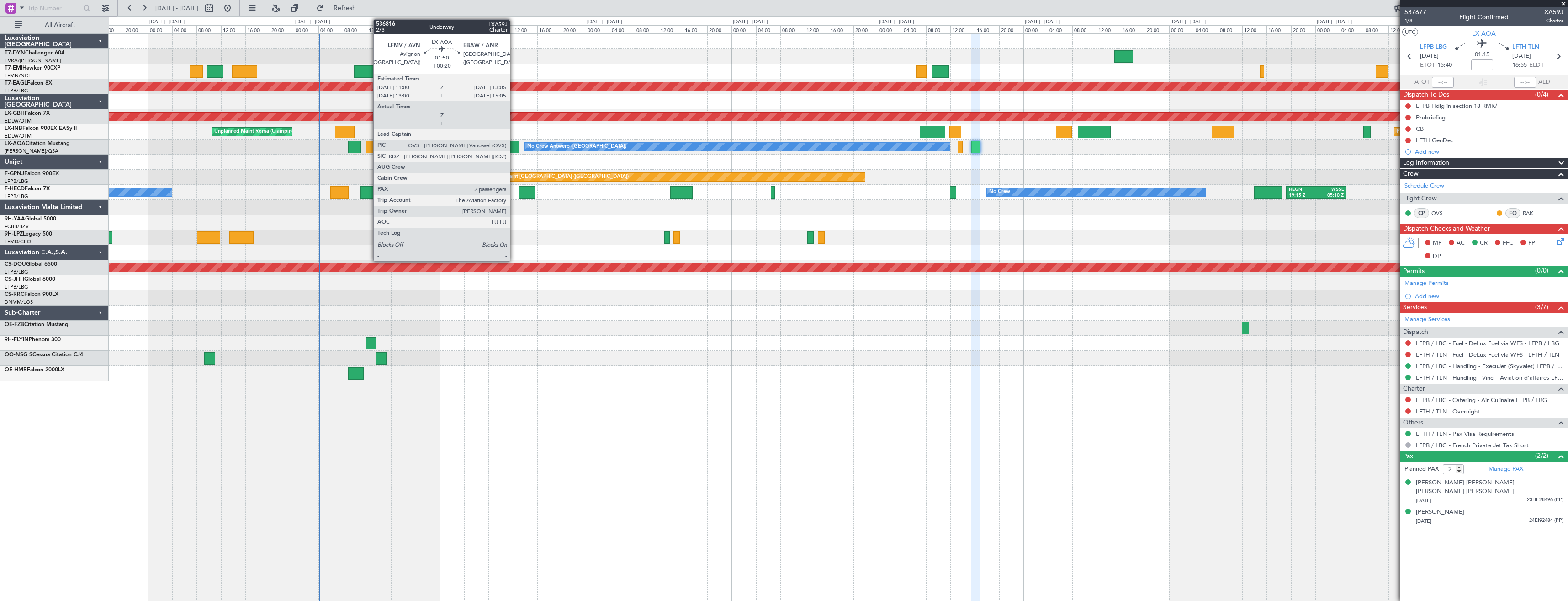
click at [514, 144] on div at bounding box center [512, 146] width 13 height 12
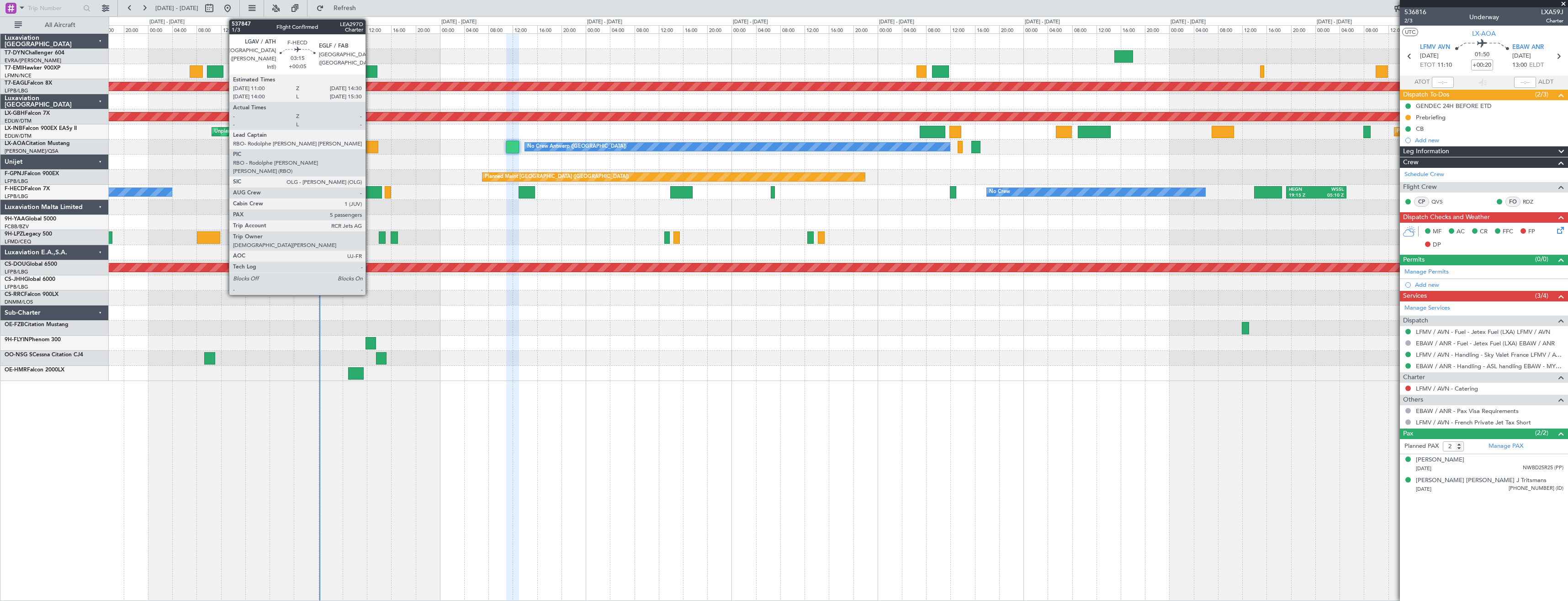
click at [370, 189] on div at bounding box center [371, 192] width 22 height 12
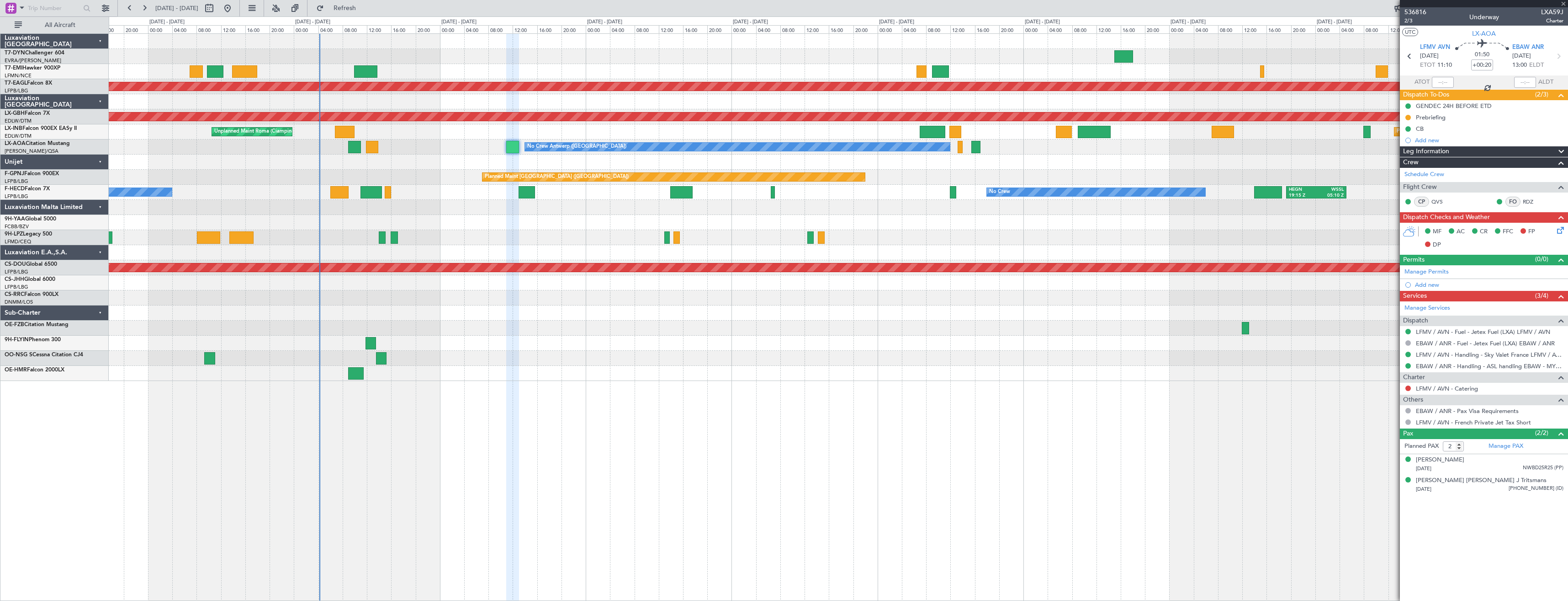
type input "+00:05"
type input "5"
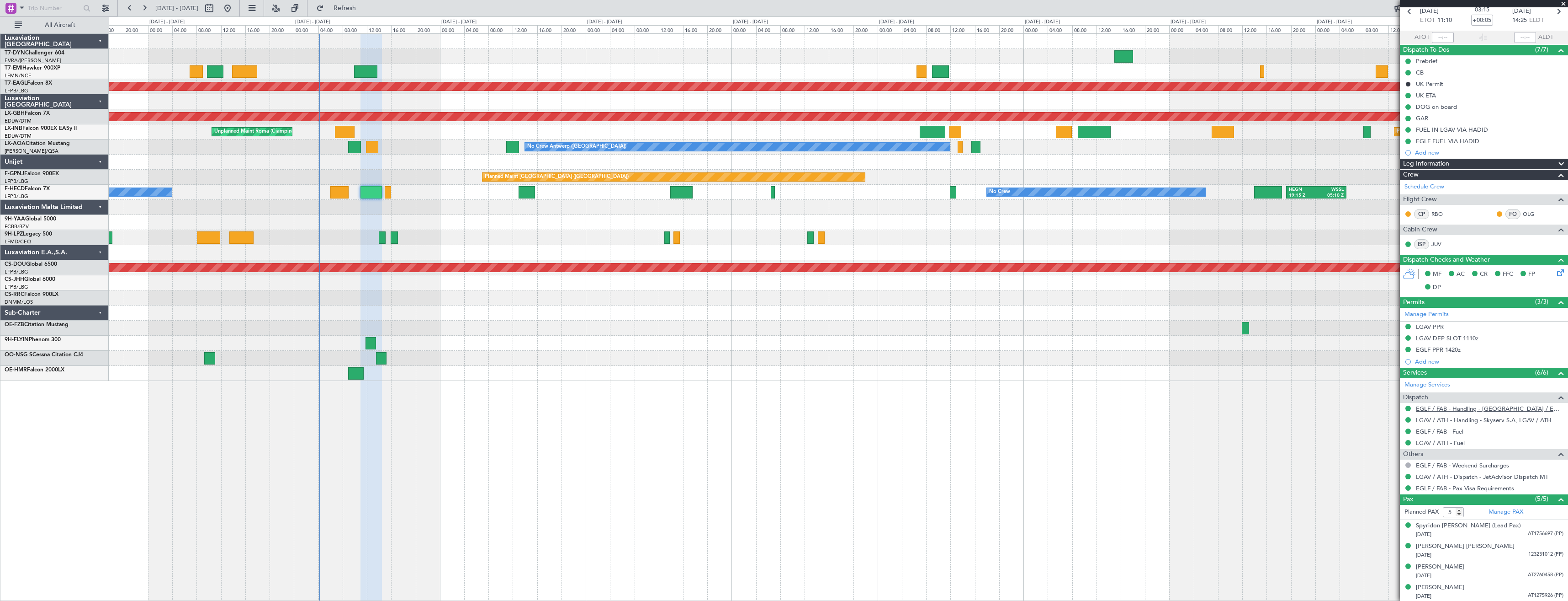
scroll to position [66, 0]
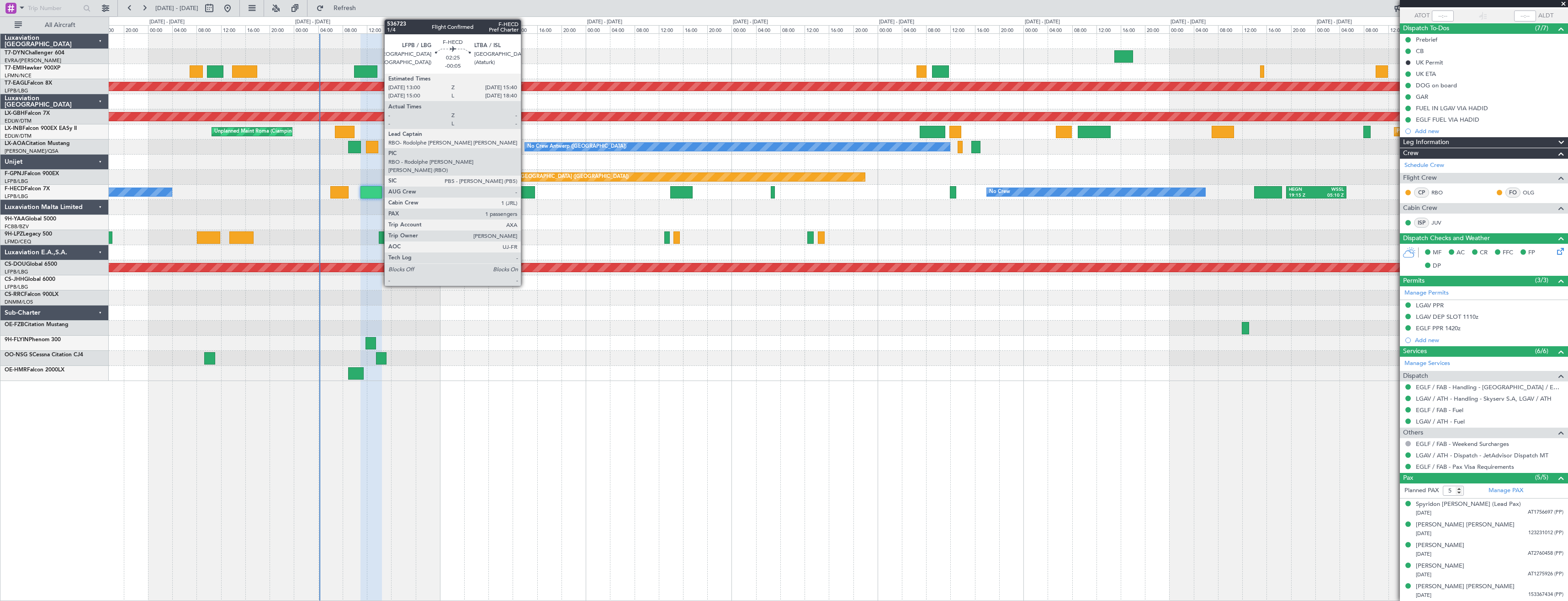
click at [525, 191] on div at bounding box center [526, 192] width 17 height 12
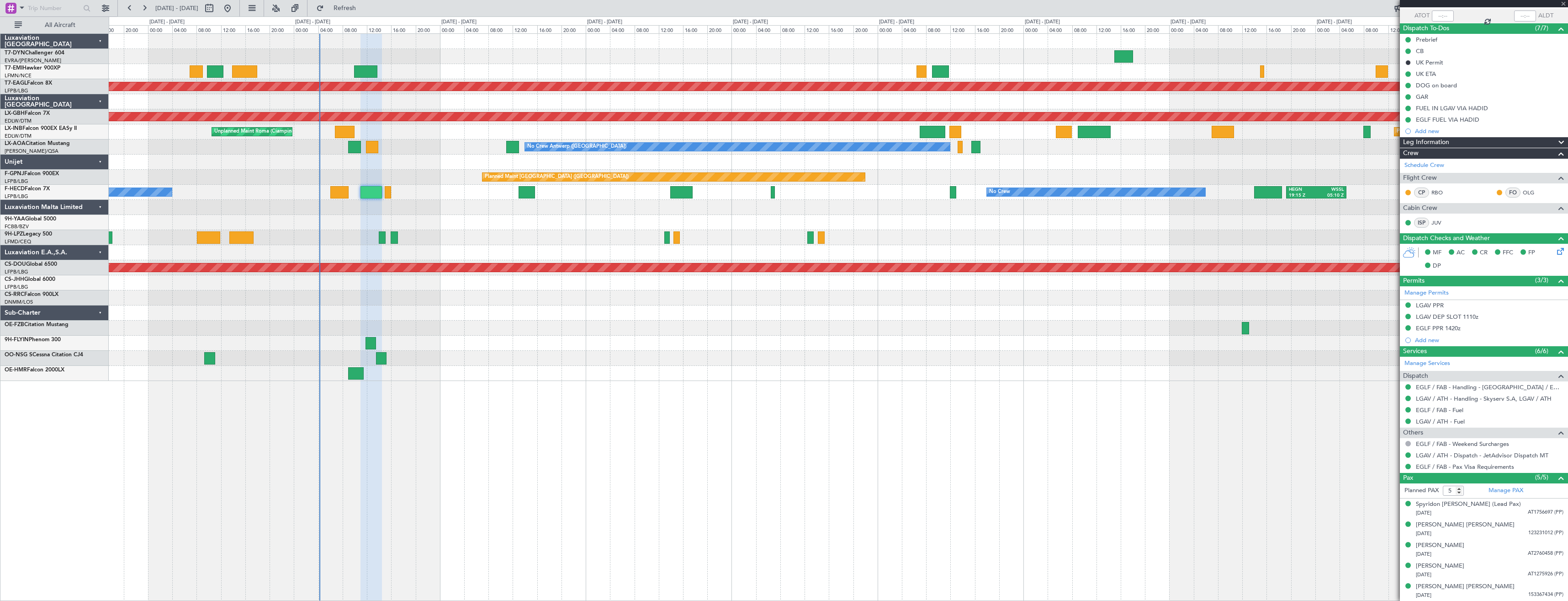
type input "-00:05"
type input "1"
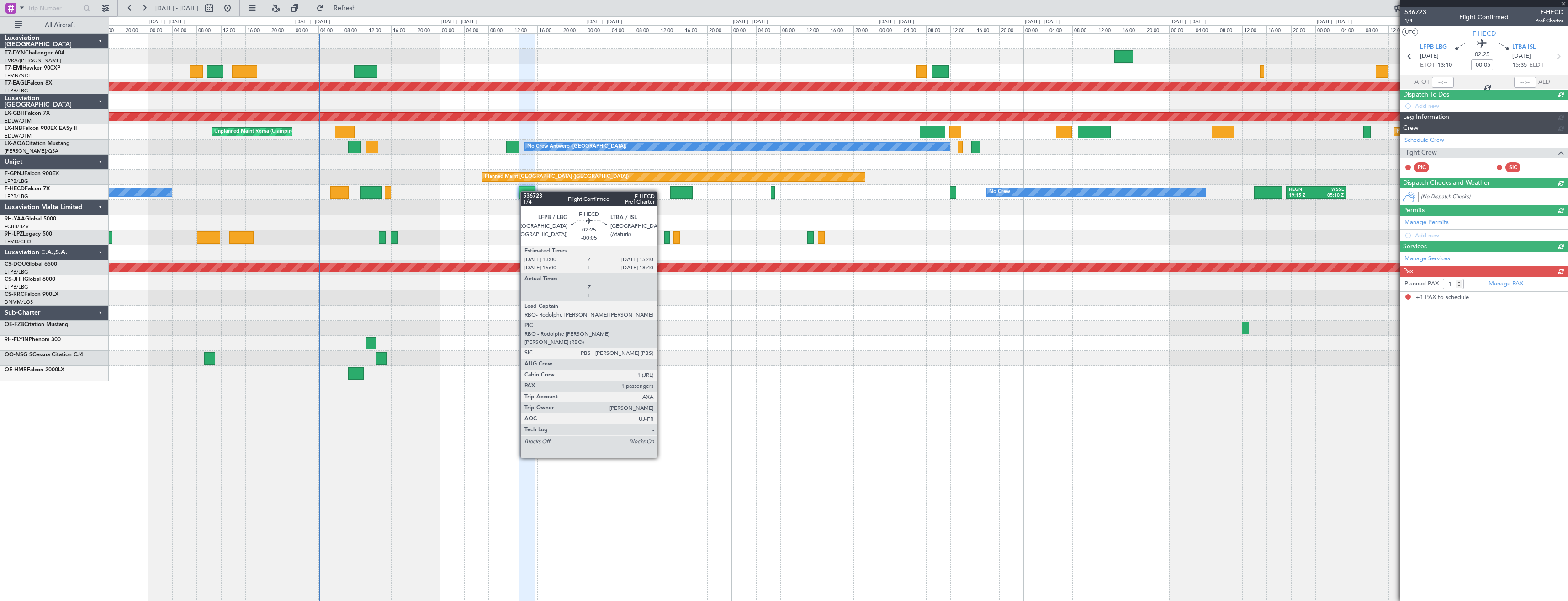
scroll to position [0, 0]
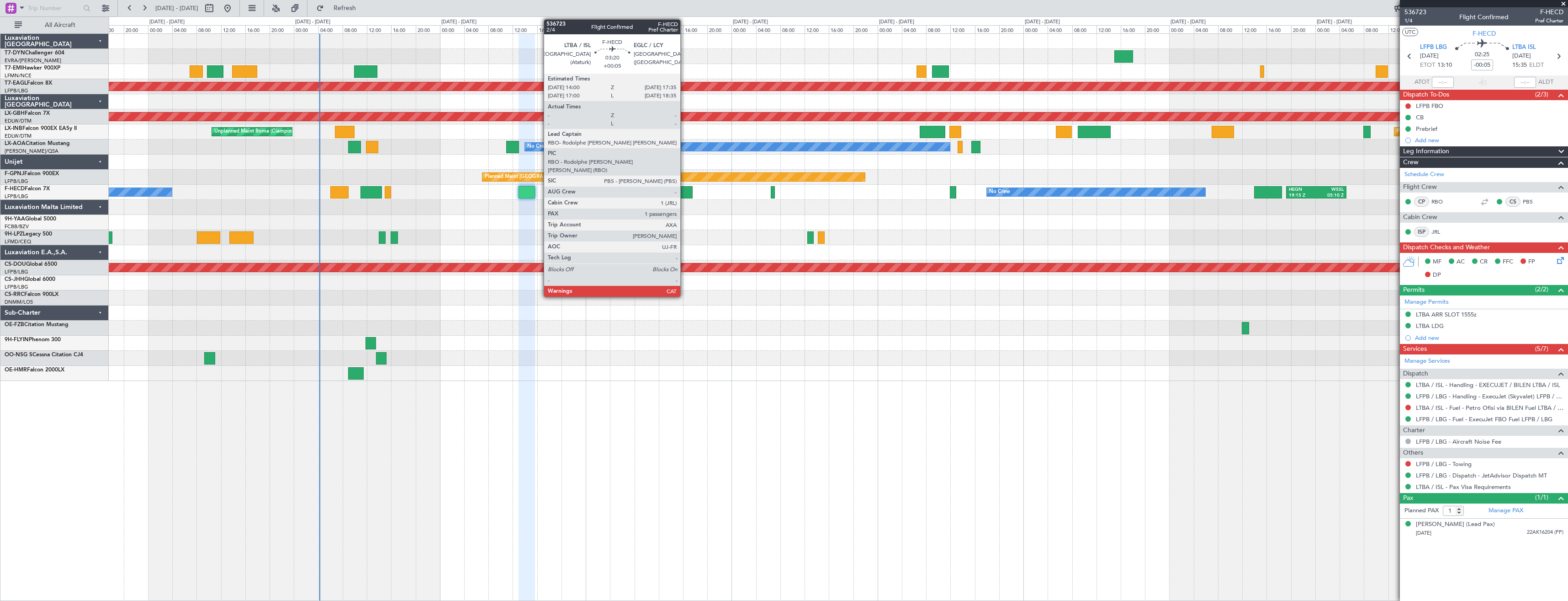
click at [684, 191] on div at bounding box center [681, 192] width 22 height 12
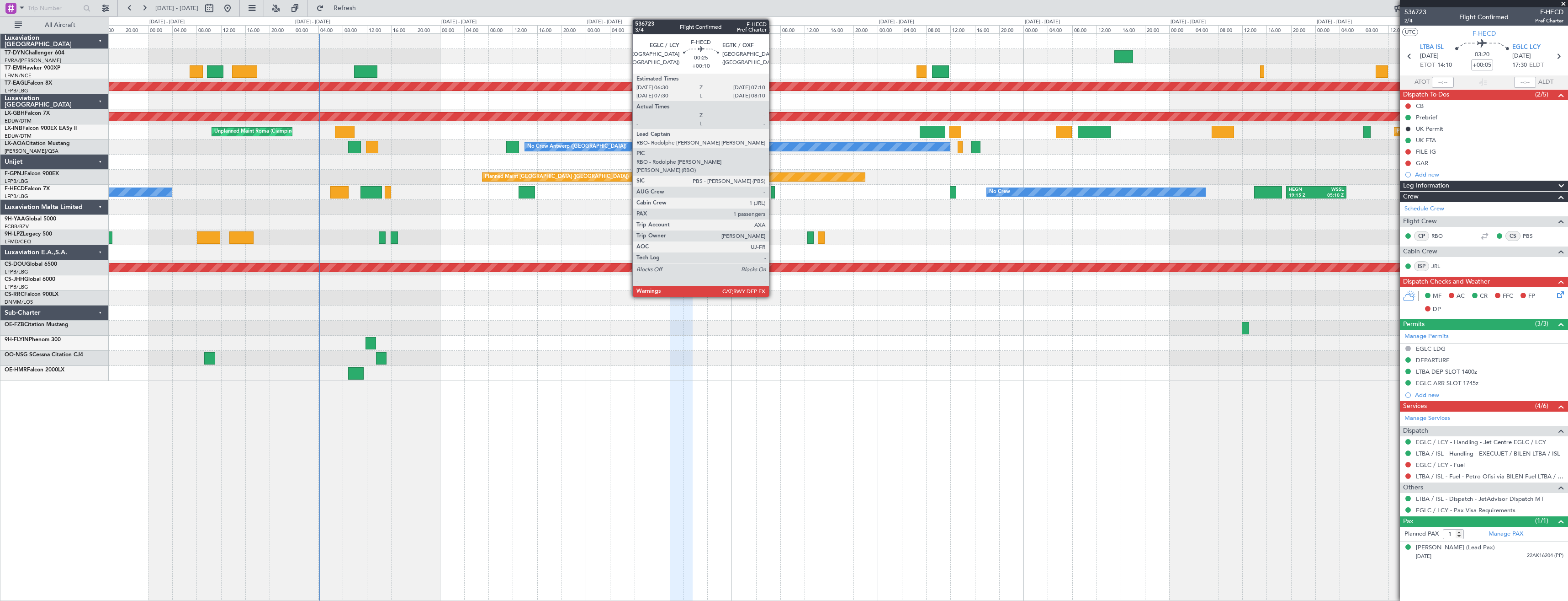
click at [773, 192] on div at bounding box center [773, 192] width 4 height 12
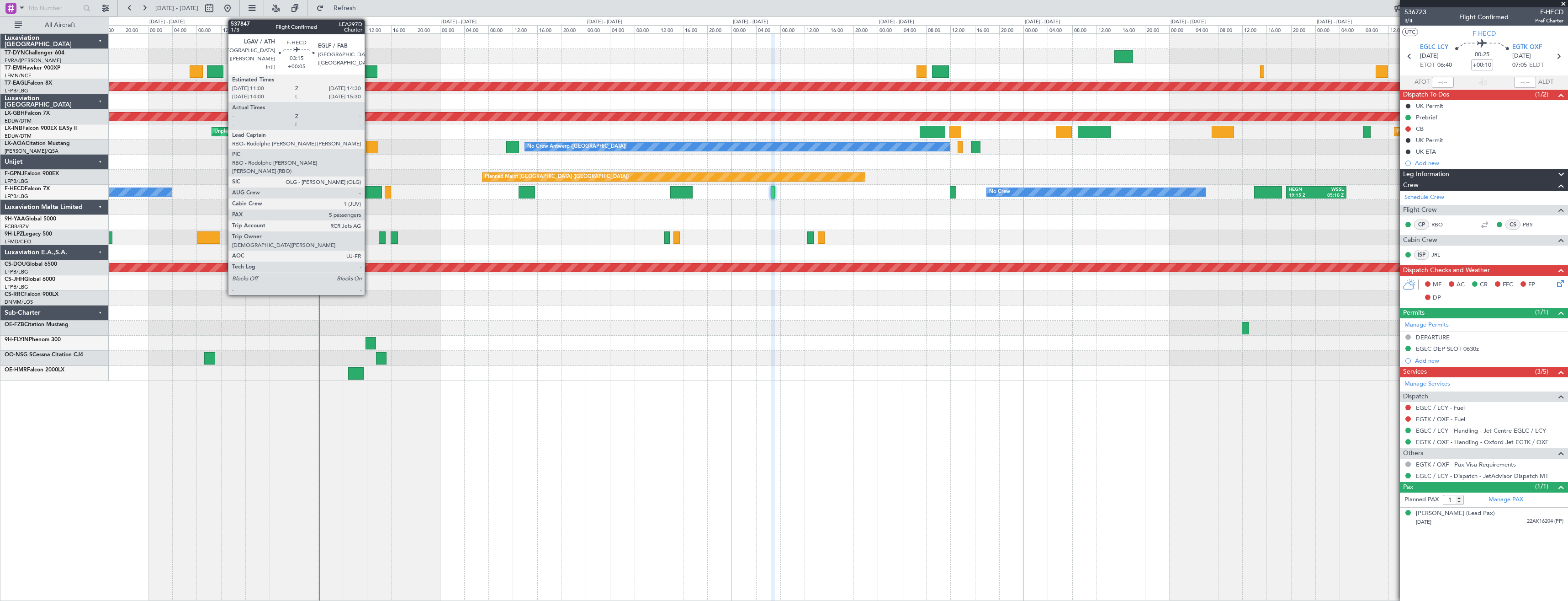
click at [369, 194] on div at bounding box center [371, 192] width 22 height 12
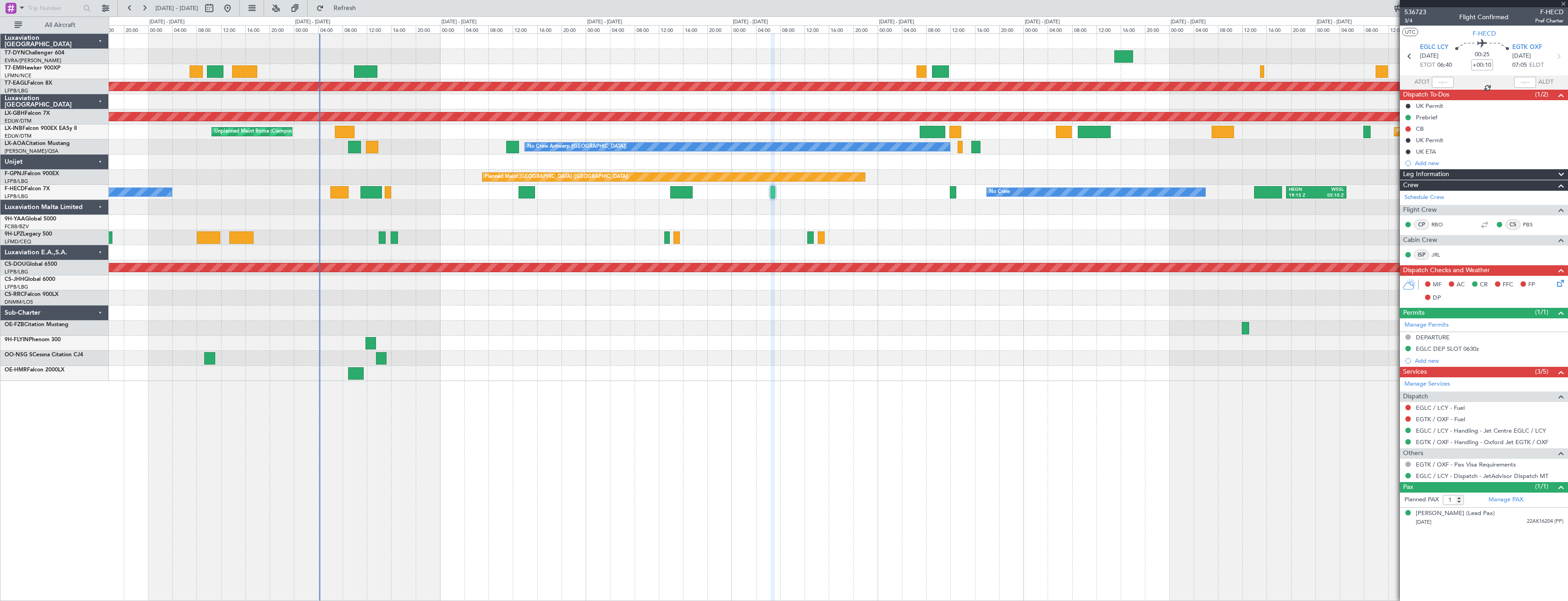
type input "+00:05"
type input "5"
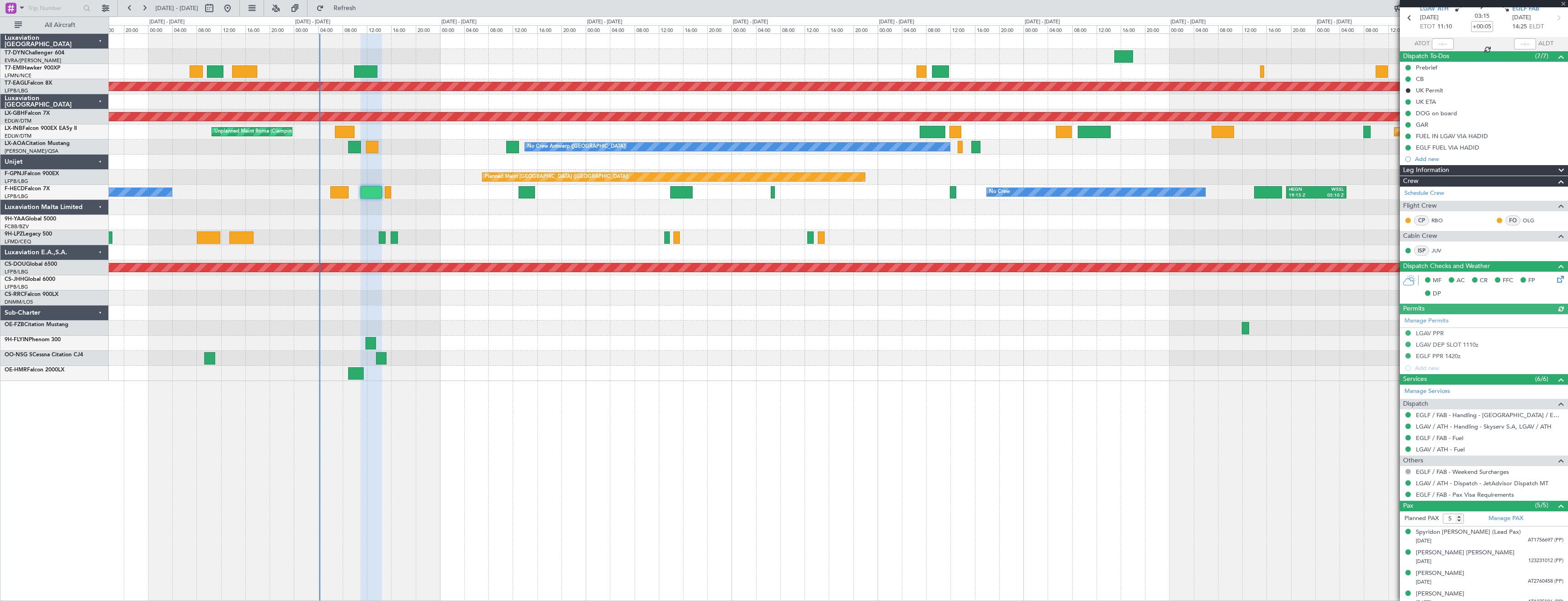
scroll to position [66, 0]
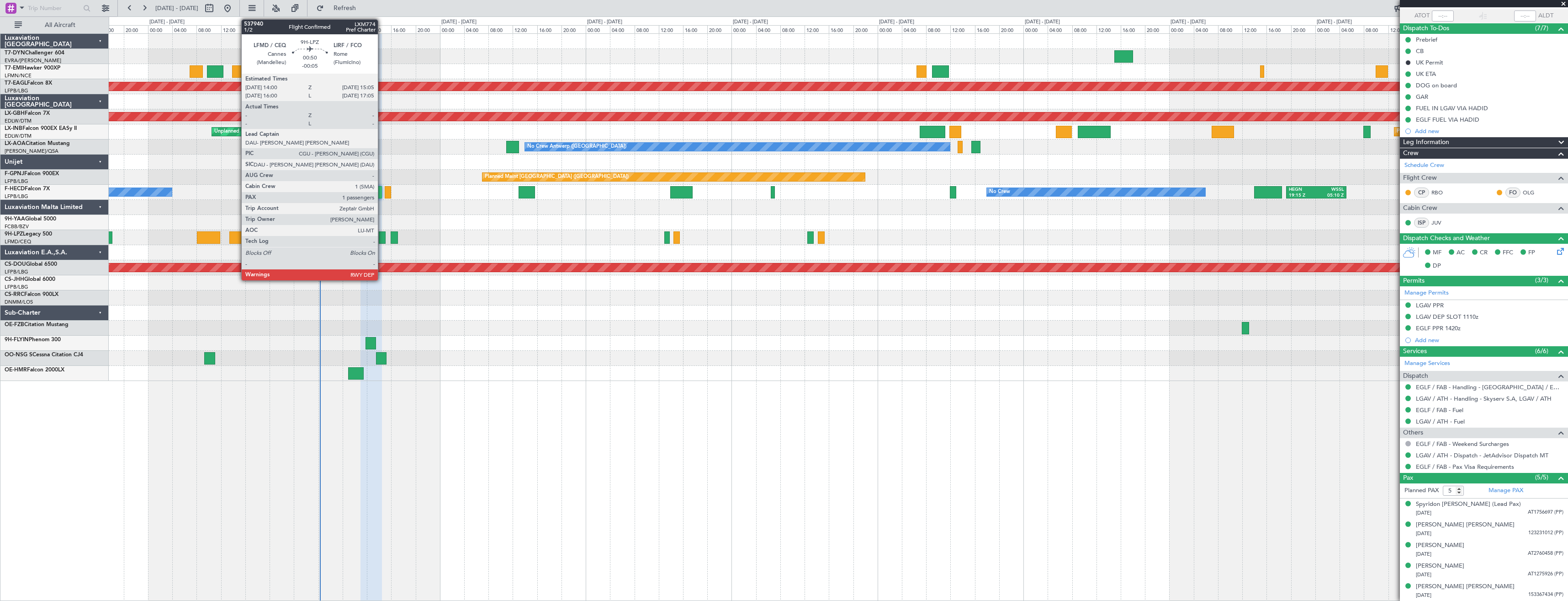
click at [382, 238] on div at bounding box center [382, 237] width 7 height 12
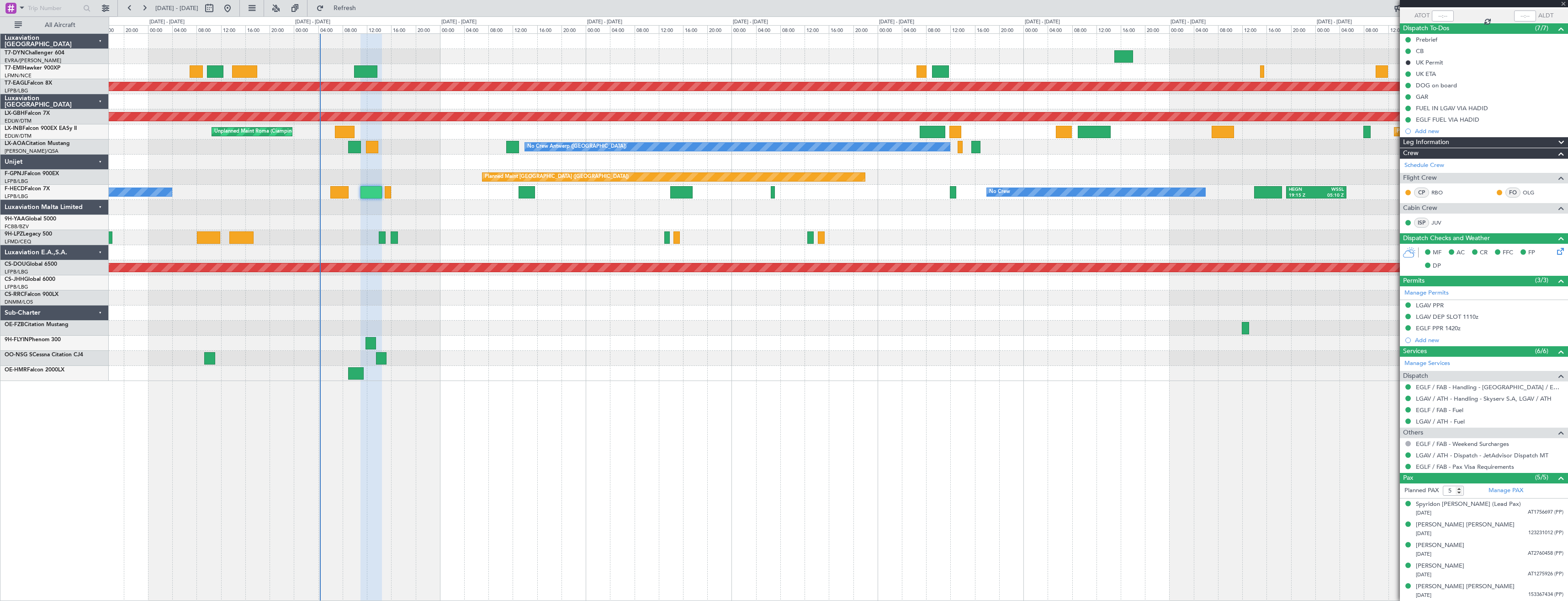
type input "-00:05"
type input "1"
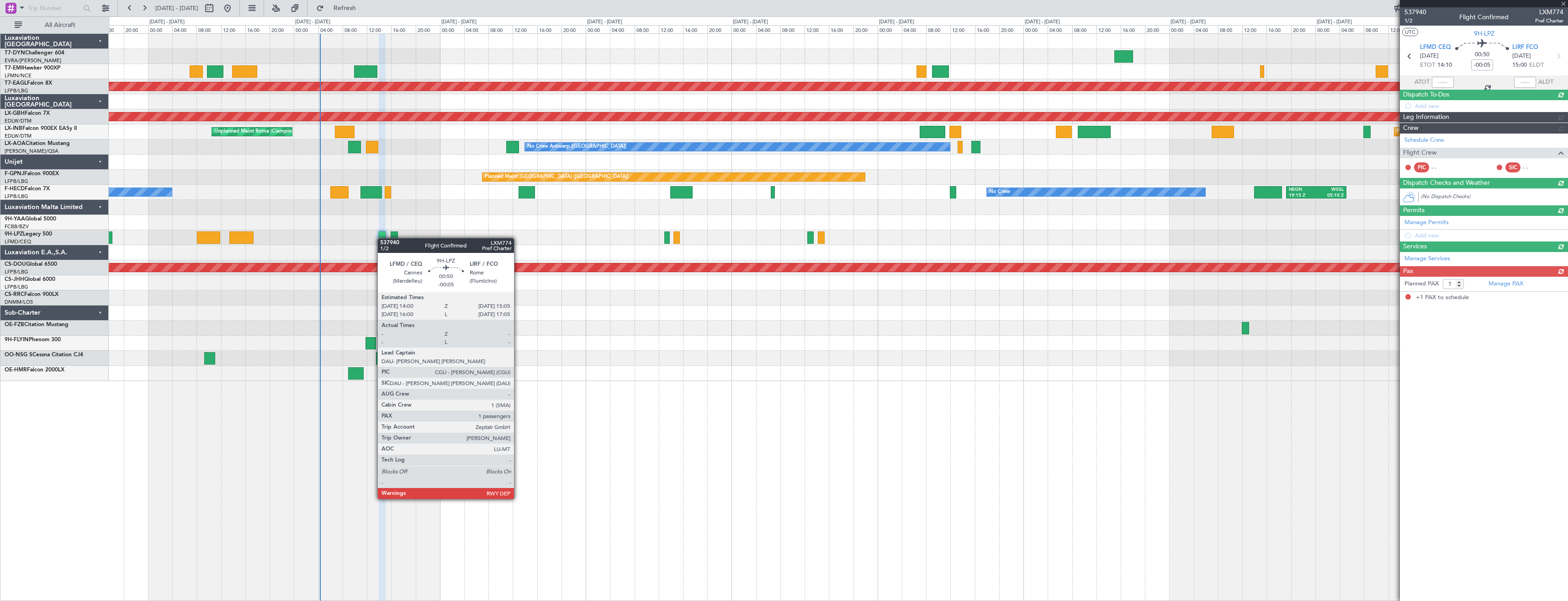
scroll to position [0, 0]
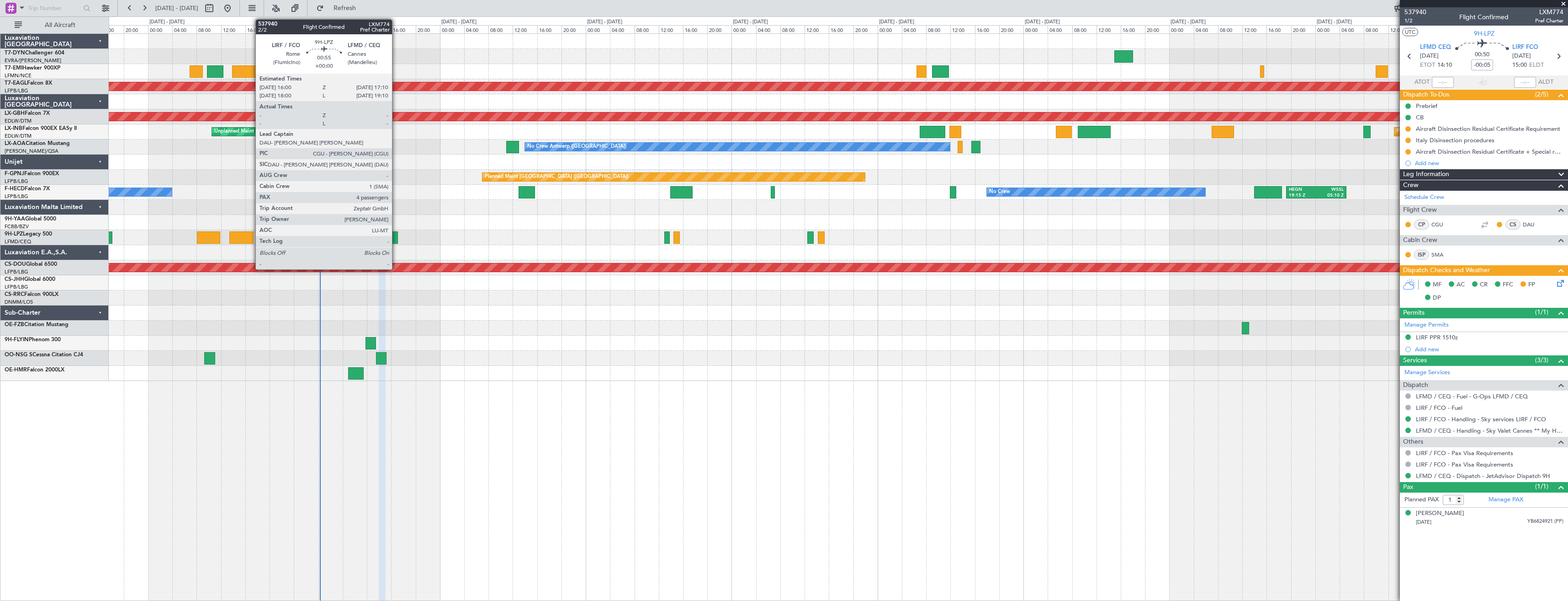
click at [396, 240] on div at bounding box center [394, 237] width 7 height 12
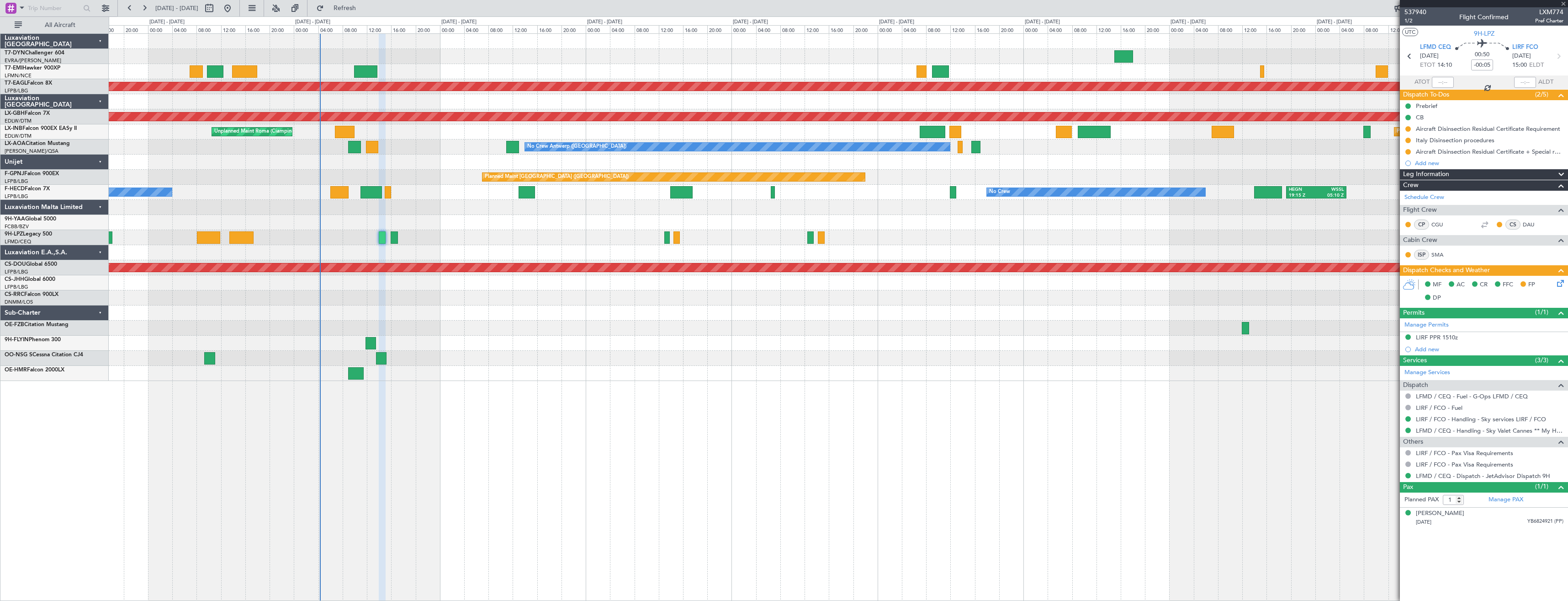
type input "4"
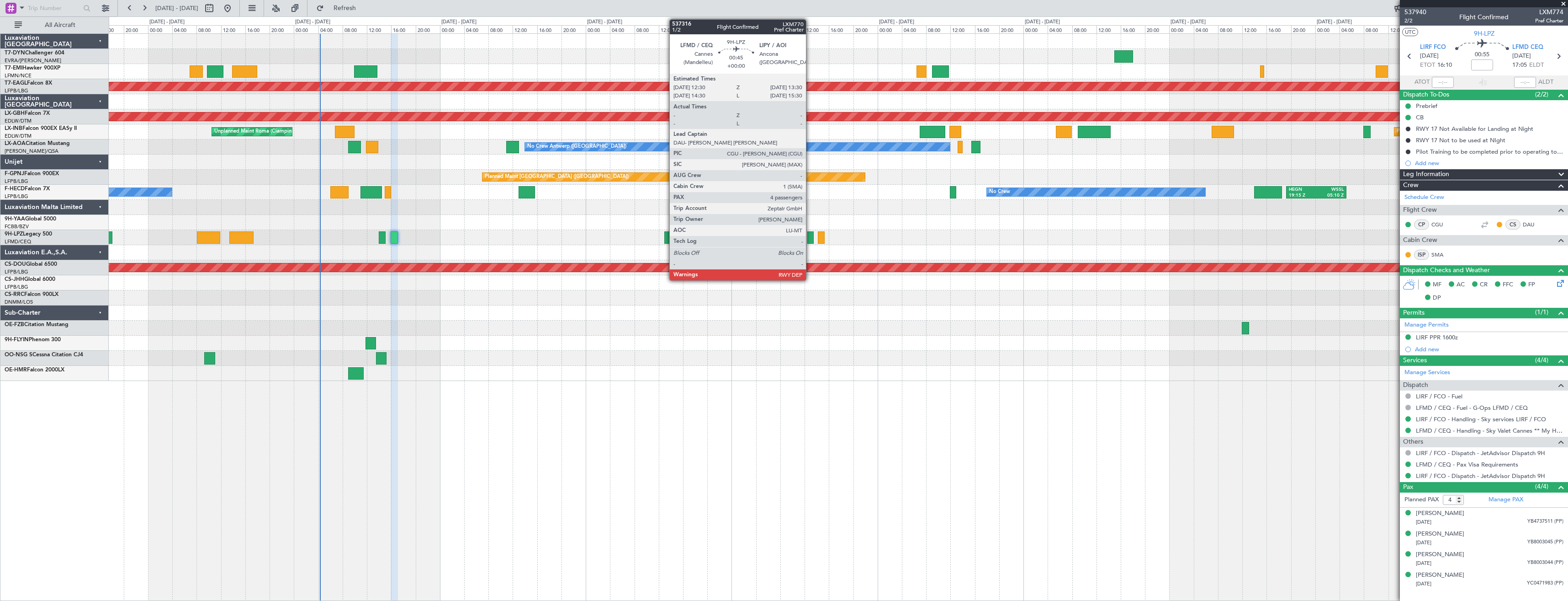
click at [810, 239] on div at bounding box center [810, 237] width 6 height 12
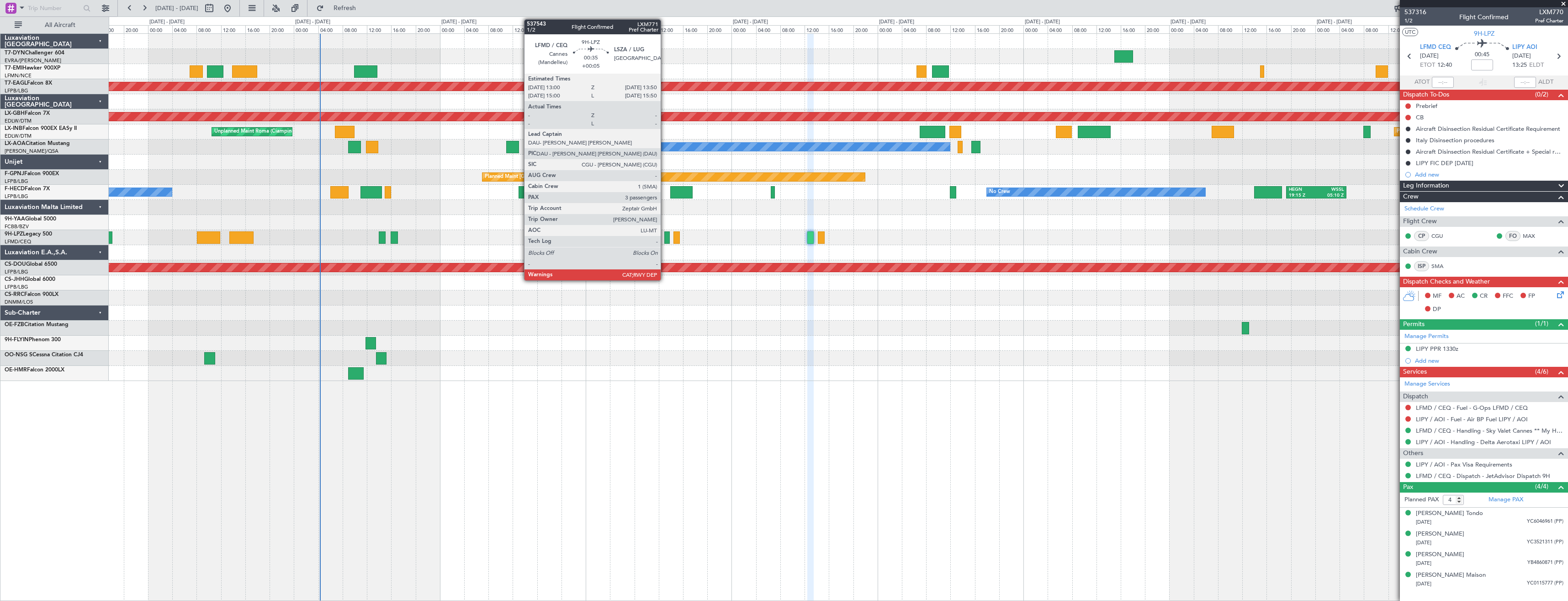
click at [665, 239] on div at bounding box center [667, 237] width 6 height 12
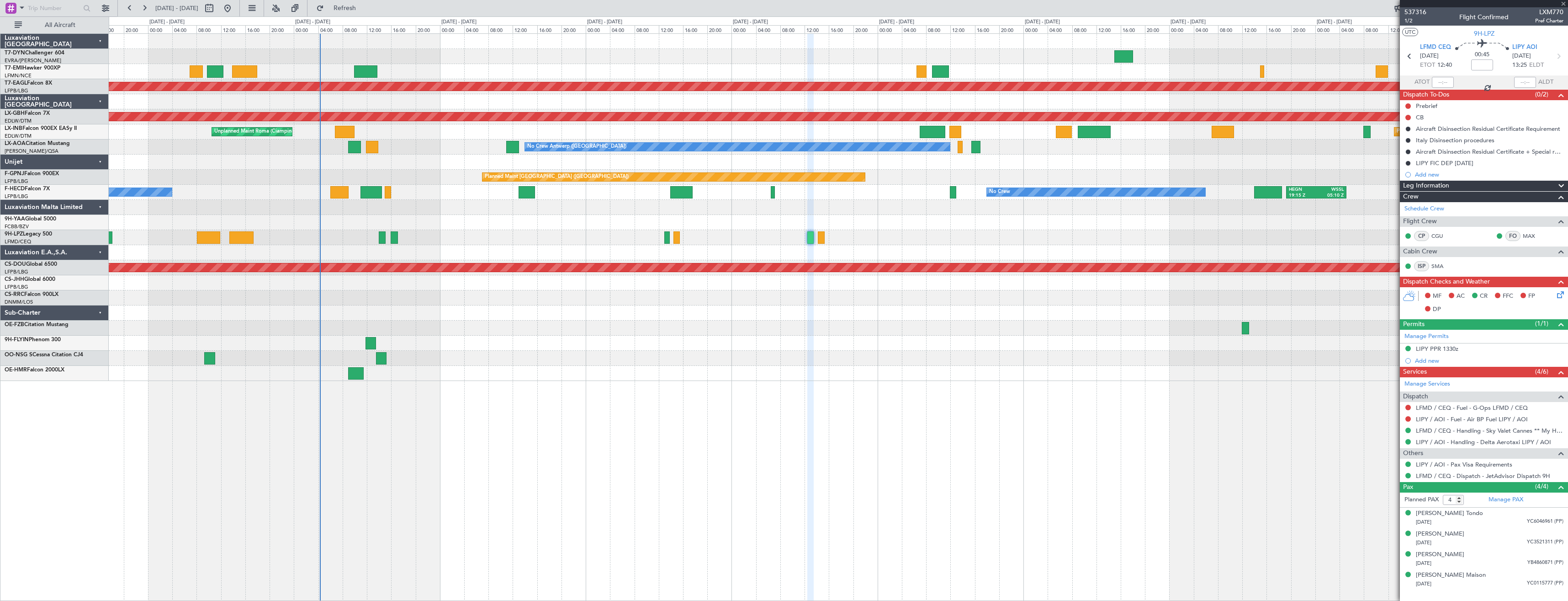
type input "+00:05"
type input "3"
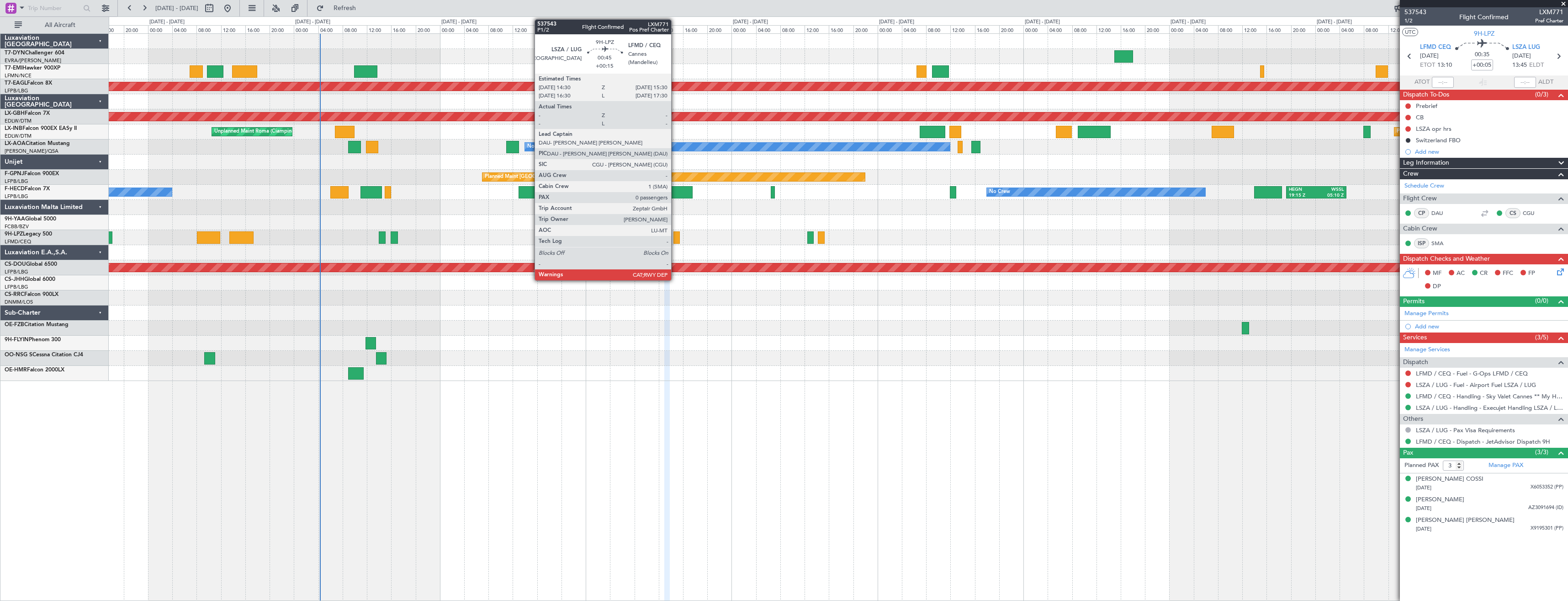
click at [675, 238] on div at bounding box center [676, 237] width 6 height 12
type input "+00:15"
type input "0"
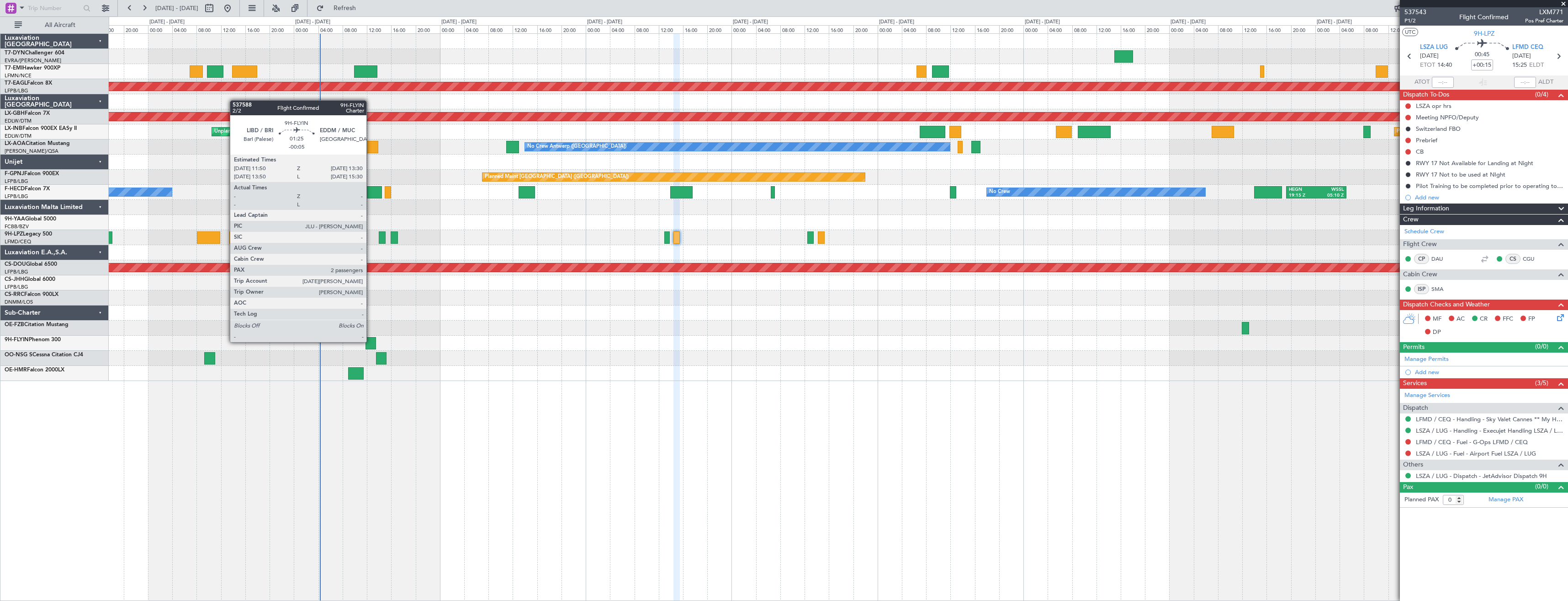
click at [371, 341] on div at bounding box center [371, 343] width 10 height 12
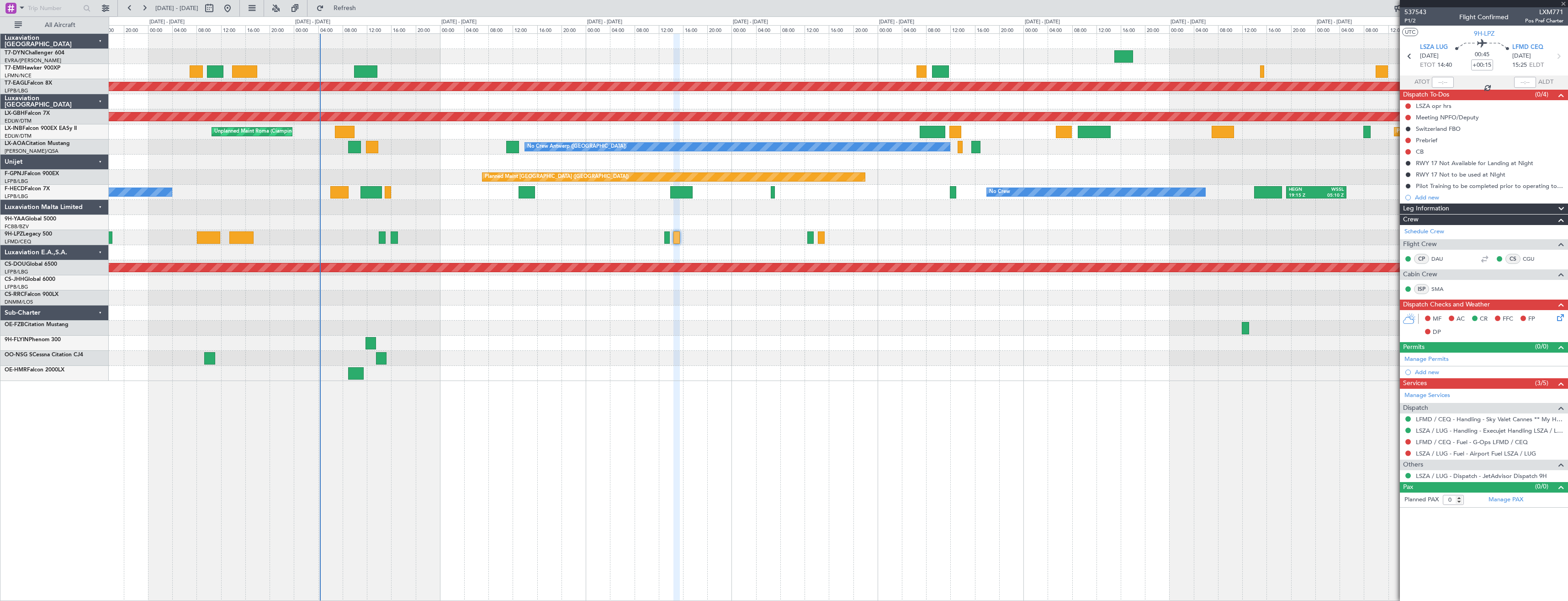
type input "-00:05"
type input "2"
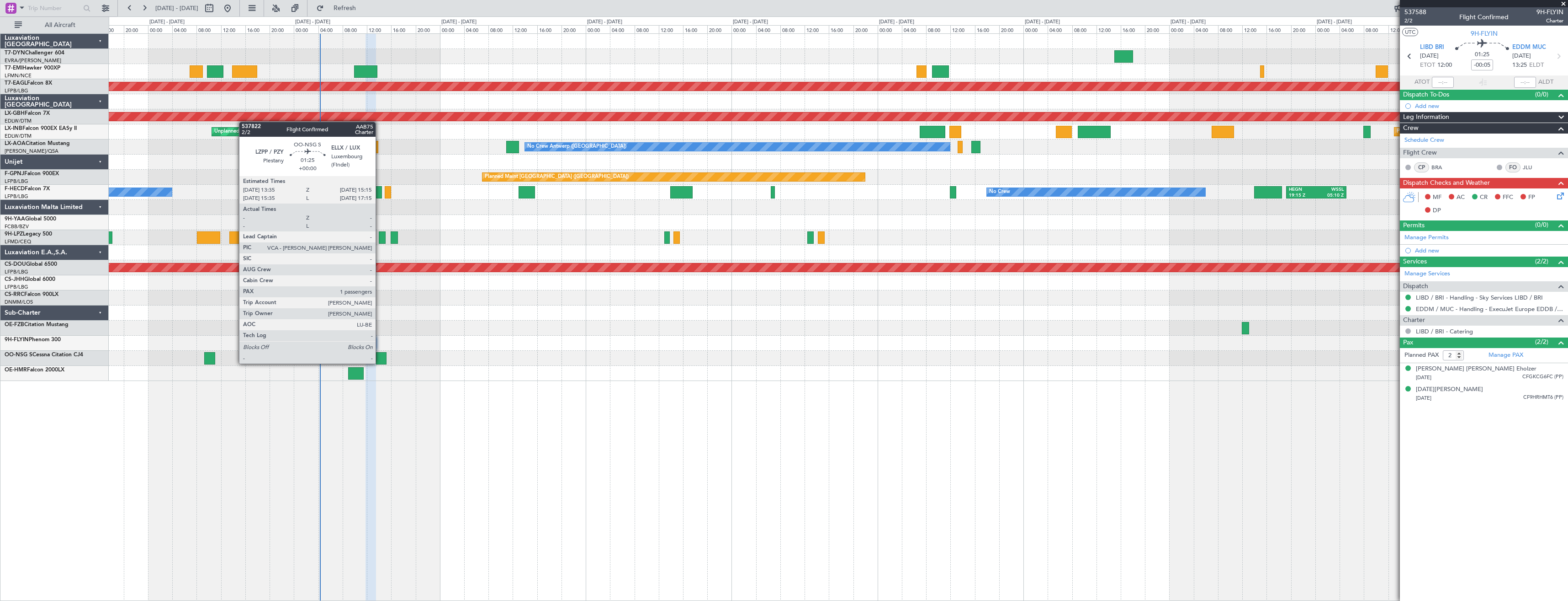
click at [380, 363] on div at bounding box center [381, 358] width 10 height 12
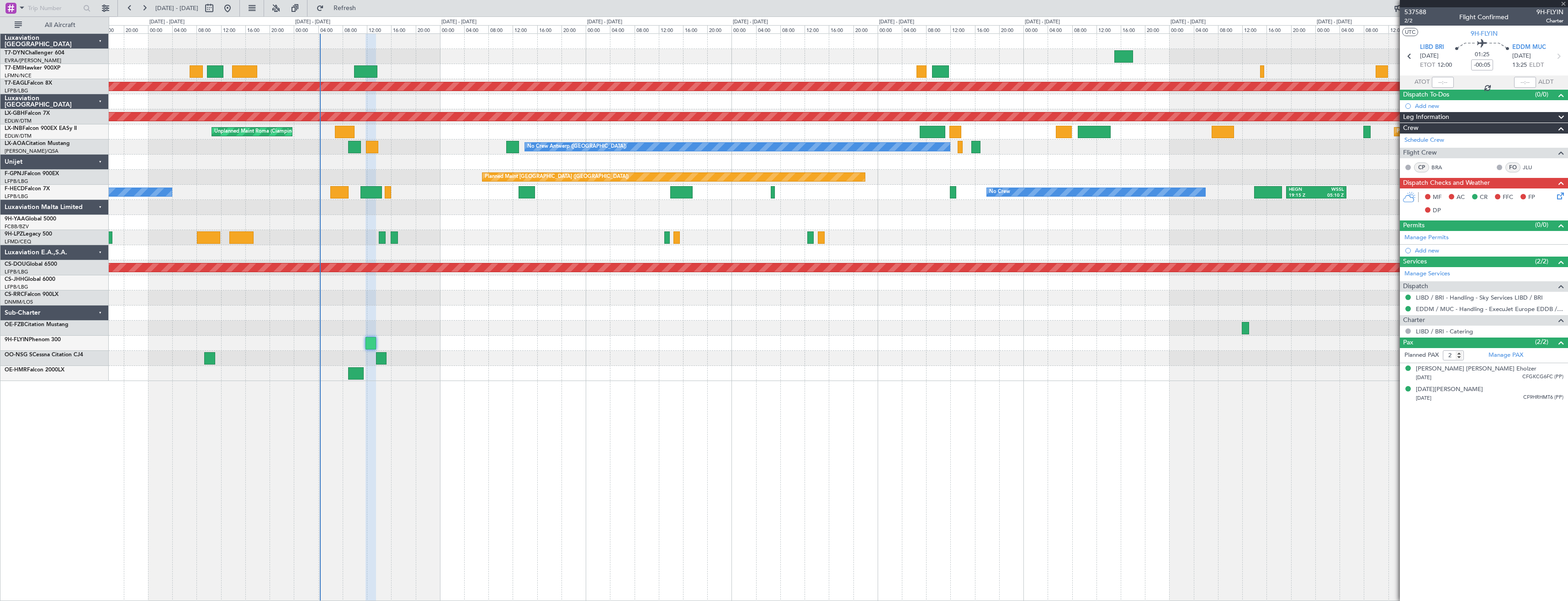
type input "1"
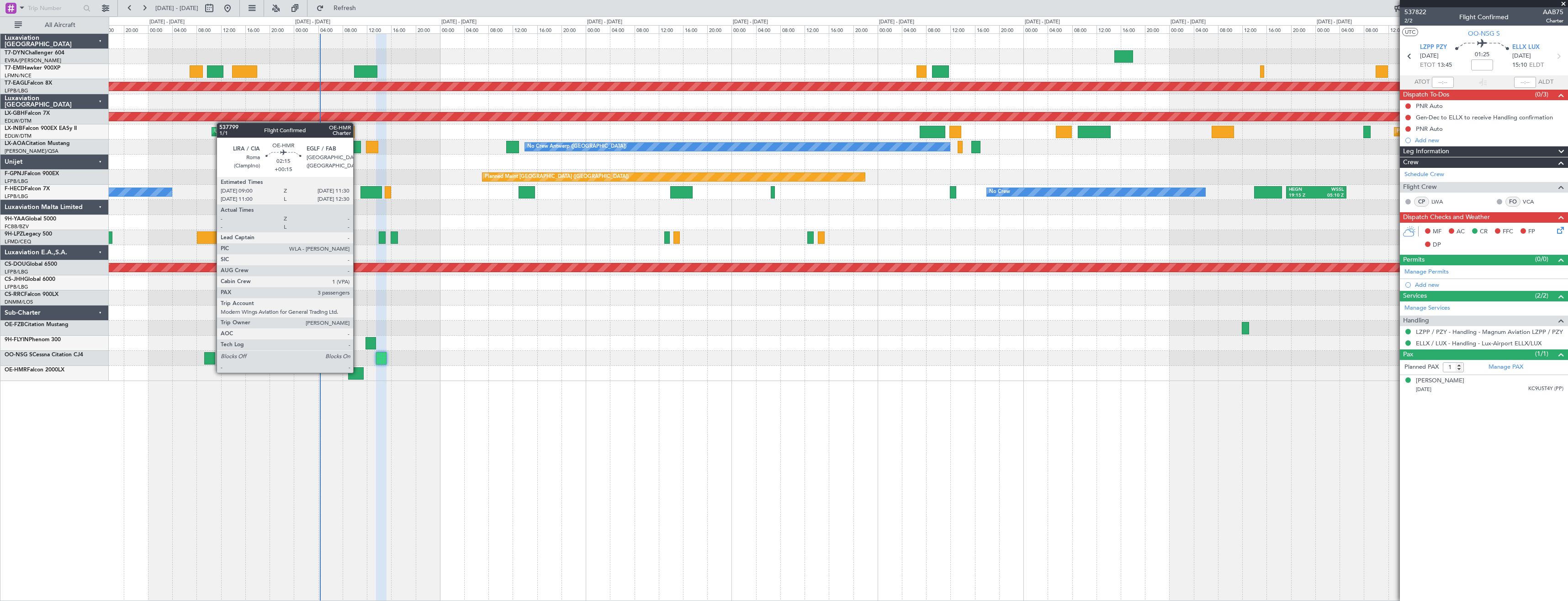
click at [357, 372] on div at bounding box center [355, 373] width 15 height 12
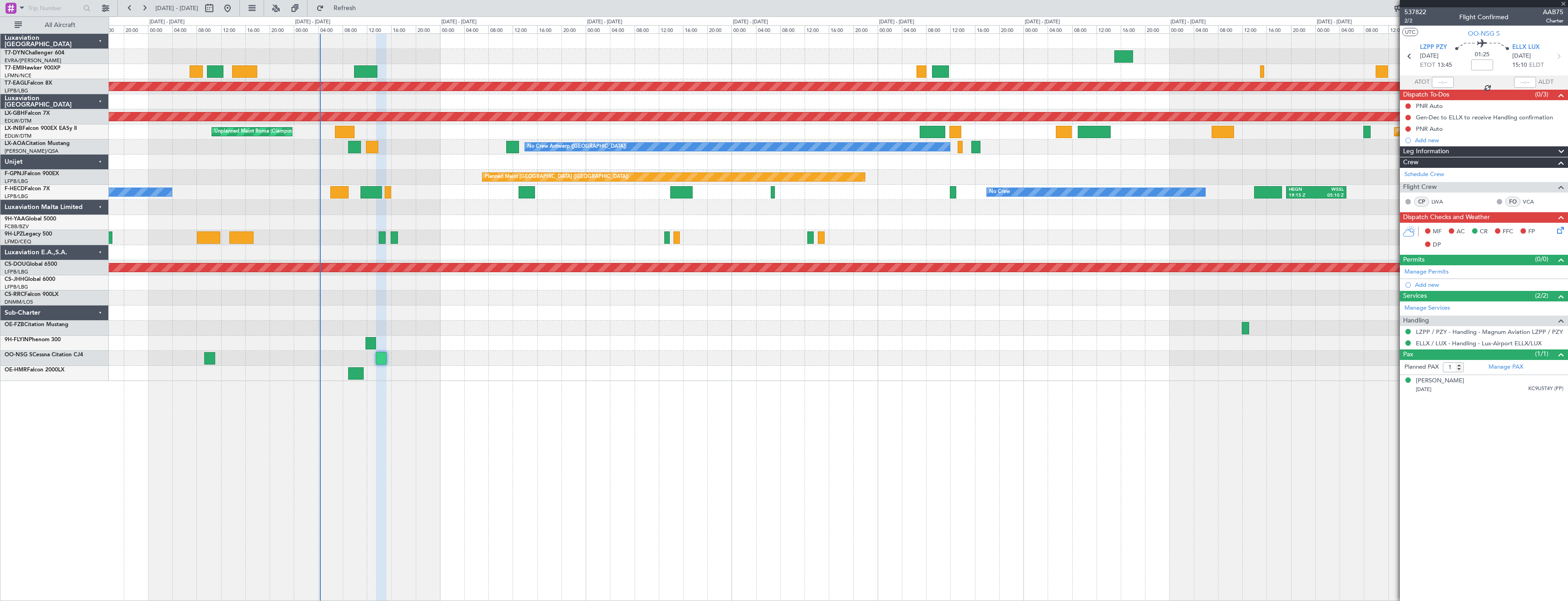
type input "+00:15"
type input "3"
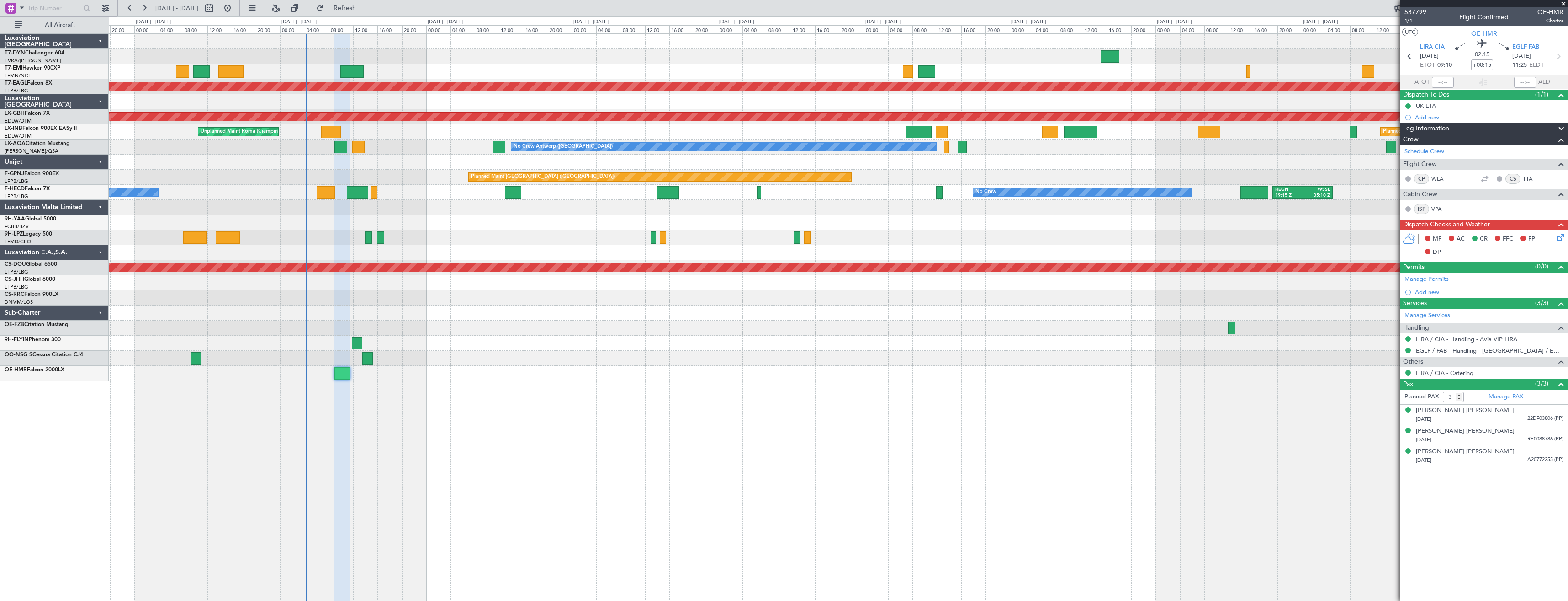
click at [488, 364] on div "Planned Maint Dubai (Al Maktoum Intl) Planned Maint Nurnberg Unplanned Maint [G…" at bounding box center [838, 207] width 1459 height 347
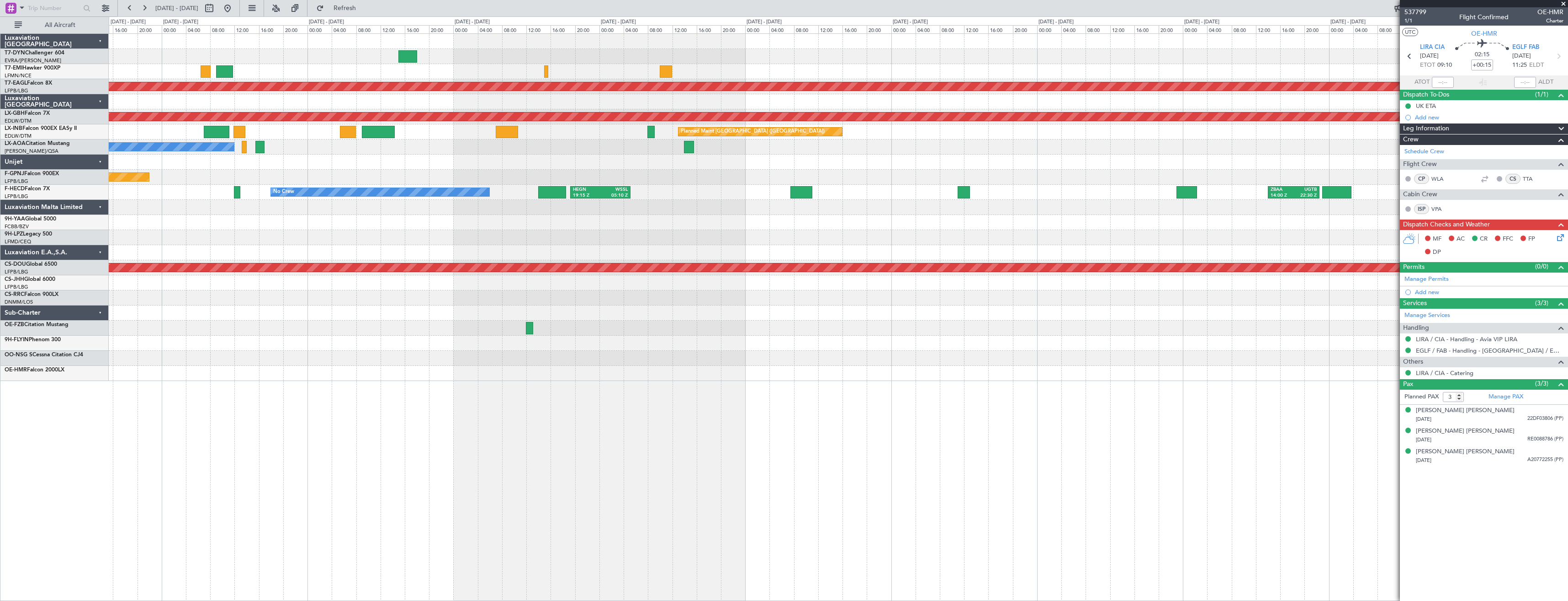
click at [191, 408] on div "Planned Maint Dubai (Al Maktoum Intl) Planned Maint Nurnberg Planned Maint Lond…" at bounding box center [838, 317] width 1459 height 567
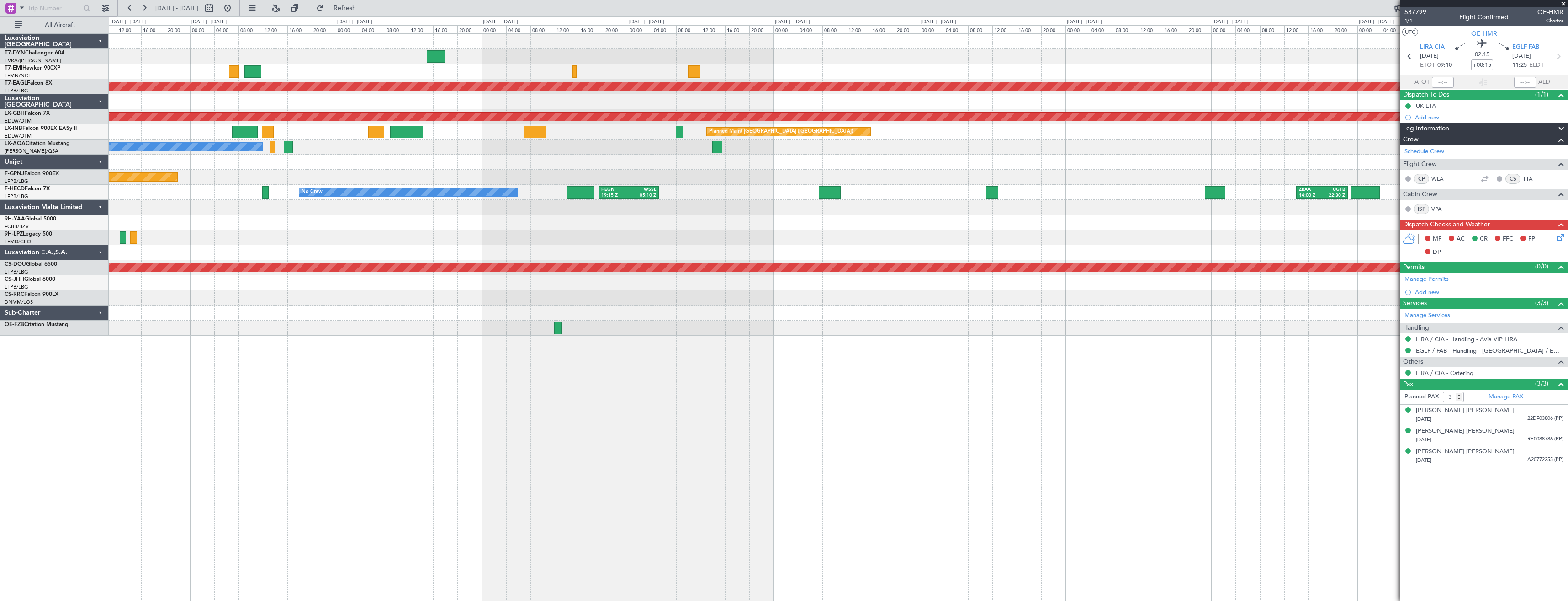
click at [639, 363] on div "Planned Maint Dubai (Al Maktoum Intl) Planned Maint Nurnberg Planned Maint Lond…" at bounding box center [838, 317] width 1459 height 567
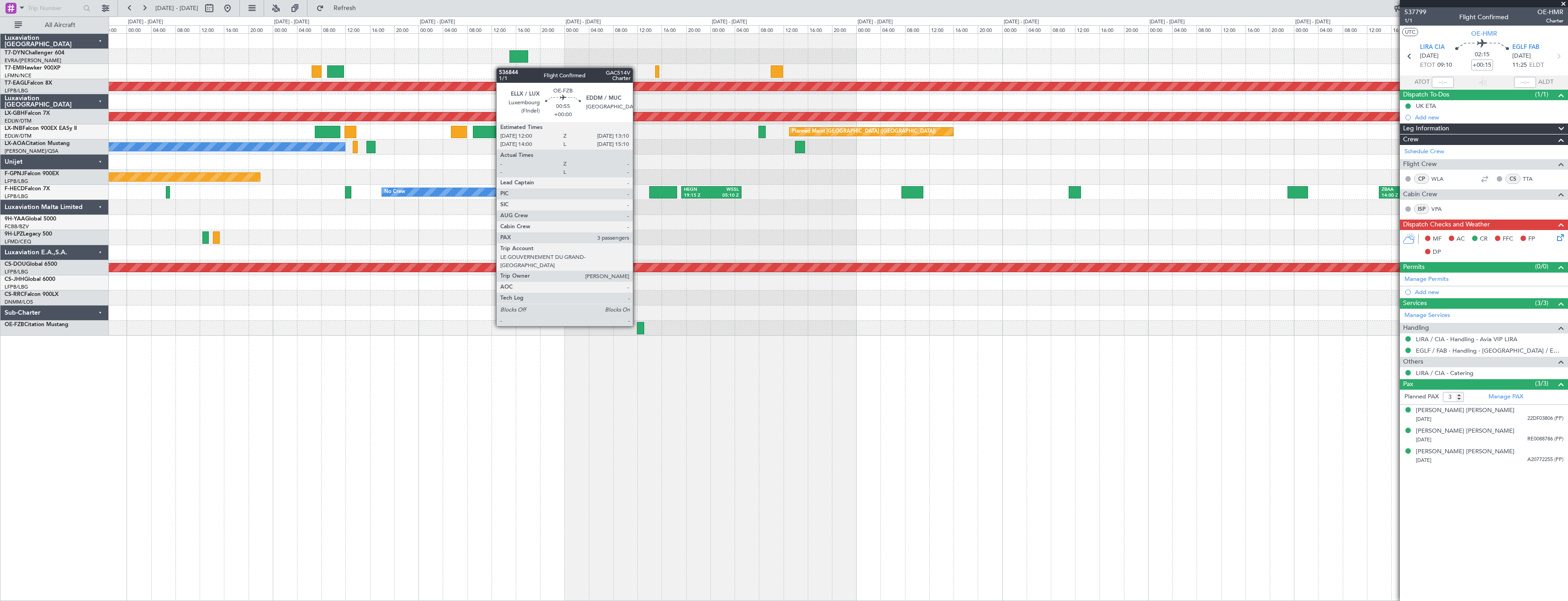
click at [637, 325] on div at bounding box center [640, 328] width 7 height 12
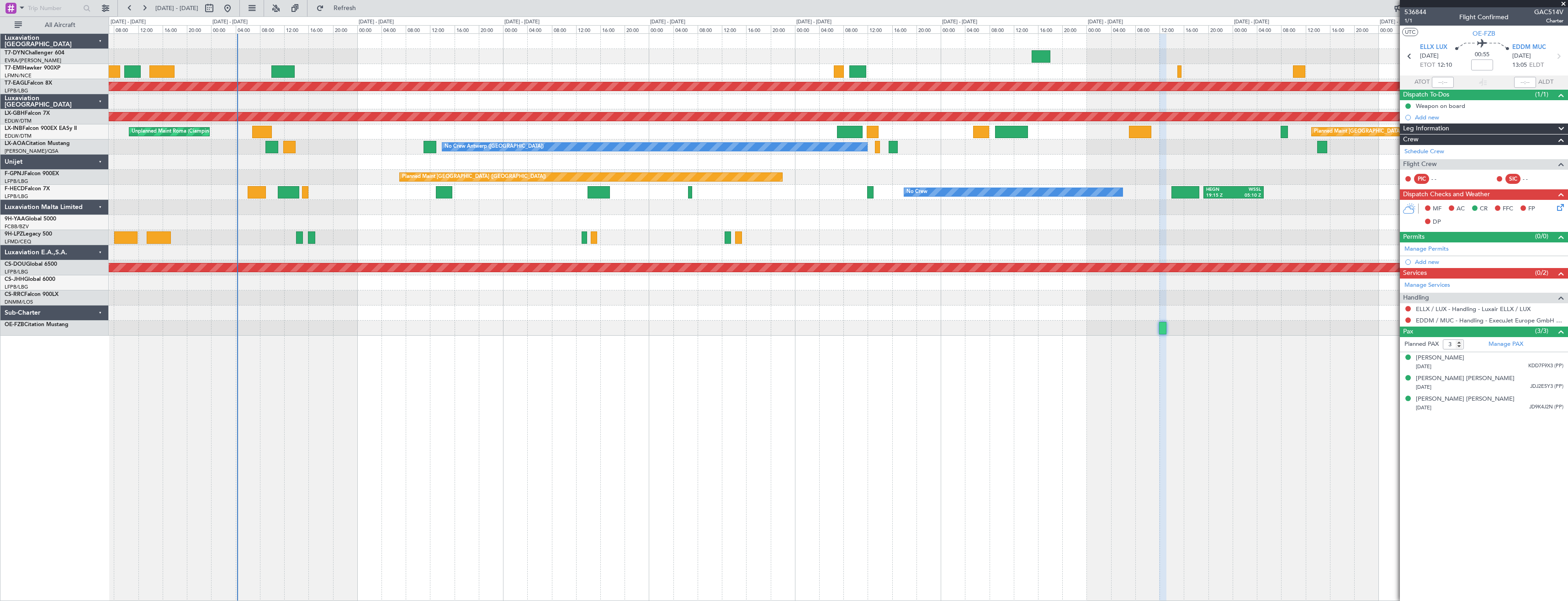
click at [1038, 345] on div "Planned Maint Dubai (Al Maktoum Intl) Planned Maint Nurnberg Planned Maint Lond…" at bounding box center [838, 317] width 1459 height 567
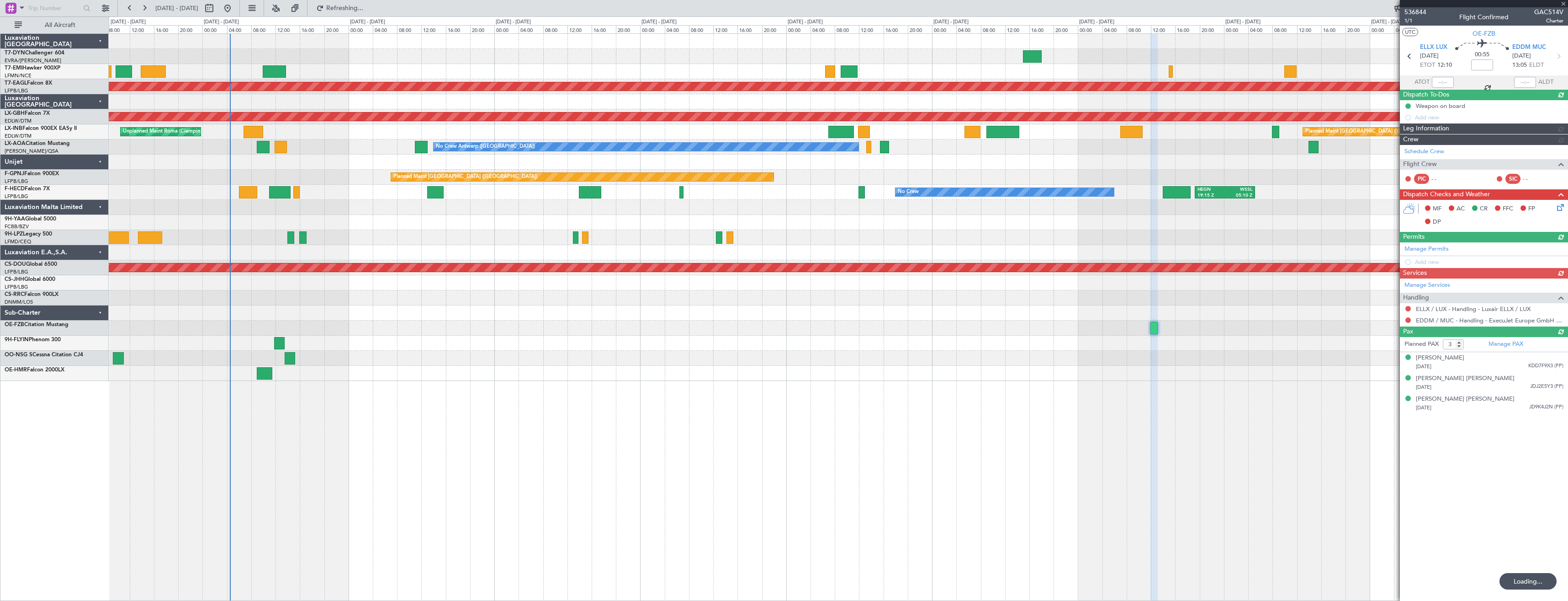
click at [487, 141] on div "Planned Maint Dubai (Al Maktoum Intl) Planned Maint Nurnberg Unplanned Maint Ro…" at bounding box center [838, 207] width 1459 height 347
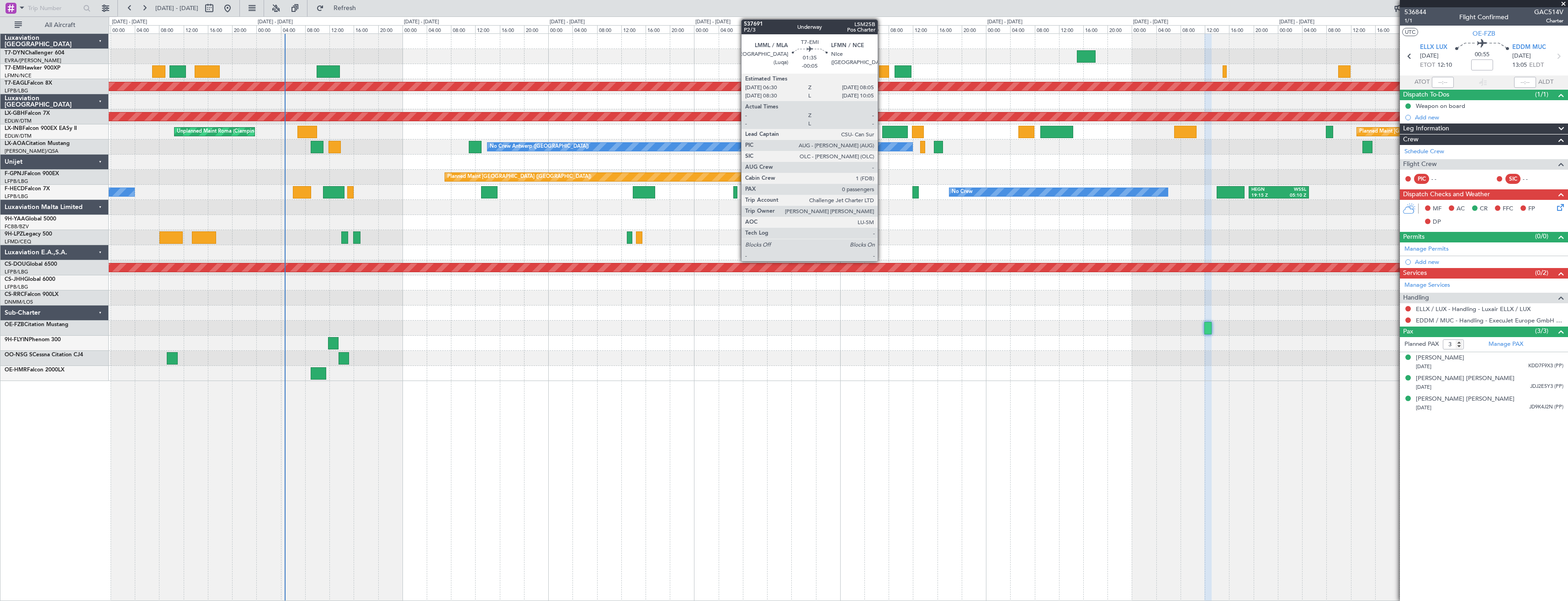
click at [882, 73] on div at bounding box center [884, 71] width 10 height 12
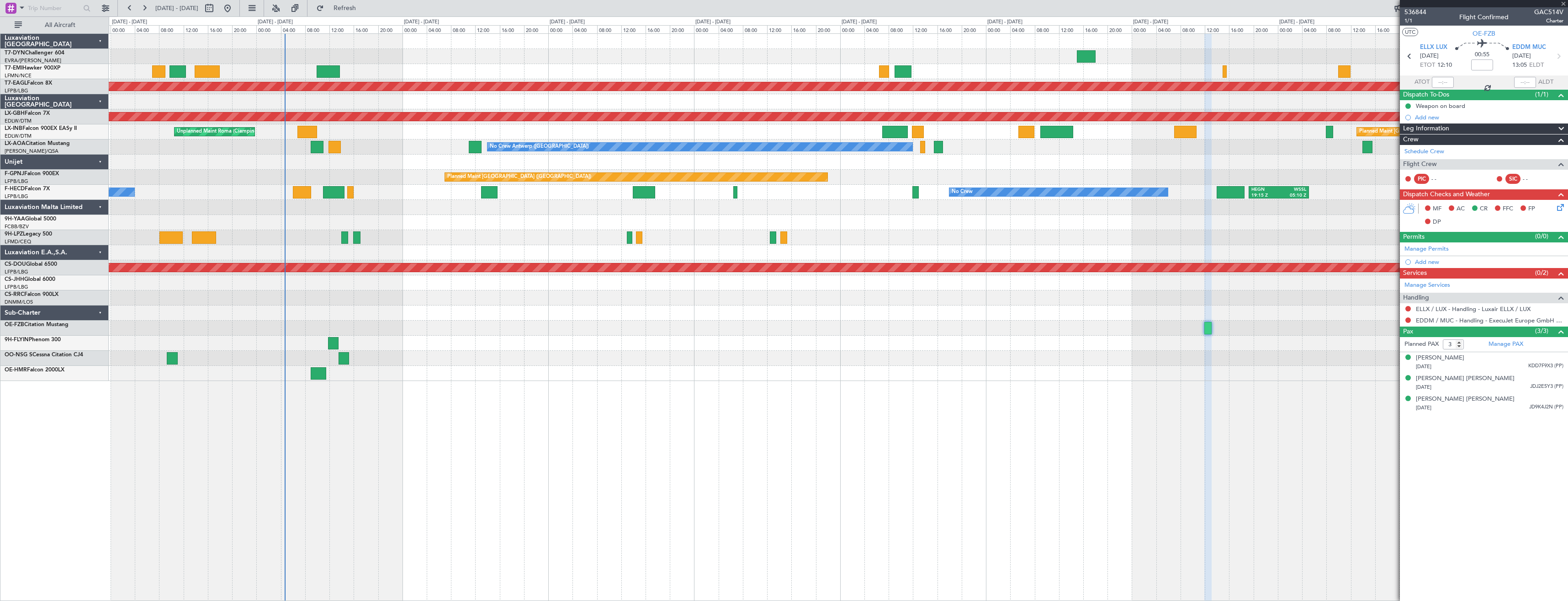
type input "-00:05"
type input "0"
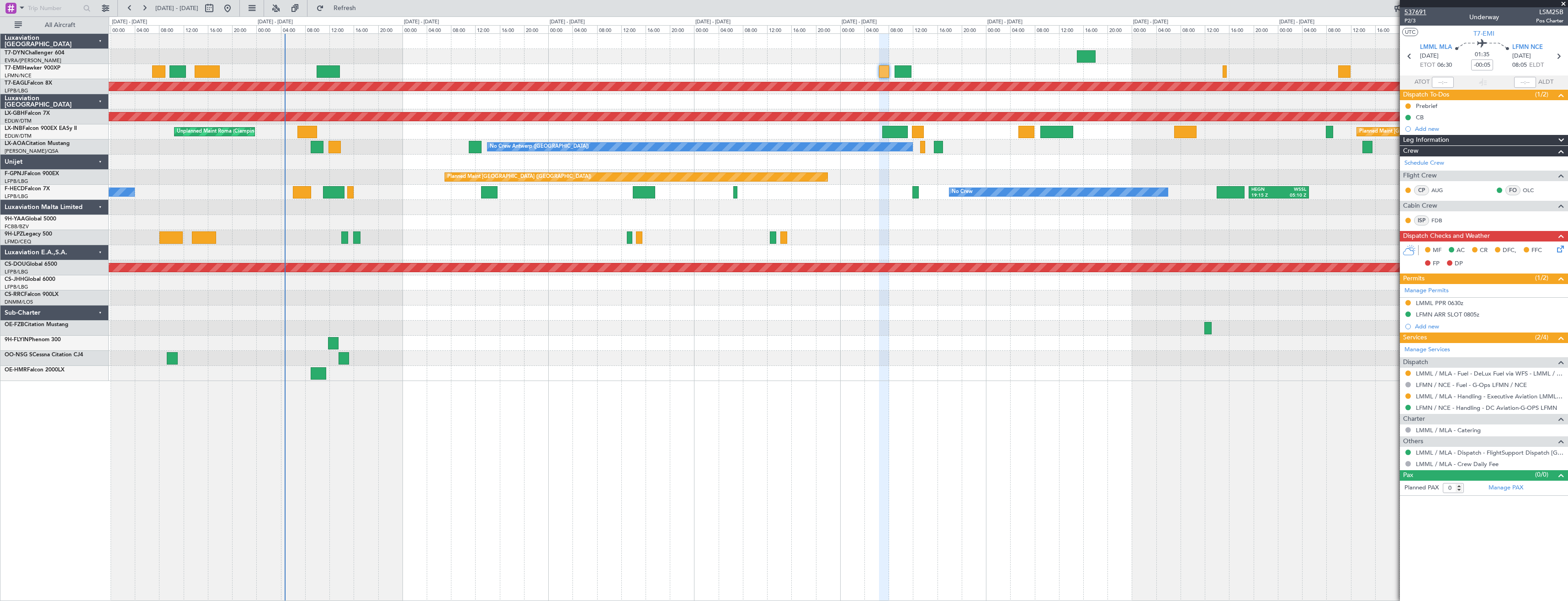
click at [1412, 10] on span "537691" at bounding box center [1415, 11] width 22 height 10
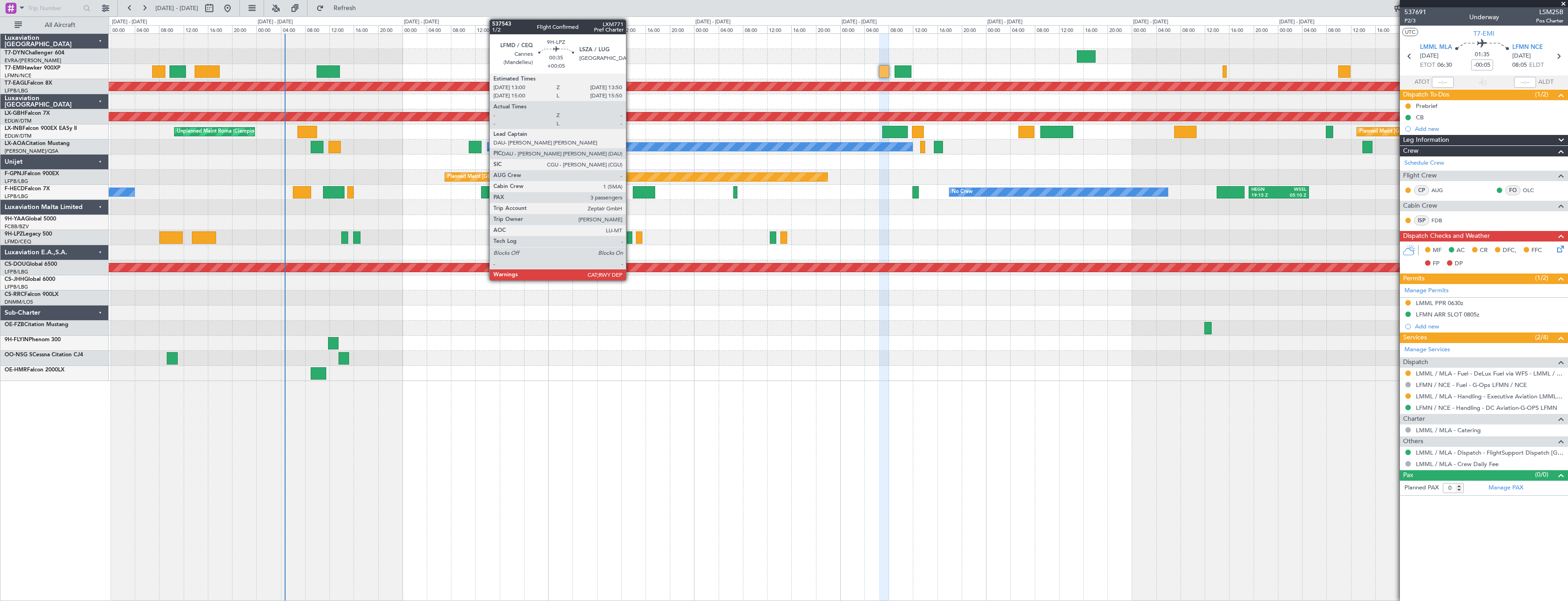
click at [630, 238] on div at bounding box center [629, 237] width 6 height 12
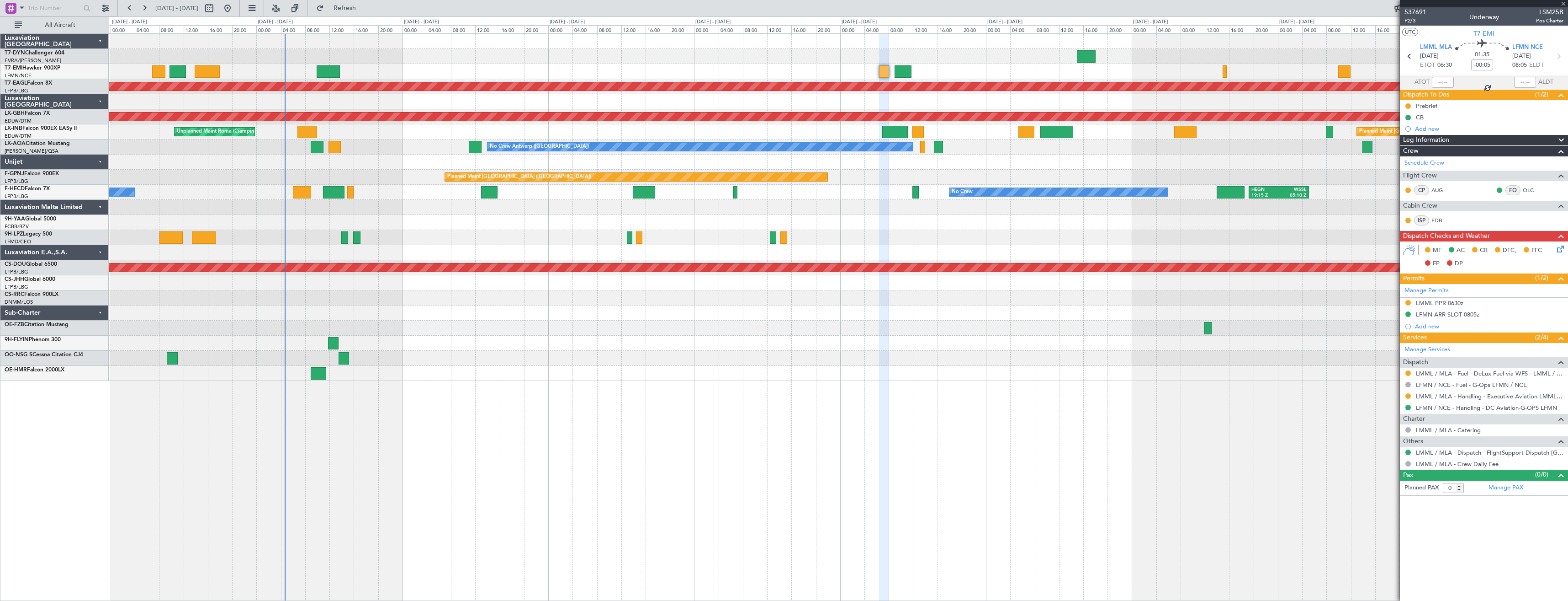
type input "+00:05"
type input "3"
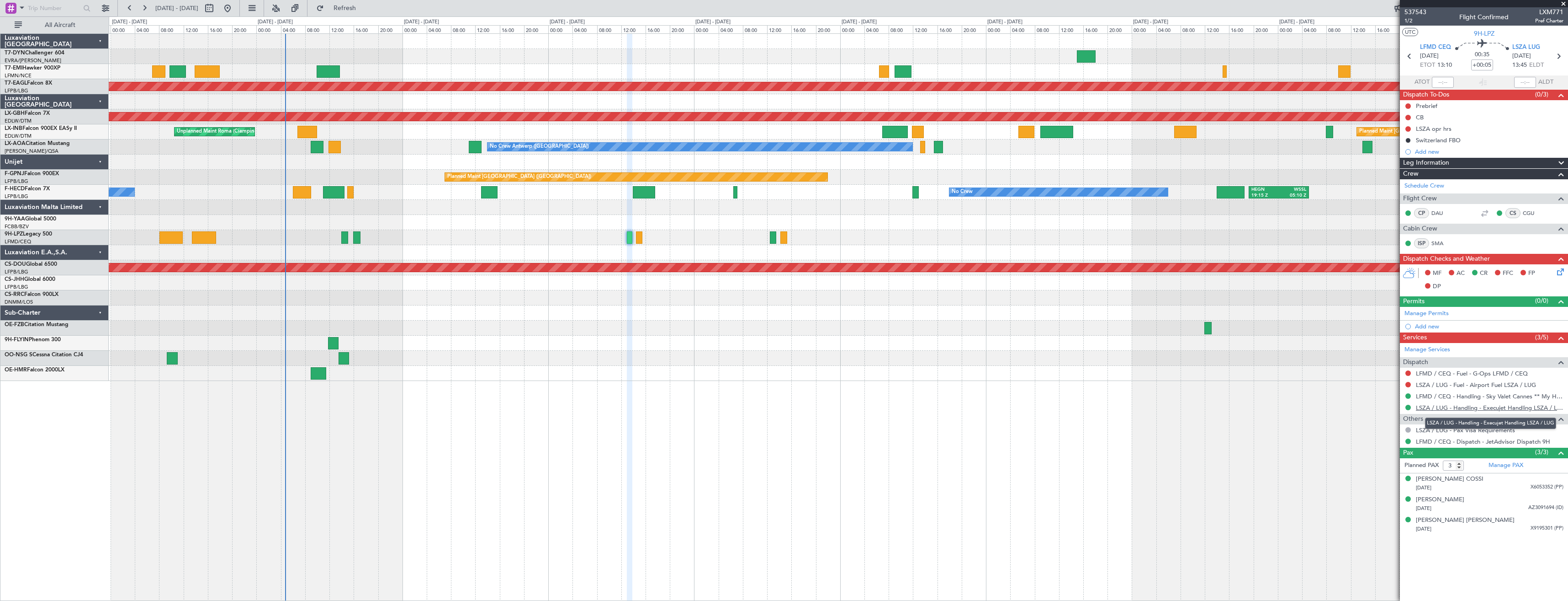
click at [1441, 410] on link "LSZA / LUG - Handling - Execujet Handling LSZA / LUG" at bounding box center [1489, 407] width 147 height 8
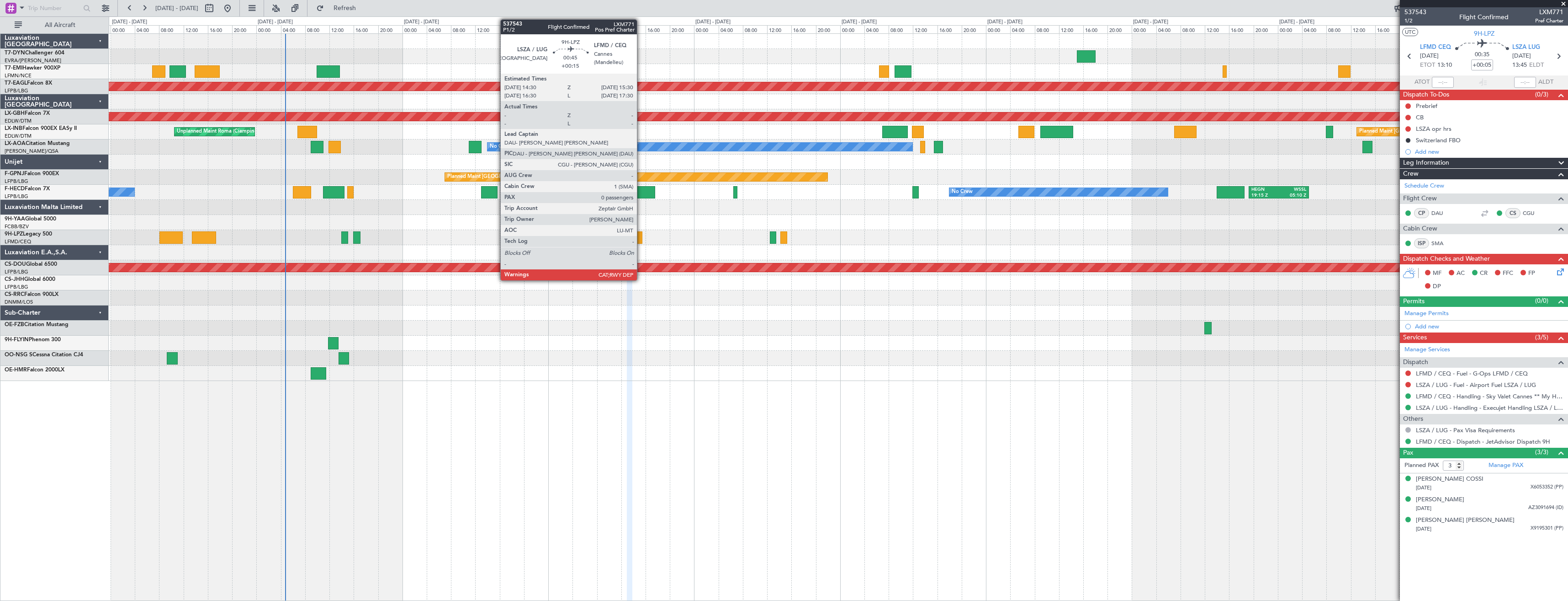
click at [641, 238] on div at bounding box center [639, 237] width 6 height 12
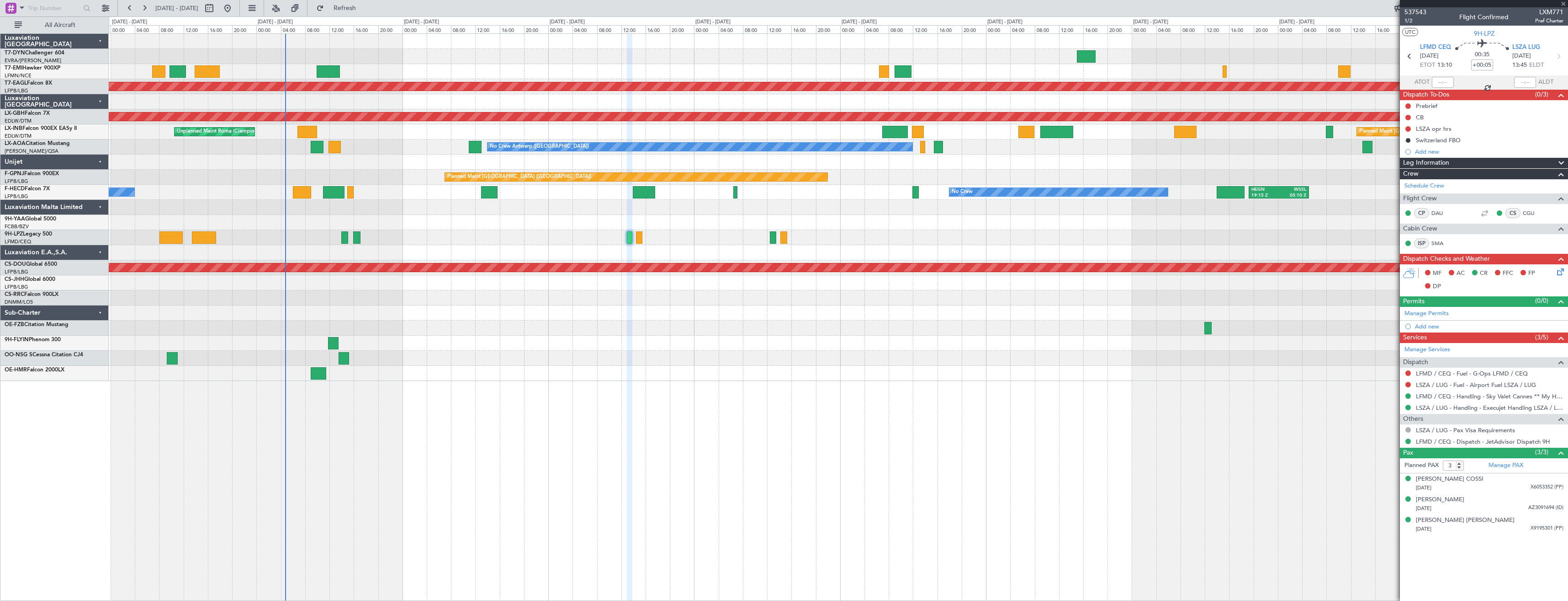
type input "+00:15"
type input "0"
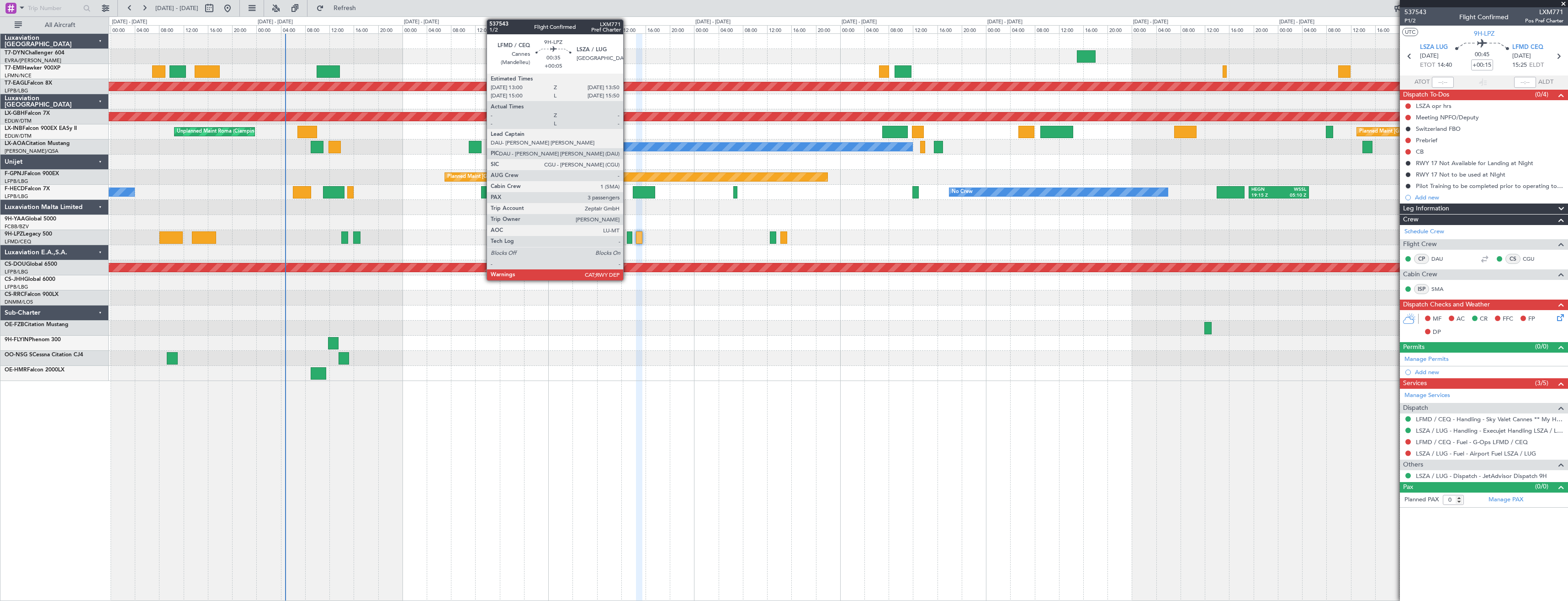
click at [627, 240] on div at bounding box center [629, 237] width 6 height 12
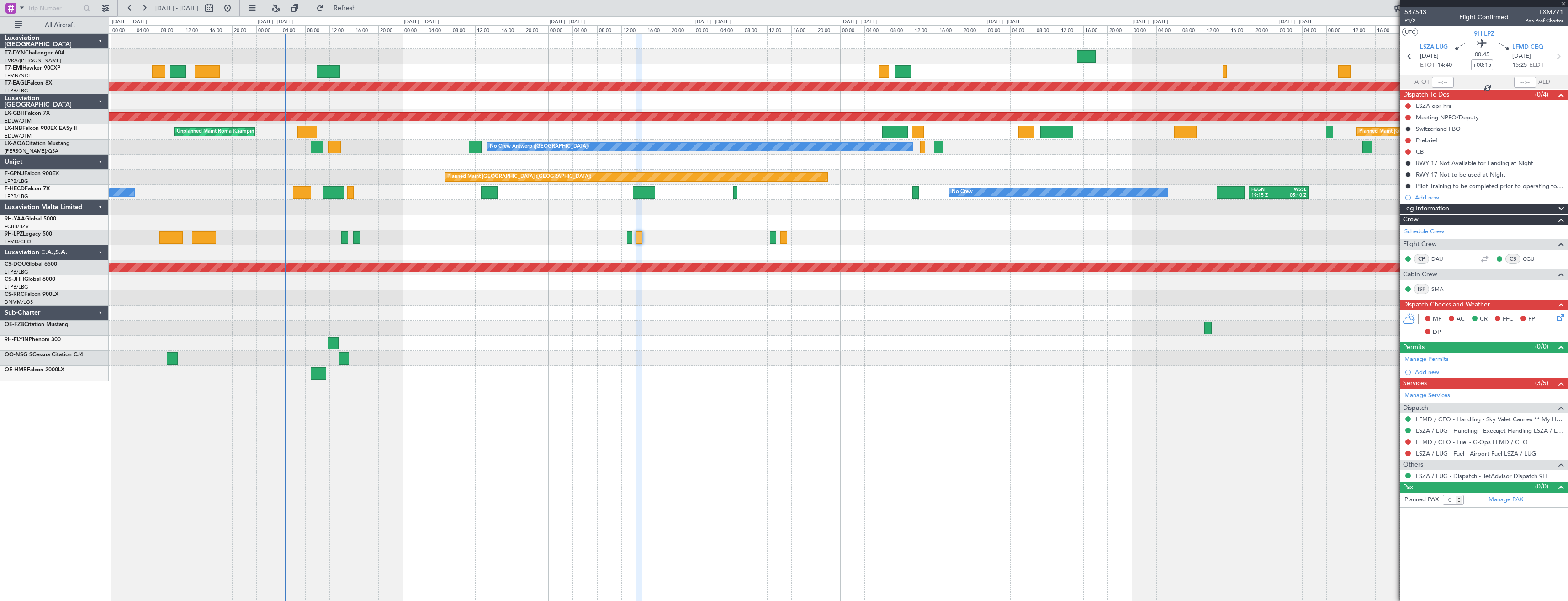
type input "+00:05"
type input "3"
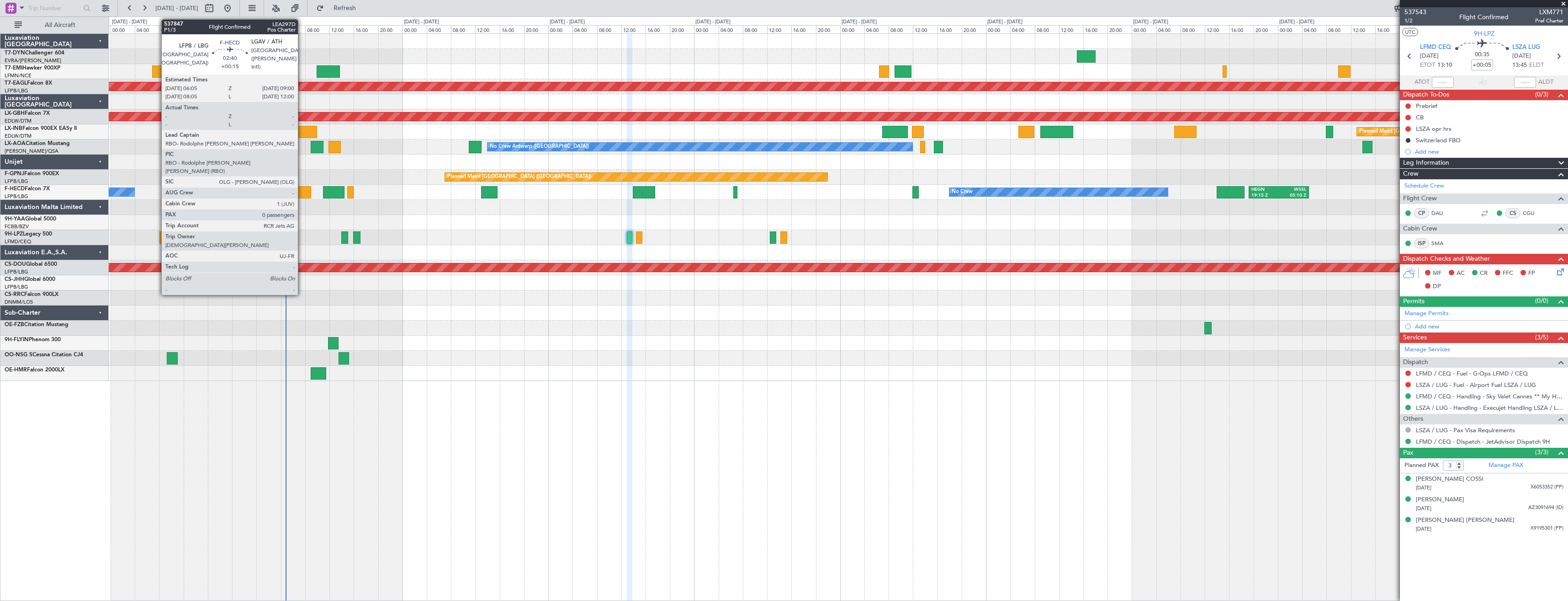
click at [302, 187] on div at bounding box center [302, 192] width 18 height 12
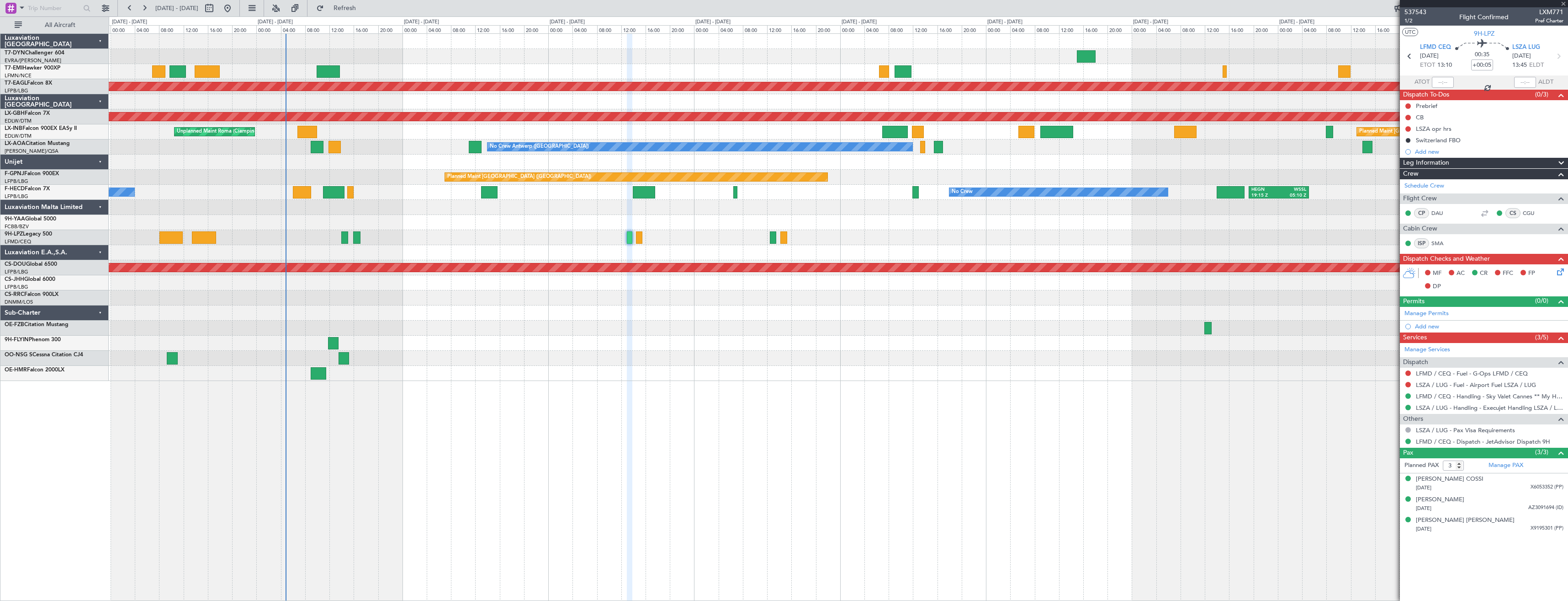
type input "+00:15"
type input "0"
